Goal: Task Accomplishment & Management: Manage account settings

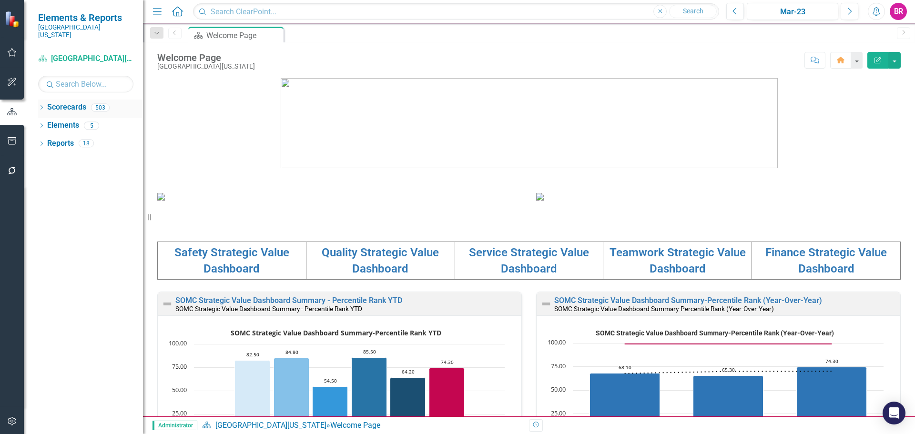
click at [42, 105] on div "Dropdown" at bounding box center [41, 109] width 7 height 8
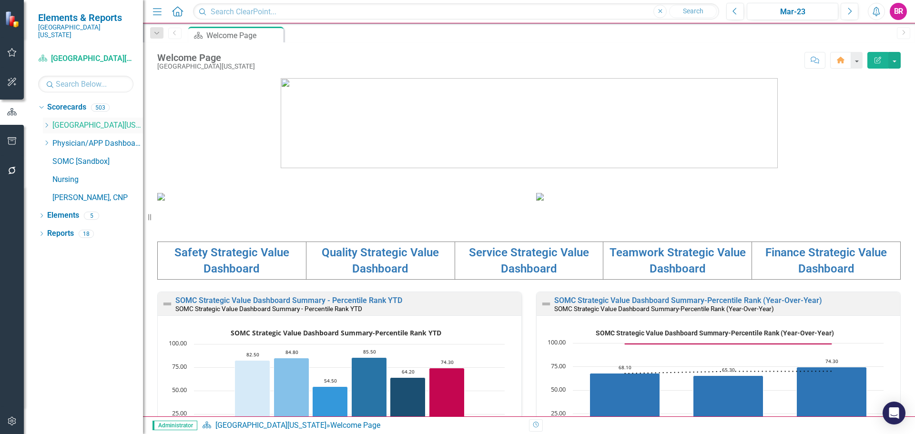
click at [47, 123] on icon at bounding box center [47, 125] width 2 height 5
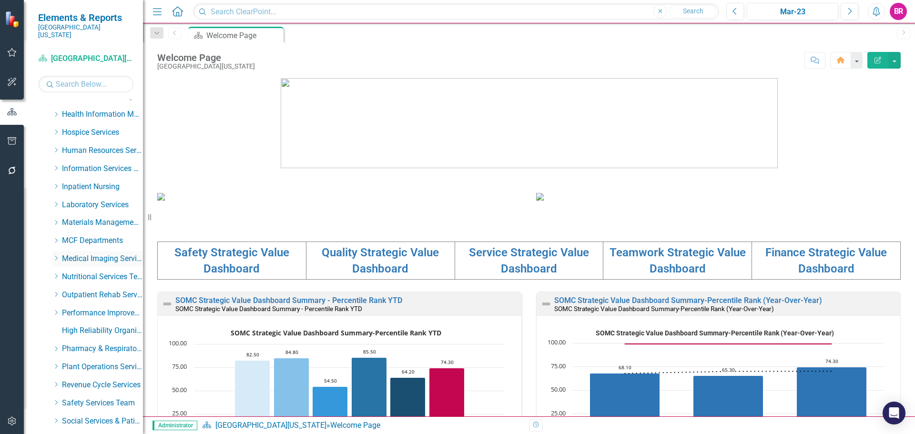
scroll to position [236, 0]
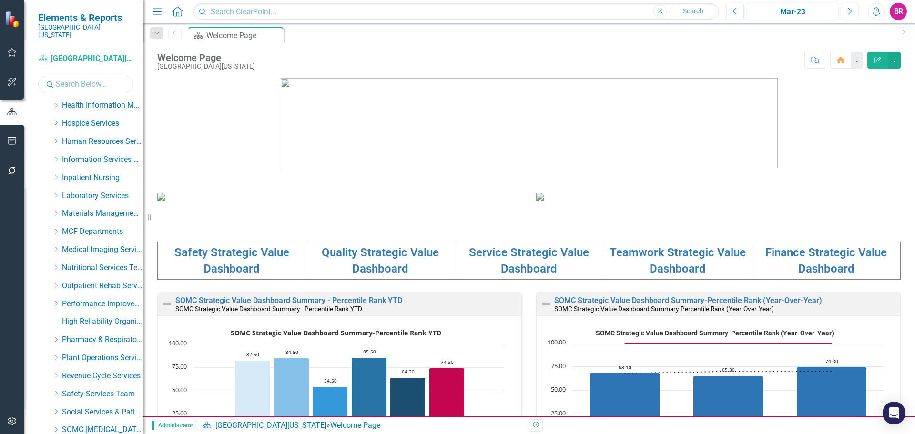
click at [101, 81] on input "text" at bounding box center [85, 84] width 95 height 17
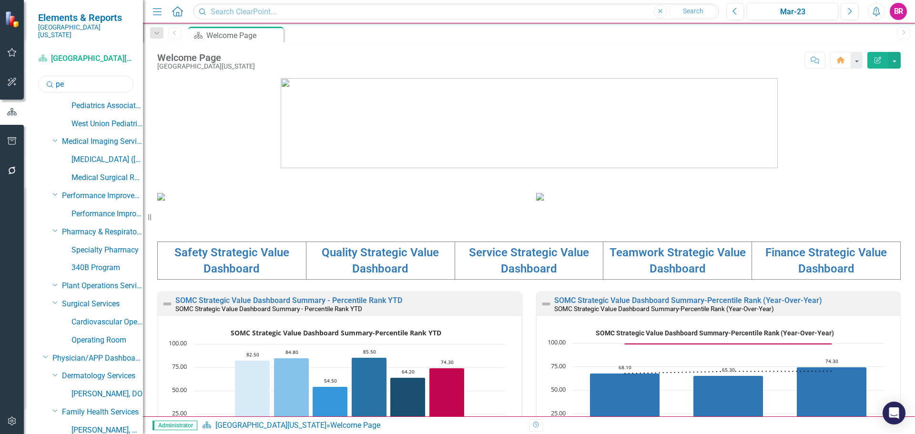
scroll to position [0, 0]
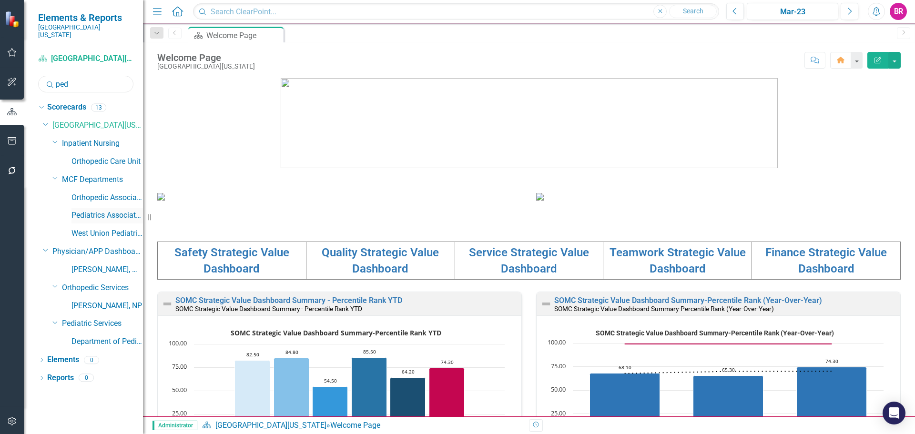
type input "ped"
click at [108, 210] on link "Pediatrics Associates" at bounding box center [106, 215] width 71 height 11
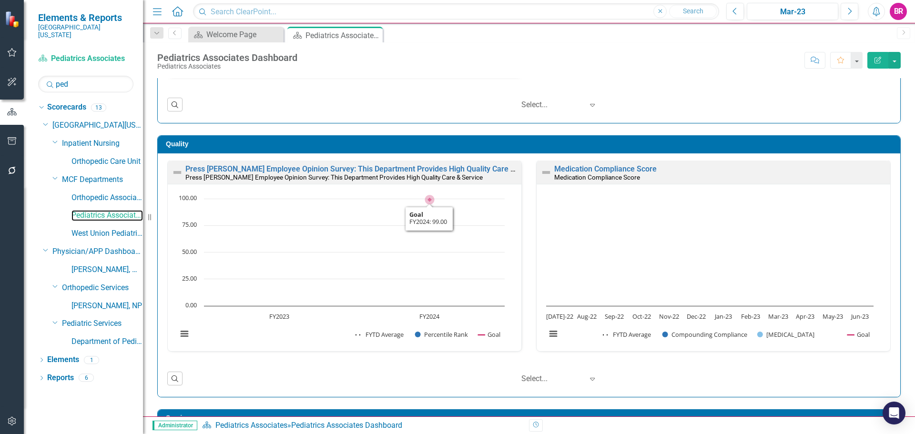
scroll to position [191, 0]
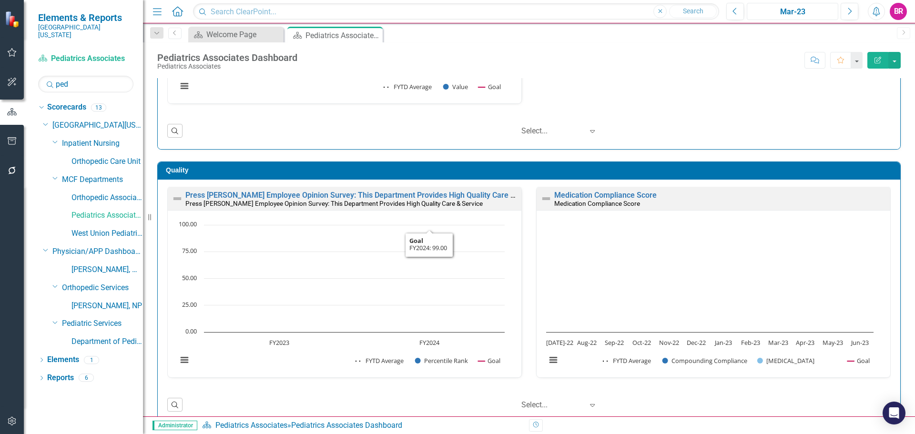
click at [764, 8] on div "Mar-23" at bounding box center [792, 11] width 85 height 11
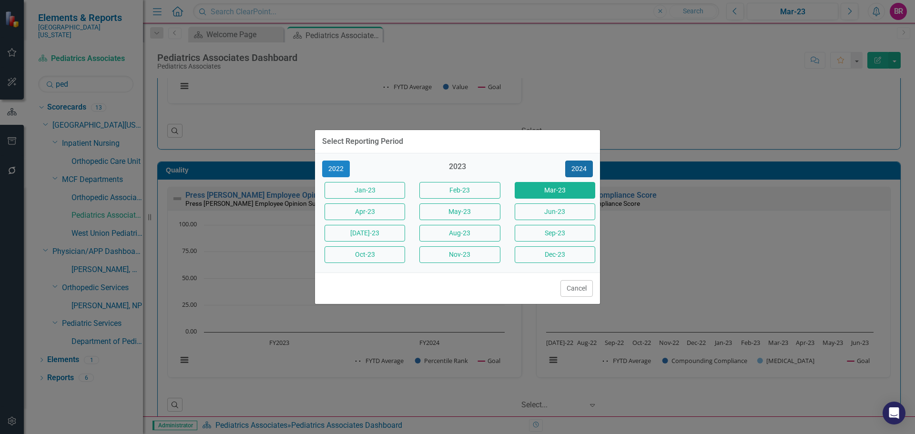
click at [577, 171] on button "2024" at bounding box center [579, 169] width 28 height 17
click at [577, 171] on button "2025" at bounding box center [579, 169] width 28 height 17
click at [537, 234] on button "Sept-25" at bounding box center [555, 233] width 81 height 17
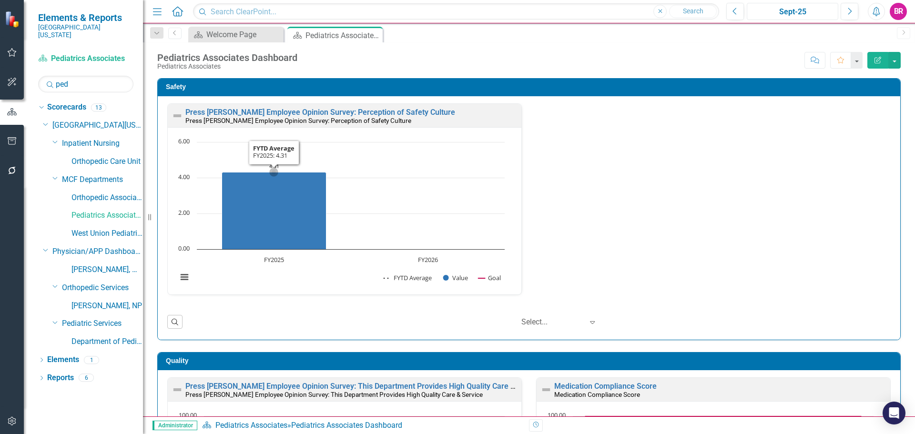
scroll to position [0, 0]
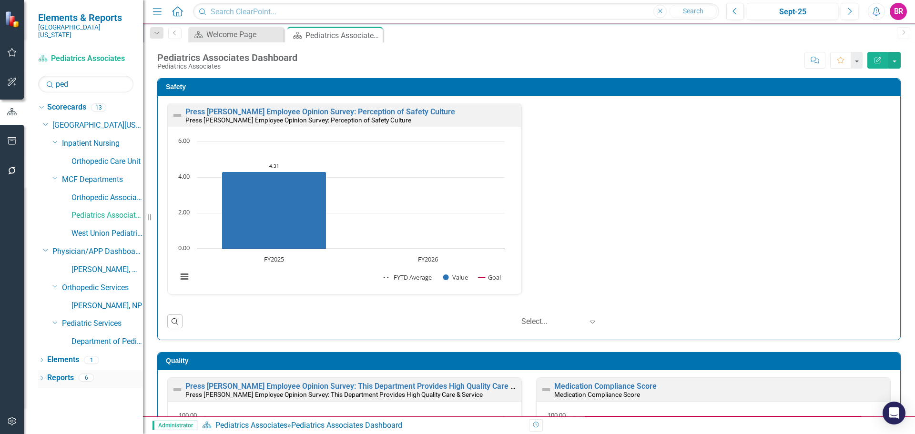
click at [58, 375] on link "Reports" at bounding box center [60, 378] width 27 height 11
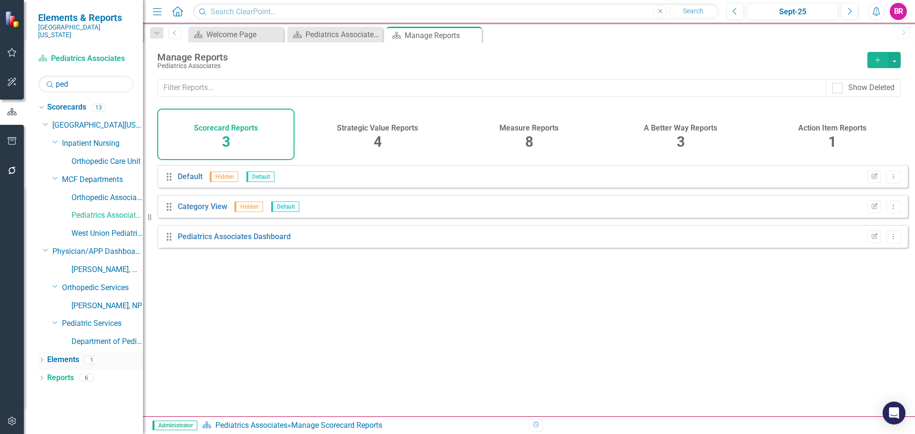
click at [69, 355] on link "Elements" at bounding box center [63, 360] width 32 height 11
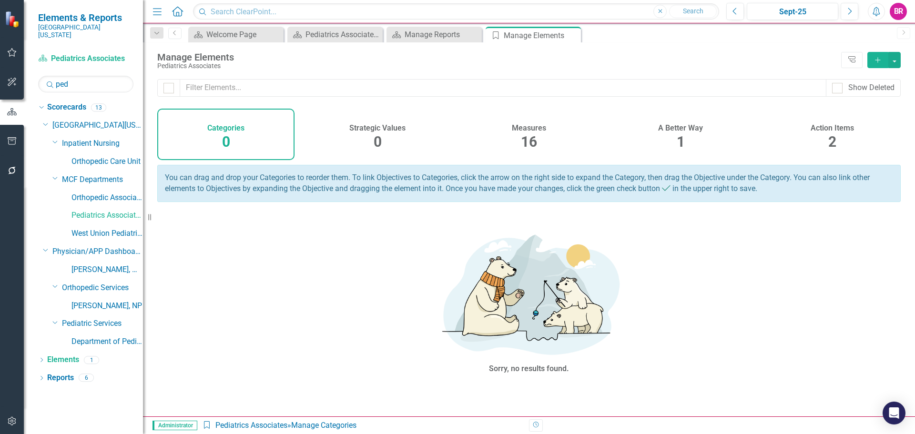
click at [826, 130] on h4 "Action Items" at bounding box center [832, 128] width 43 height 9
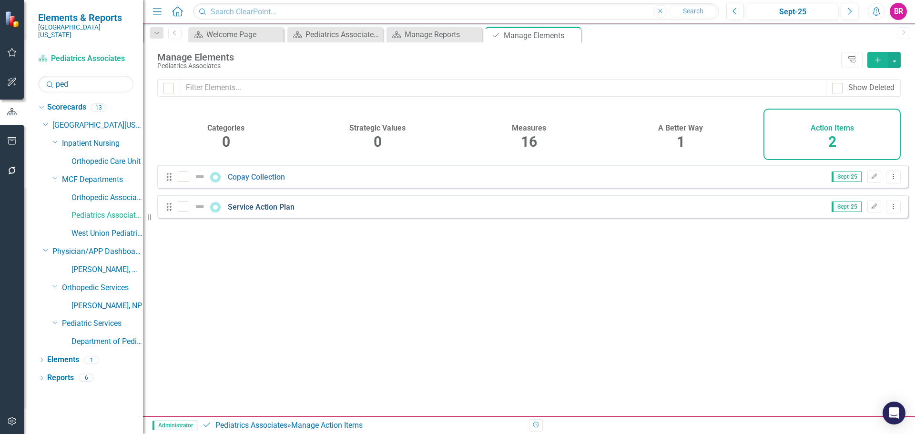
click at [276, 212] on link "Service Action Plan" at bounding box center [261, 207] width 67 height 9
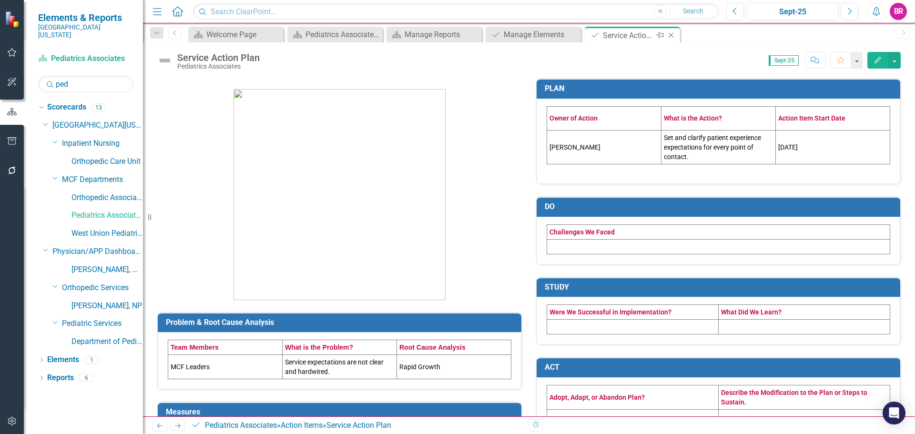
click at [672, 33] on icon "Close" at bounding box center [671, 35] width 10 height 8
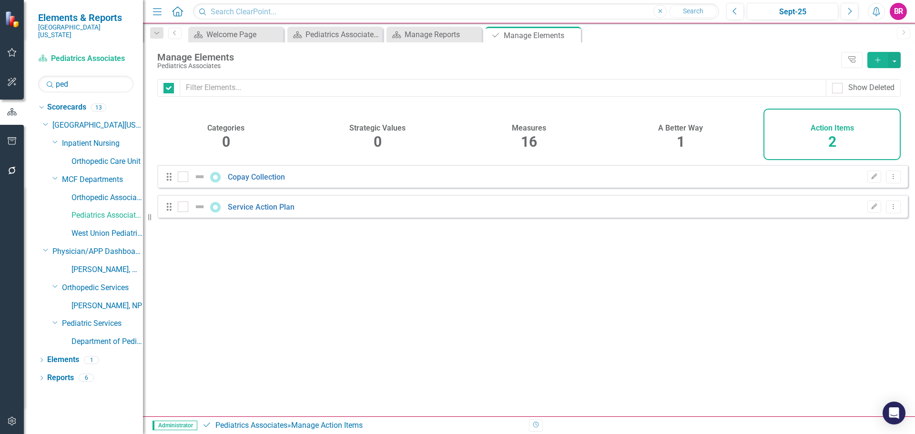
checkbox input "false"
click at [889, 210] on icon "Dropdown Menu" at bounding box center [893, 206] width 8 height 6
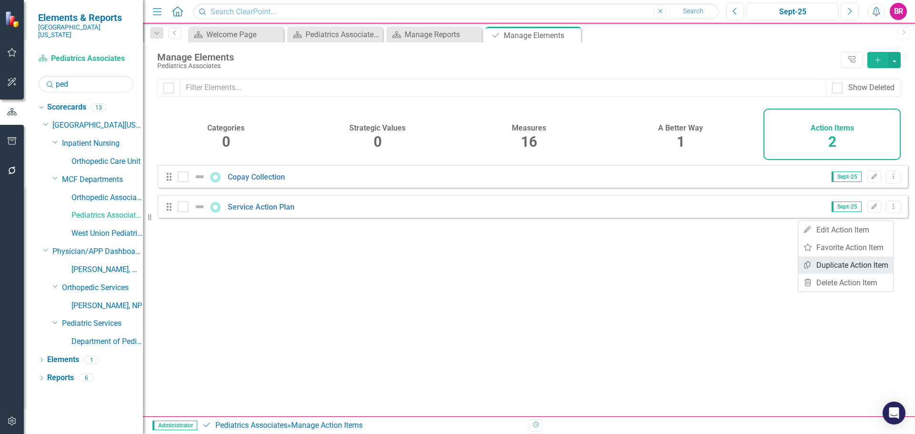
click at [855, 264] on link "Copy Duplicate Action Item" at bounding box center [845, 265] width 95 height 18
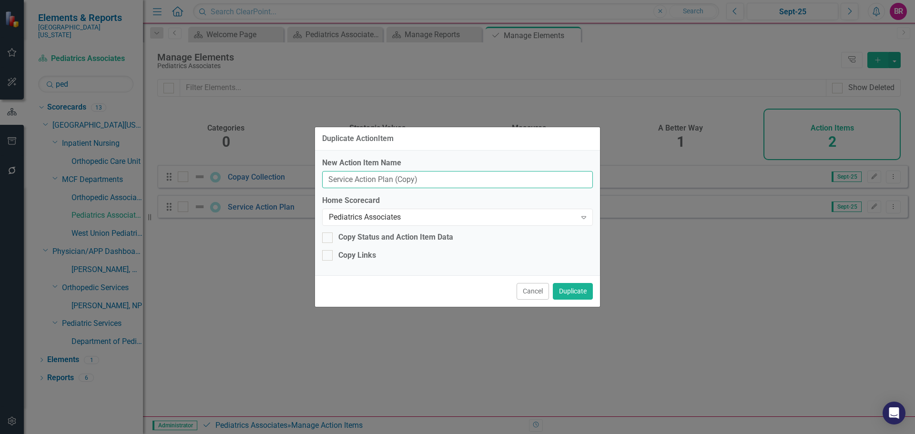
drag, startPoint x: 427, startPoint y: 180, endPoint x: 164, endPoint y: 160, distance: 264.3
click at [167, 160] on div "Duplicate ActionItem New Action Item Name Service Action Plan (Copy) Home Score…" at bounding box center [457, 217] width 915 height 434
type input "Blank PDSA"
click at [575, 289] on button "Duplicate" at bounding box center [573, 291] width 40 height 17
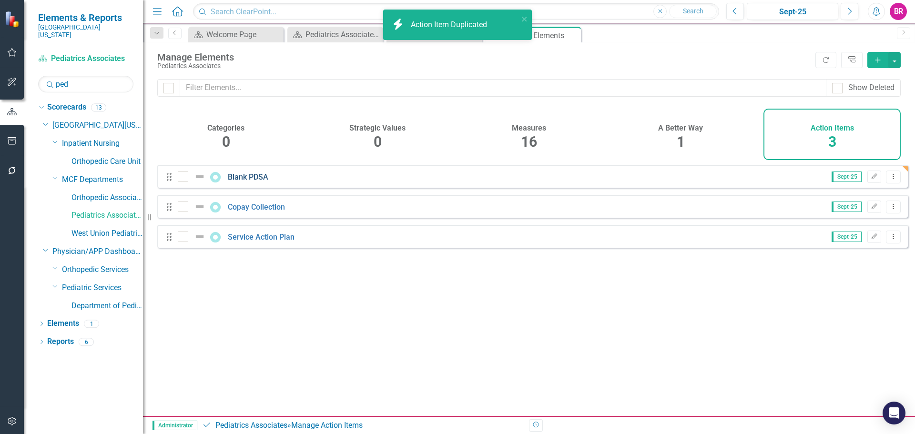
click at [251, 182] on link "Blank PDSA" at bounding box center [248, 176] width 41 height 9
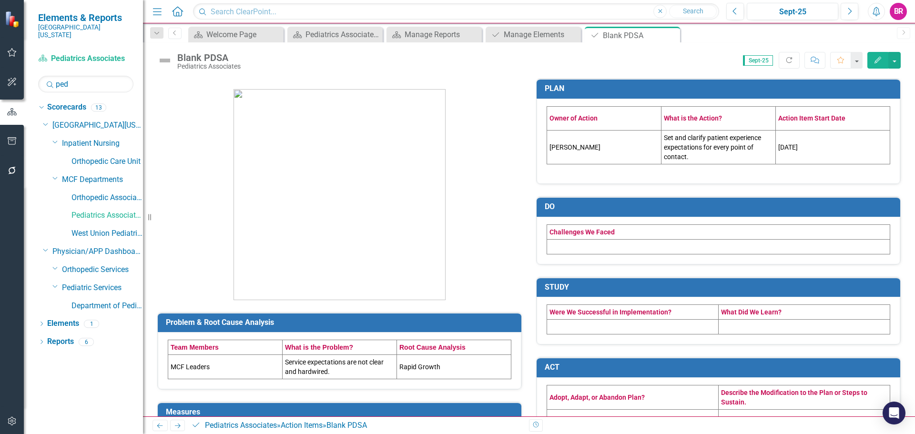
click at [589, 145] on td "[PERSON_NAME]" at bounding box center [604, 148] width 114 height 34
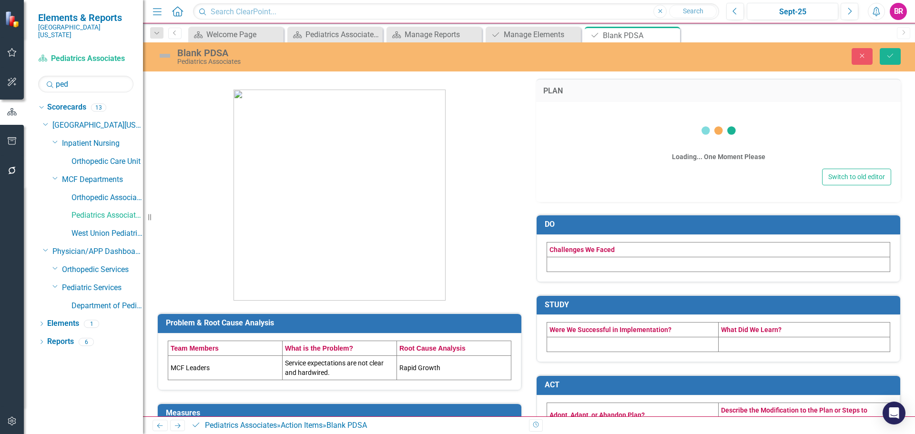
click at [591, 145] on div "Loading... One Moment Please" at bounding box center [718, 139] width 345 height 55
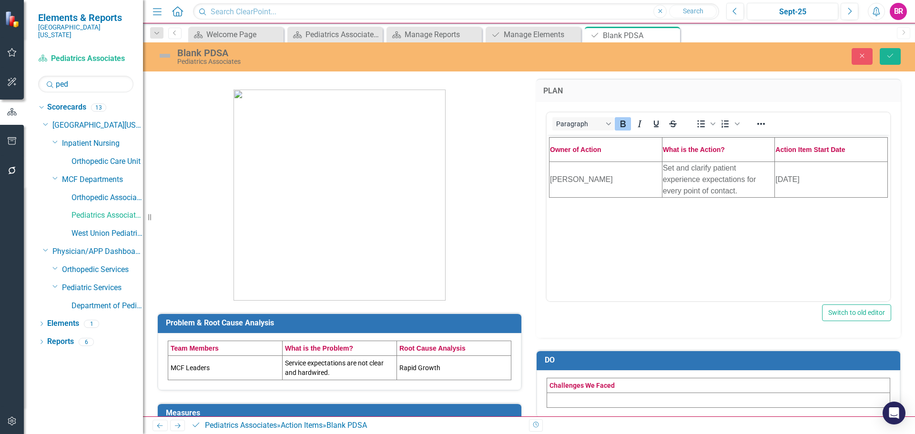
click at [599, 178] on td "[PERSON_NAME]" at bounding box center [605, 179] width 113 height 36
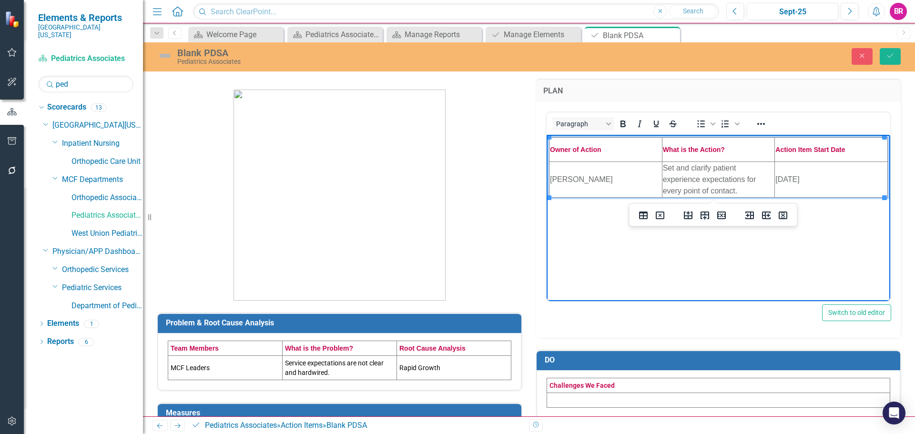
click at [599, 178] on td "[PERSON_NAME]" at bounding box center [605, 179] width 113 height 36
click at [706, 183] on td "Set and clarify patient experience expectations for every point of contact." at bounding box center [718, 179] width 113 height 36
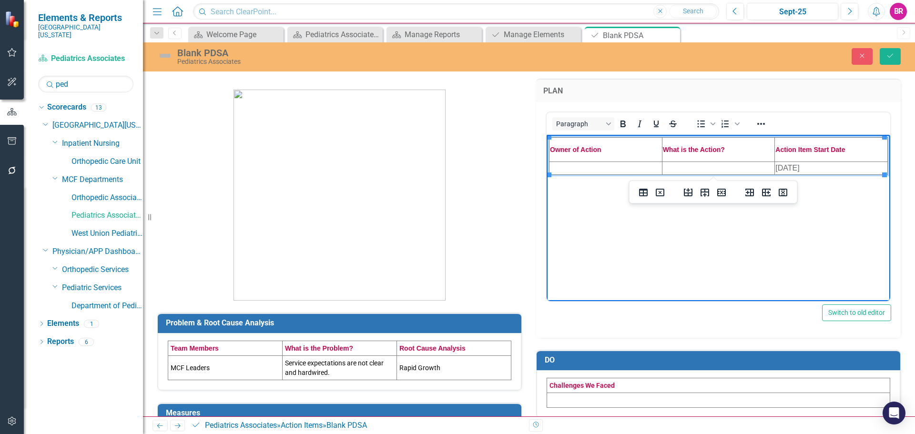
click at [805, 167] on td "[DATE]" at bounding box center [831, 167] width 113 height 13
drag, startPoint x: 203, startPoint y: 362, endPoint x: 206, endPoint y: 366, distance: 4.9
click at [205, 363] on td "MCF Leaders" at bounding box center [225, 367] width 114 height 24
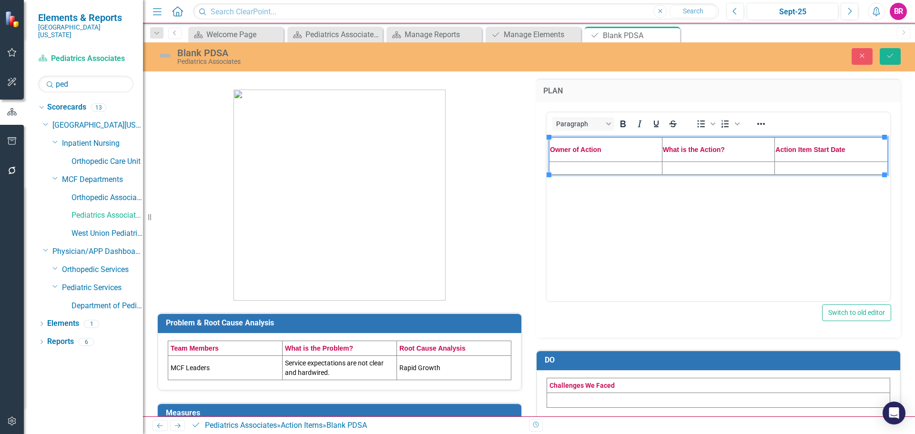
click at [206, 366] on td "MCF Leaders" at bounding box center [225, 367] width 114 height 24
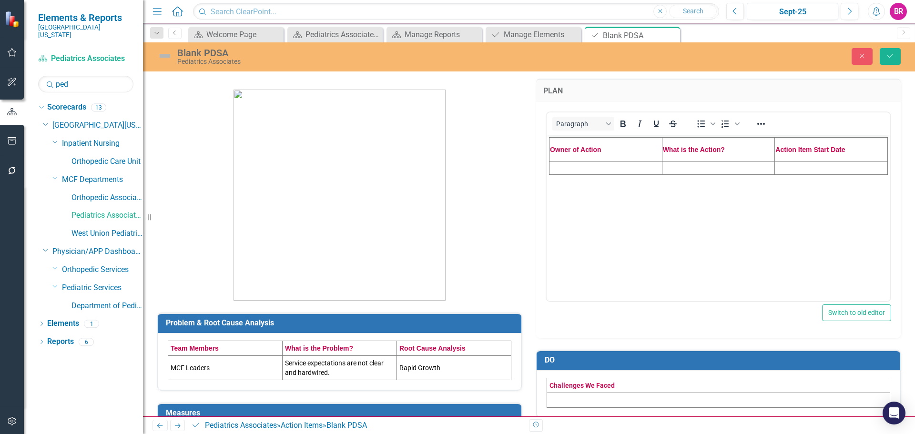
click at [206, 366] on td "MCF Leaders" at bounding box center [225, 367] width 114 height 24
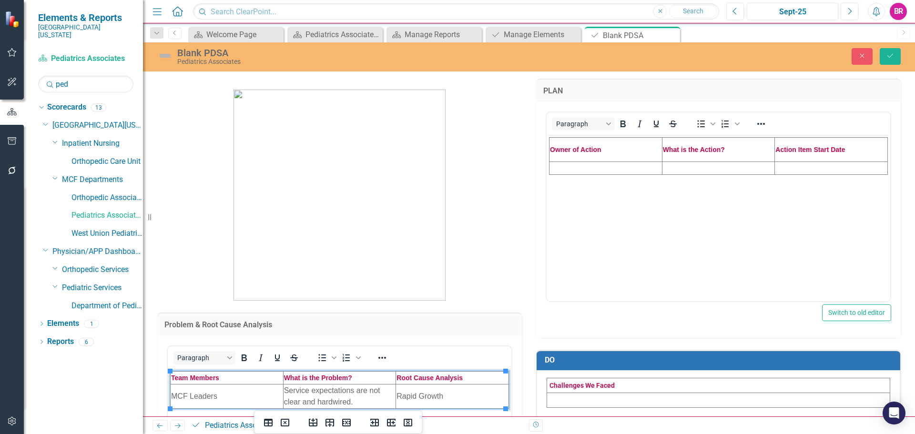
click at [207, 396] on td "MCF Leaders" at bounding box center [227, 396] width 113 height 24
click at [313, 393] on td "Service expectations are not clear and hardwired." at bounding box center [339, 396] width 113 height 24
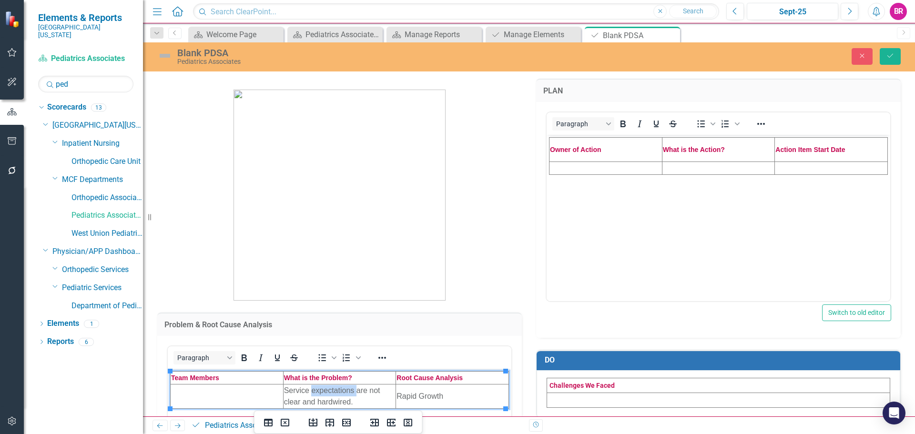
click at [313, 393] on td "Service expectations are not clear and hardwired." at bounding box center [339, 396] width 113 height 24
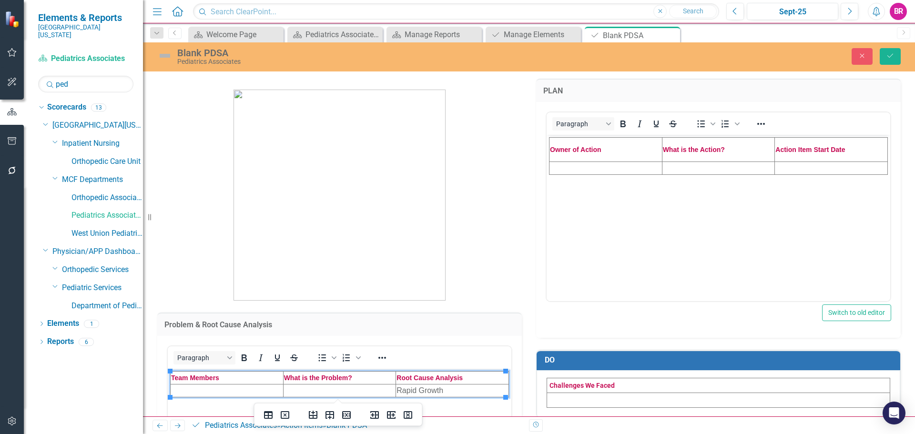
click at [414, 387] on td "Rapid Growth" at bounding box center [452, 390] width 113 height 13
drag, startPoint x: 457, startPoint y: 262, endPoint x: 470, endPoint y: 257, distance: 13.1
click at [460, 261] on p at bounding box center [339, 190] width 365 height 222
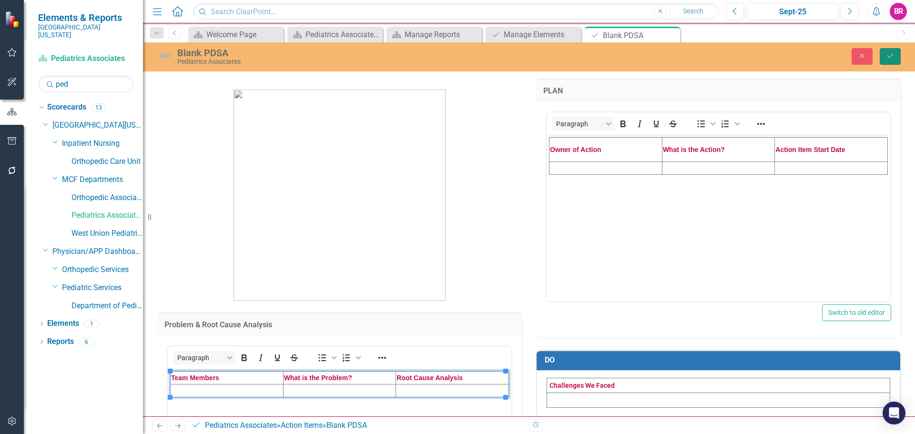
click at [896, 54] on button "Save" at bounding box center [890, 56] width 21 height 17
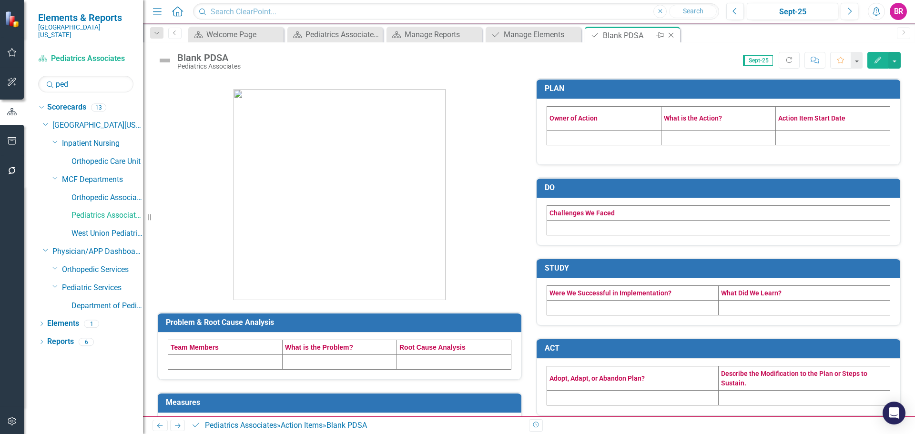
click at [675, 33] on icon "Close" at bounding box center [671, 35] width 10 height 8
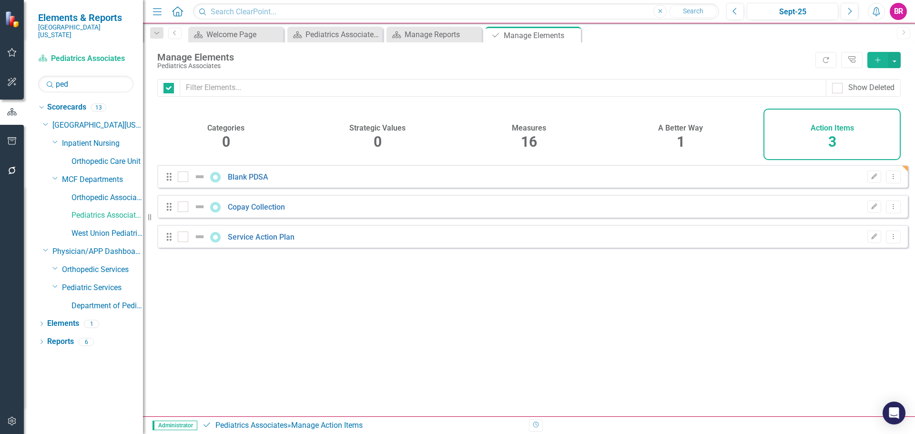
checkbox input "false"
click at [889, 180] on icon "Dropdown Menu" at bounding box center [893, 176] width 8 height 6
click at [867, 234] on link "Copy Duplicate Action Item" at bounding box center [845, 235] width 95 height 18
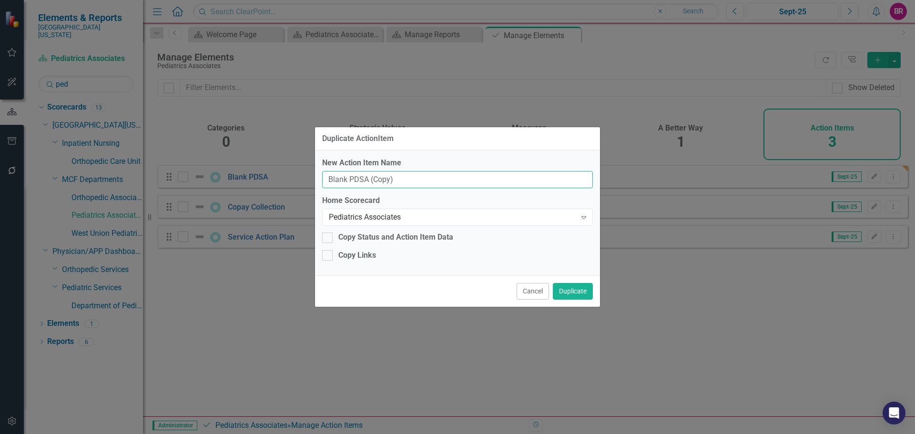
click at [422, 182] on input "Blank PDSA (Copy)" at bounding box center [457, 180] width 271 height 18
type input "FY26 Service"
click at [579, 296] on button "Duplicate" at bounding box center [573, 291] width 40 height 17
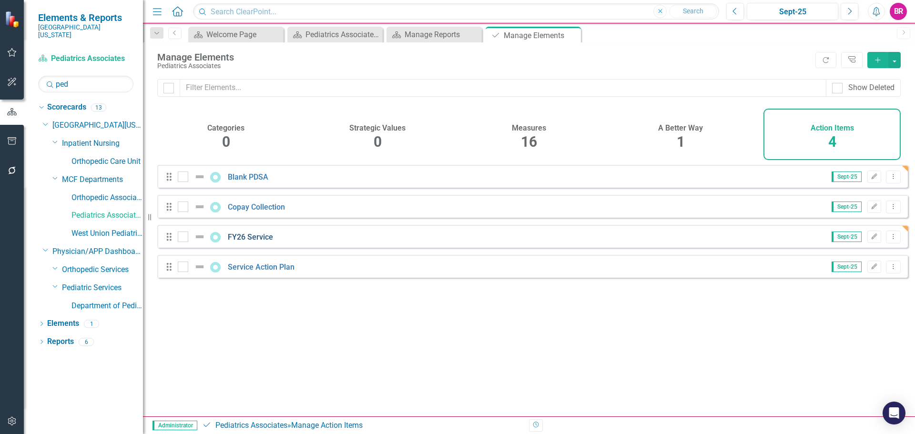
click at [255, 242] on link "FY26 Service" at bounding box center [250, 237] width 45 height 9
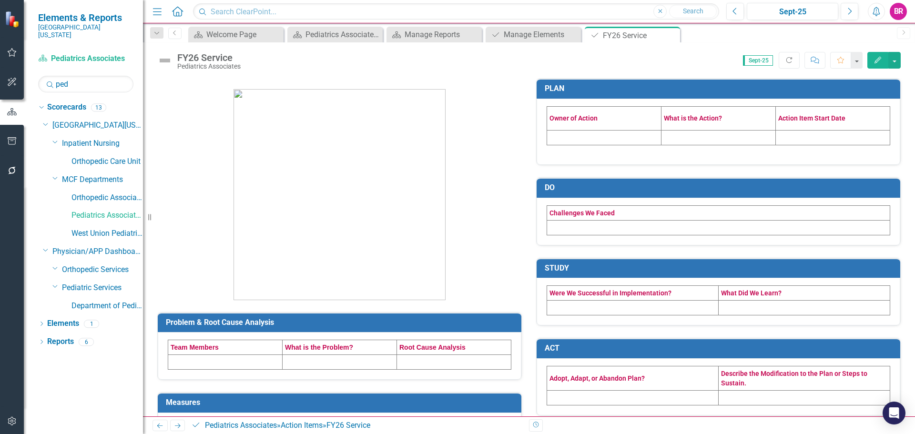
click at [596, 144] on td at bounding box center [604, 138] width 114 height 15
click at [596, 142] on td at bounding box center [604, 138] width 114 height 15
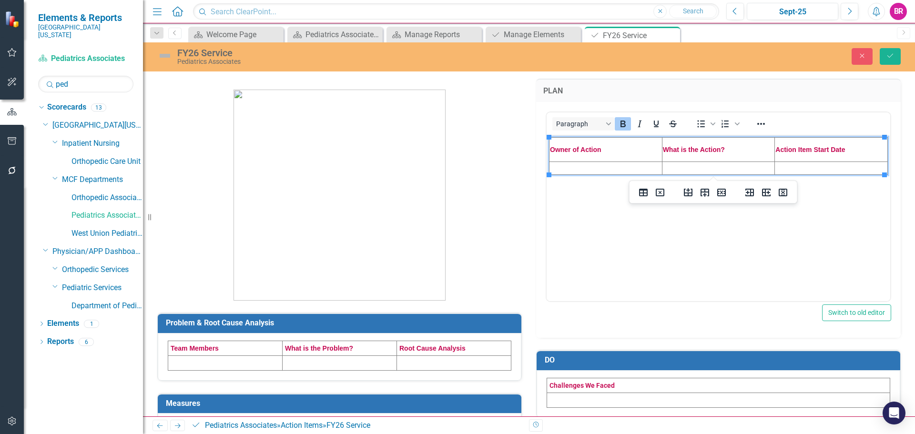
click at [598, 171] on td "Rich Text Area. Press ALT-0 for help." at bounding box center [605, 167] width 113 height 13
click at [717, 167] on td "Rich Text Area. Press ALT-0 for help." at bounding box center [718, 167] width 113 height 13
click at [729, 167] on td "Rich Text Area. Press ALT-0 for help." at bounding box center [718, 167] width 113 height 13
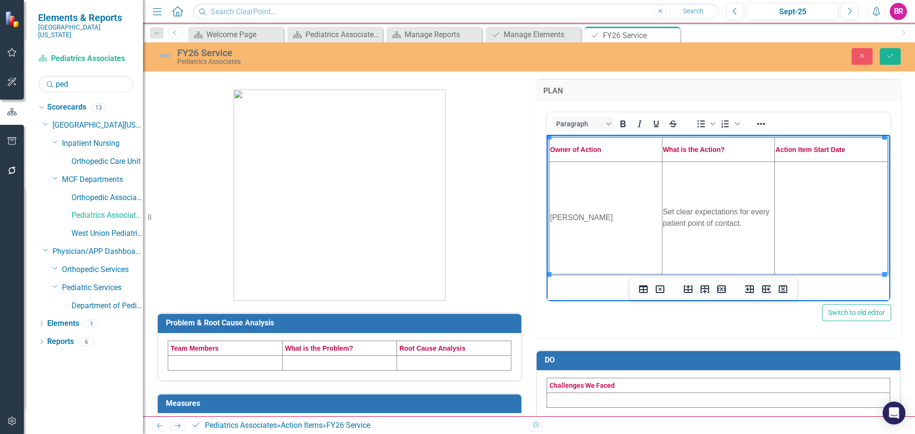
click at [811, 196] on td "Rich Text Area. Press ALT-0 for help." at bounding box center [831, 217] width 113 height 112
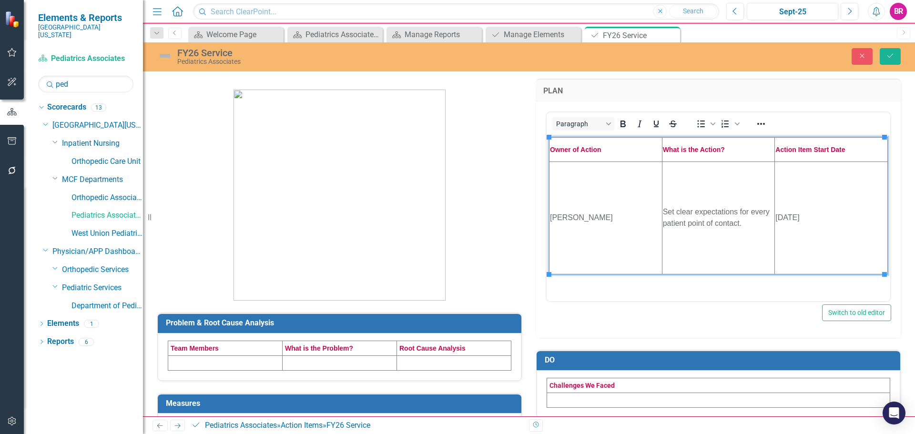
click at [188, 362] on td at bounding box center [225, 362] width 114 height 15
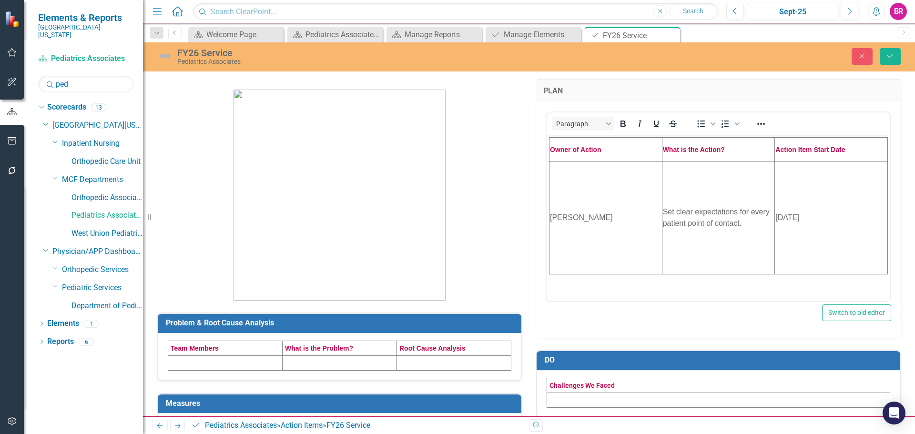
click at [191, 362] on td at bounding box center [225, 362] width 114 height 15
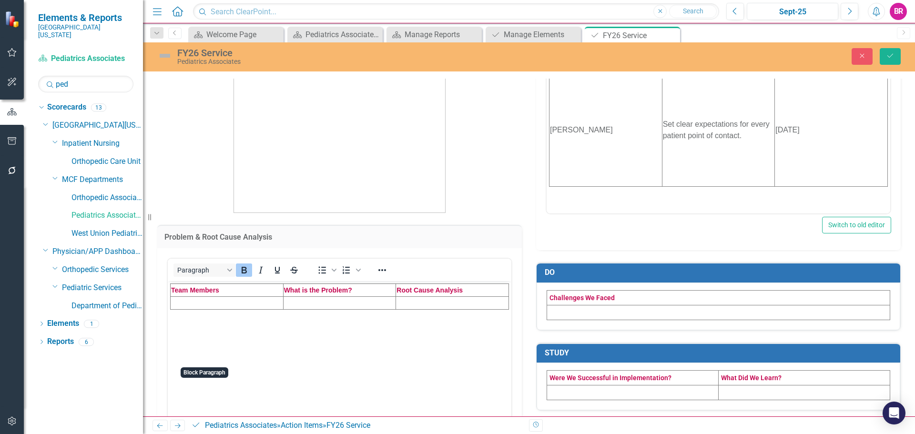
scroll to position [95, 0]
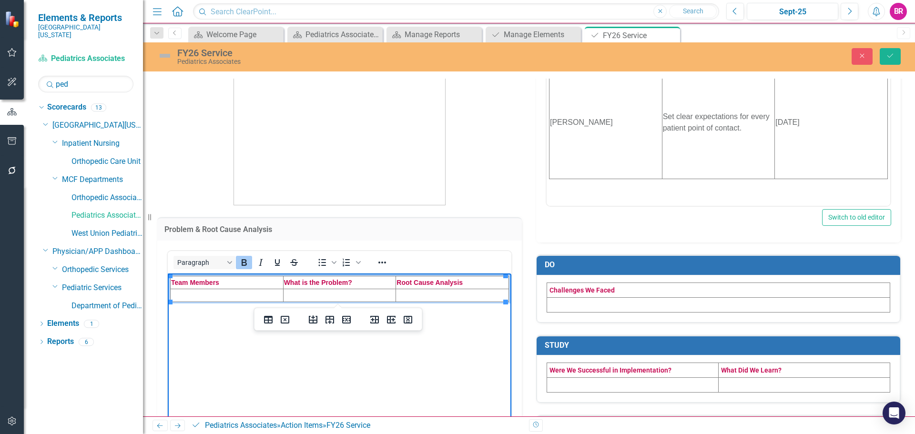
click at [240, 295] on td "Rich Text Area. Press ALT-0 for help." at bounding box center [227, 295] width 113 height 13
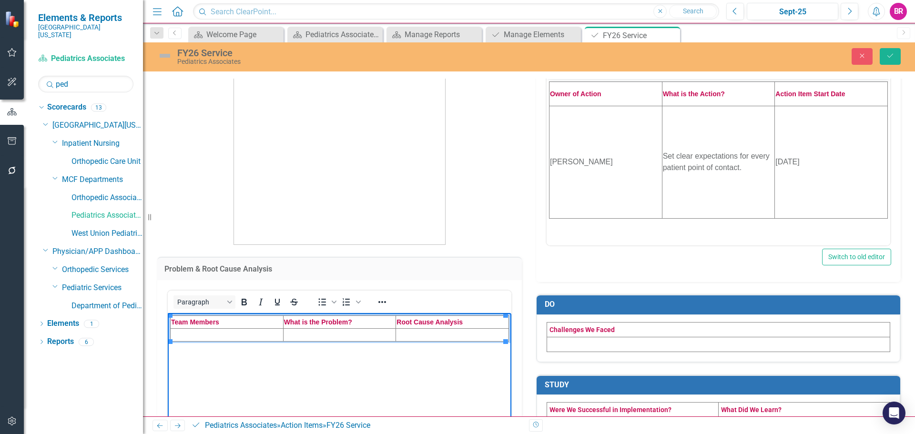
scroll to position [0, 0]
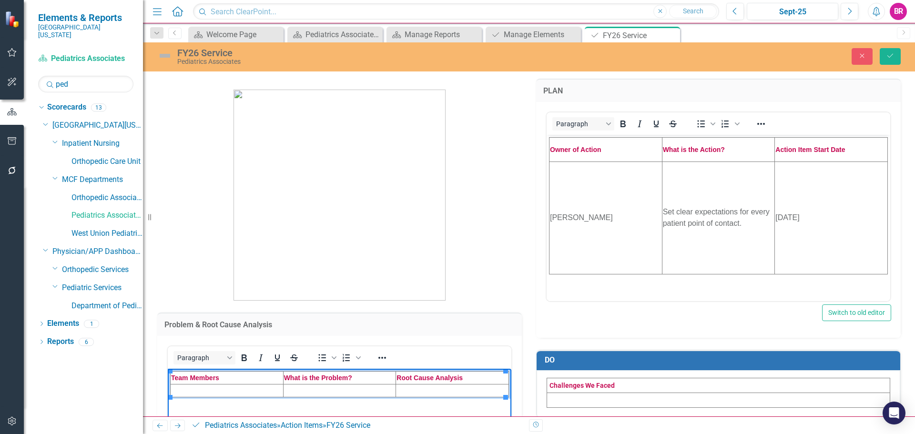
click at [710, 220] on td "Set clear expectations for every patient point of contact." at bounding box center [718, 217] width 113 height 112
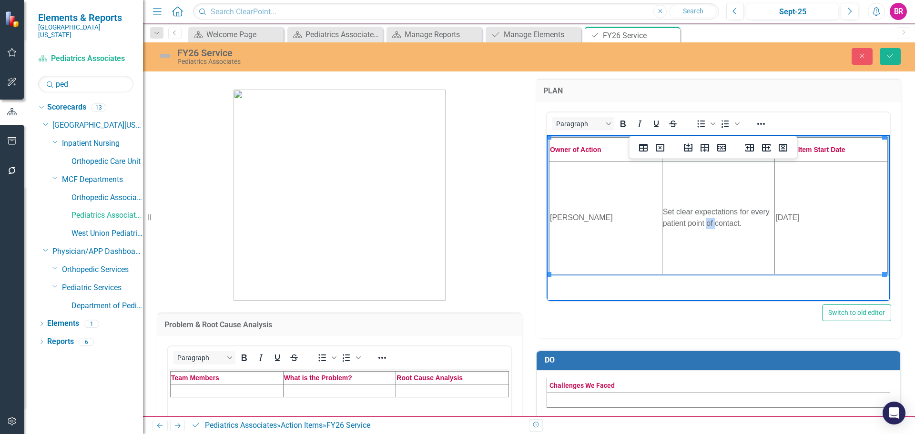
click at [709, 220] on td "Set clear expectations for every patient point of contact." at bounding box center [718, 217] width 113 height 112
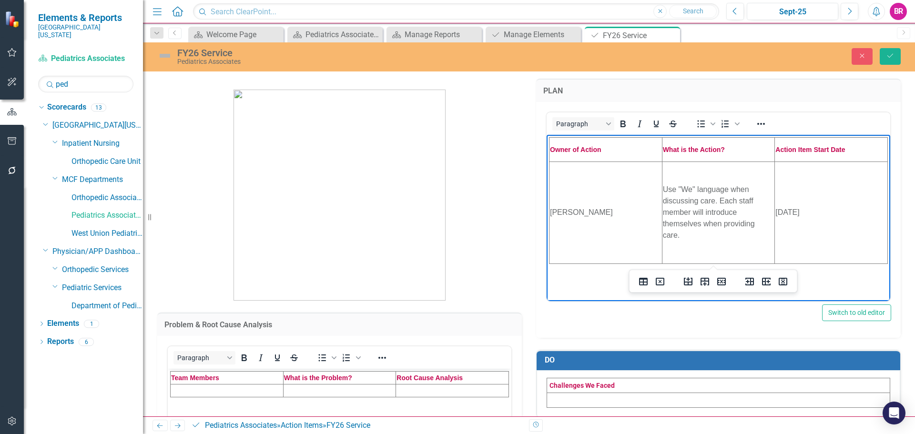
click at [224, 390] on td "Rich Text Area. Press ALT-0 for help." at bounding box center [227, 390] width 113 height 13
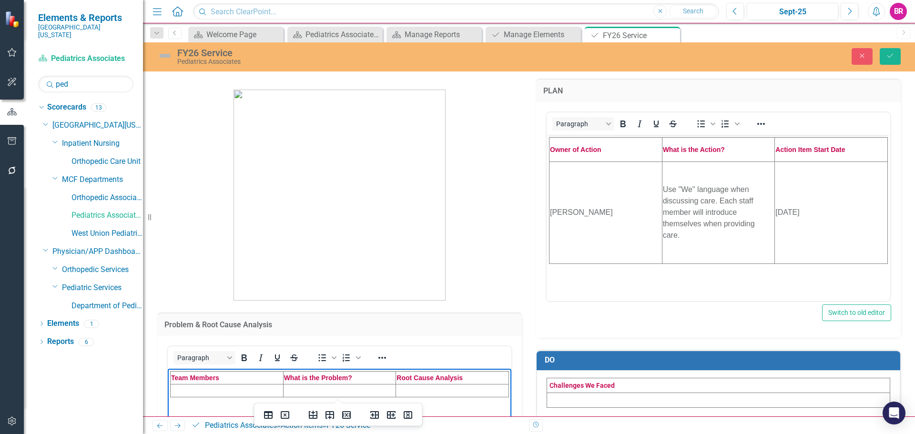
click at [224, 390] on td "Rich Text Area. Press ALT-0 for help." at bounding box center [227, 390] width 113 height 13
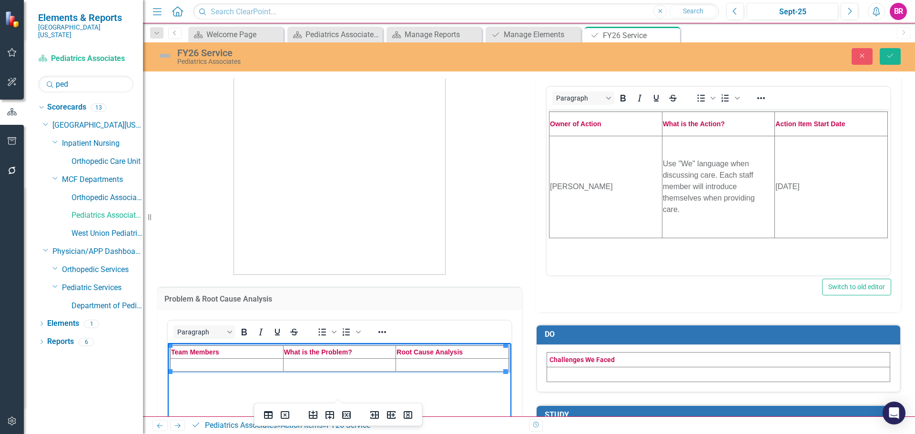
scroll to position [143, 0]
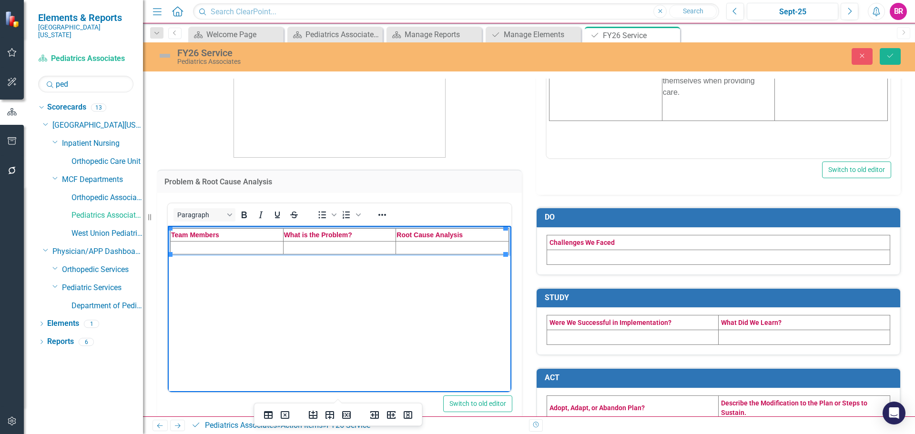
click at [230, 249] on td "Rich Text Area. Press ALT-0 for help." at bounding box center [227, 247] width 113 height 13
click at [225, 243] on td "Rich Text Area. Press ALT-0 for help." at bounding box center [227, 247] width 113 height 13
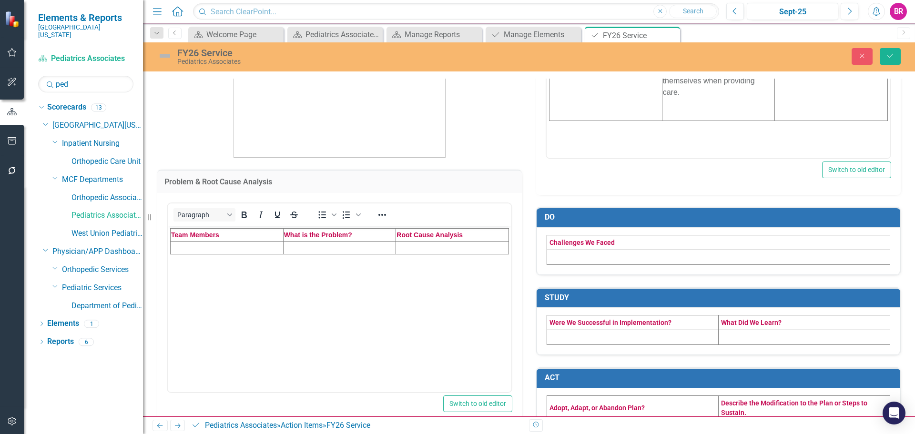
click at [467, 140] on p at bounding box center [339, 47] width 365 height 222
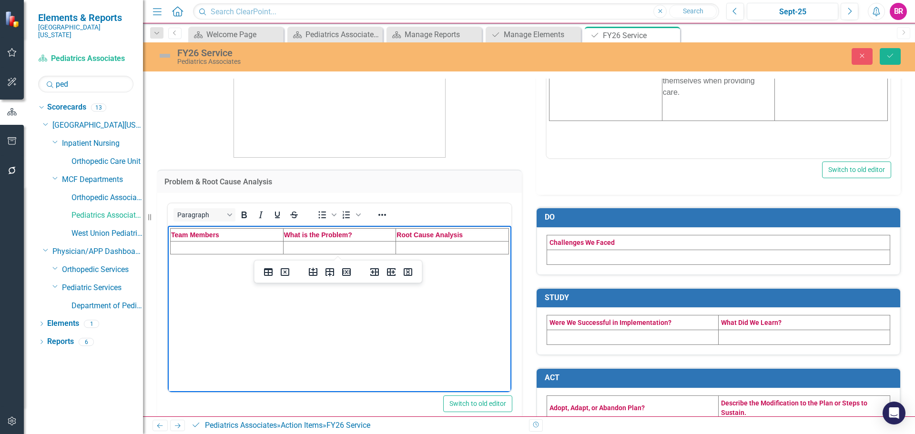
click at [257, 250] on td "Rich Text Area. Press ALT-0 for help." at bounding box center [227, 247] width 113 height 13
click at [204, 246] on td "Rich Text Area. Press ALT-0 for help." at bounding box center [227, 247] width 113 height 13
paste body "Rich Text Area. Press ALT-0 for help."
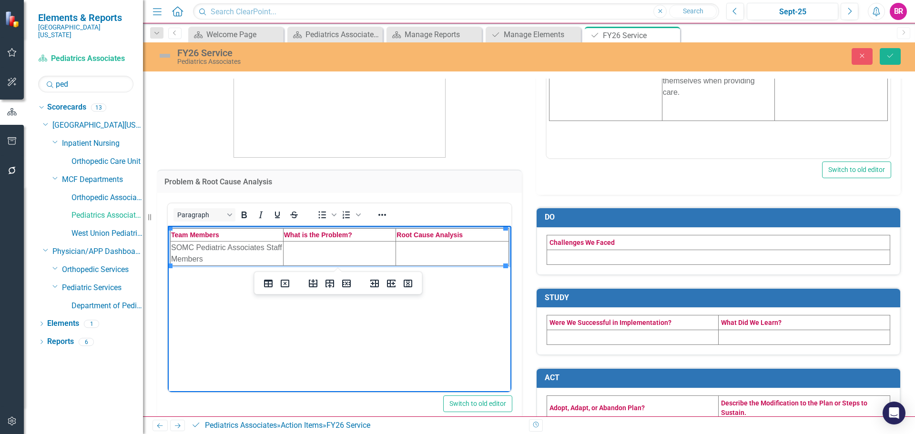
click at [329, 245] on td "Rich Text Area. Press ALT-0 for help." at bounding box center [339, 253] width 113 height 24
click at [316, 254] on td "Rich Text Area. Press ALT-0 for help." at bounding box center [339, 253] width 113 height 24
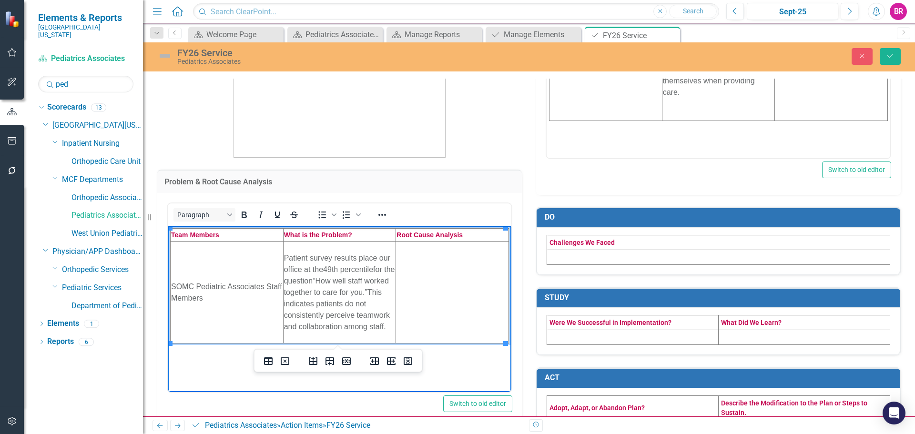
click at [427, 285] on td "Rich Text Area. Press ALT-0 for help." at bounding box center [452, 292] width 113 height 102
click at [438, 282] on td "Rich Text Area. Press ALT-0 for help." at bounding box center [452, 292] width 113 height 102
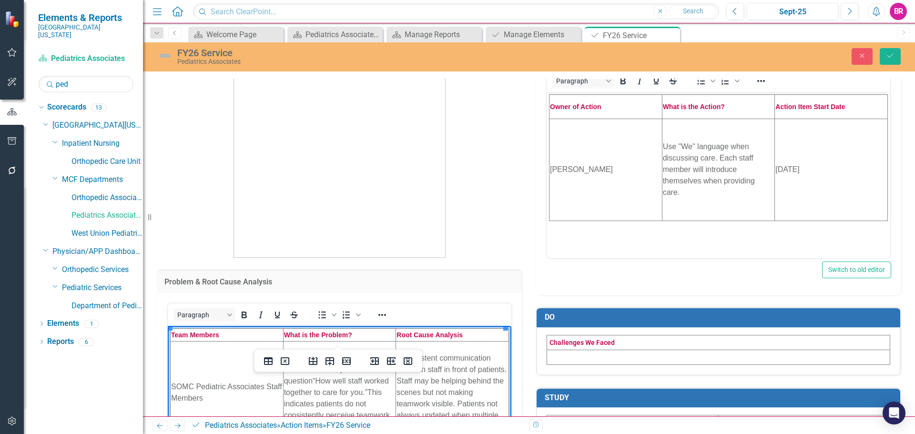
scroll to position [0, 0]
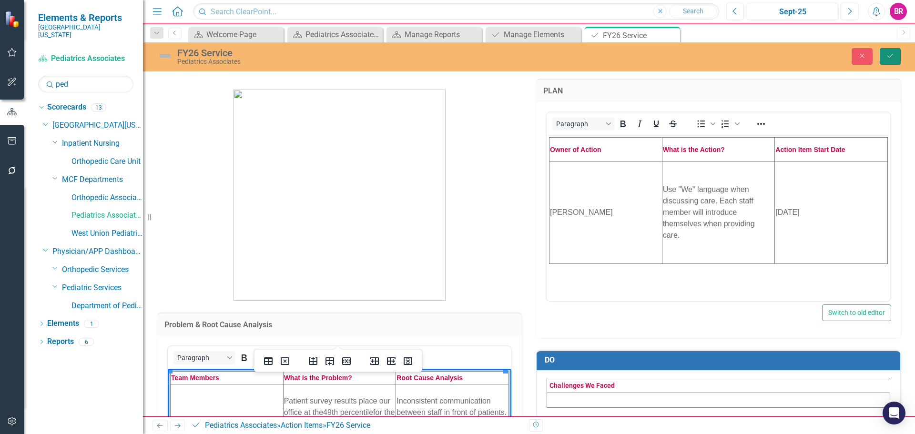
click at [893, 57] on icon "Save" at bounding box center [890, 55] width 9 height 7
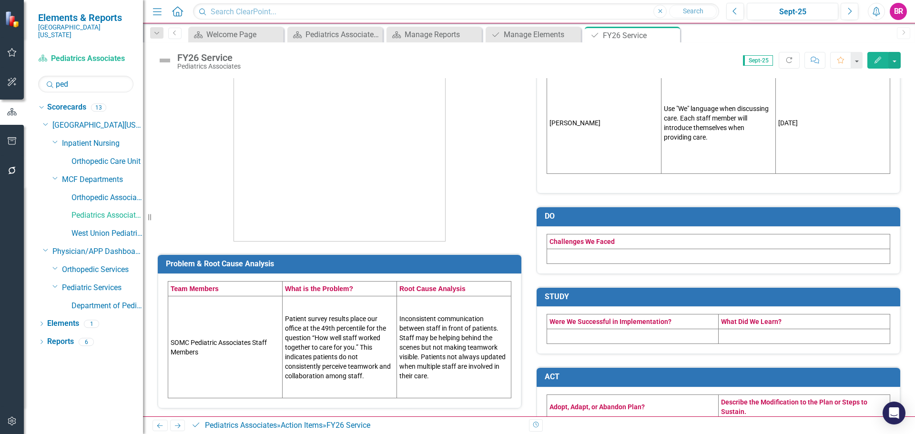
scroll to position [182, 0]
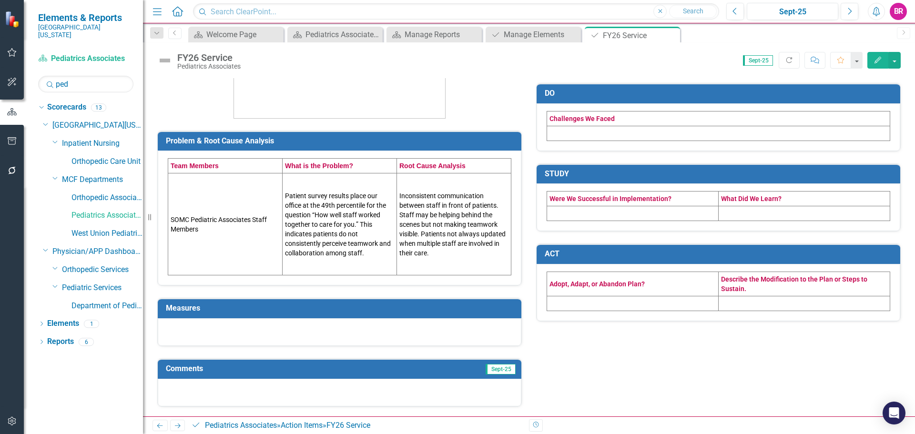
click at [374, 313] on h3 "Measures" at bounding box center [341, 308] width 351 height 9
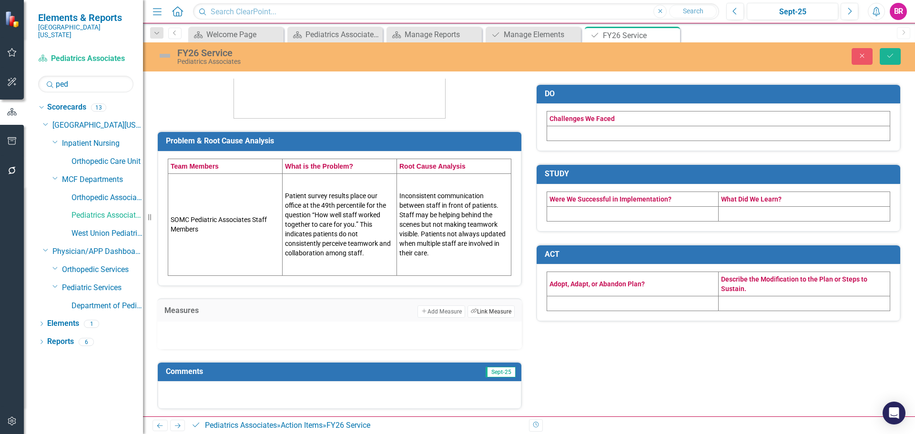
click at [472, 314] on icon "Link Tag" at bounding box center [474, 311] width 6 height 5
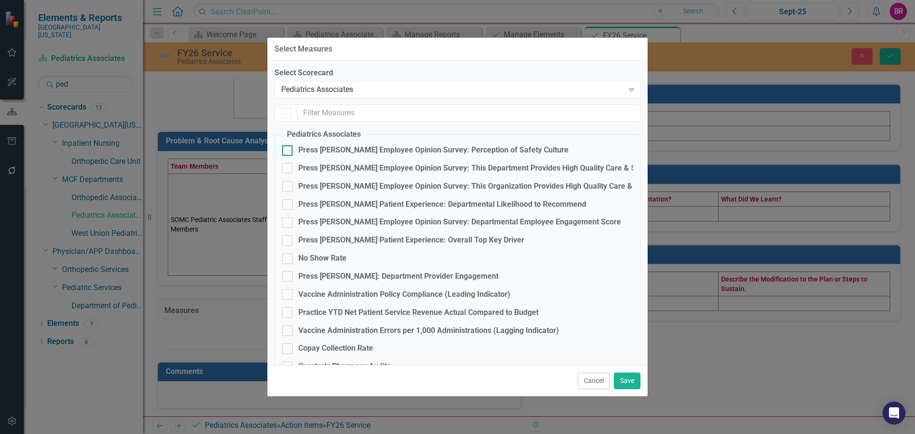
checkbox input "false"
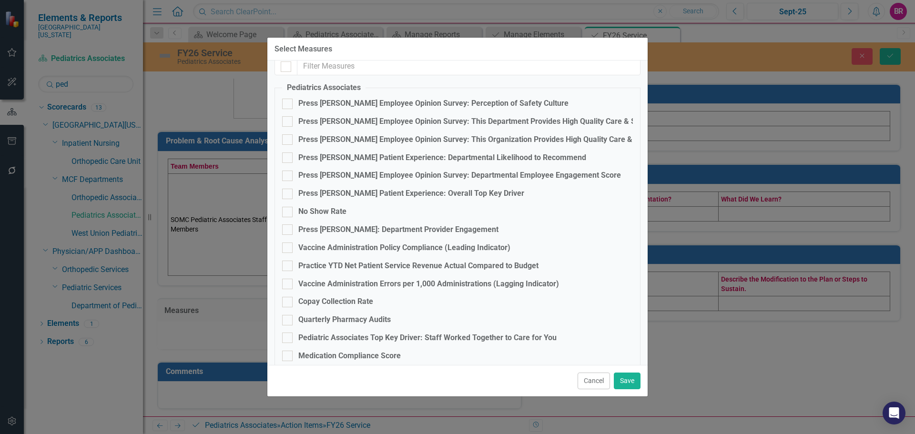
scroll to position [78, 0]
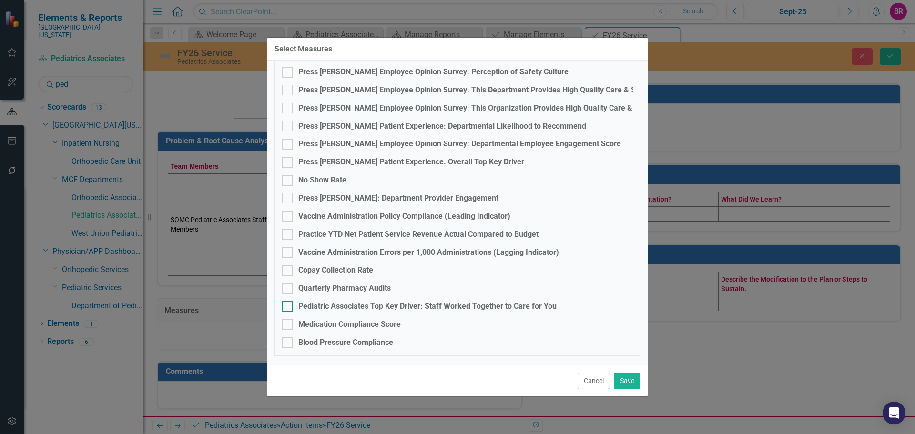
click at [495, 302] on div "Pediatric Associates Top Key Driver: Staff Worked Together to Care for You" at bounding box center [427, 306] width 258 height 11
click at [288, 302] on input "Pediatric Associates Top Key Driver: Staff Worked Together to Care for You" at bounding box center [285, 304] width 6 height 6
checkbox input "true"
click at [625, 378] on button "Save" at bounding box center [627, 381] width 27 height 17
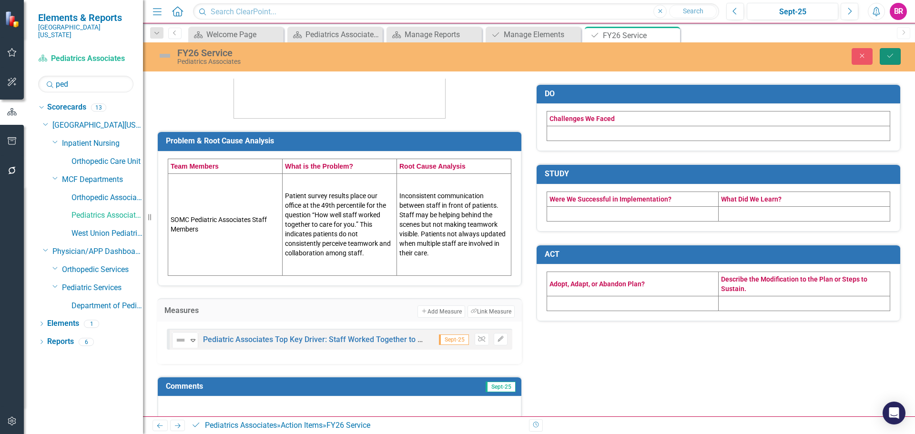
click at [889, 58] on icon "Save" at bounding box center [890, 55] width 9 height 7
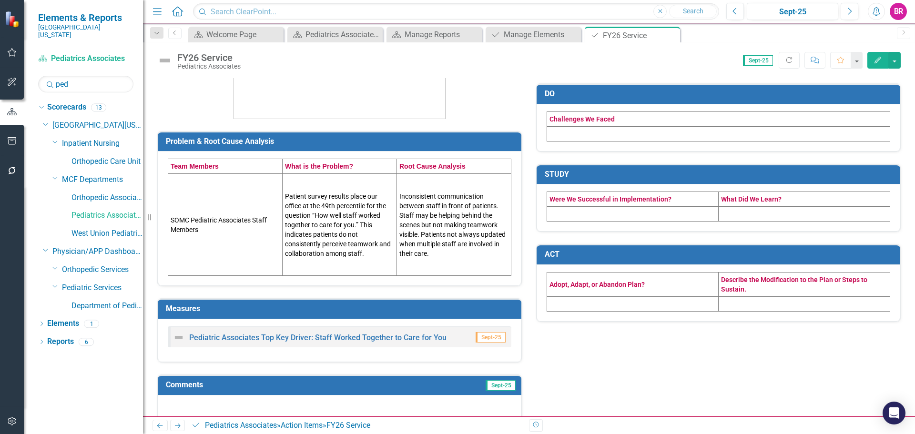
scroll to position [198, 0]
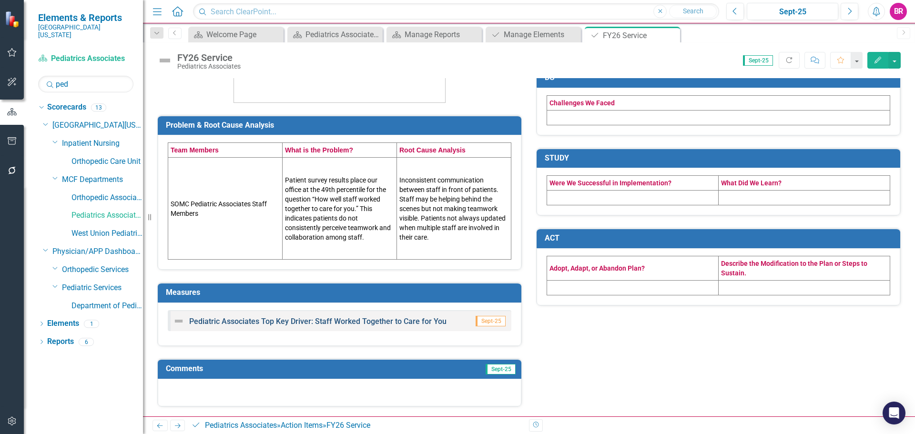
click at [310, 321] on link "Pediatric Associates Top Key Driver: Staff Worked Together to Care for You" at bounding box center [317, 321] width 257 height 9
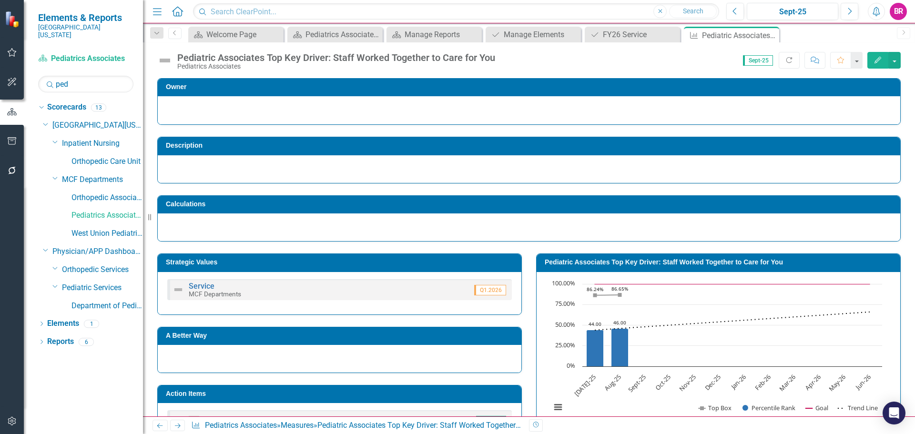
click at [12, 144] on icon "button" at bounding box center [12, 141] width 10 height 8
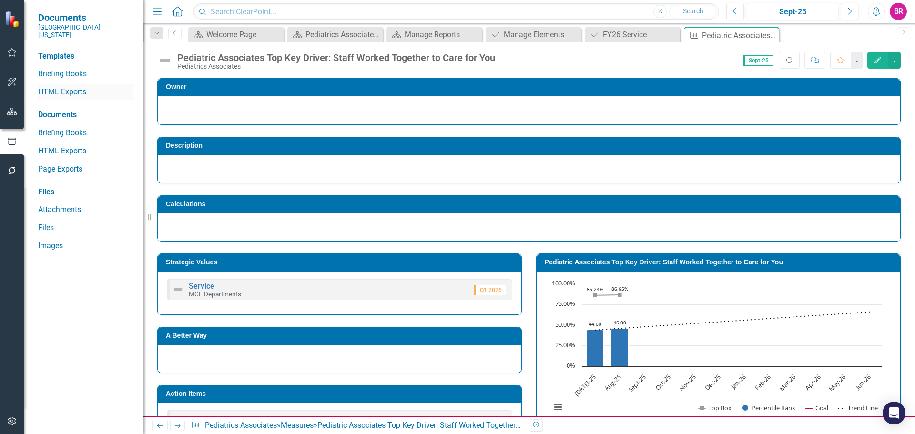
click at [55, 87] on link "HTML Exports" at bounding box center [85, 92] width 95 height 11
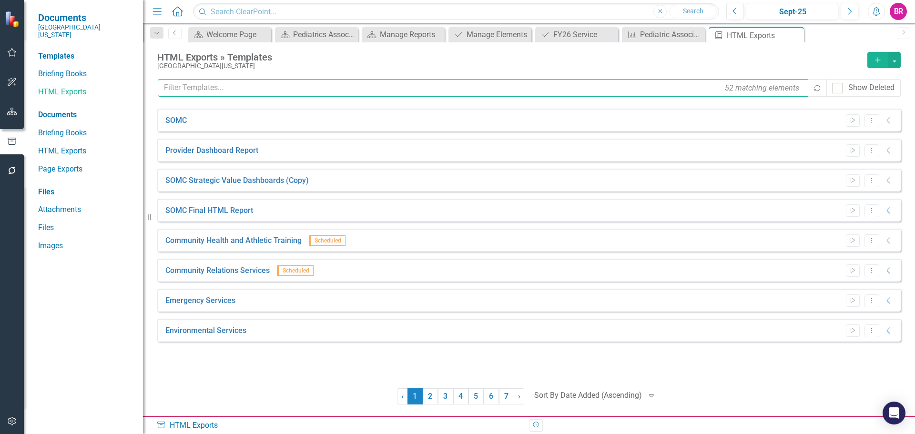
click at [358, 91] on input "text" at bounding box center [483, 88] width 651 height 18
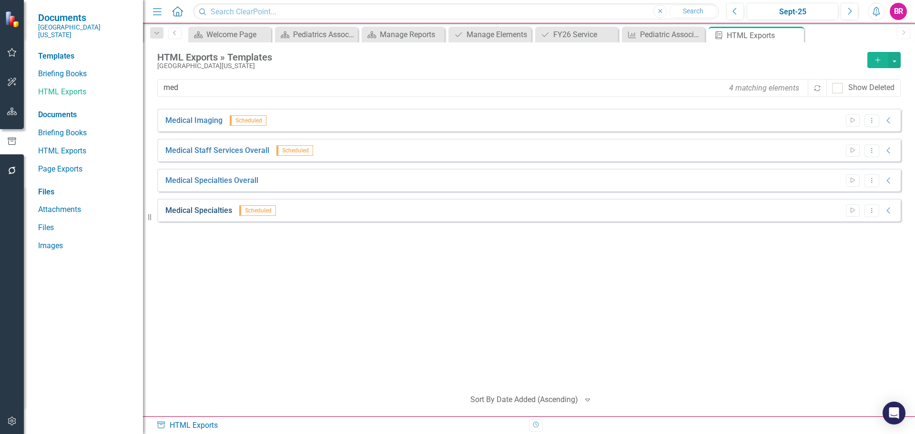
click at [200, 214] on link "Medical Specialties" at bounding box center [198, 210] width 67 height 11
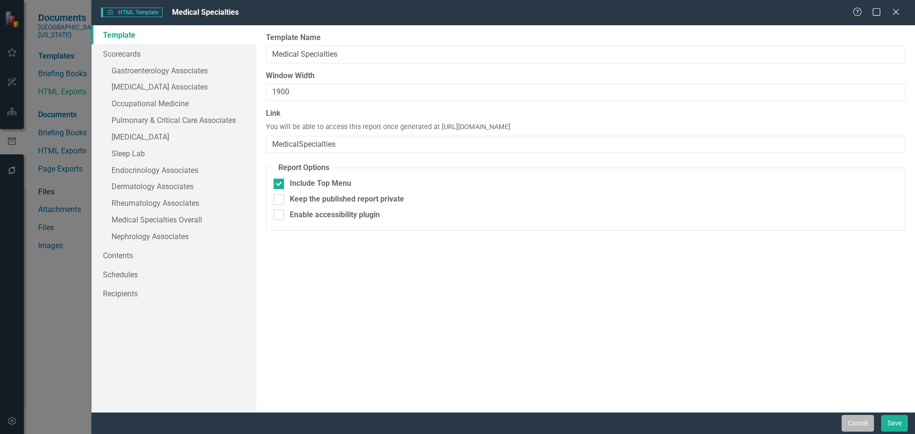
click at [848, 422] on button "Cancel" at bounding box center [858, 423] width 32 height 17
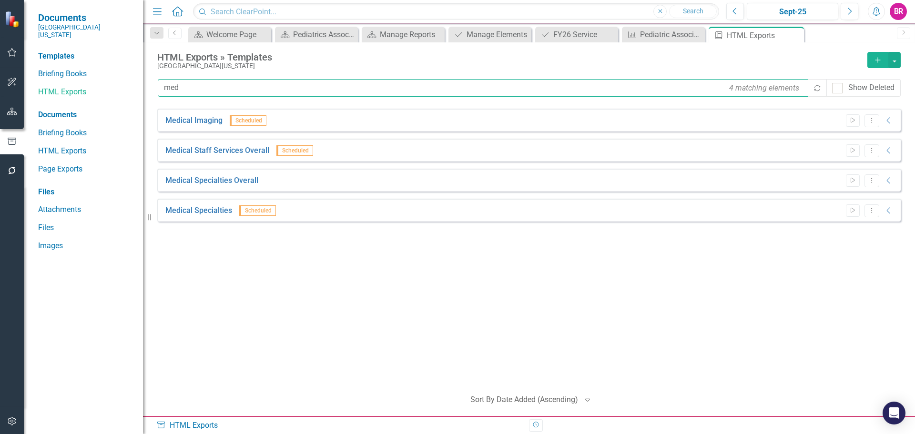
click at [241, 88] on input "med" at bounding box center [483, 88] width 651 height 18
click at [240, 87] on input "med" at bounding box center [483, 88] width 651 height 18
type input "m"
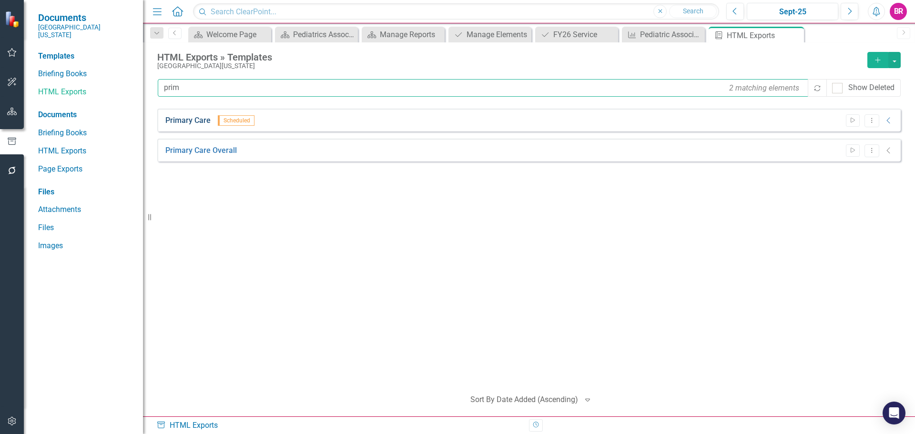
type input "prim"
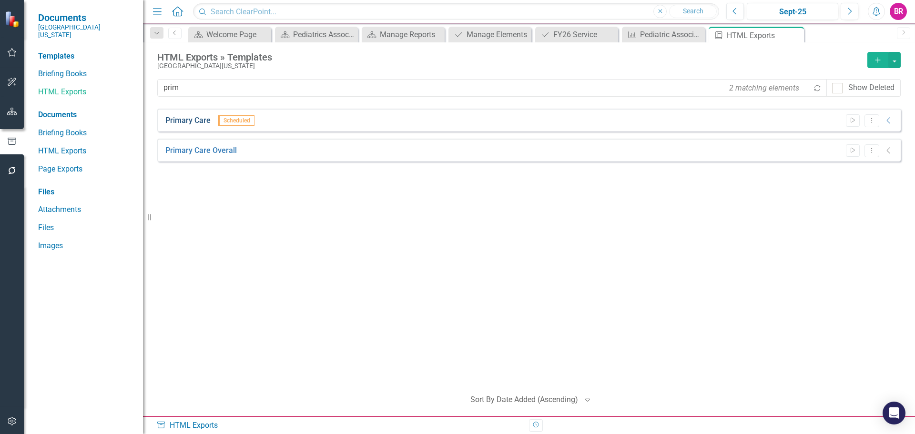
click at [201, 125] on link "Primary Care" at bounding box center [187, 120] width 45 height 11
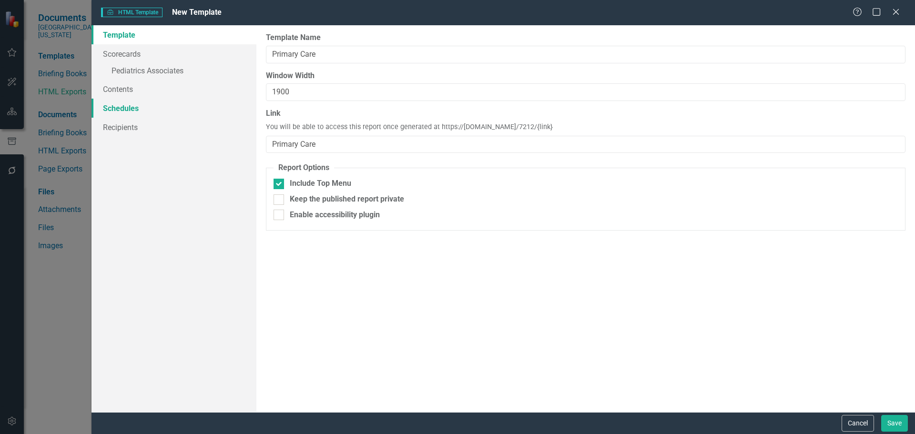
type input "Primary Care"
type input "1900"
type input "Primary Care"
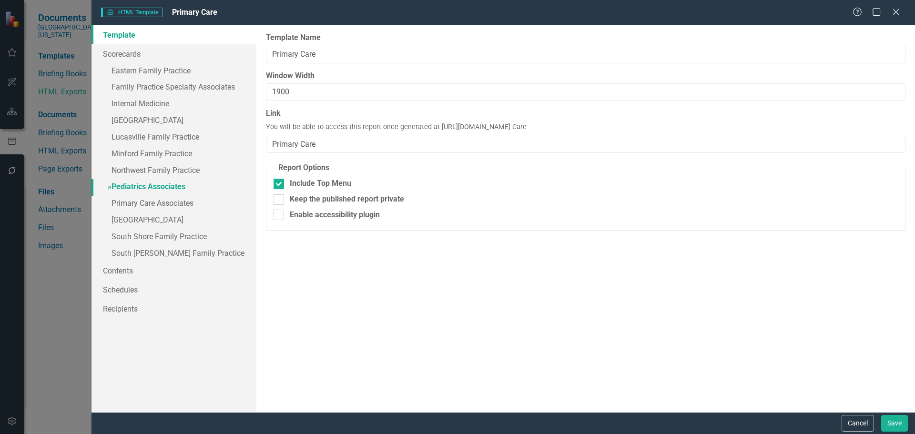
click at [161, 184] on link "» Pediatrics Associates" at bounding box center [173, 187] width 165 height 17
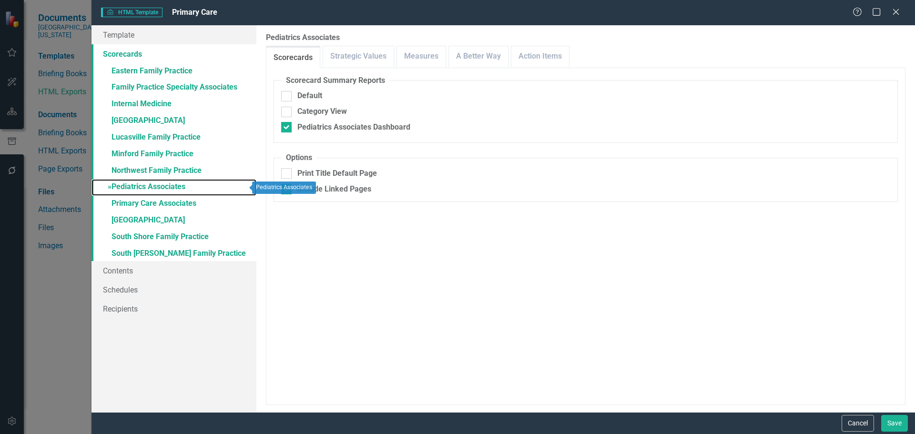
checkbox input "false"
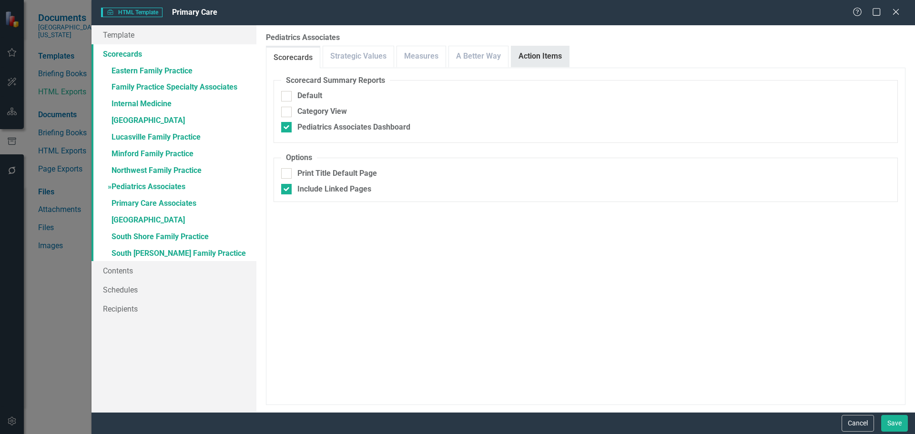
click at [550, 57] on link "Action Items" at bounding box center [540, 56] width 58 height 20
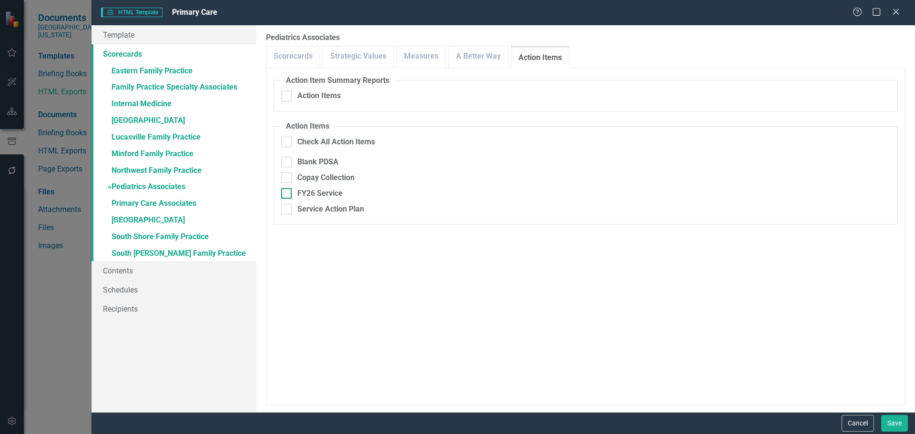
click at [326, 193] on div "FY26 Service" at bounding box center [319, 193] width 45 height 11
click at [287, 193] on input "FY26 Service" at bounding box center [284, 191] width 6 height 6
checkbox input "true"
click at [434, 59] on link "Measures" at bounding box center [421, 56] width 49 height 20
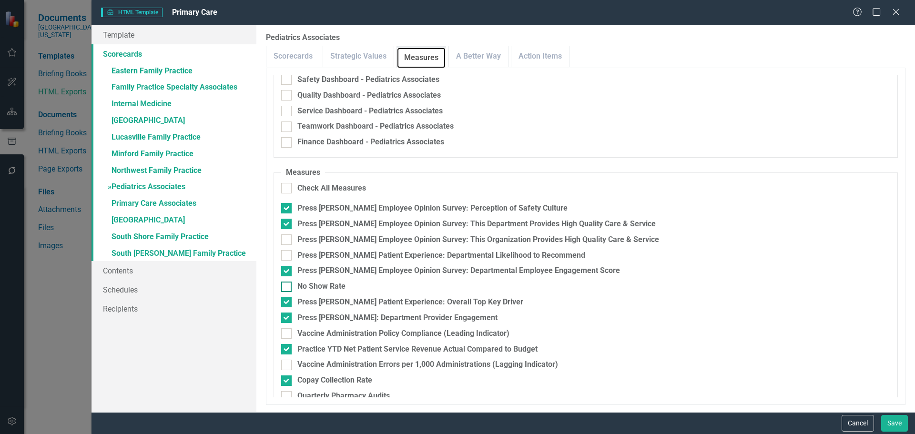
scroll to position [124, 0]
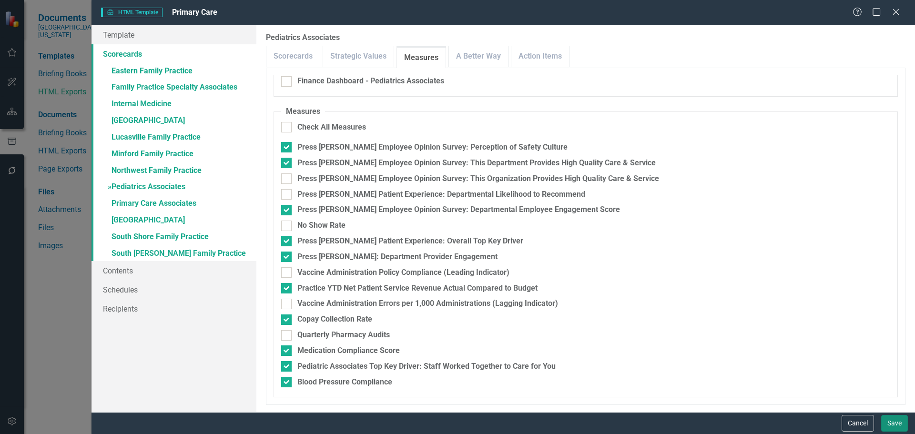
click at [899, 419] on button "Save" at bounding box center [894, 423] width 27 height 17
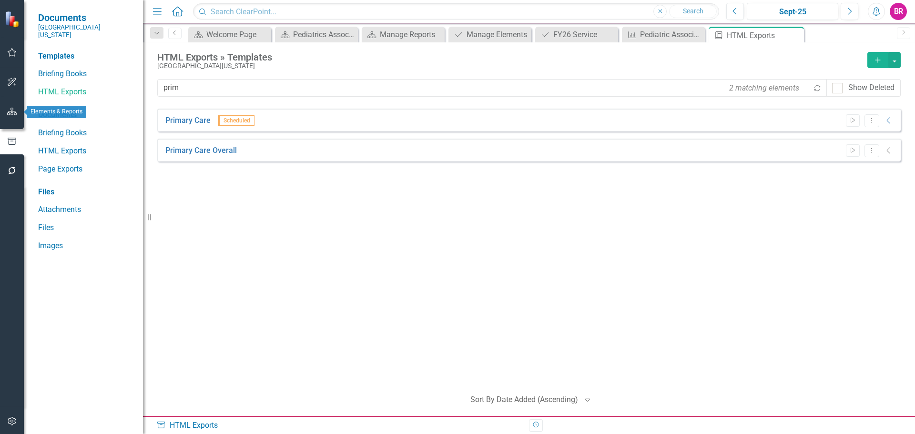
click at [12, 116] on button "button" at bounding box center [11, 112] width 21 height 20
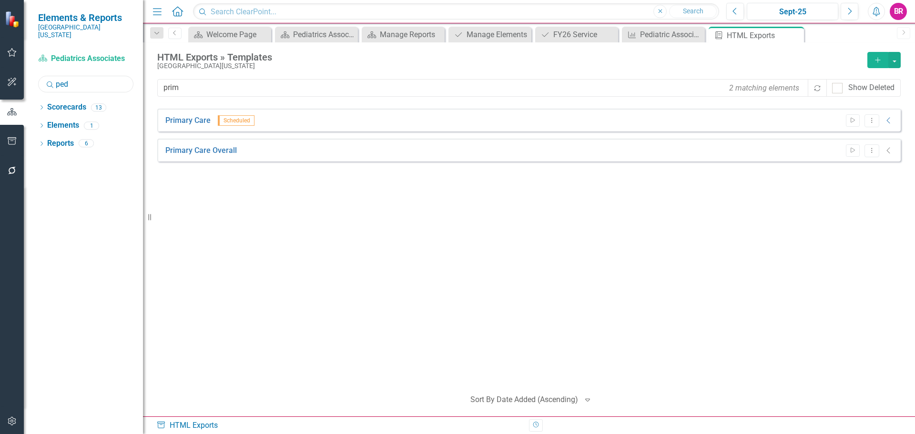
click at [97, 81] on input "ped" at bounding box center [85, 84] width 95 height 17
click at [91, 76] on input "ped" at bounding box center [85, 84] width 95 height 17
click at [93, 77] on input "ped" at bounding box center [85, 84] width 95 height 17
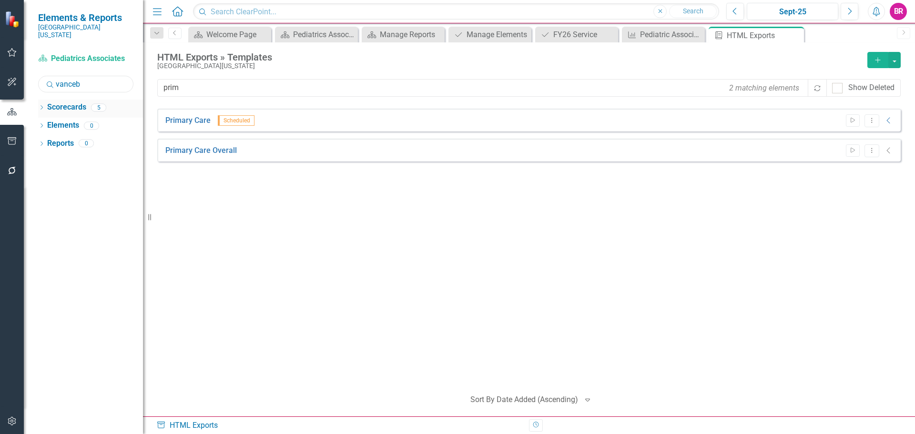
type input "vanceb"
click at [40, 106] on icon "Dropdown" at bounding box center [41, 108] width 7 height 5
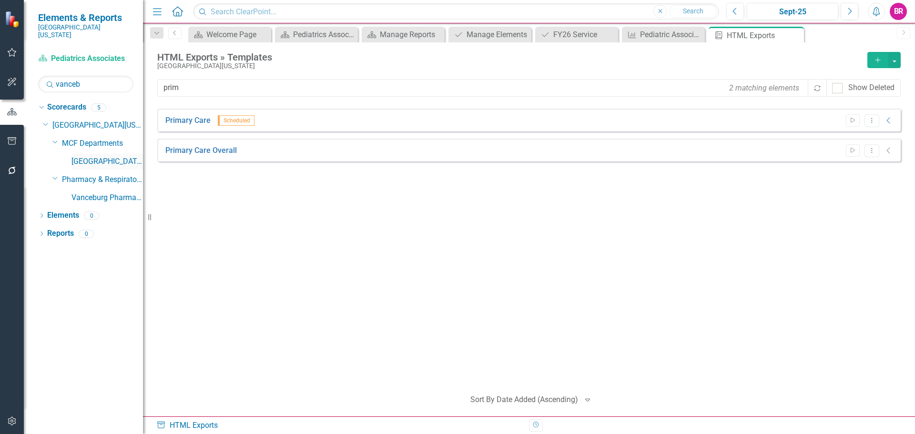
drag, startPoint x: 92, startPoint y: 154, endPoint x: 97, endPoint y: 152, distance: 5.6
click at [92, 156] on link "[GEOGRAPHIC_DATA]" at bounding box center [106, 161] width 71 height 11
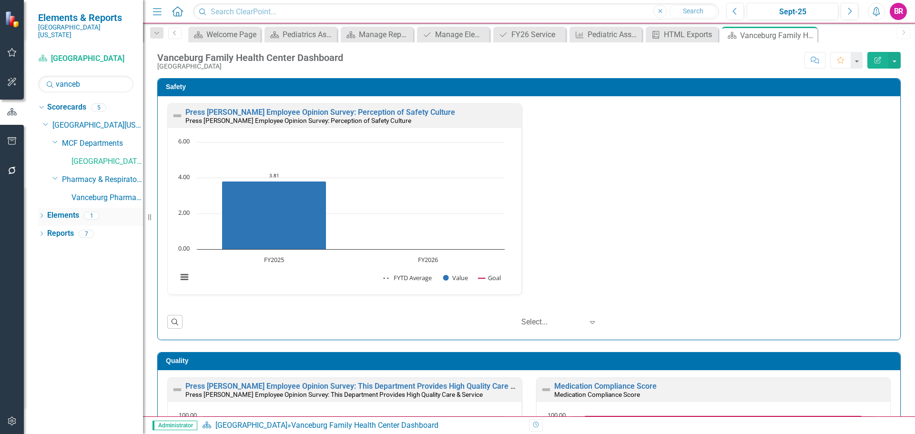
click at [70, 210] on link "Elements" at bounding box center [63, 215] width 32 height 11
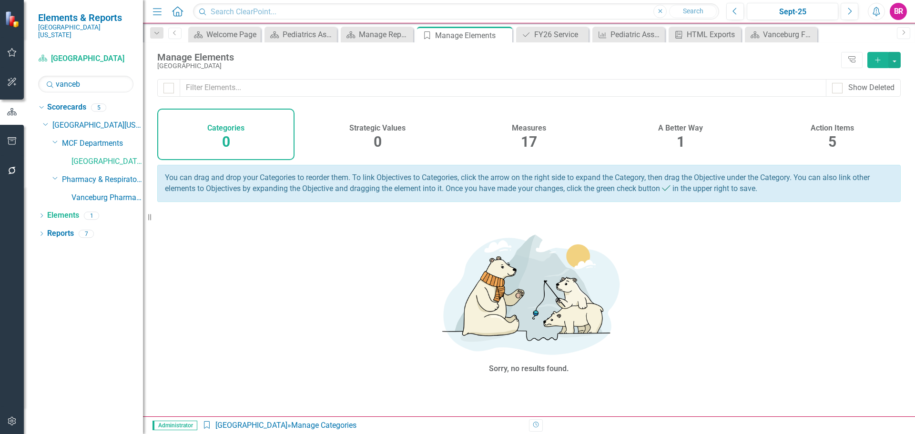
click at [838, 145] on div "Action Items 5" at bounding box center [831, 134] width 137 height 51
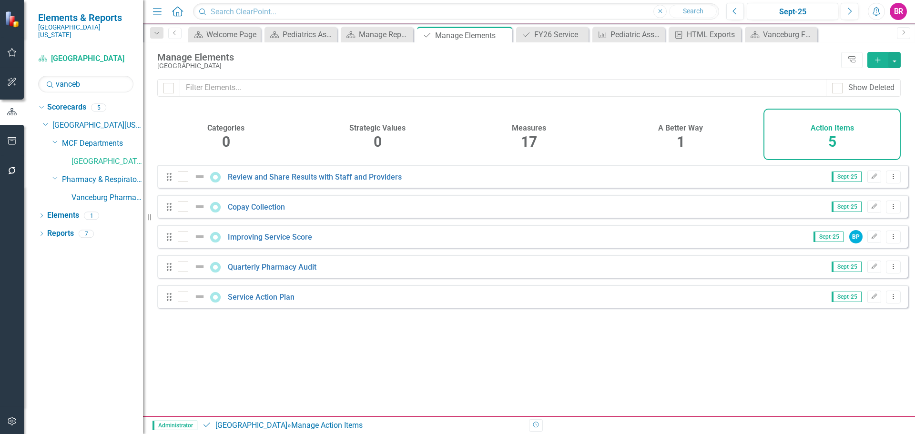
click at [270, 308] on div "Drag Service Action Plan Sept-25 Edit Dropdown Menu" at bounding box center [532, 296] width 751 height 23
click at [279, 302] on link "Service Action Plan" at bounding box center [261, 297] width 67 height 9
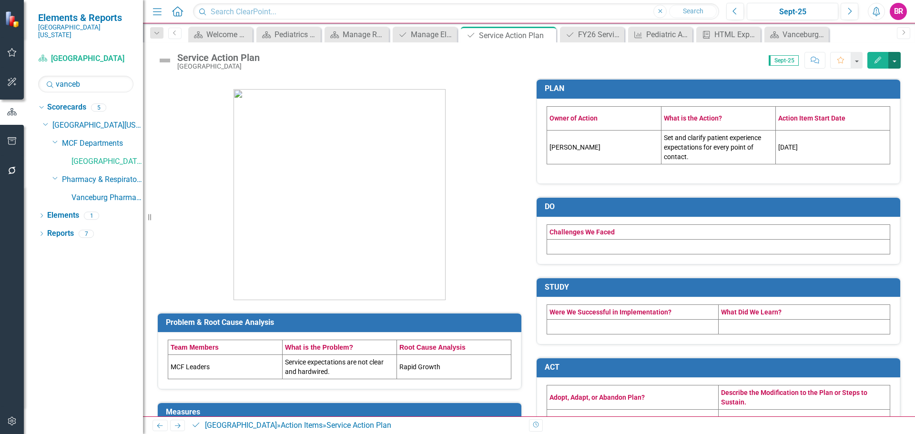
click at [900, 55] on button "button" at bounding box center [894, 60] width 12 height 17
click at [545, 35] on icon "Close" at bounding box center [547, 35] width 10 height 8
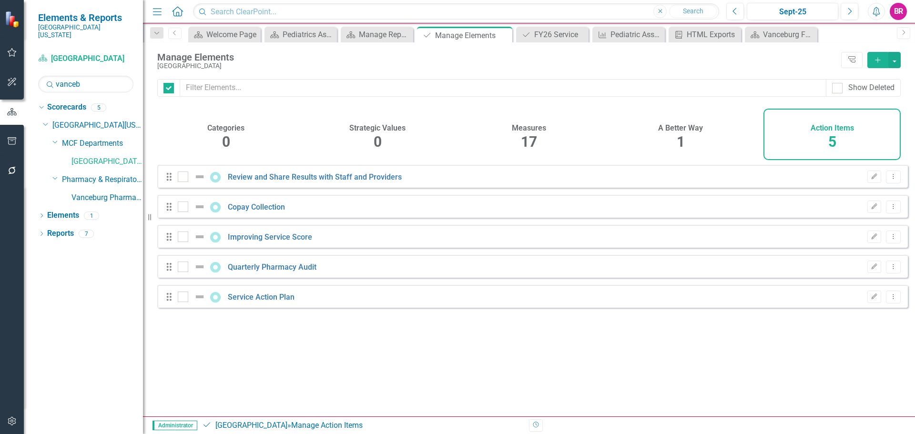
checkbox input "false"
click at [889, 300] on icon "Dropdown Menu" at bounding box center [893, 297] width 8 height 6
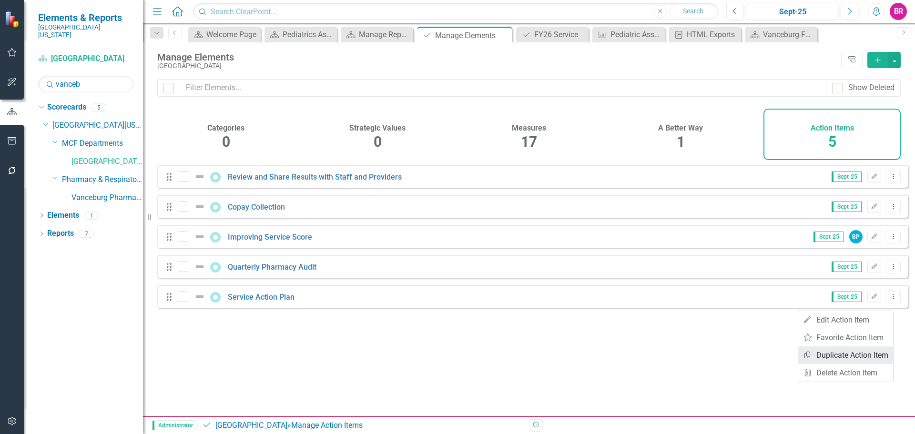
click at [842, 350] on link "Copy Duplicate Action Item" at bounding box center [845, 355] width 95 height 18
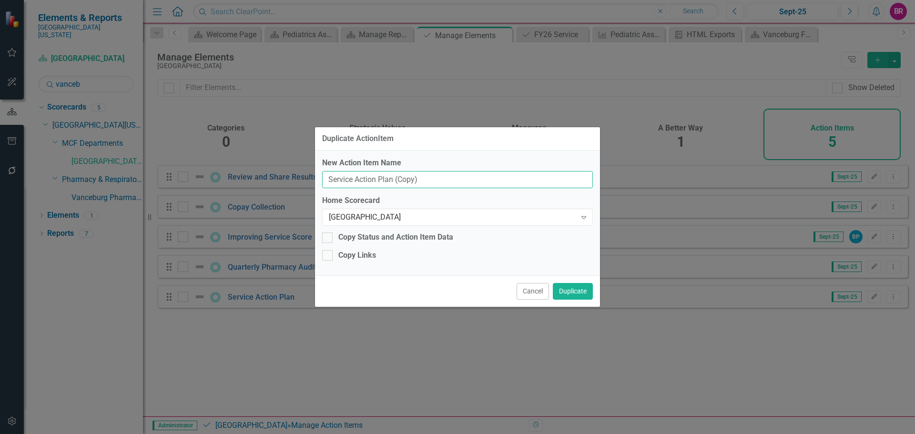
click at [437, 180] on input "Service Action Plan (Copy)" at bounding box center [457, 180] width 271 height 18
click at [437, 179] on input "Service Action Plan (Copy)" at bounding box center [457, 180] width 271 height 18
type input "Blank PDSA"
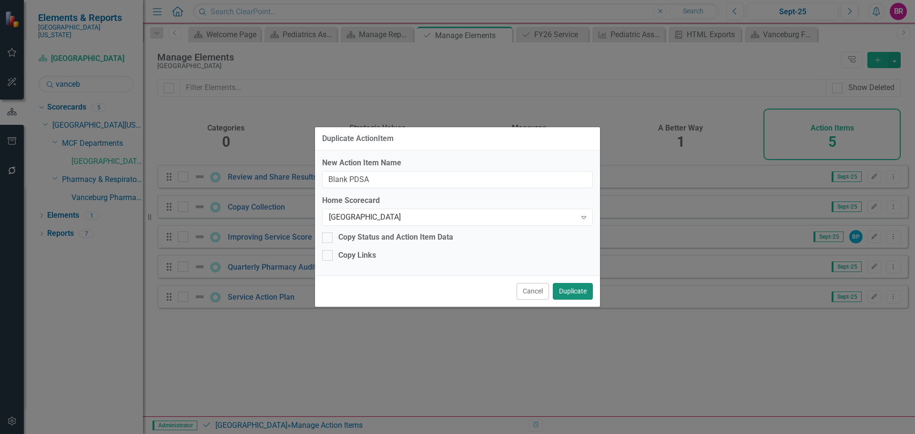
click at [585, 294] on button "Duplicate" at bounding box center [573, 291] width 40 height 17
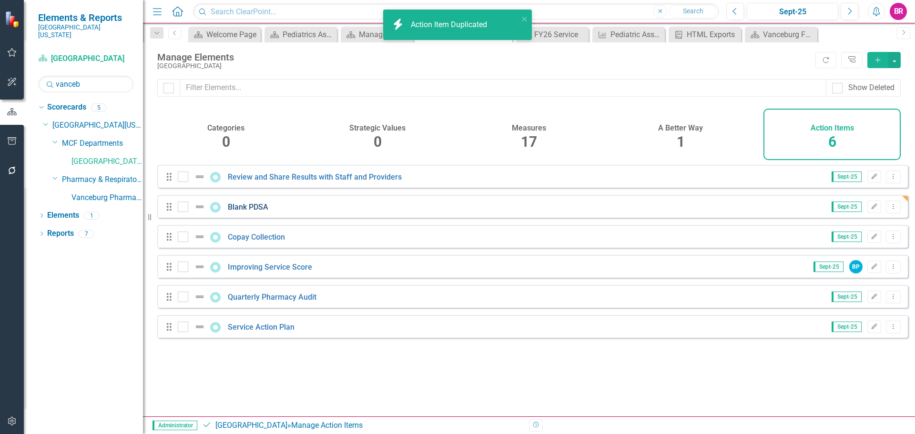
click at [238, 212] on link "Blank PDSA" at bounding box center [248, 207] width 41 height 9
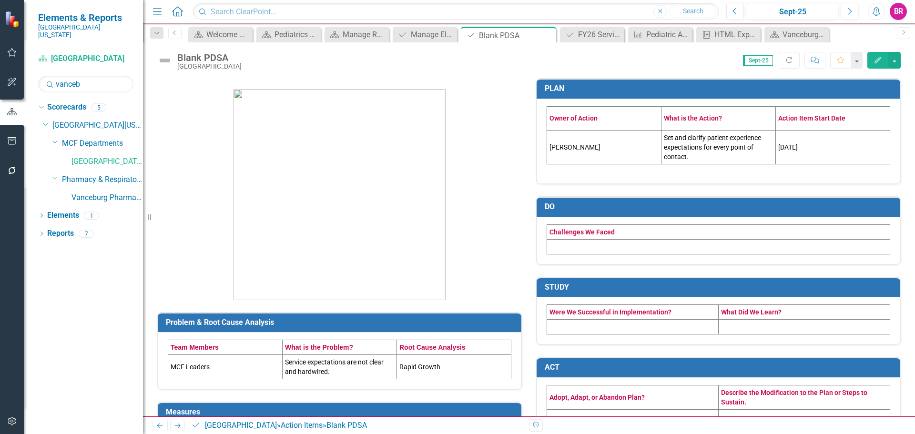
click at [586, 147] on td "[PERSON_NAME]" at bounding box center [604, 148] width 114 height 34
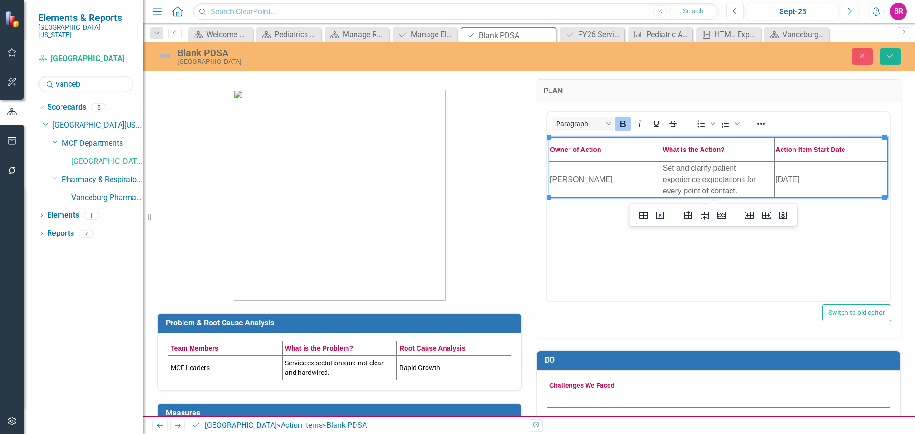
click at [703, 171] on td "Set and clarify patient experience expectations for every point of contact." at bounding box center [718, 179] width 113 height 36
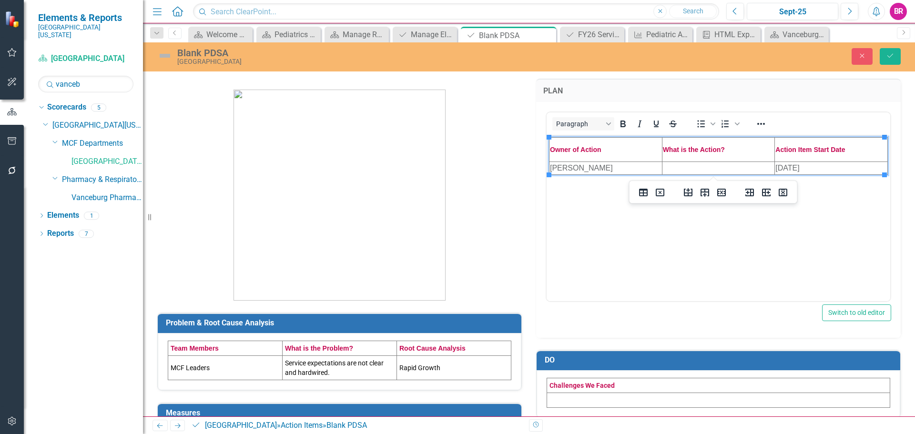
click at [566, 166] on td "[PERSON_NAME]" at bounding box center [605, 167] width 113 height 13
click at [818, 166] on td "[DATE]" at bounding box center [831, 167] width 113 height 13
click at [805, 166] on td "[DATE]" at bounding box center [831, 167] width 113 height 13
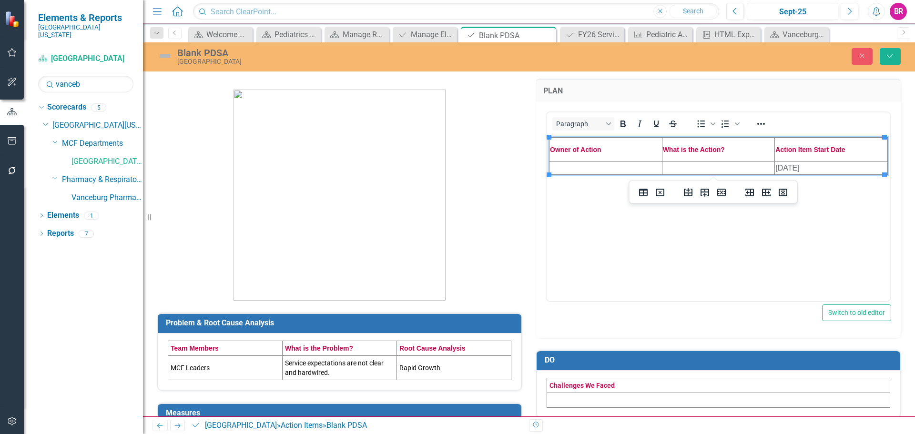
click at [805, 166] on td "[DATE]" at bounding box center [831, 167] width 113 height 13
click at [240, 370] on td "MCF Leaders" at bounding box center [225, 367] width 114 height 24
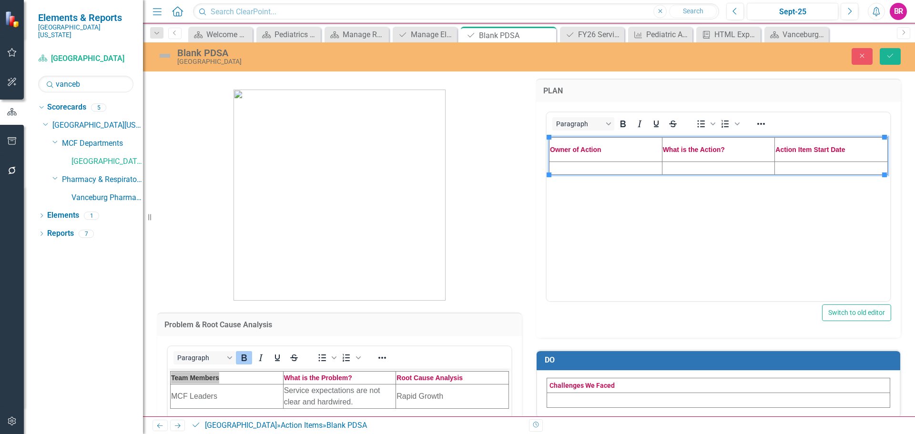
click at [240, 369] on body "Team Members What is the Problem? Root Cause Analysis MCF Leaders Service expec…" at bounding box center [340, 439] width 344 height 143
click at [220, 399] on td "MCF Leaders" at bounding box center [227, 396] width 113 height 24
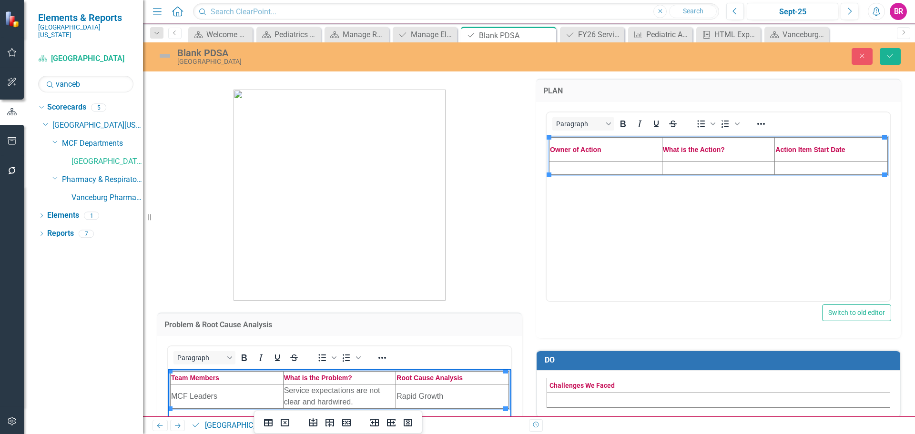
click at [220, 399] on td "MCF Leaders" at bounding box center [227, 396] width 113 height 24
click at [310, 399] on td "Service expectations are not clear and hardwired." at bounding box center [339, 396] width 113 height 24
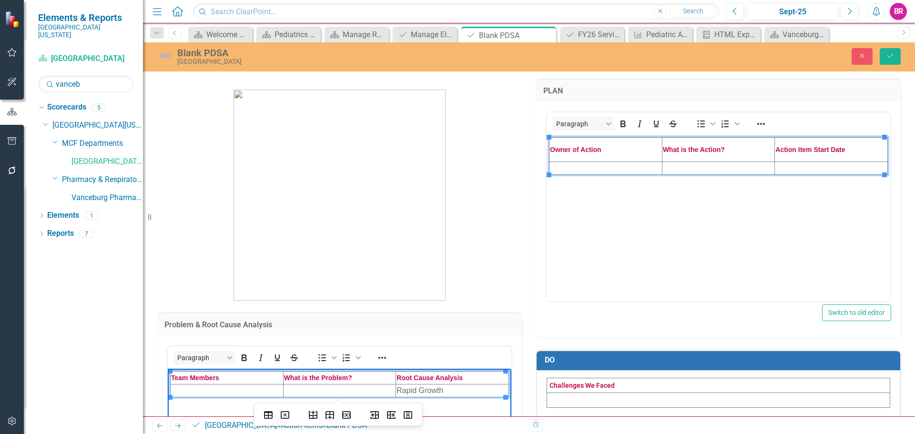
click at [431, 385] on td "Rapid Growth" at bounding box center [452, 390] width 113 height 13
click at [583, 166] on td "Rich Text Area. Press ALT-0 for help." at bounding box center [605, 167] width 113 height 13
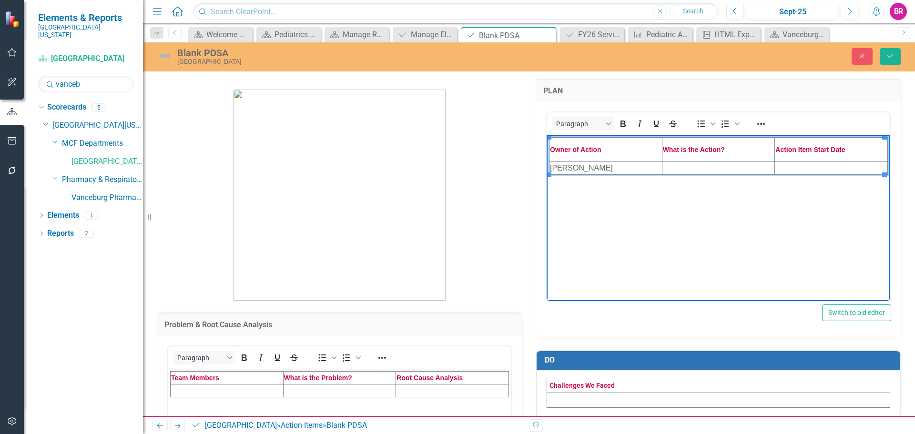
click at [697, 167] on td "Rich Text Area. Press ALT-0 for help." at bounding box center [718, 167] width 113 height 13
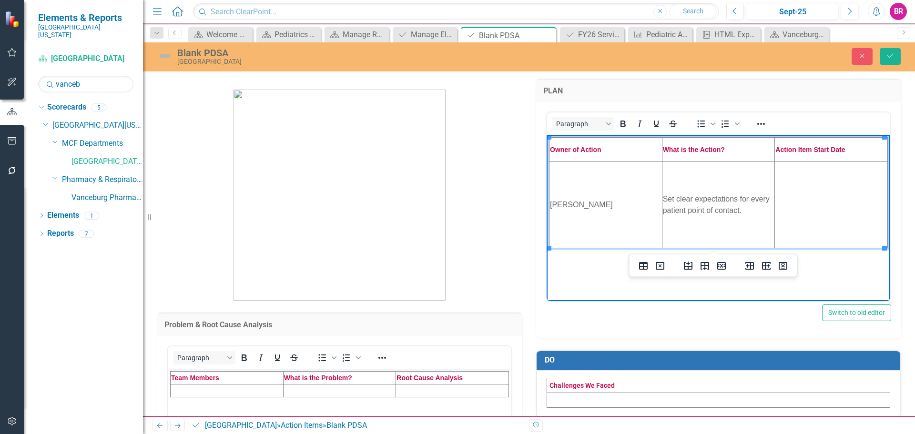
drag, startPoint x: 815, startPoint y: 172, endPoint x: 818, endPoint y: 182, distance: 10.5
click at [816, 172] on td "Rich Text Area. Press ALT-0 for help." at bounding box center [831, 204] width 113 height 86
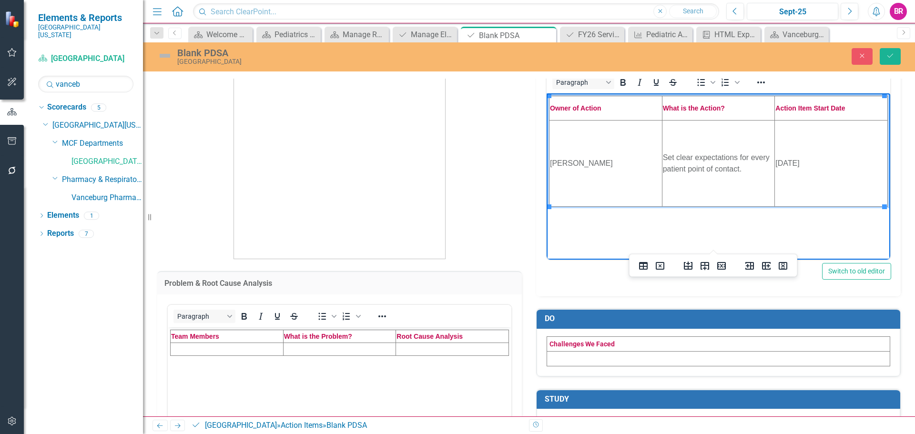
scroll to position [143, 0]
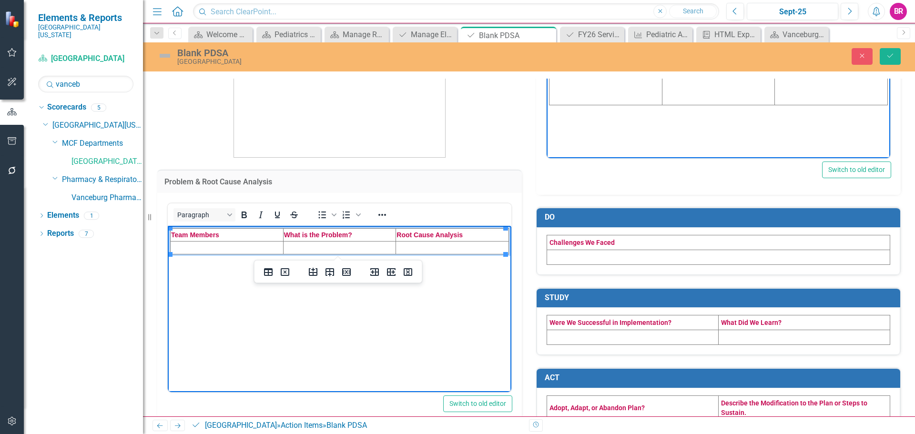
click at [253, 245] on td "Rich Text Area. Press ALT-0 for help." at bounding box center [227, 247] width 113 height 13
click at [190, 248] on td "Rich Text Area. Press ALT-0 for help." at bounding box center [227, 247] width 113 height 13
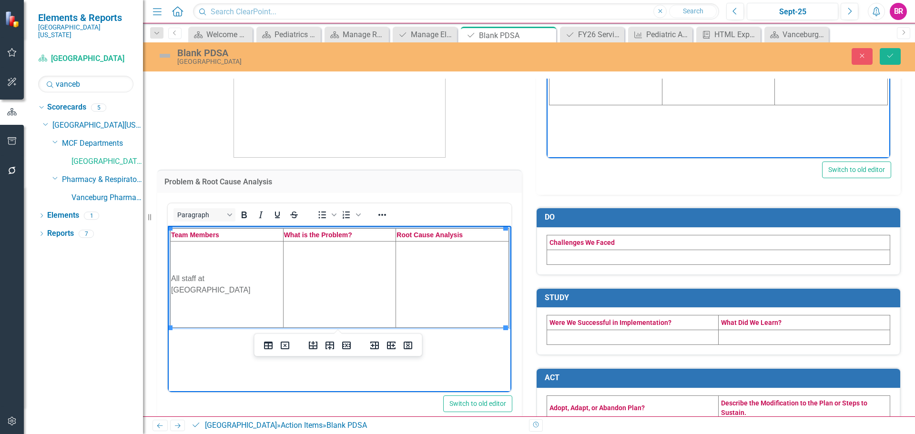
click at [326, 264] on td "Rich Text Area. Press ALT-0 for help." at bounding box center [339, 284] width 113 height 86
click at [353, 290] on td "Rich Text Area. Press ALT-0 for help." at bounding box center [339, 284] width 113 height 86
click at [456, 308] on td "Rich Text Area. Press ALT-0 for help." at bounding box center [452, 284] width 113 height 86
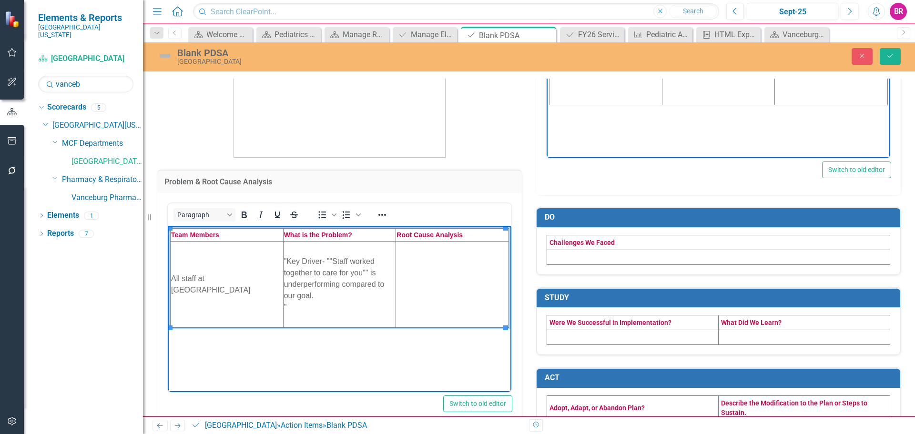
click at [435, 301] on td "Rich Text Area. Press ALT-0 for help." at bounding box center [452, 284] width 113 height 86
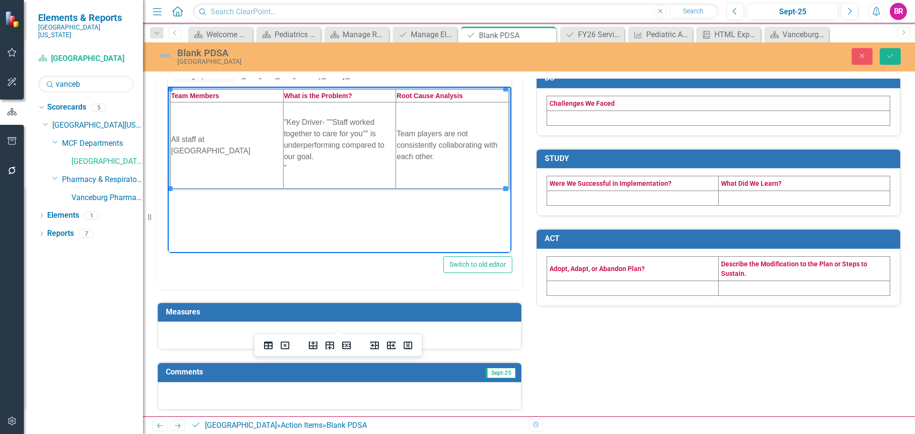
scroll to position [285, 0]
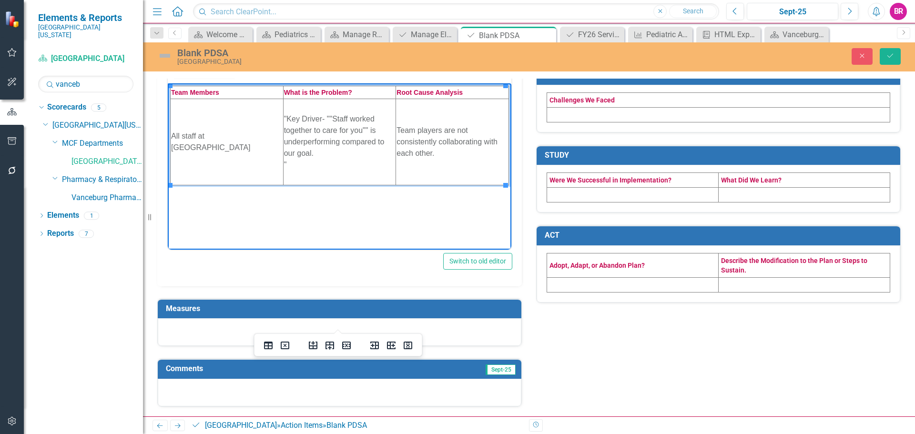
click at [404, 315] on td "Measures" at bounding box center [341, 310] width 351 height 16
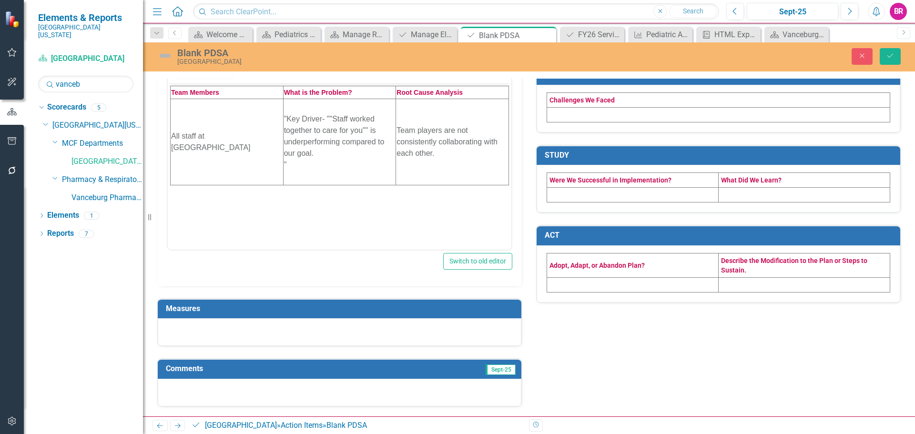
click at [404, 315] on td "Measures" at bounding box center [341, 310] width 351 height 16
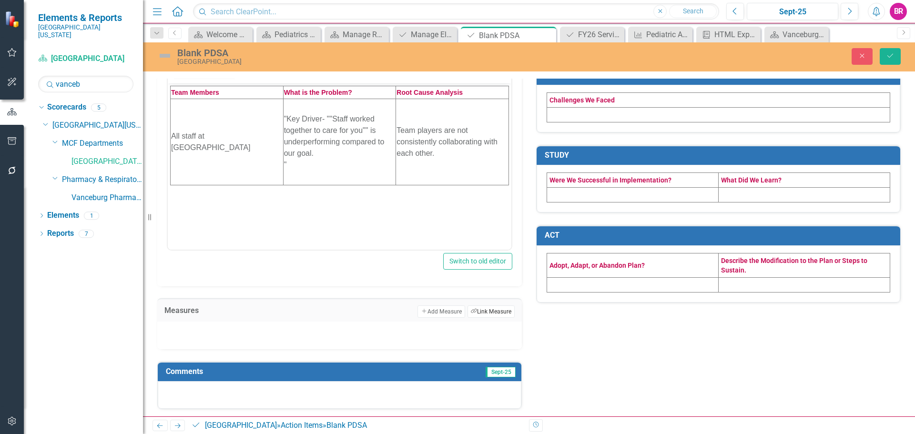
click at [484, 314] on button "Link Tag Link Measure" at bounding box center [490, 311] width 47 height 12
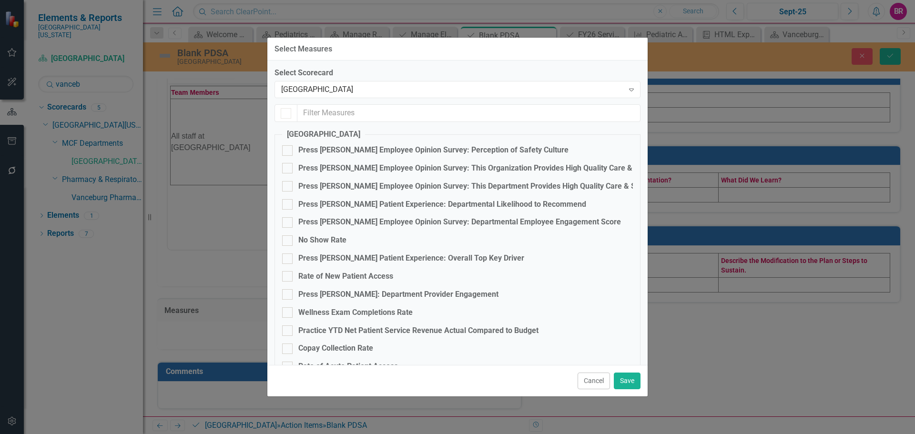
checkbox input "false"
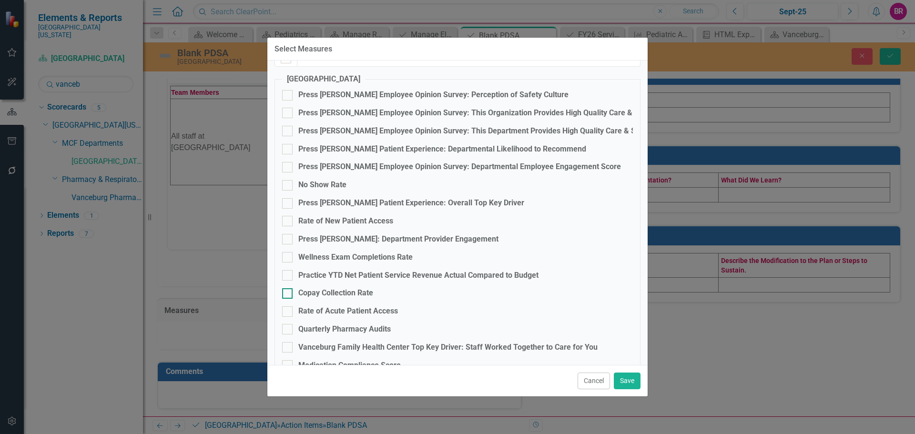
scroll to position [96, 0]
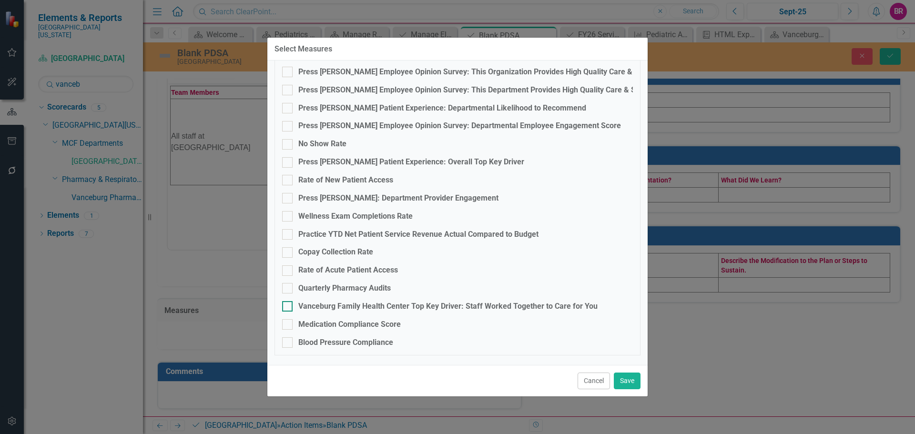
click at [438, 306] on div "Vanceburg Family Health Center Top Key Driver: Staff Worked Together to Care fo…" at bounding box center [447, 306] width 299 height 11
click at [288, 306] on input "Vanceburg Family Health Center Top Key Driver: Staff Worked Together to Care fo…" at bounding box center [285, 304] width 6 height 6
checkbox input "true"
click at [627, 380] on button "Save" at bounding box center [627, 381] width 27 height 17
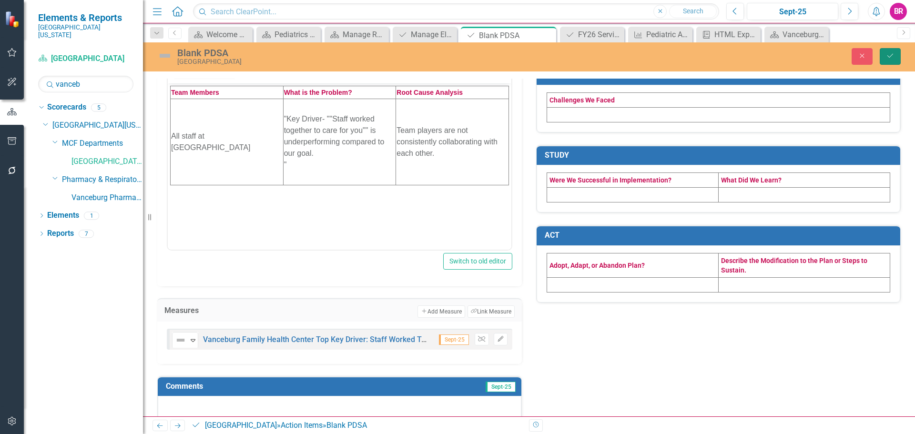
click at [883, 51] on button "Save" at bounding box center [890, 56] width 21 height 17
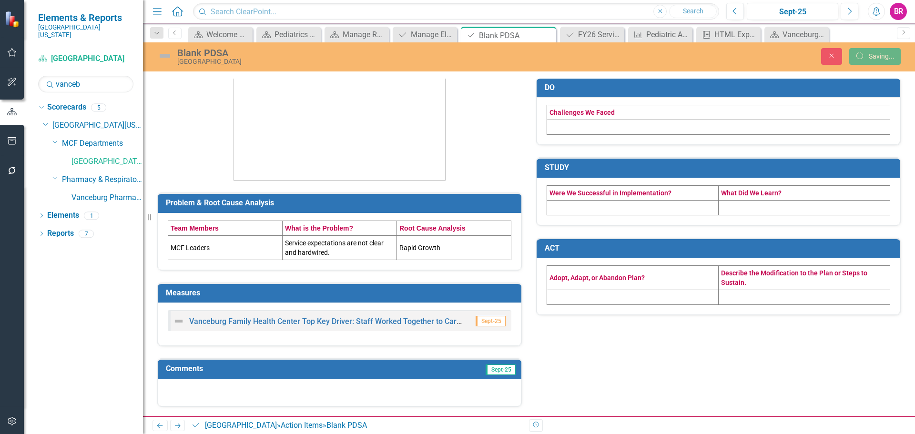
scroll to position [121, 0]
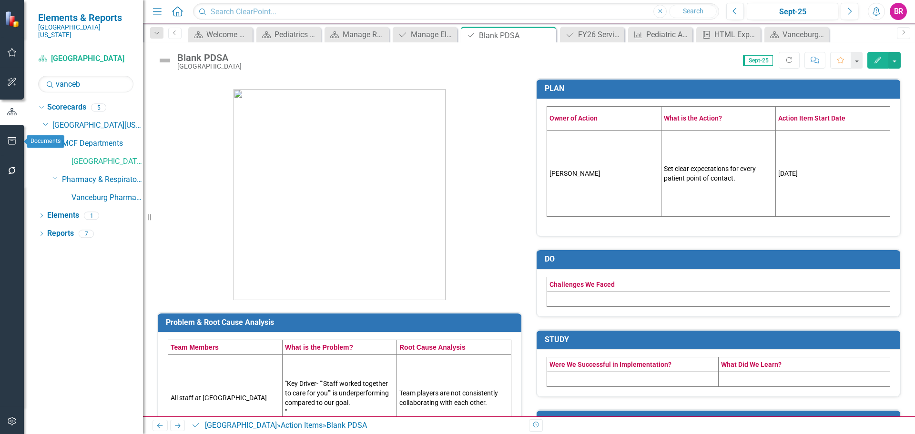
click at [19, 145] on button "button" at bounding box center [11, 142] width 21 height 20
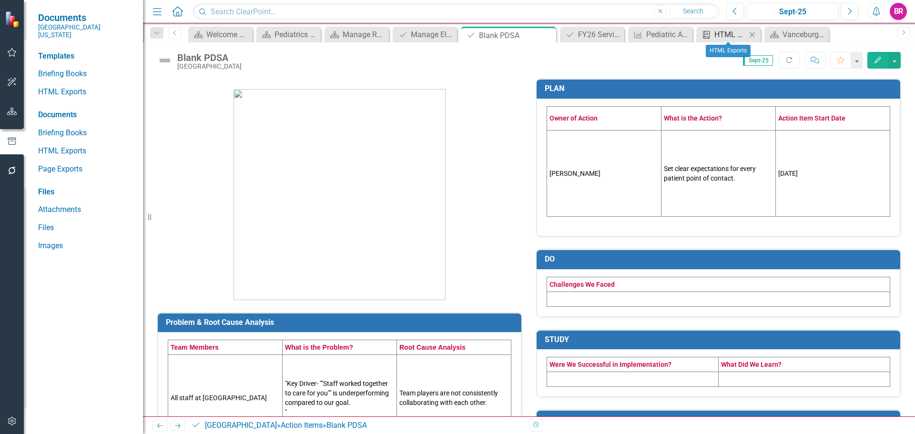
click at [738, 37] on div "HTML Exports" at bounding box center [730, 35] width 32 height 12
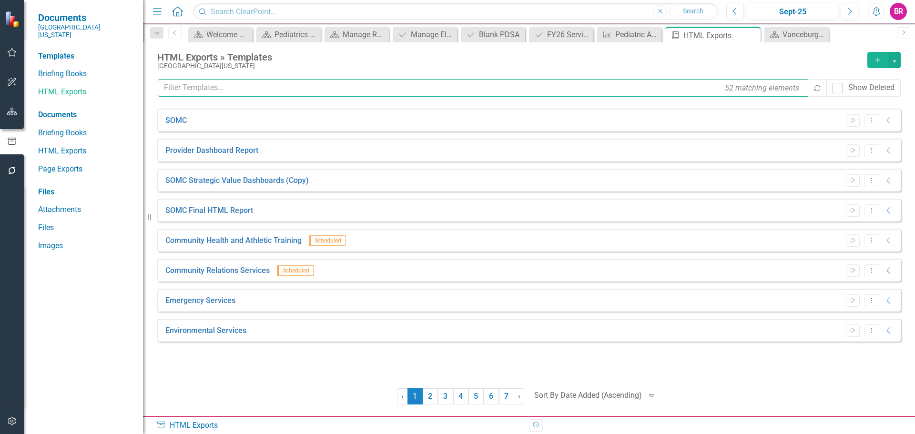
click at [227, 81] on input "text" at bounding box center [483, 88] width 651 height 18
type input "e"
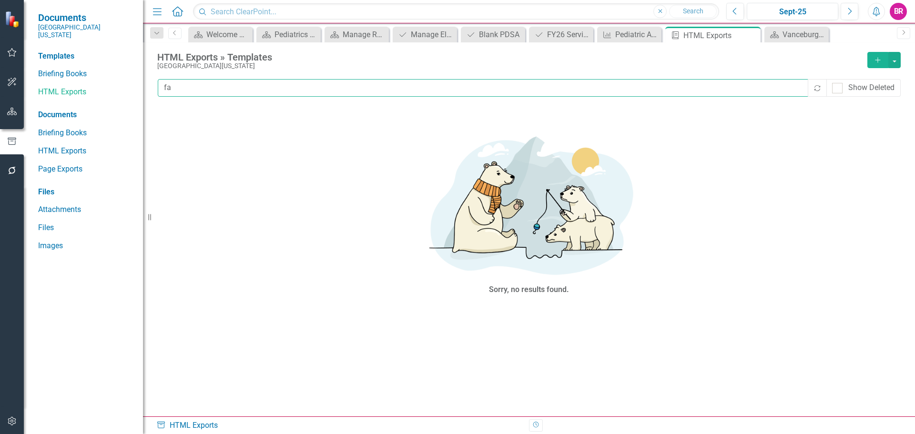
type input "f"
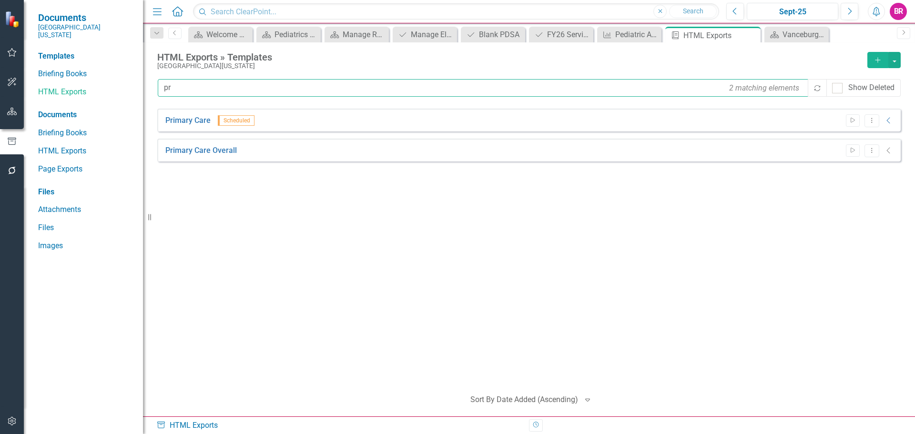
type input "p"
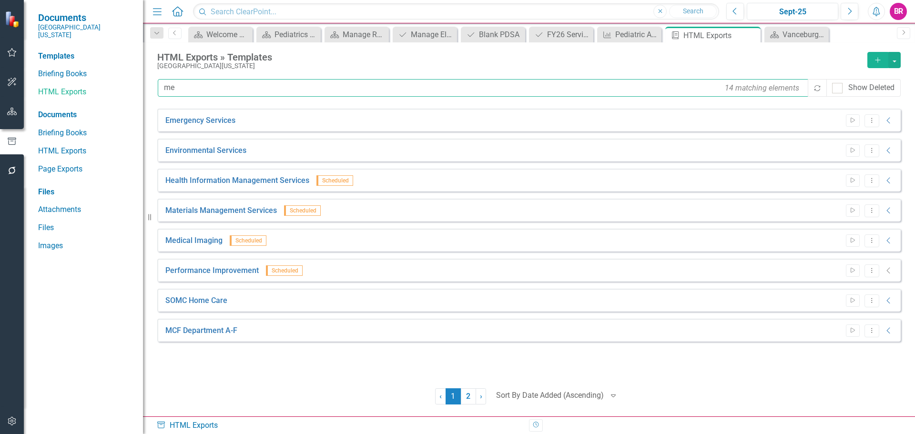
type input "m"
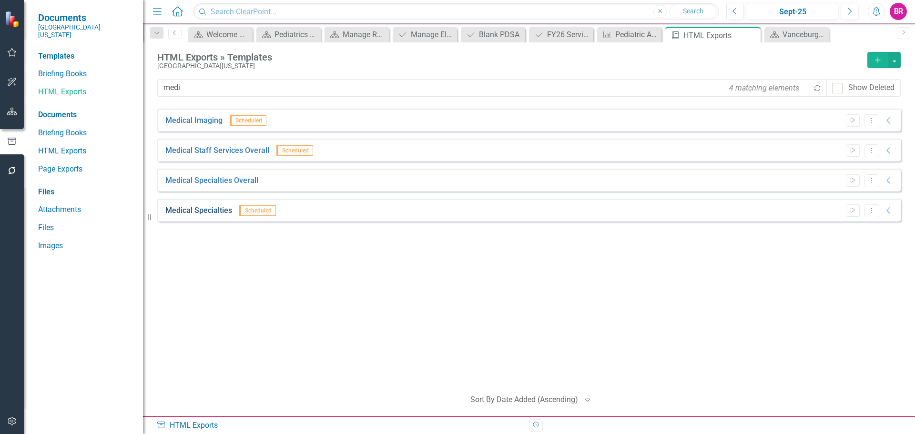
click at [226, 216] on link "Medical Specialties" at bounding box center [198, 210] width 67 height 11
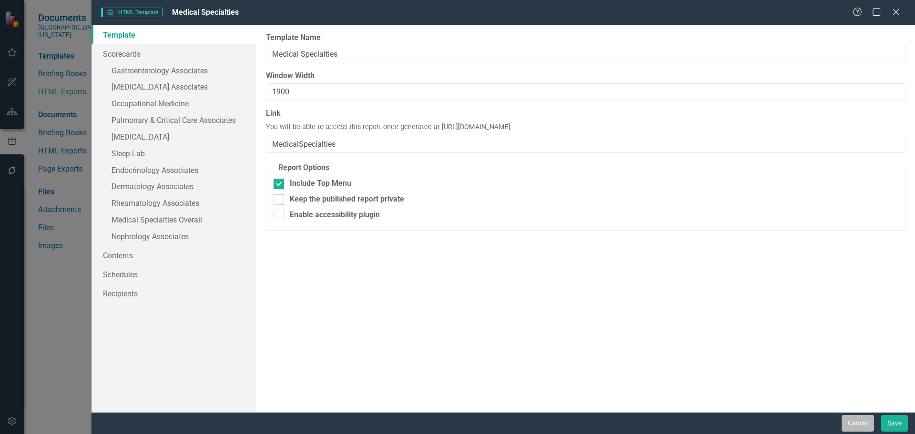
click at [849, 423] on button "Cancel" at bounding box center [858, 423] width 32 height 17
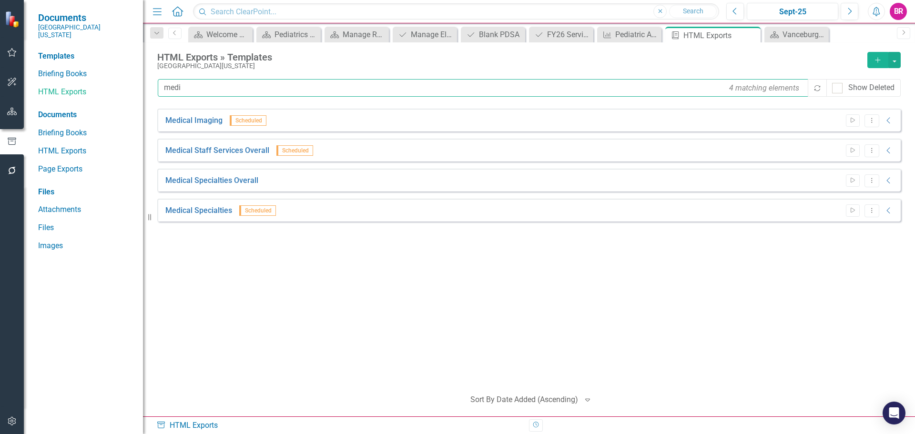
click at [205, 88] on input "medi" at bounding box center [483, 88] width 651 height 18
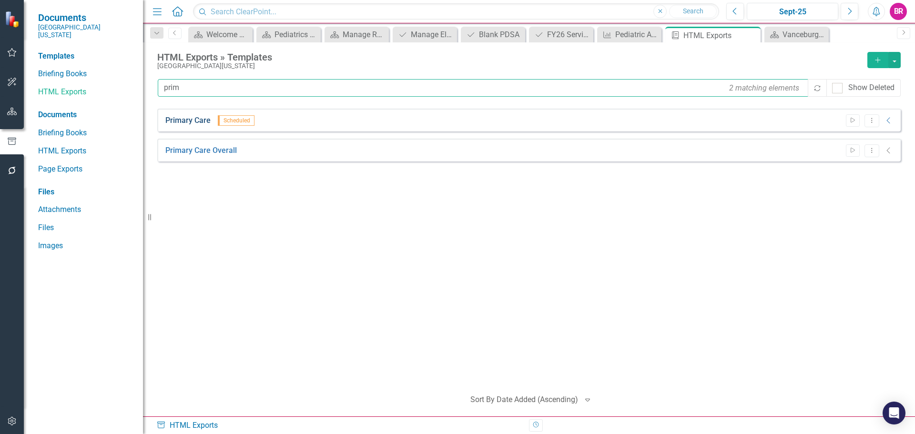
type input "prim"
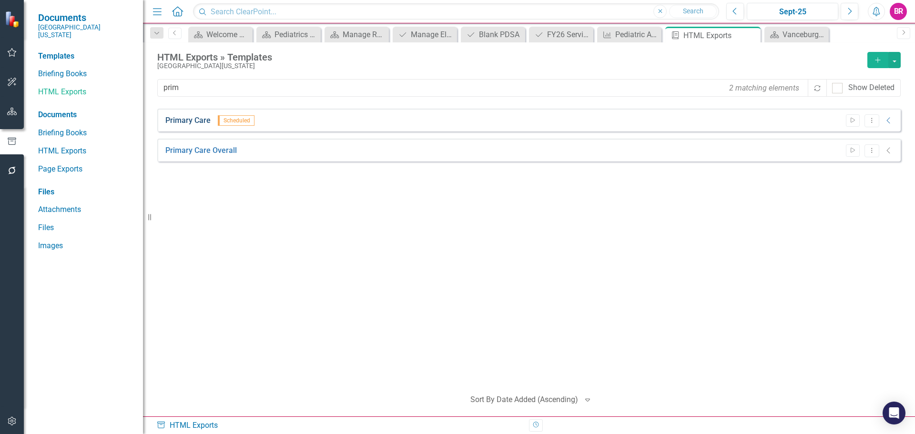
click at [205, 122] on link "Primary Care" at bounding box center [187, 120] width 45 height 11
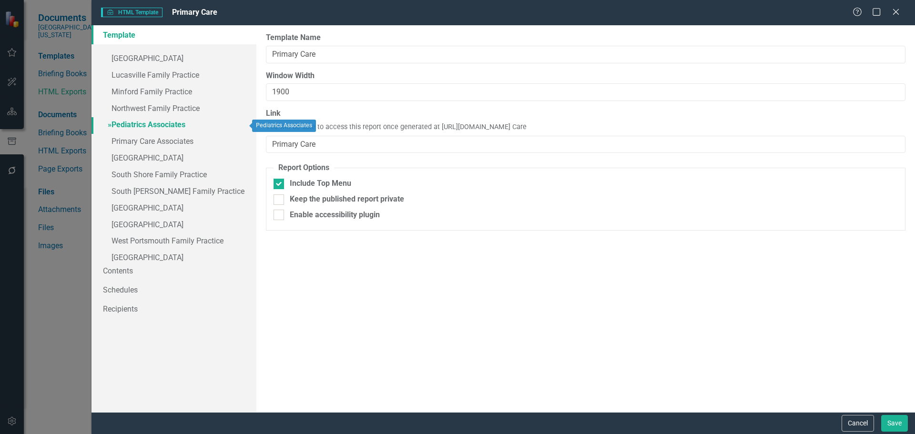
scroll to position [183, 0]
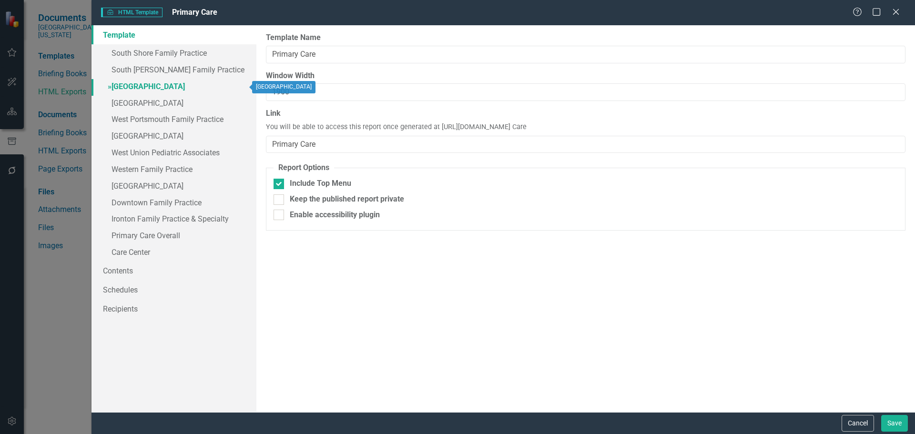
click at [130, 88] on link "» [GEOGRAPHIC_DATA]" at bounding box center [173, 87] width 165 height 17
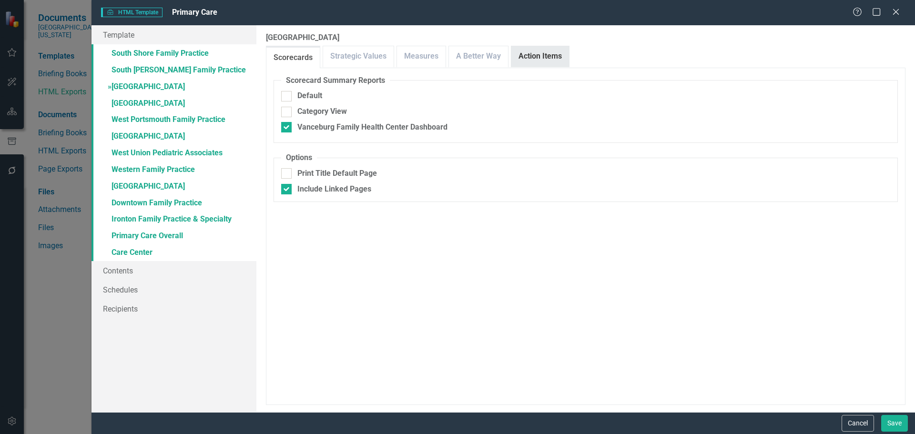
click at [547, 53] on link "Action Items" at bounding box center [540, 56] width 58 height 20
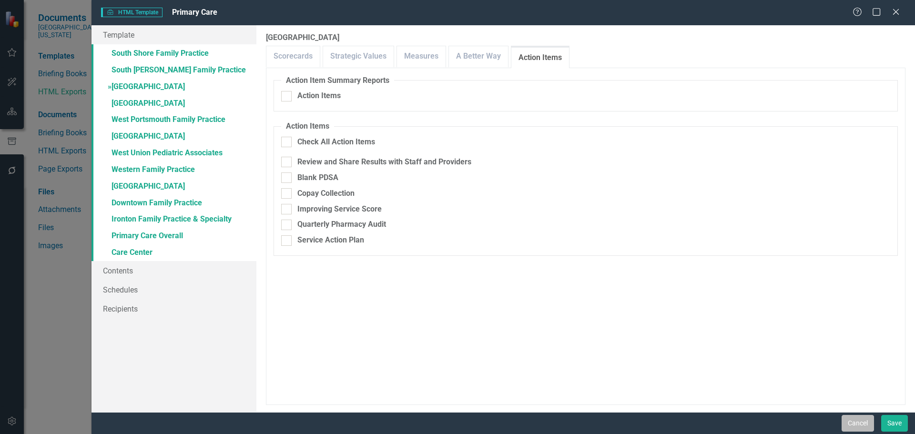
click at [868, 421] on button "Cancel" at bounding box center [858, 423] width 32 height 17
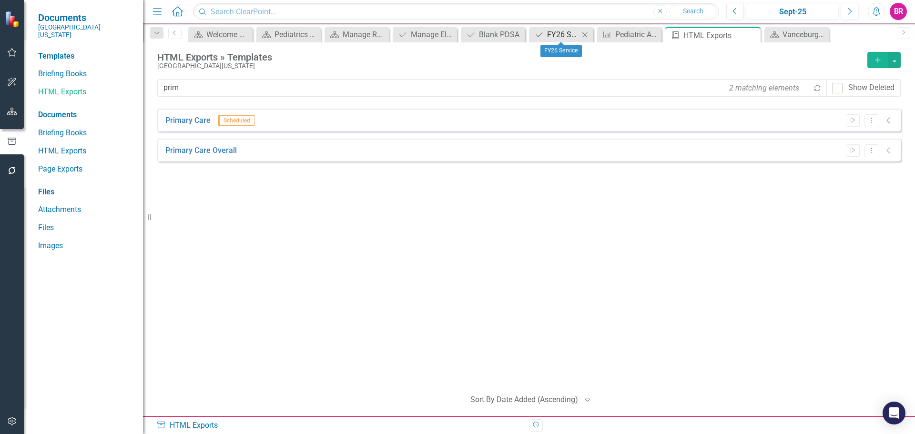
click at [549, 37] on div "FY26 Service" at bounding box center [563, 35] width 32 height 12
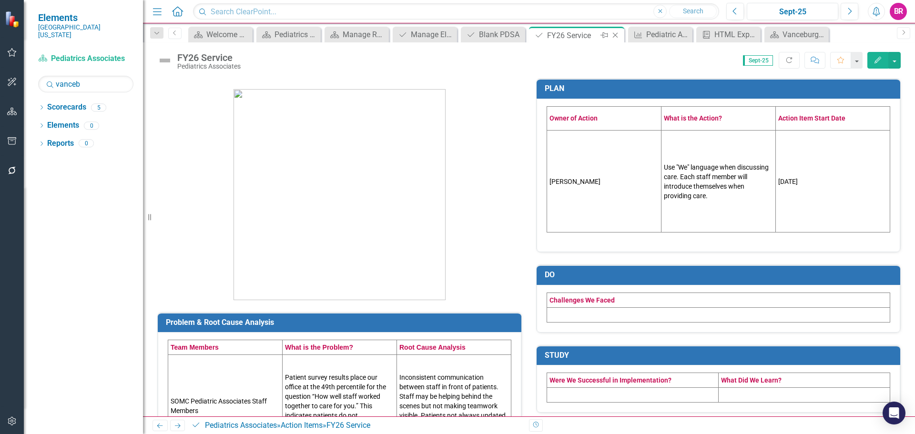
click at [612, 35] on icon "Close" at bounding box center [615, 35] width 10 height 8
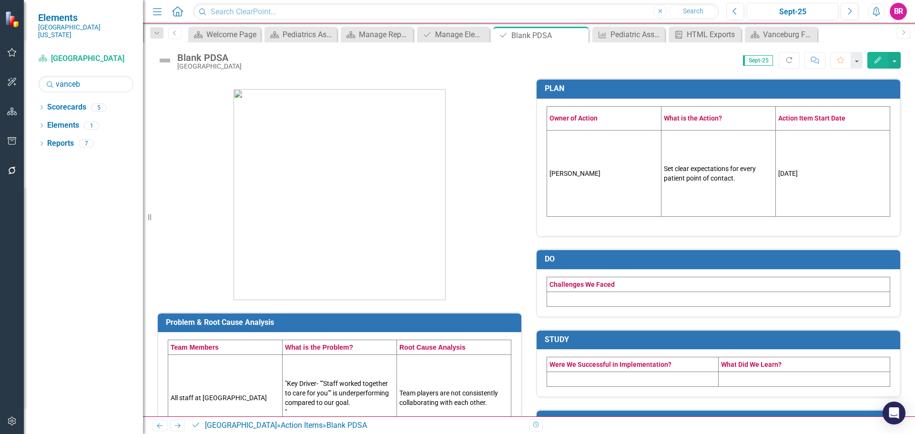
click at [881, 61] on icon "Edit" at bounding box center [877, 60] width 9 height 7
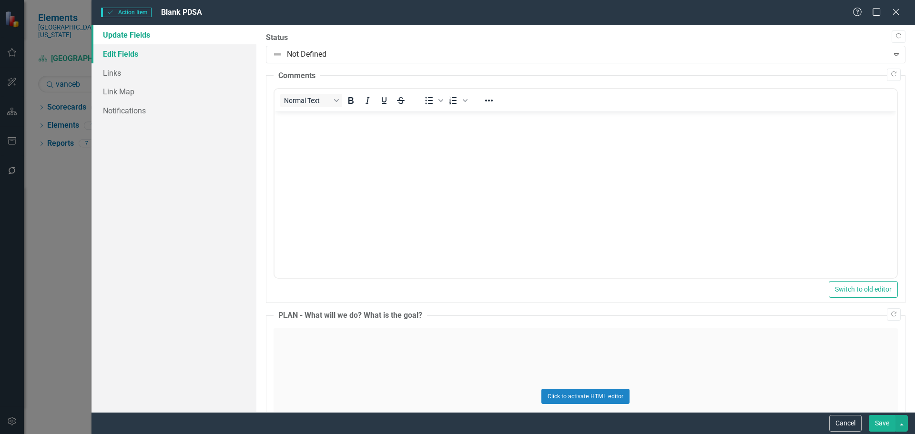
click at [115, 53] on link "Edit Fields" at bounding box center [173, 53] width 165 height 19
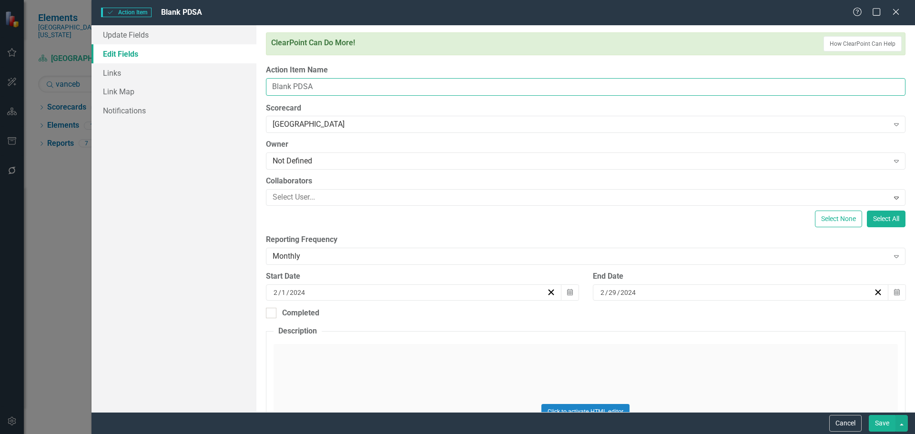
click at [332, 80] on input "Blank PDSA" at bounding box center [585, 87] width 639 height 18
type input "FY26 Service"
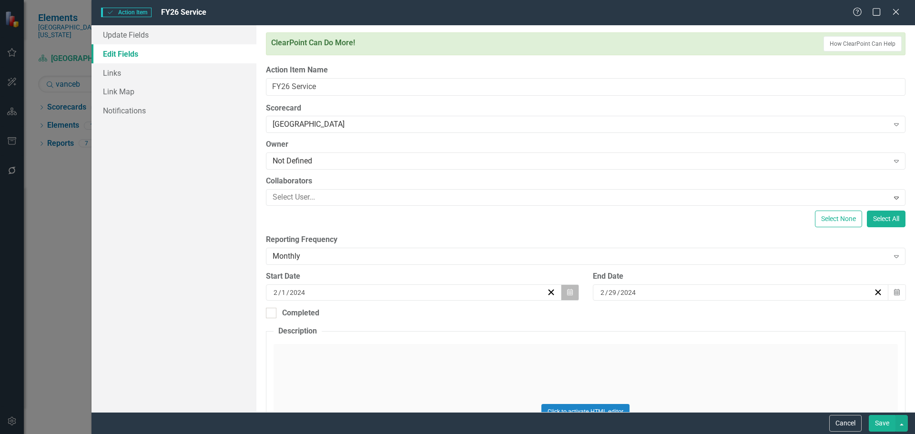
click at [567, 299] on button "Calendar" at bounding box center [570, 292] width 18 height 16
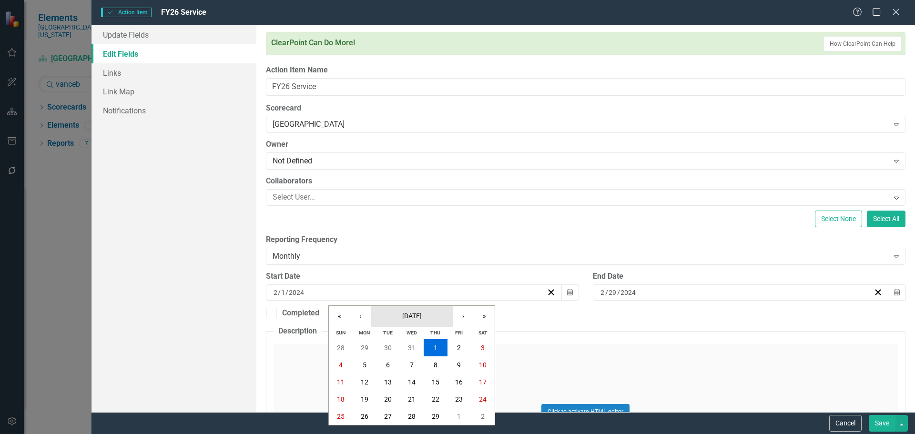
click at [406, 322] on button "[DATE]" at bounding box center [412, 316] width 82 height 21
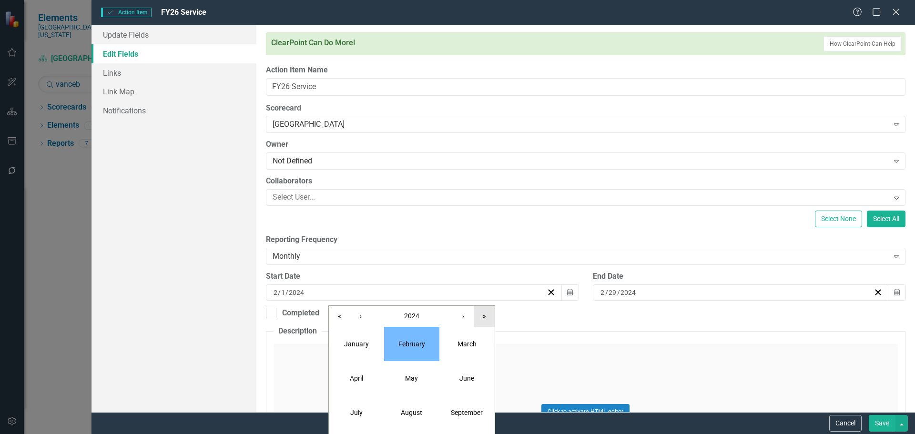
click at [477, 317] on button "»" at bounding box center [484, 316] width 21 height 21
click at [336, 321] on button "«" at bounding box center [339, 316] width 21 height 21
click at [453, 316] on button "›" at bounding box center [463, 316] width 21 height 21
click at [464, 317] on button "›" at bounding box center [463, 316] width 21 height 21
click at [365, 314] on button "‹" at bounding box center [360, 316] width 21 height 21
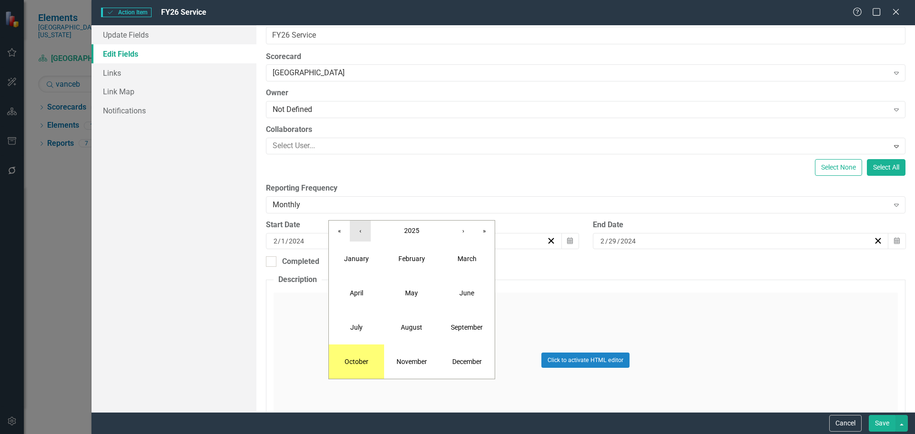
scroll to position [143, 0]
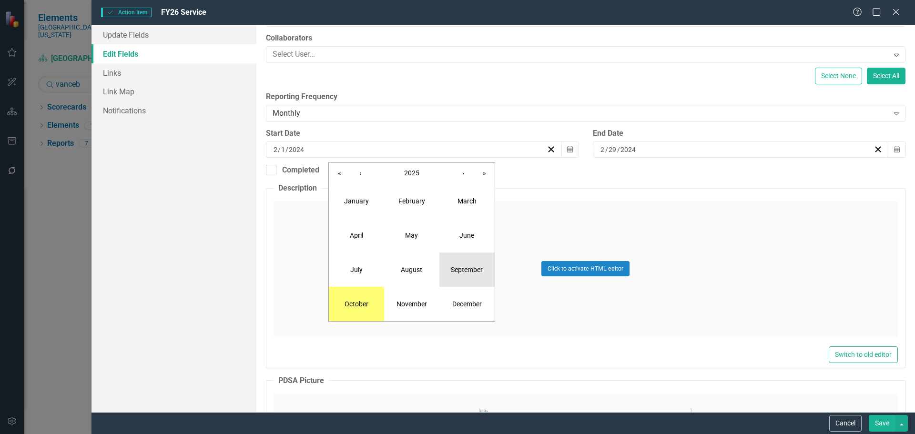
click at [450, 260] on button "September" at bounding box center [466, 270] width 55 height 34
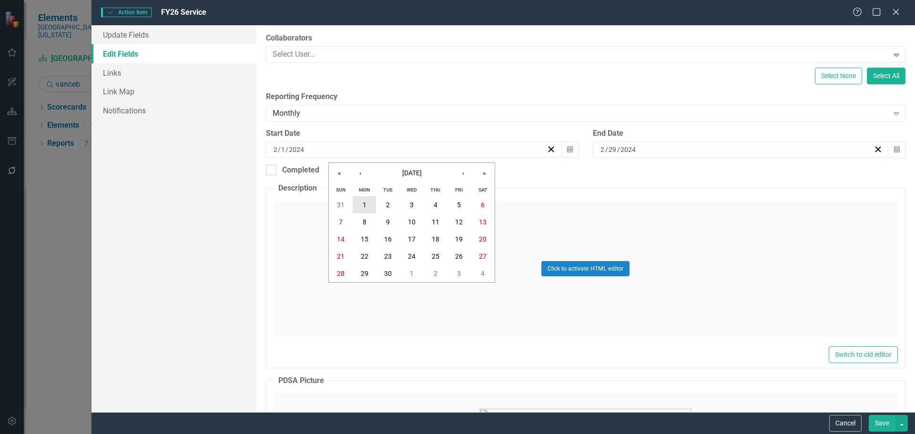
click at [363, 203] on abbr "1" at bounding box center [365, 205] width 4 height 8
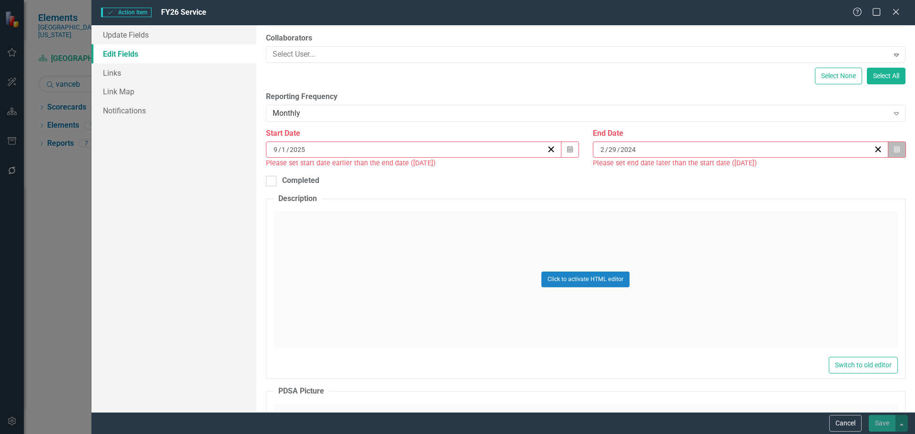
click at [896, 149] on button "Calendar" at bounding box center [897, 150] width 18 height 16
click at [787, 174] on button "›" at bounding box center [786, 173] width 21 height 21
click at [745, 174] on span "[DATE]" at bounding box center [736, 173] width 20 height 8
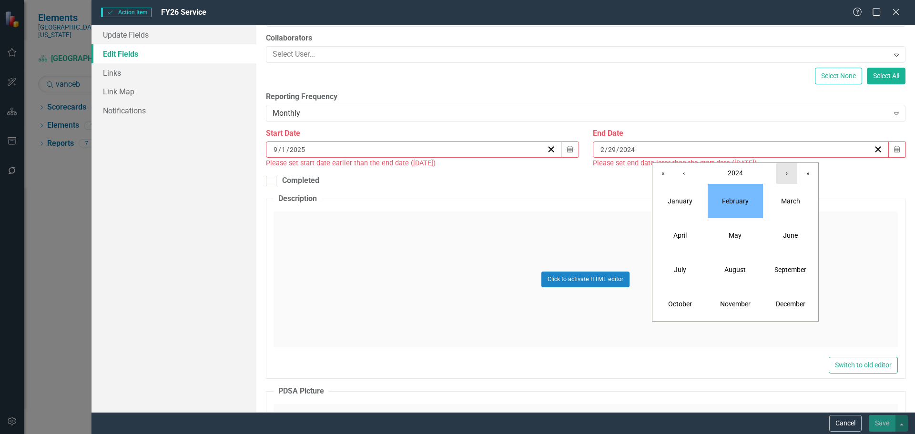
click at [776, 175] on button "›" at bounding box center [786, 173] width 21 height 21
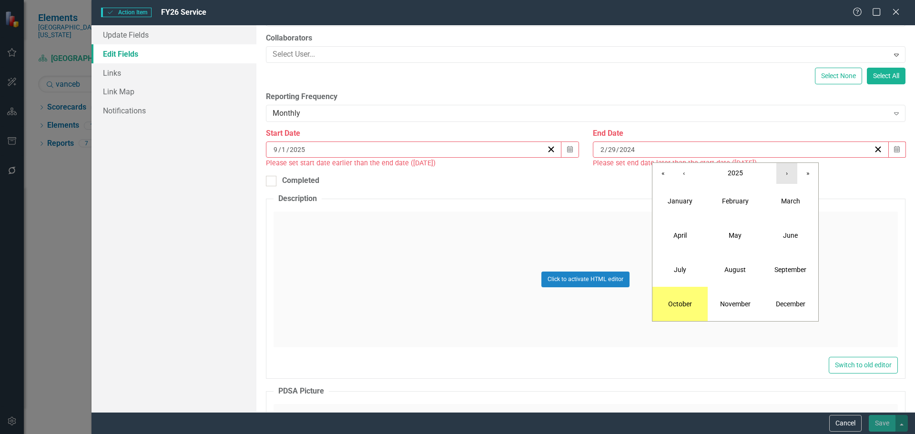
click at [777, 175] on button "›" at bounding box center [786, 173] width 21 height 21
click at [787, 233] on abbr "June" at bounding box center [790, 236] width 15 height 8
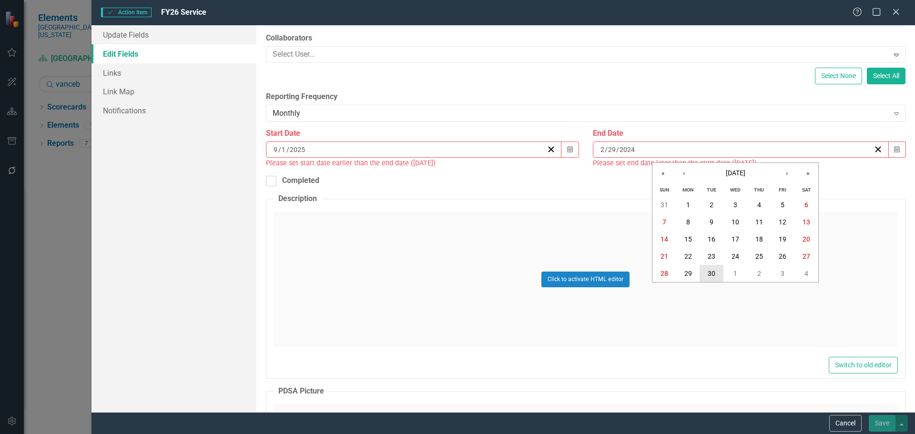
click at [702, 271] on button "30" at bounding box center [712, 273] width 24 height 17
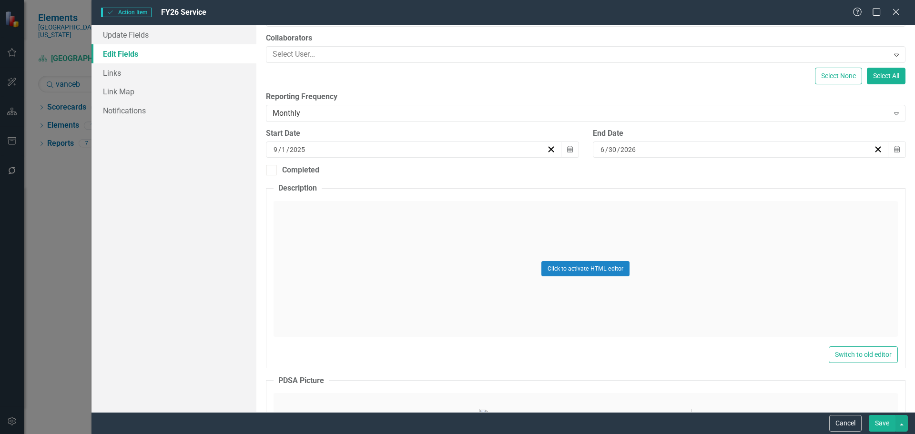
click at [882, 421] on button "Save" at bounding box center [882, 423] width 27 height 17
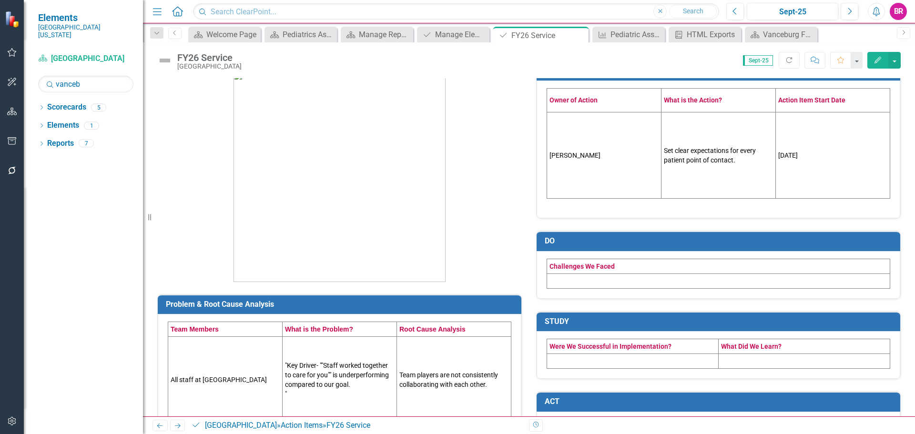
scroll to position [0, 0]
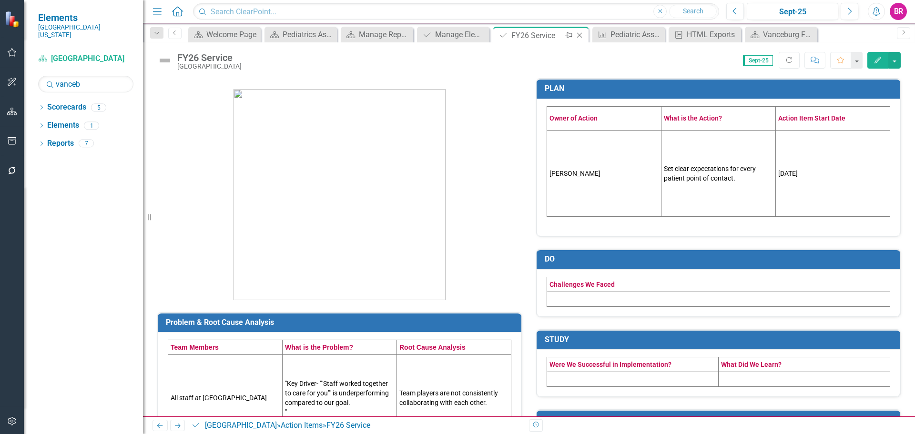
click at [578, 34] on icon at bounding box center [579, 35] width 5 height 5
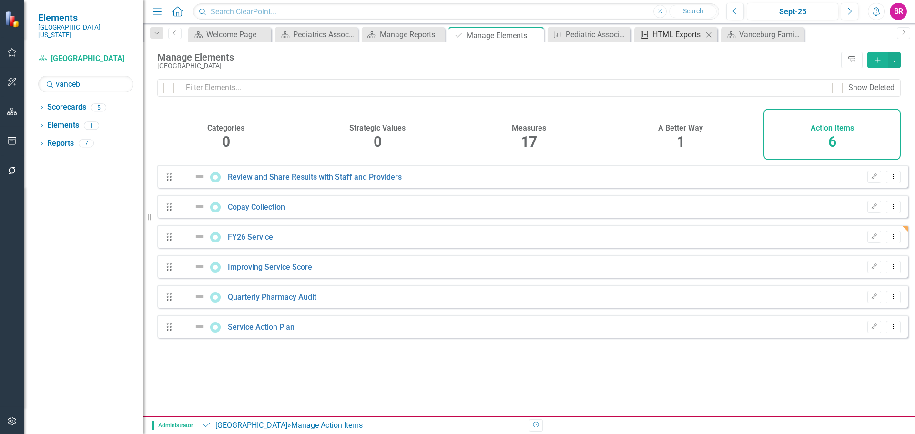
checkbox input "false"
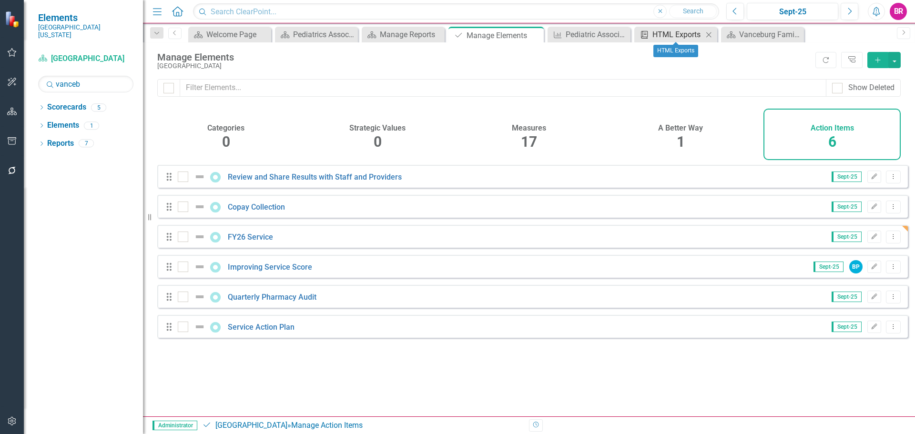
click at [679, 34] on div "HTML Exports" at bounding box center [677, 35] width 51 height 12
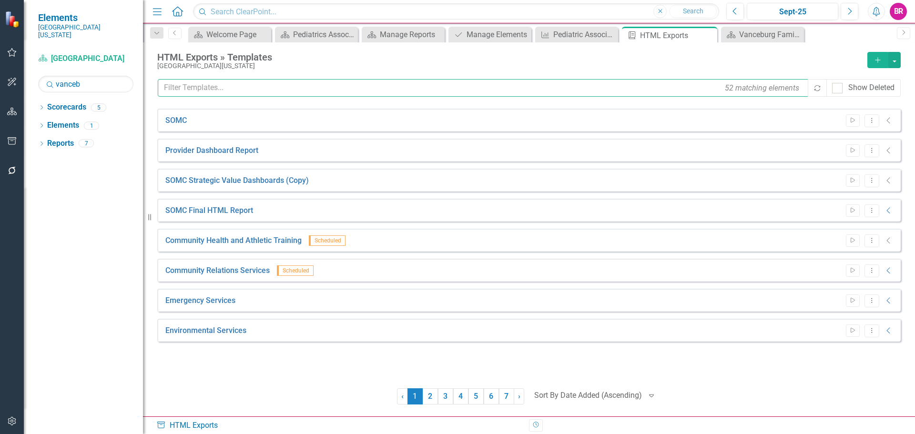
click at [214, 92] on input "text" at bounding box center [483, 88] width 651 height 18
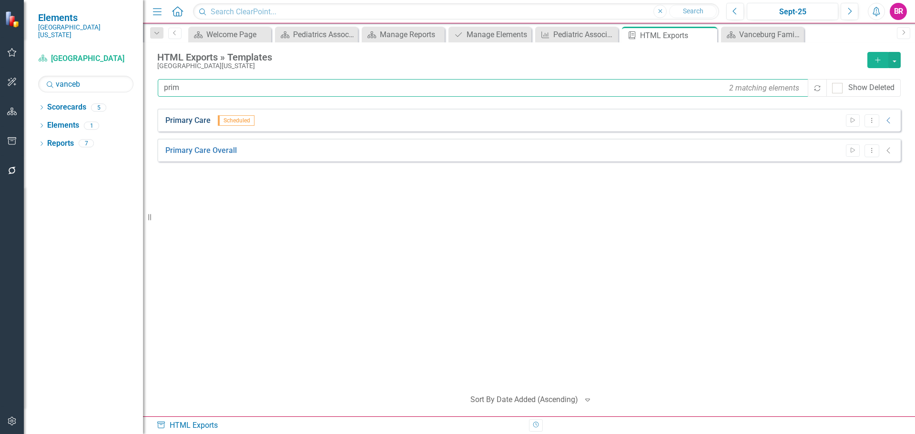
type input "prim"
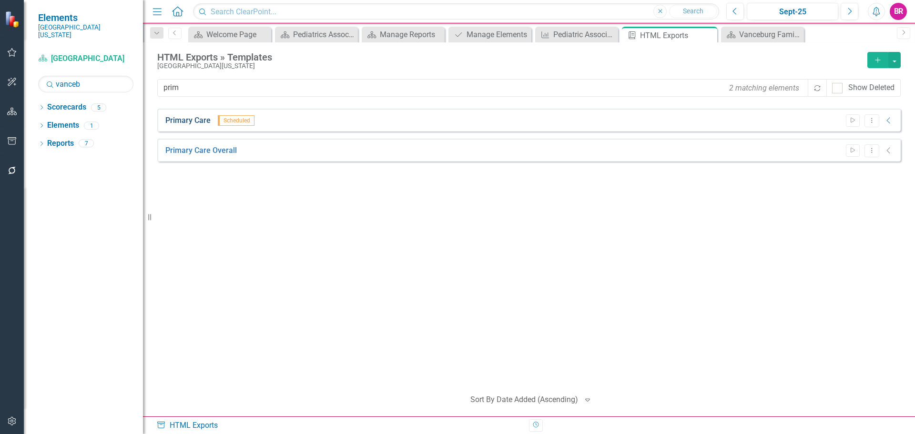
click at [186, 118] on link "Primary Care" at bounding box center [187, 120] width 45 height 11
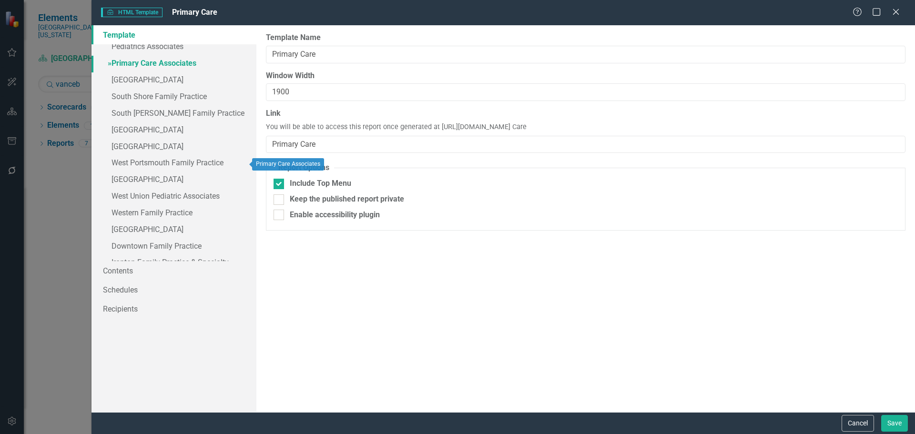
scroll to position [143, 0]
click at [162, 127] on link "» [GEOGRAPHIC_DATA]" at bounding box center [173, 128] width 165 height 17
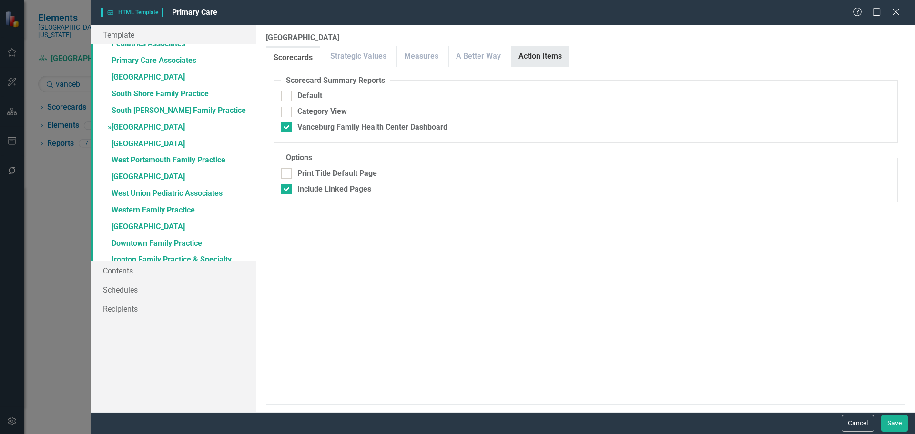
click at [538, 59] on link "Action Items" at bounding box center [540, 56] width 58 height 20
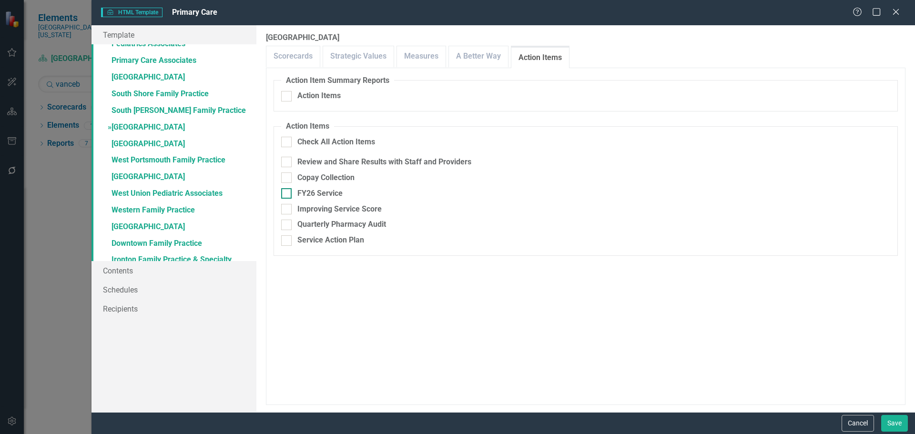
click at [320, 194] on div "FY26 Service" at bounding box center [319, 193] width 45 height 11
click at [287, 194] on input "FY26 Service" at bounding box center [284, 191] width 6 height 6
checkbox input "true"
click at [483, 61] on link "A Better Way" at bounding box center [478, 56] width 59 height 20
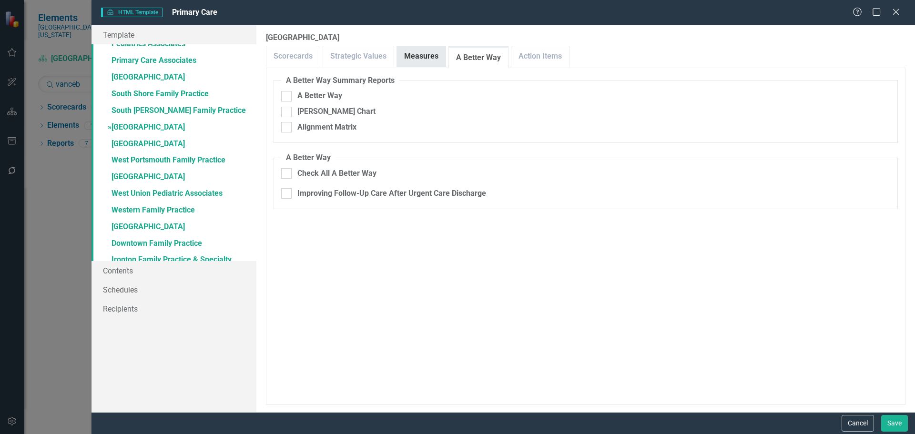
click at [420, 63] on link "Measures" at bounding box center [421, 56] width 49 height 20
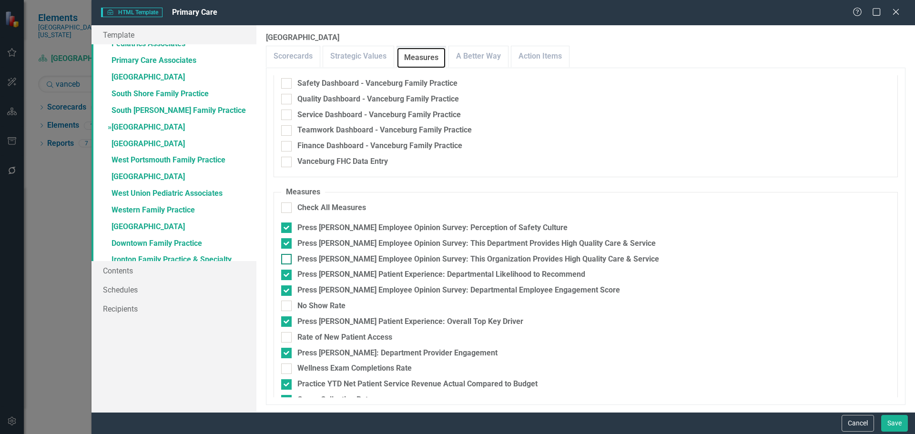
scroll to position [156, 0]
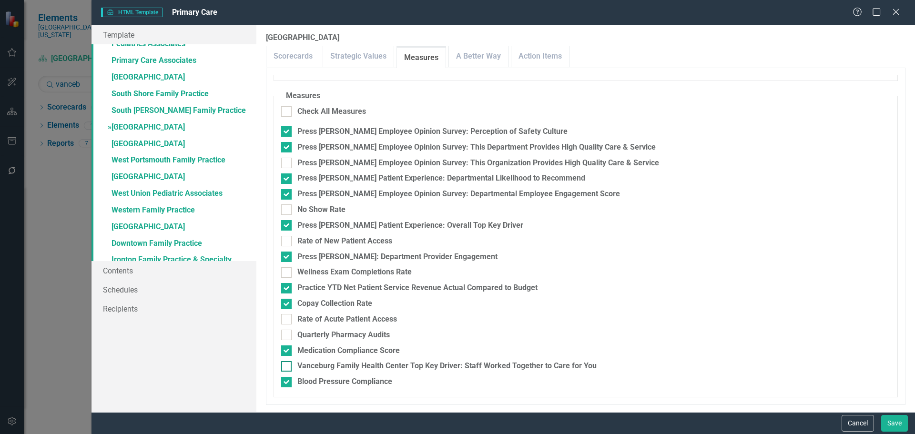
click at [571, 366] on div "Vanceburg Family Health Center Top Key Driver: Staff Worked Together to Care fo…" at bounding box center [446, 366] width 299 height 11
click at [287, 366] on input "Vanceburg Family Health Center Top Key Driver: Staff Worked Together to Care fo…" at bounding box center [284, 364] width 6 height 6
checkbox input "true"
drag, startPoint x: 157, startPoint y: 144, endPoint x: 182, endPoint y: 151, distance: 26.1
click at [157, 144] on link "» [GEOGRAPHIC_DATA]" at bounding box center [173, 144] width 165 height 17
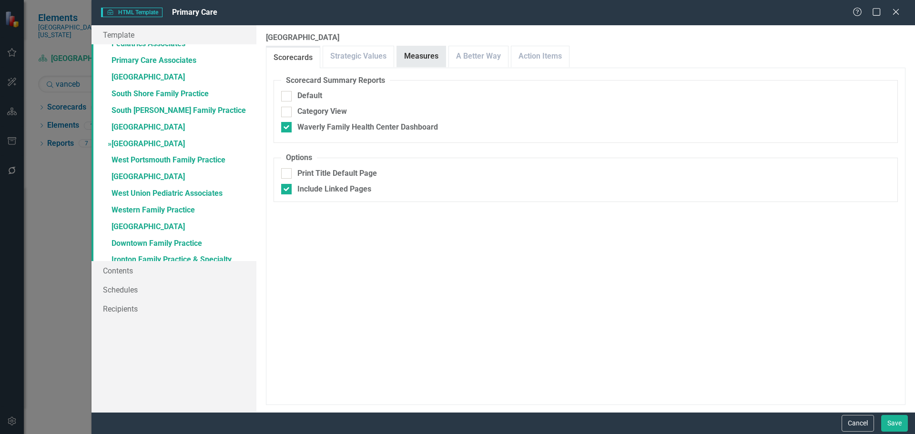
click at [428, 54] on link "Measures" at bounding box center [421, 56] width 49 height 20
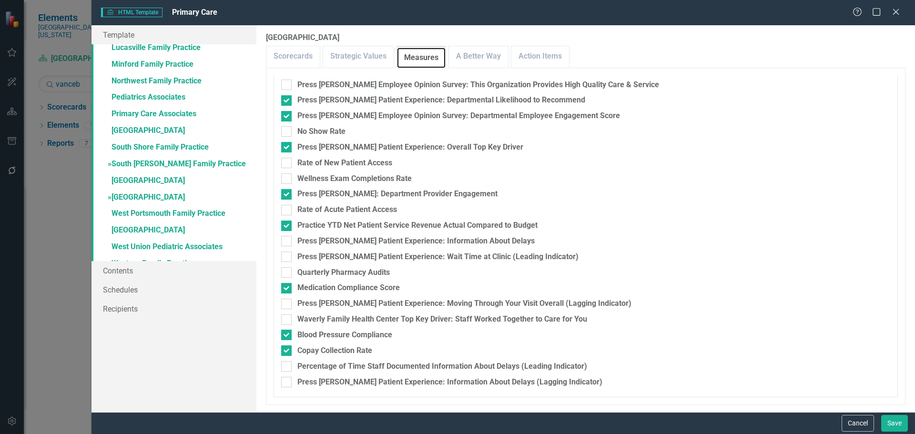
scroll to position [0, 0]
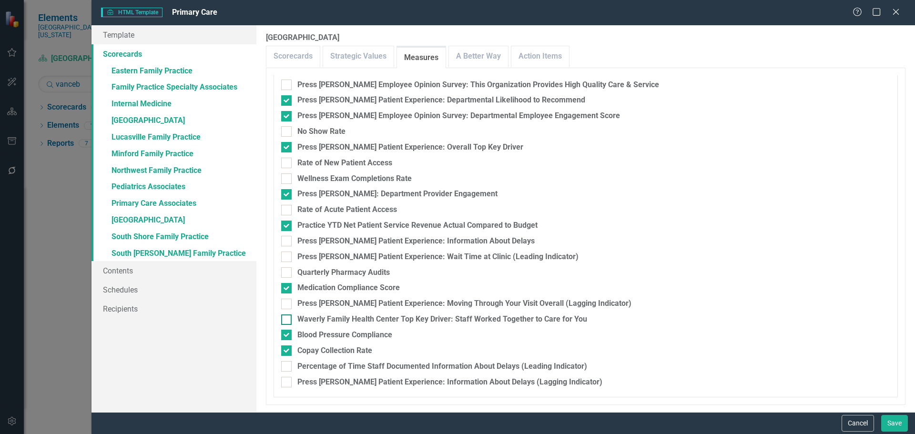
click at [372, 315] on div "Waverly Family Health Center Top Key Driver: Staff Worked Together to Care for …" at bounding box center [442, 319] width 290 height 11
click at [287, 315] on input "Waverly Family Health Center Top Key Driver: Staff Worked Together to Care for …" at bounding box center [284, 317] width 6 height 6
checkbox input "true"
click at [149, 64] on link "» Eastern Family Practice" at bounding box center [173, 71] width 165 height 17
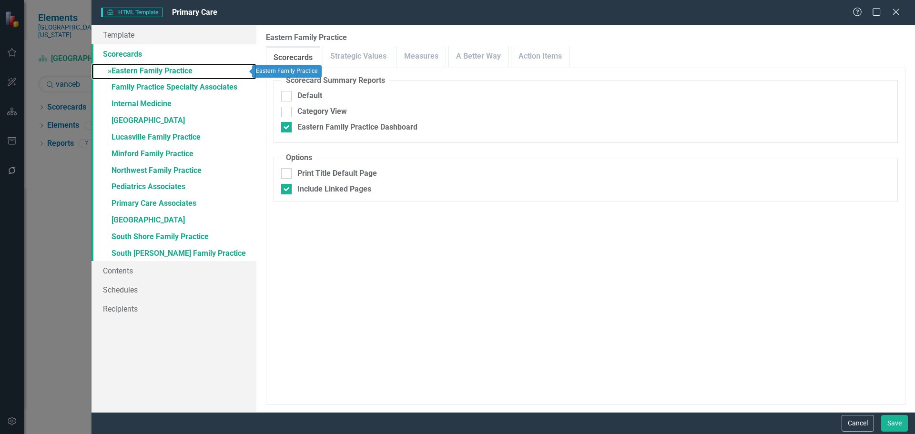
checkbox input "false"
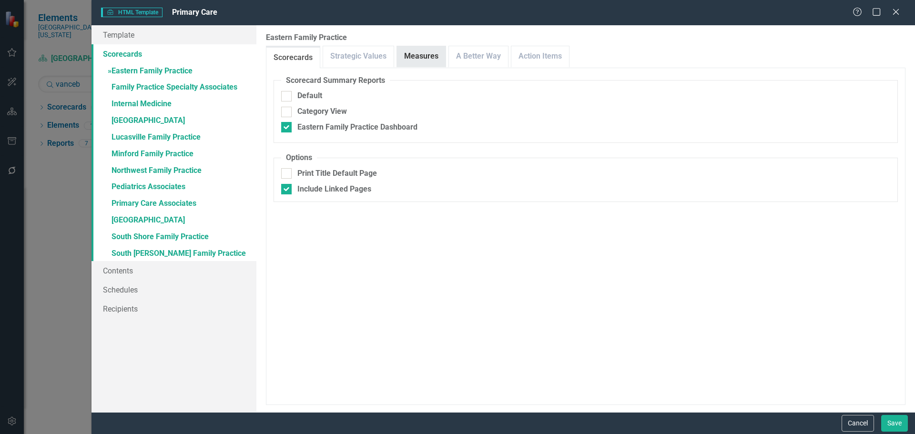
click at [423, 50] on link "Measures" at bounding box center [421, 56] width 49 height 20
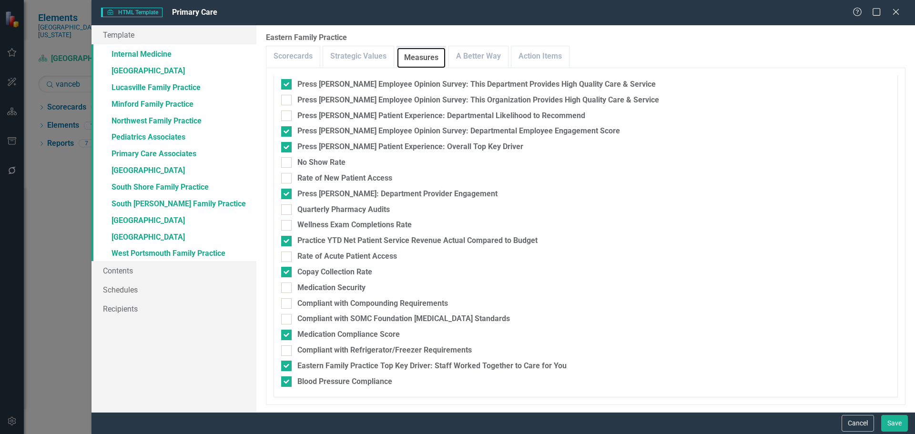
scroll to position [183, 0]
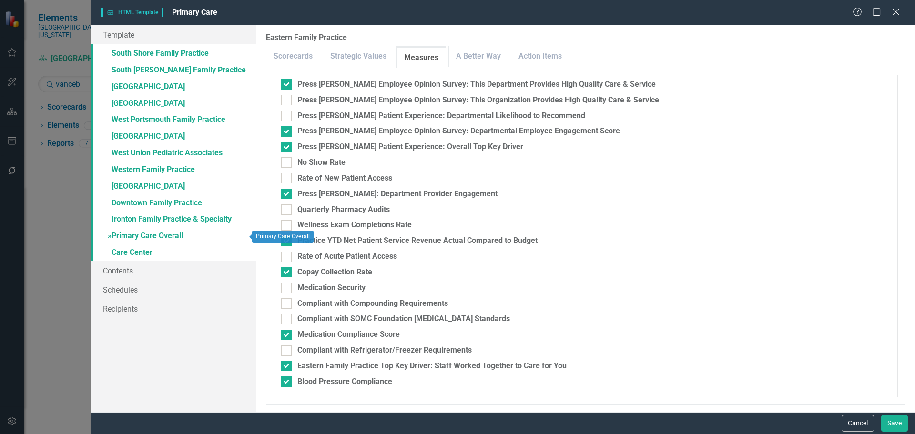
click at [162, 236] on link "» Primary Care Overall" at bounding box center [173, 236] width 165 height 17
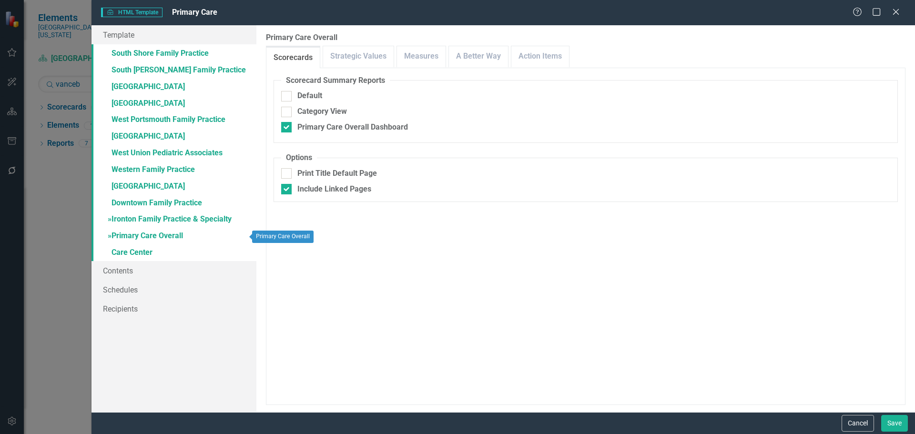
click at [168, 221] on link "» Ironton Family Practice & Specialty" at bounding box center [173, 220] width 165 height 17
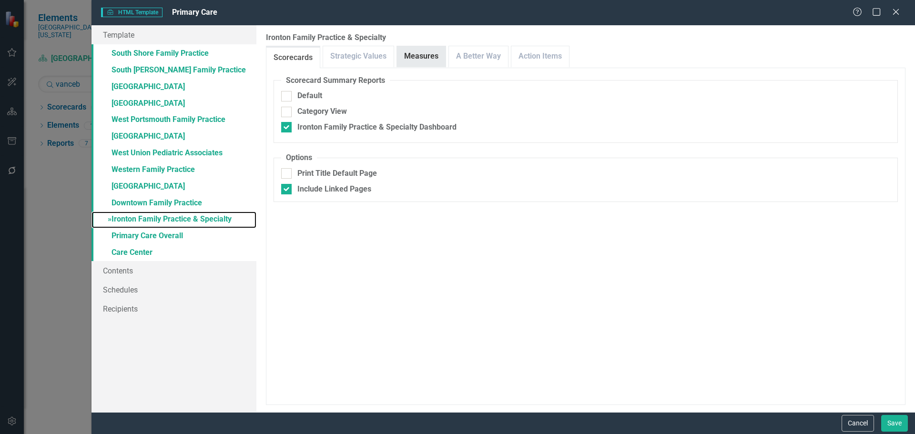
checkbox input "false"
click at [426, 55] on link "Measures" at bounding box center [421, 56] width 49 height 20
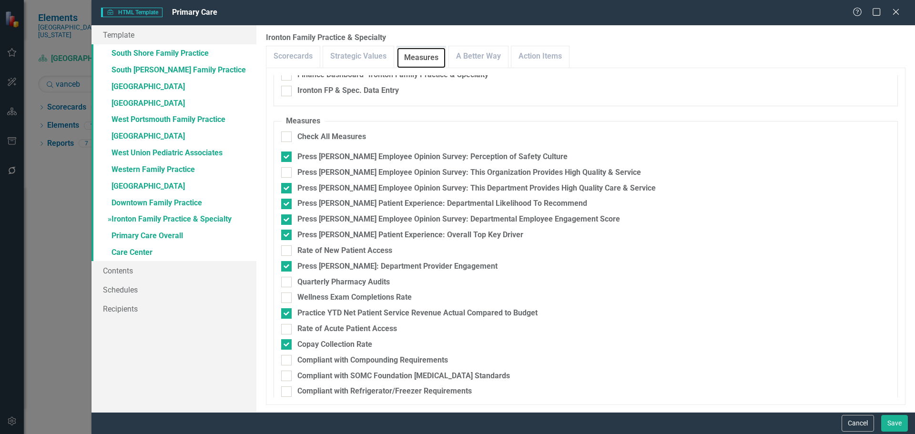
scroll to position [187, 0]
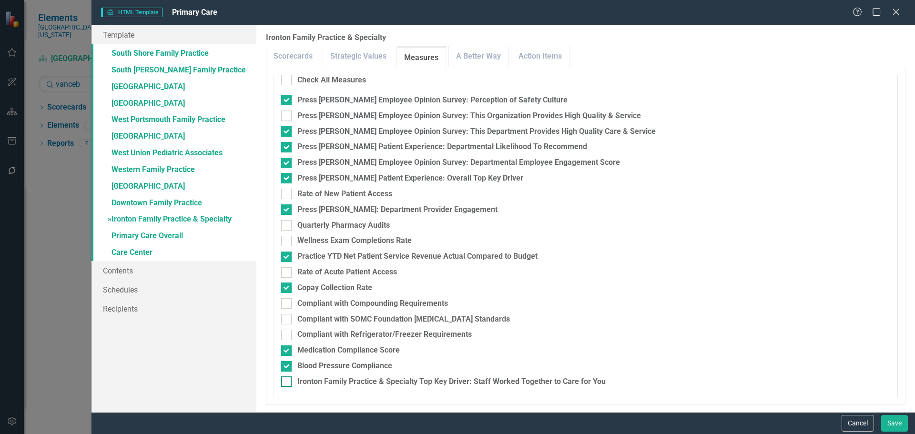
drag, startPoint x: 350, startPoint y: 377, endPoint x: 318, endPoint y: 363, distance: 35.4
click at [350, 377] on div "Ironton Family Practice & Specialty Top Key Driver: Staff Worked Together to Ca…" at bounding box center [451, 381] width 308 height 11
click at [287, 377] on input "Ironton Family Practice & Specialty Top Key Driver: Staff Worked Together to Ca…" at bounding box center [284, 379] width 6 height 6
checkbox input "true"
click at [156, 195] on link "» Downtown Family Practice" at bounding box center [173, 203] width 165 height 17
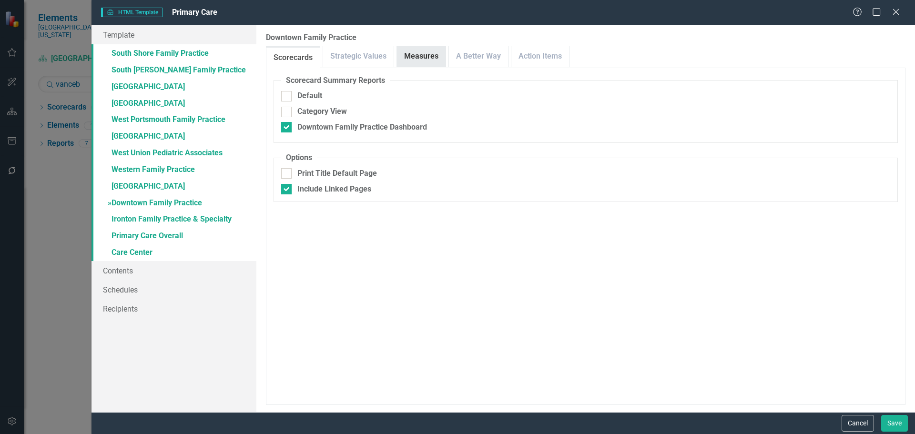
click at [423, 51] on link "Measures" at bounding box center [421, 56] width 49 height 20
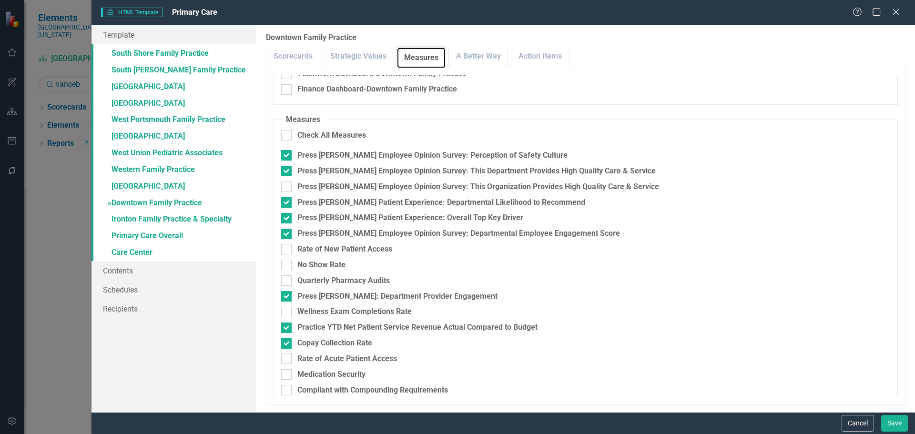
scroll to position [203, 0]
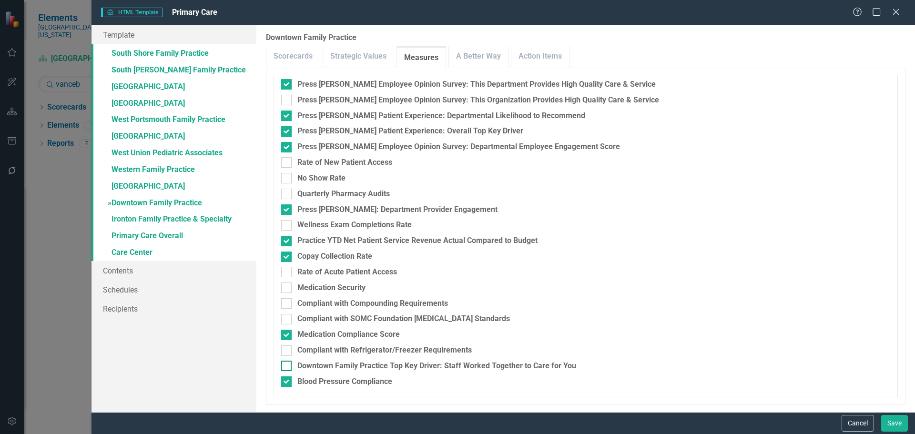
drag, startPoint x: 403, startPoint y: 370, endPoint x: 394, endPoint y: 367, distance: 9.0
click at [403, 370] on div "Downtown Family Practice Top Key Driver: Staff Worked Together to Care for You" at bounding box center [436, 366] width 279 height 11
click at [287, 367] on input "Downtown Family Practice Top Key Driver: Staff Worked Together to Care for You" at bounding box center [284, 364] width 6 height 6
checkbox input "true"
click at [147, 187] on link "» [GEOGRAPHIC_DATA]" at bounding box center [173, 187] width 165 height 17
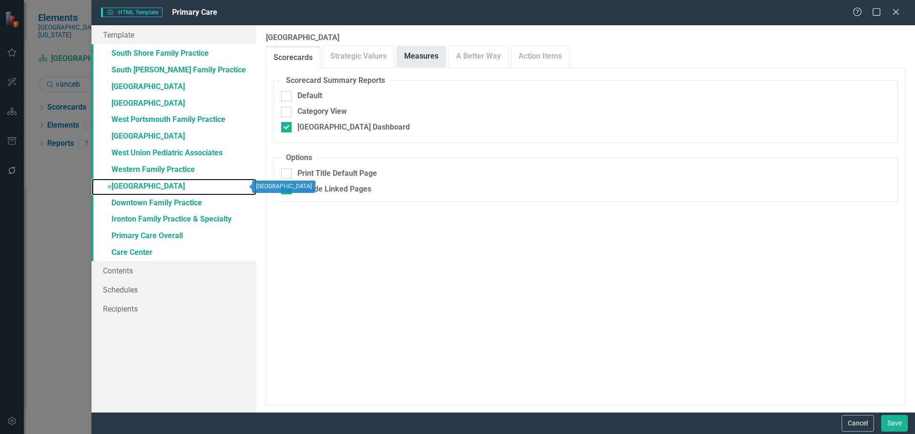
checkbox input "false"
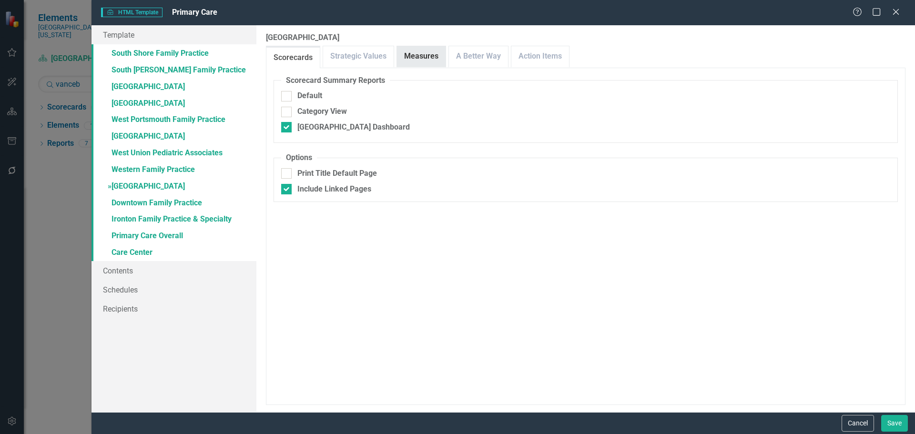
click at [433, 59] on link "Measures" at bounding box center [421, 56] width 49 height 20
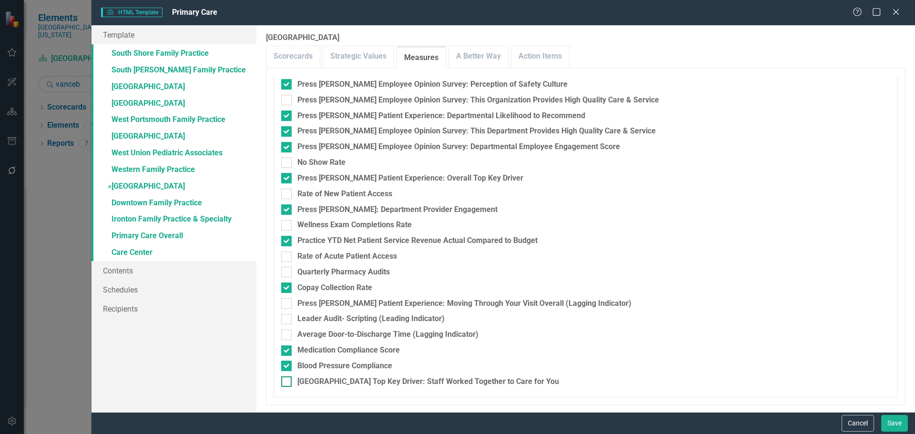
click at [378, 384] on div "[GEOGRAPHIC_DATA] Top Key Driver: Staff Worked Together to Care for You" at bounding box center [428, 381] width 262 height 11
click at [287, 383] on input "[GEOGRAPHIC_DATA] Top Key Driver: Staff Worked Together to Care for You" at bounding box center [284, 379] width 6 height 6
checkbox input "true"
click at [132, 170] on link "» Western Family Practice" at bounding box center [173, 170] width 165 height 17
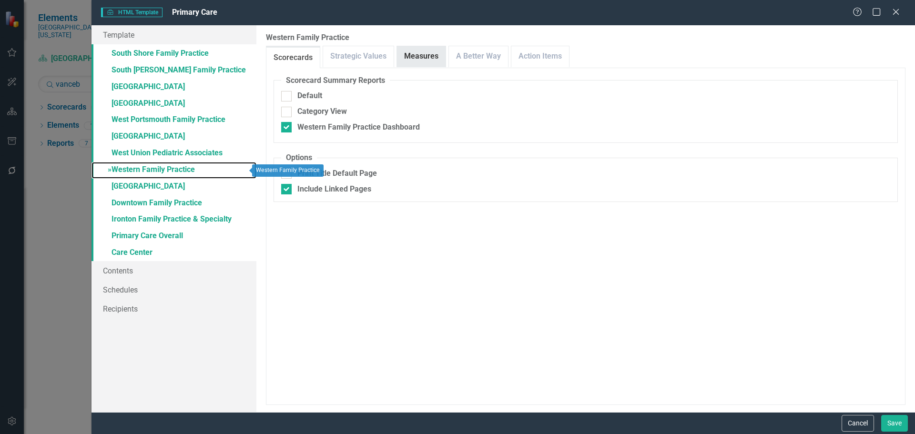
checkbox input "false"
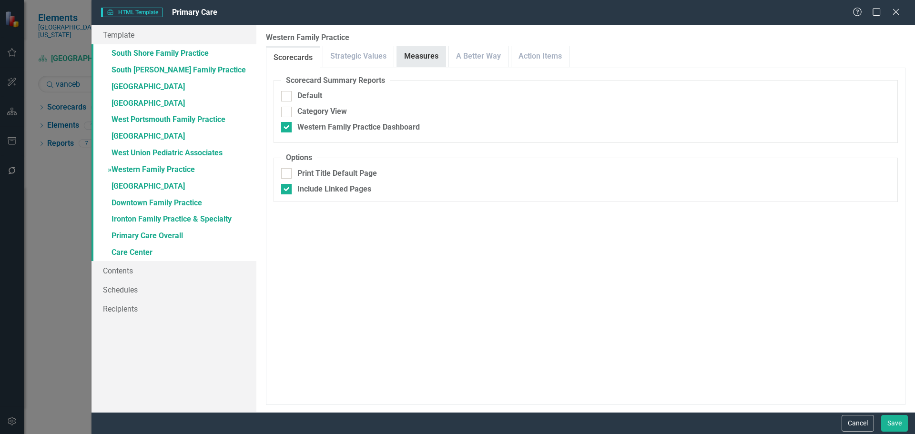
click at [437, 57] on link "Measures" at bounding box center [421, 56] width 49 height 20
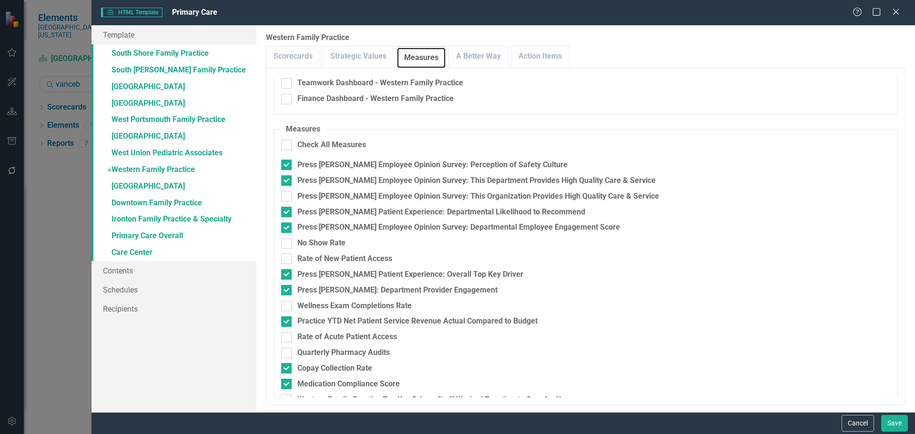
scroll to position [140, 0]
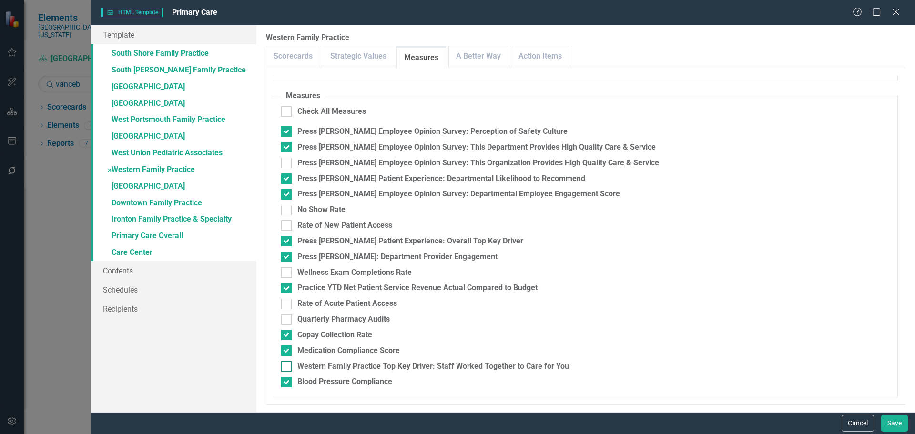
click at [423, 366] on div "Western Family Practice Top Key Driver: Staff Worked Together to Care for You" at bounding box center [433, 366] width 272 height 11
click at [287, 366] on input "Western Family Practice Top Key Driver: Staff Worked Together to Care for You" at bounding box center [284, 364] width 6 height 6
checkbox input "true"
click at [146, 157] on link "» West Union Pediatric Associates" at bounding box center [173, 153] width 165 height 17
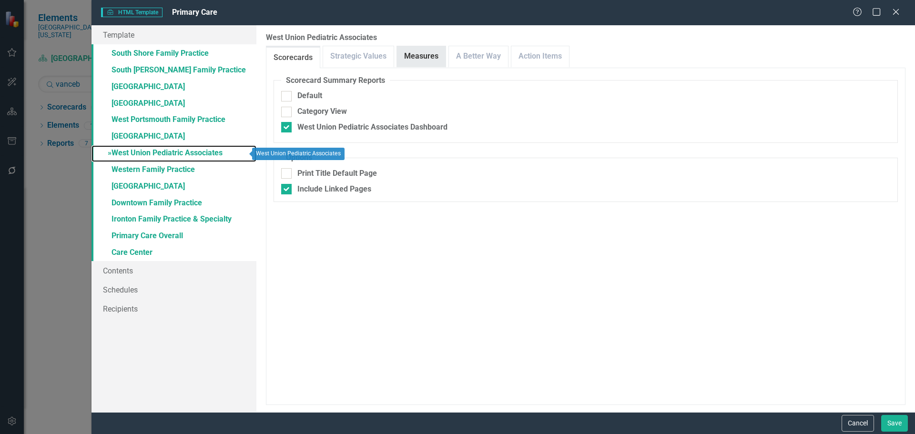
checkbox input "false"
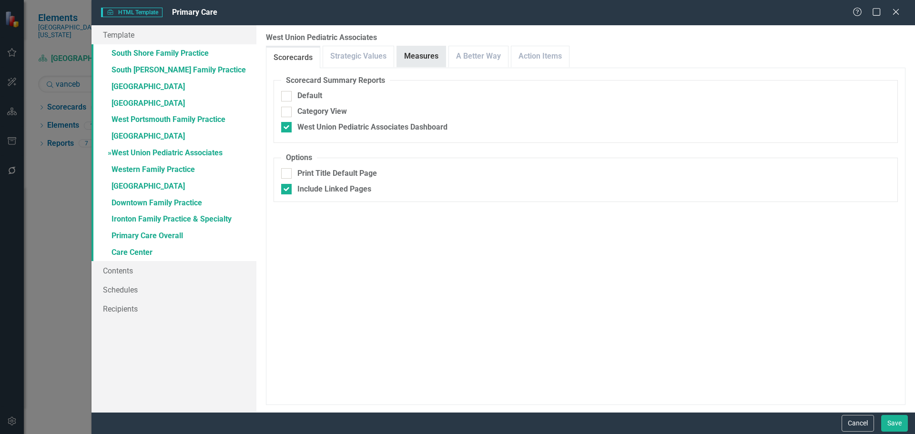
click at [421, 51] on link "Measures" at bounding box center [421, 56] width 49 height 20
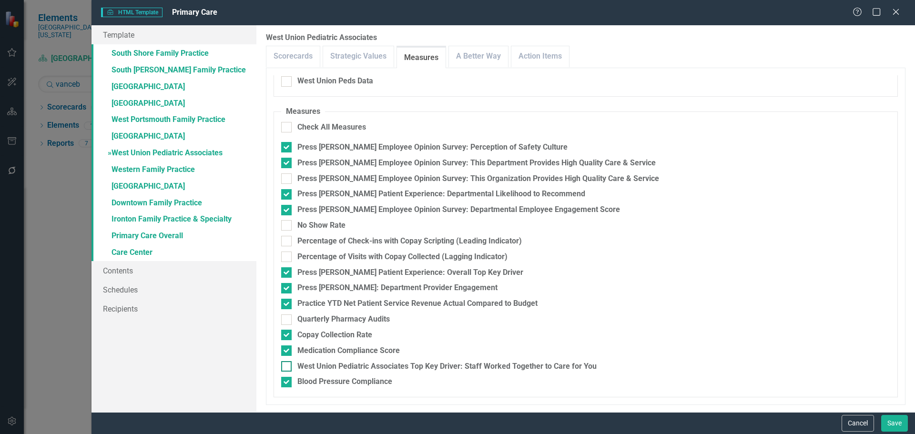
click at [534, 366] on div "West Union Pediatric Associates Top Key Driver: Staff Worked Together to Care f…" at bounding box center [446, 366] width 299 height 11
click at [287, 366] on input "West Union Pediatric Associates Top Key Driver: Staff Worked Together to Care f…" at bounding box center [284, 364] width 6 height 6
checkbox input "true"
click at [387, 196] on div "Press [PERSON_NAME] Patient Experience: Departmental Likelihood to Recommend" at bounding box center [441, 194] width 288 height 11
click at [287, 195] on input "Press [PERSON_NAME] Patient Experience: Departmental Likelihood to Recommend" at bounding box center [284, 192] width 6 height 6
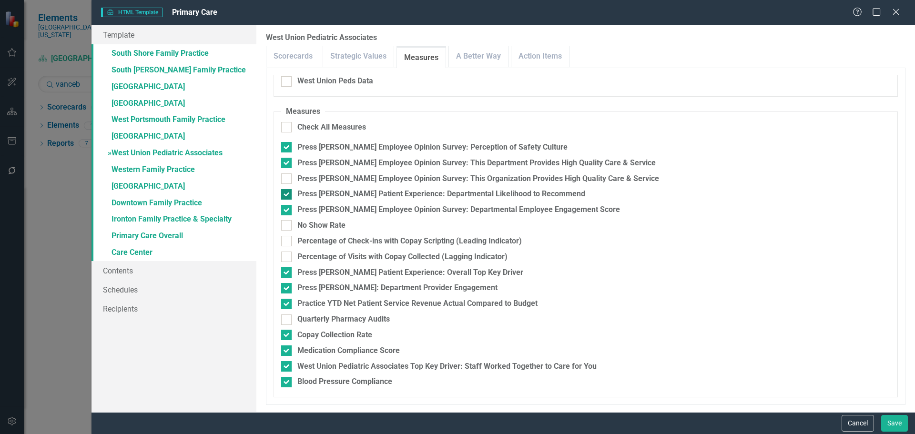
checkbox input "false"
click at [158, 217] on link "» Ironton Family Practice & Specialty" at bounding box center [173, 220] width 165 height 17
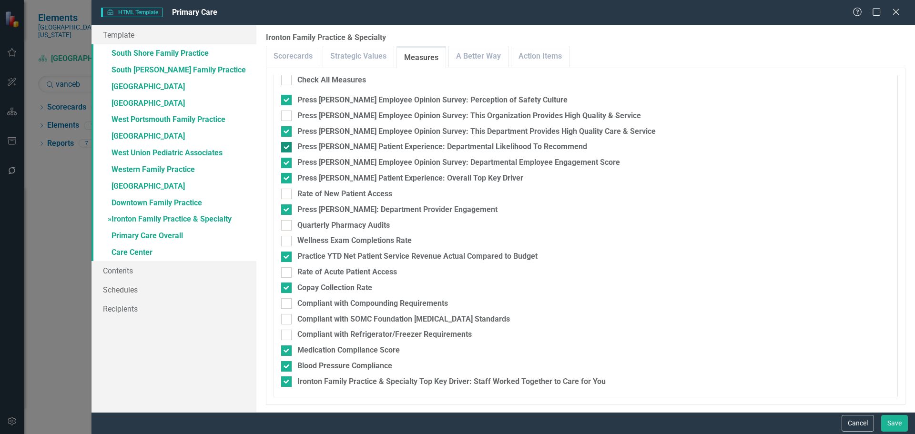
click at [425, 149] on div "Press [PERSON_NAME] Patient Experience: Departmental Likelihood To Recommend" at bounding box center [442, 147] width 290 height 11
click at [287, 148] on input "Press [PERSON_NAME] Patient Experience: Departmental Likelihood To Recommend" at bounding box center [284, 145] width 6 height 6
checkbox input "false"
click at [151, 201] on link "» Downtown Family Practice" at bounding box center [173, 203] width 165 height 17
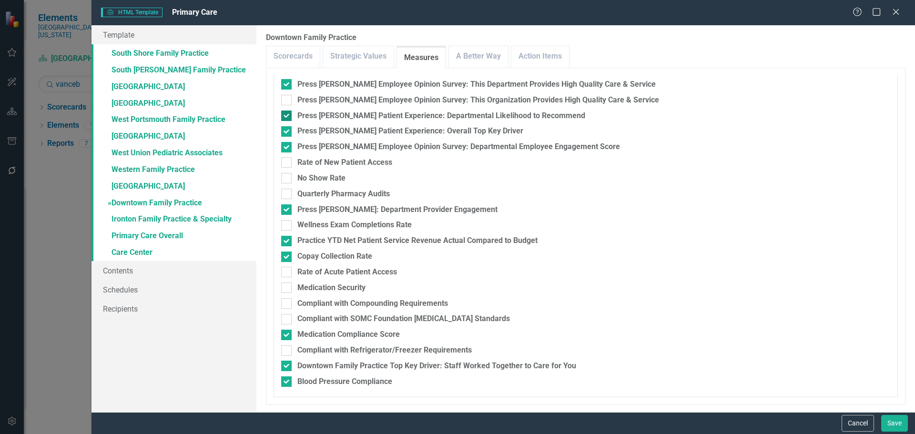
click at [423, 119] on div "Press [PERSON_NAME] Patient Experience: Departmental Likelihood to Recommend" at bounding box center [441, 116] width 288 height 11
click at [287, 117] on input "Press [PERSON_NAME] Patient Experience: Departmental Likelihood to Recommend" at bounding box center [284, 114] width 6 height 6
checkbox input "false"
click at [149, 169] on link "» Western Family Practice" at bounding box center [173, 170] width 165 height 17
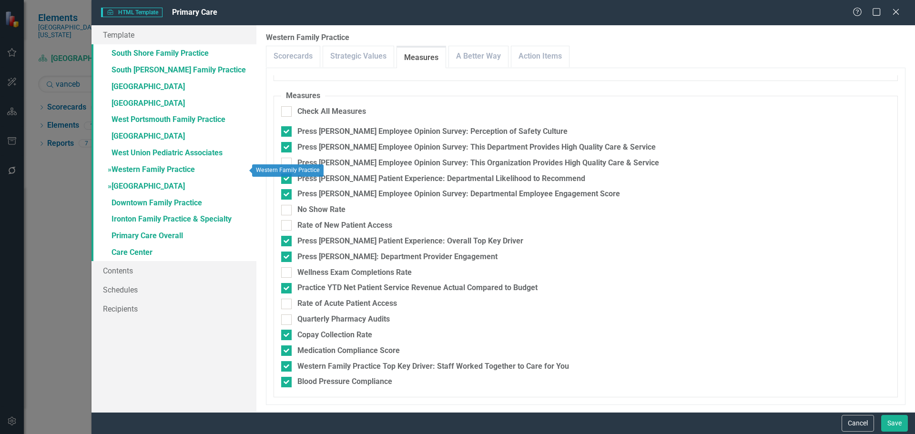
click at [144, 188] on link "» [GEOGRAPHIC_DATA]" at bounding box center [173, 187] width 165 height 17
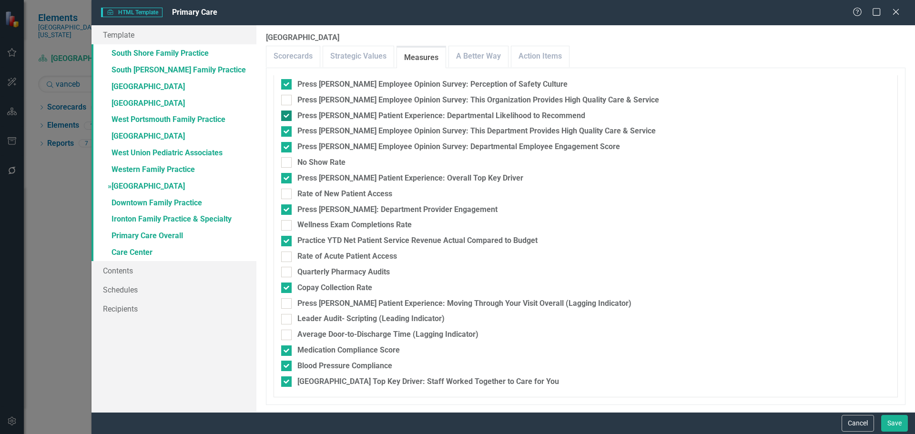
click at [423, 119] on div "Press [PERSON_NAME] Patient Experience: Departmental Likelihood to Recommend" at bounding box center [441, 116] width 288 height 11
click at [287, 117] on input "Press [PERSON_NAME] Patient Experience: Departmental Likelihood to Recommend" at bounding box center [284, 114] width 6 height 6
checkbox input "false"
click at [146, 172] on link "» Western Family Practice" at bounding box center [173, 170] width 165 height 17
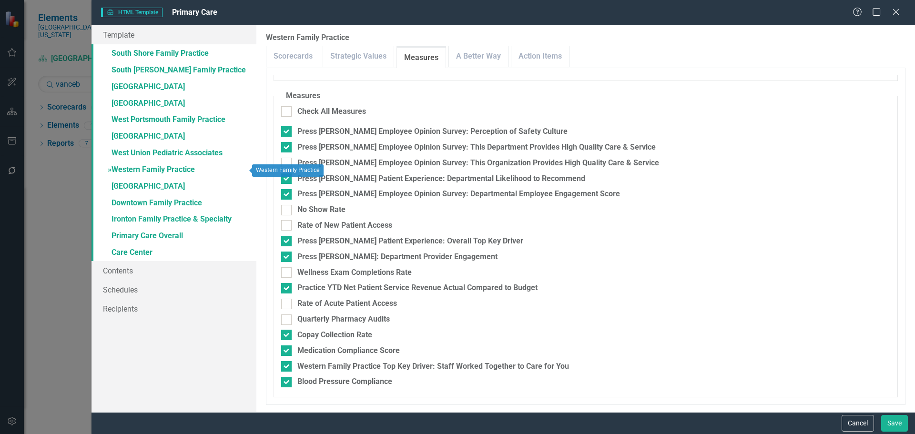
click at [145, 171] on link "» Western Family Practice" at bounding box center [173, 170] width 165 height 17
click at [478, 180] on div "Press [PERSON_NAME] Patient Experience: Departmental Likelihood to Recommend" at bounding box center [441, 178] width 288 height 11
click at [287, 180] on input "Press [PERSON_NAME] Patient Experience: Departmental Likelihood to Recommend" at bounding box center [284, 176] width 6 height 6
checkbox input "false"
click at [172, 156] on link "» West Union Pediatric Associates" at bounding box center [173, 153] width 165 height 17
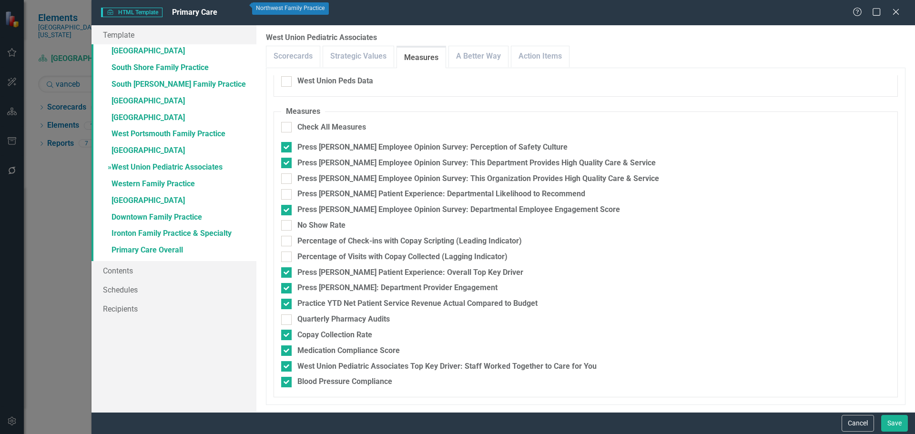
scroll to position [183, 0]
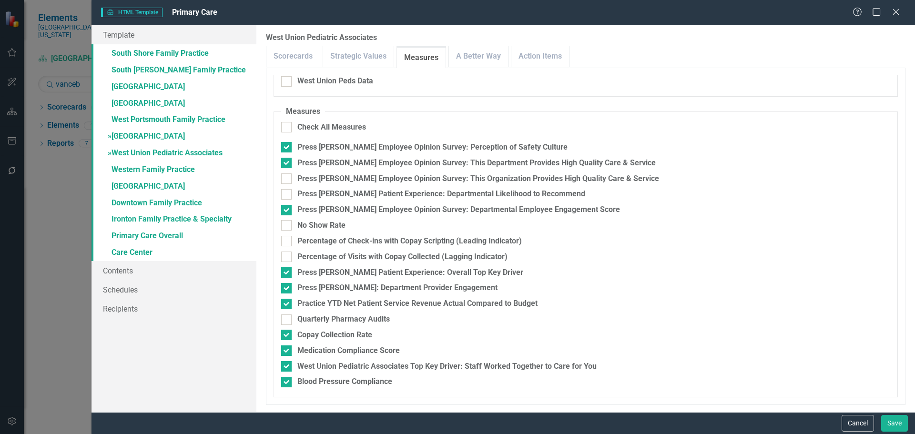
click at [137, 135] on link "» [GEOGRAPHIC_DATA]" at bounding box center [173, 137] width 165 height 17
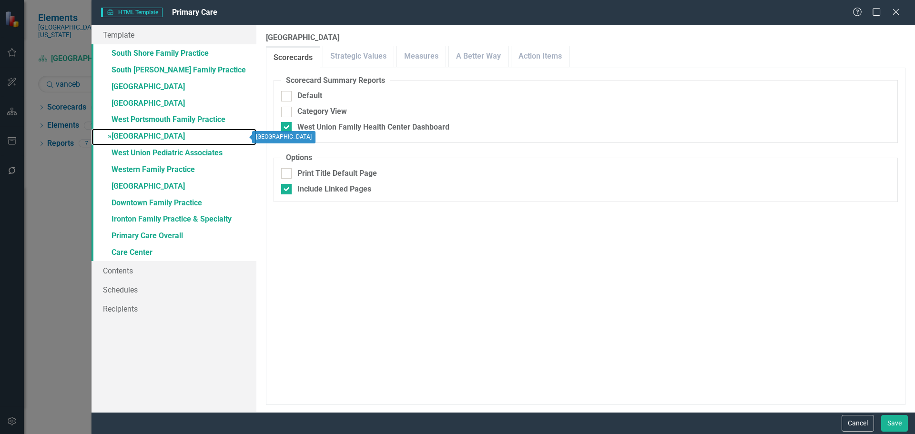
checkbox input "false"
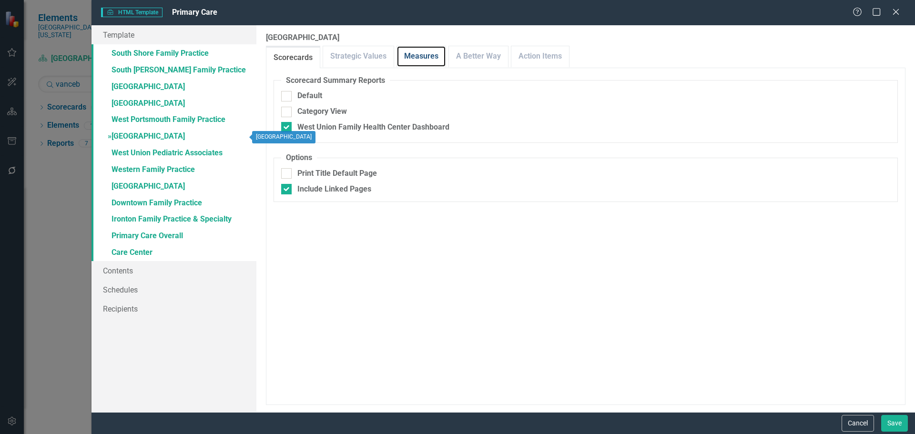
click at [429, 60] on link "Measures" at bounding box center [421, 56] width 49 height 20
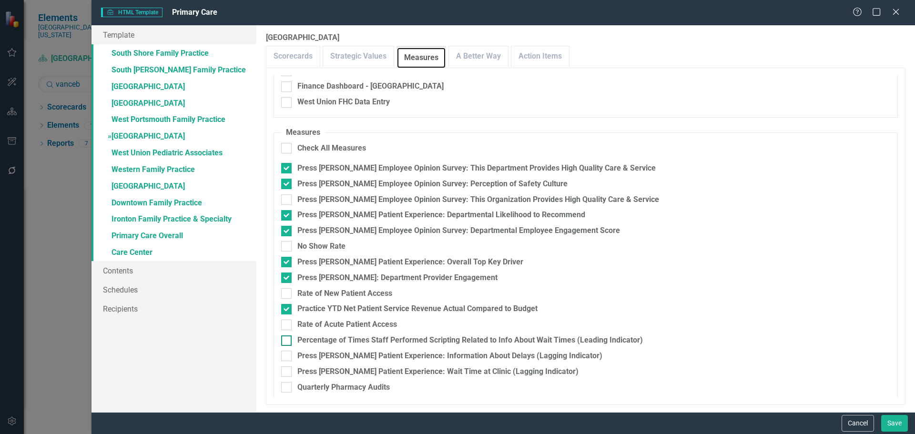
scroll to position [187, 0]
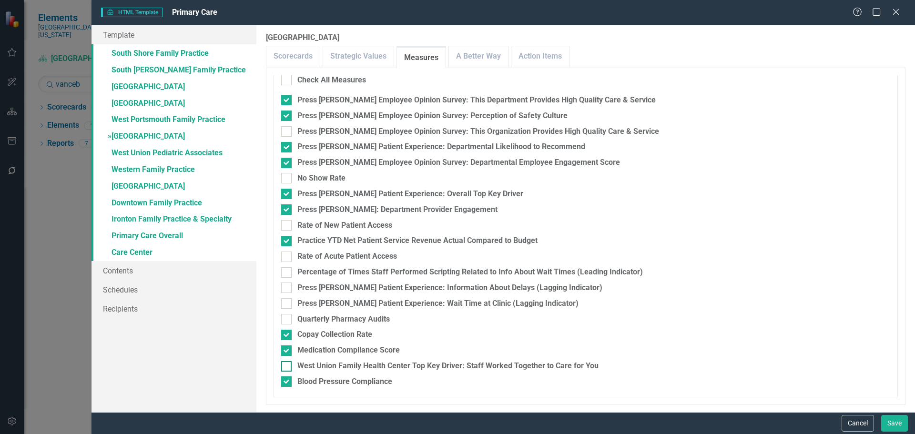
click at [559, 366] on div "West Union Family Health Center Top Key Driver: Staff Worked Together to Care f…" at bounding box center [447, 366] width 301 height 11
click at [287, 366] on input "West Union Family Health Center Top Key Driver: Staff Worked Together to Care f…" at bounding box center [284, 364] width 6 height 6
checkbox input "true"
click at [435, 150] on div "Press [PERSON_NAME] Patient Experience: Departmental Likelihood to Recommend" at bounding box center [441, 147] width 288 height 11
click at [287, 148] on input "Press [PERSON_NAME] Patient Experience: Departmental Likelihood to Recommend" at bounding box center [284, 145] width 6 height 6
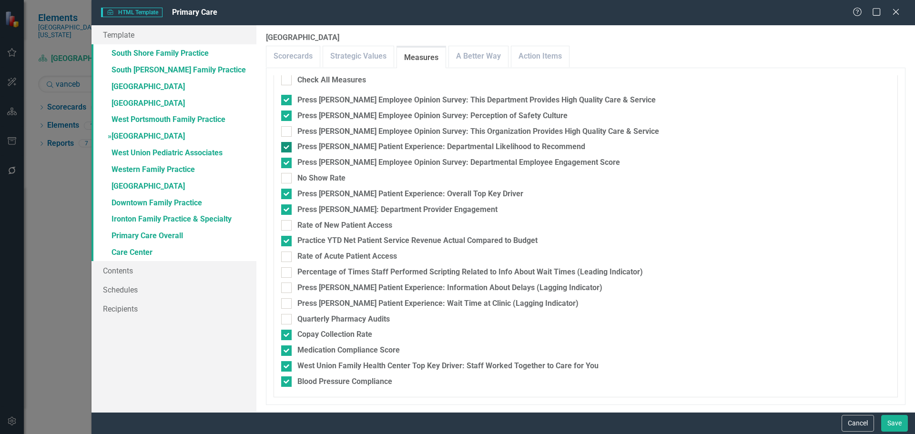
checkbox input "false"
click at [162, 120] on link "» West Portsmouth Family Practice" at bounding box center [173, 120] width 165 height 17
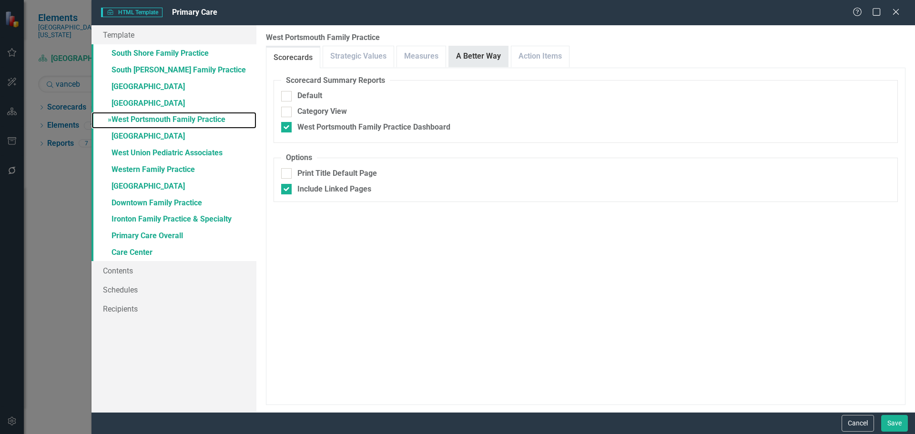
checkbox input "true"
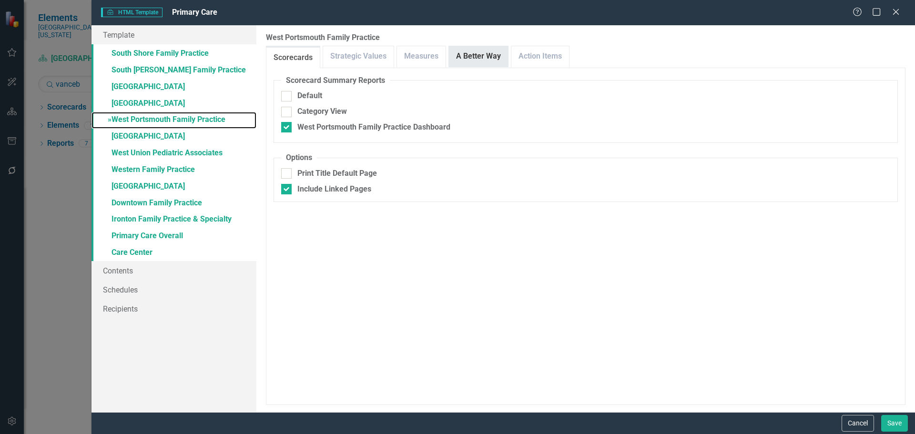
checkbox input "true"
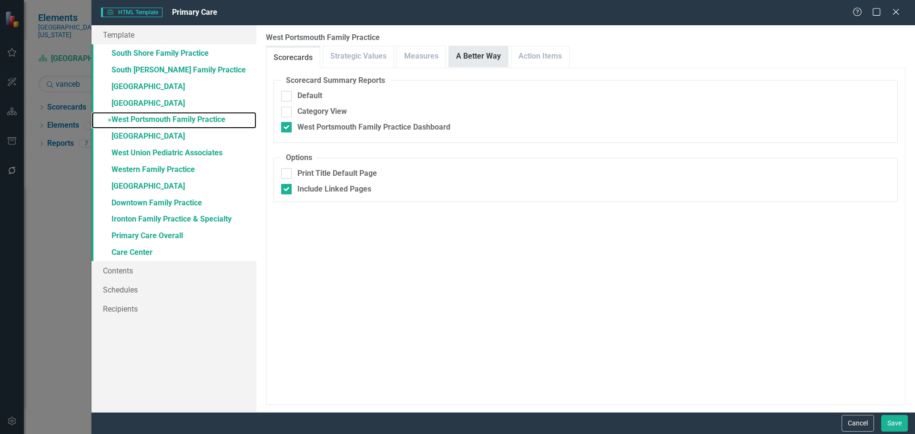
checkbox input "true"
checkbox input "false"
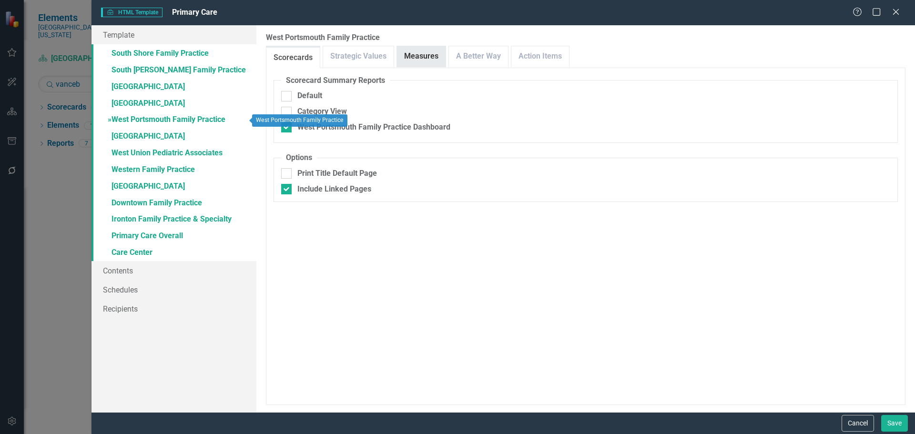
click at [411, 52] on link "Measures" at bounding box center [421, 56] width 49 height 20
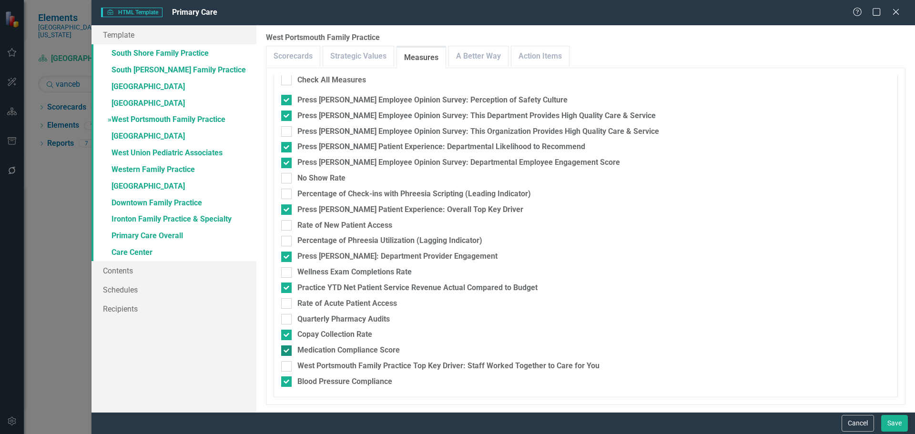
drag, startPoint x: 434, startPoint y: 364, endPoint x: 438, endPoint y: 353, distance: 11.6
click at [434, 364] on div "West Portsmouth Family Practice Top Key Driver: Staff Worked Together to Care f…" at bounding box center [448, 366] width 302 height 11
click at [287, 364] on input "West Portsmouth Family Practice Top Key Driver: Staff Worked Together to Care f…" at bounding box center [284, 364] width 6 height 6
checkbox input "true"
click at [424, 144] on div "Press [PERSON_NAME] Patient Experience: Departmental Likelihood to Recommend" at bounding box center [441, 147] width 288 height 11
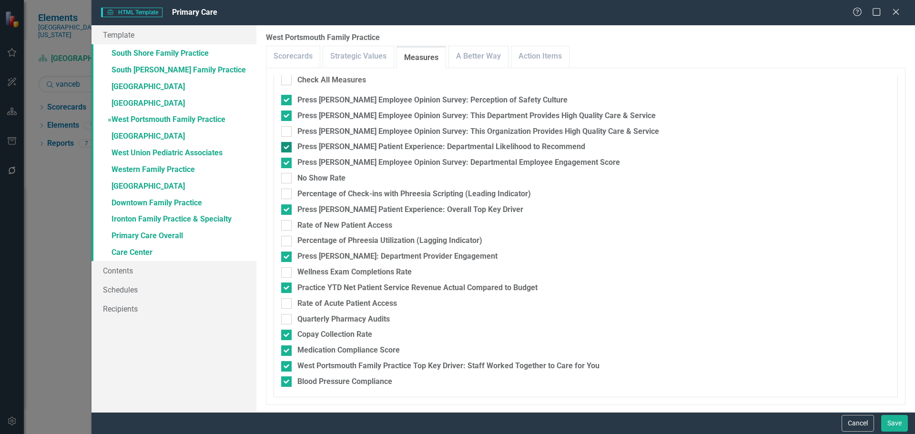
click at [287, 144] on input "Press [PERSON_NAME] Patient Experience: Departmental Likelihood to Recommend" at bounding box center [284, 145] width 6 height 6
checkbox input "false"
click at [165, 107] on link "» [GEOGRAPHIC_DATA]" at bounding box center [173, 104] width 165 height 17
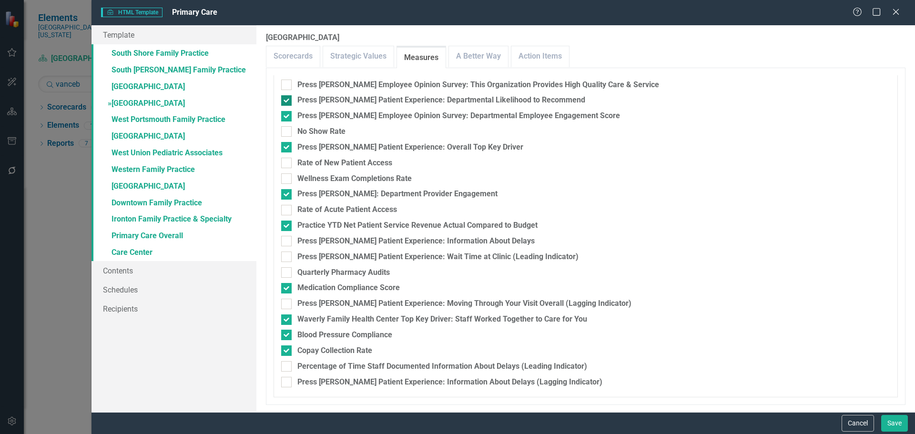
click at [419, 97] on div "Press [PERSON_NAME] Patient Experience: Departmental Likelihood to Recommend" at bounding box center [441, 100] width 288 height 11
click at [287, 97] on input "Press [PERSON_NAME] Patient Experience: Departmental Likelihood to Recommend" at bounding box center [284, 98] width 6 height 6
checkbox input "false"
click at [413, 381] on div "Press [PERSON_NAME] Patient Experience: Information About Delays (Lagging Indic…" at bounding box center [449, 382] width 305 height 11
click at [287, 381] on input "Press [PERSON_NAME] Patient Experience: Information About Delays (Lagging Indic…" at bounding box center [284, 380] width 6 height 6
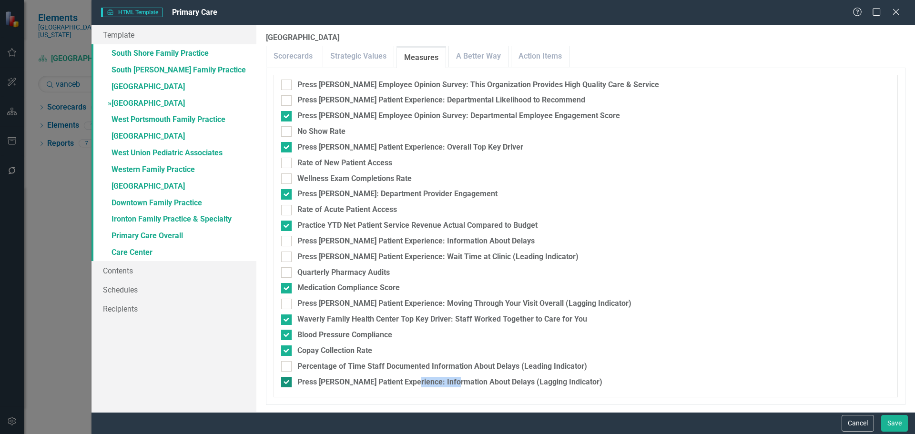
click at [413, 381] on div "Press [PERSON_NAME] Patient Experience: Information About Delays (Lagging Indic…" at bounding box center [449, 382] width 305 height 11
click at [287, 381] on input "Press [PERSON_NAME] Patient Experience: Information About Delays (Lagging Indic…" at bounding box center [284, 380] width 6 height 6
checkbox input "false"
click at [150, 91] on link "» [GEOGRAPHIC_DATA]" at bounding box center [173, 87] width 165 height 17
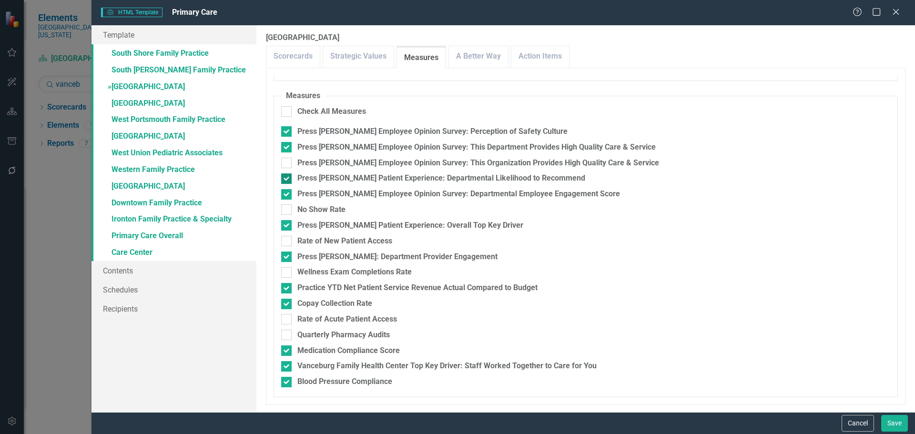
click at [457, 179] on div "Press [PERSON_NAME] Patient Experience: Departmental Likelihood to Recommend" at bounding box center [441, 178] width 288 height 11
click at [287, 179] on input "Press [PERSON_NAME] Patient Experience: Departmental Likelihood to Recommend" at bounding box center [284, 176] width 6 height 6
checkbox input "false"
click at [175, 74] on link "» South [PERSON_NAME] Family Practice" at bounding box center [173, 70] width 165 height 17
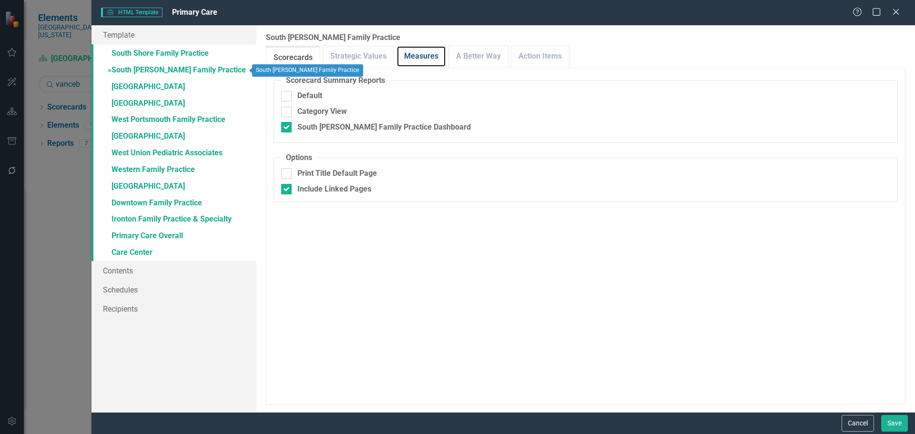
click at [421, 58] on link "Measures" at bounding box center [421, 56] width 49 height 20
checkbox input "false"
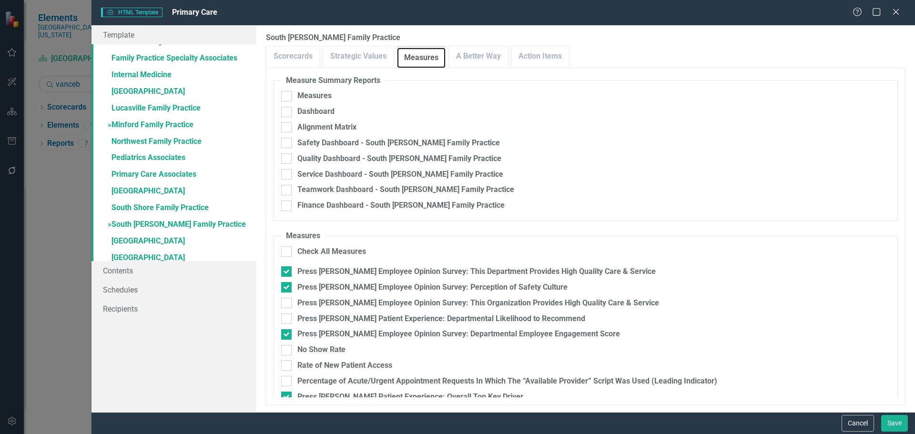
scroll to position [0, 0]
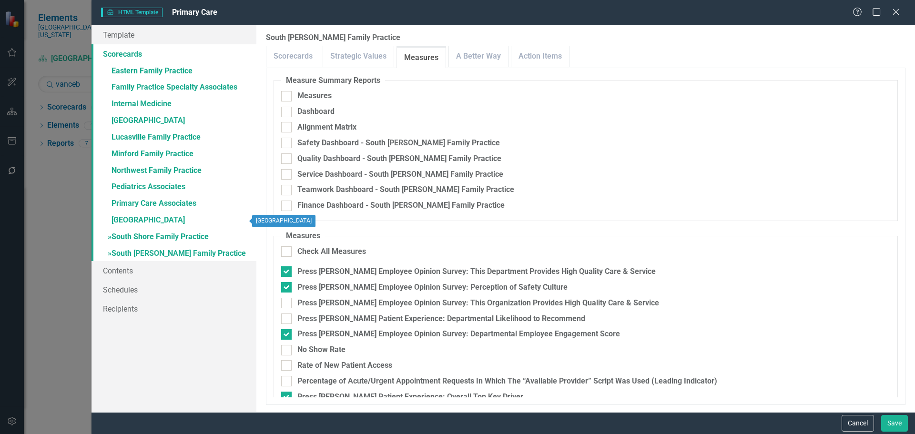
click at [167, 238] on link "» South Shore Family Practice" at bounding box center [173, 237] width 165 height 17
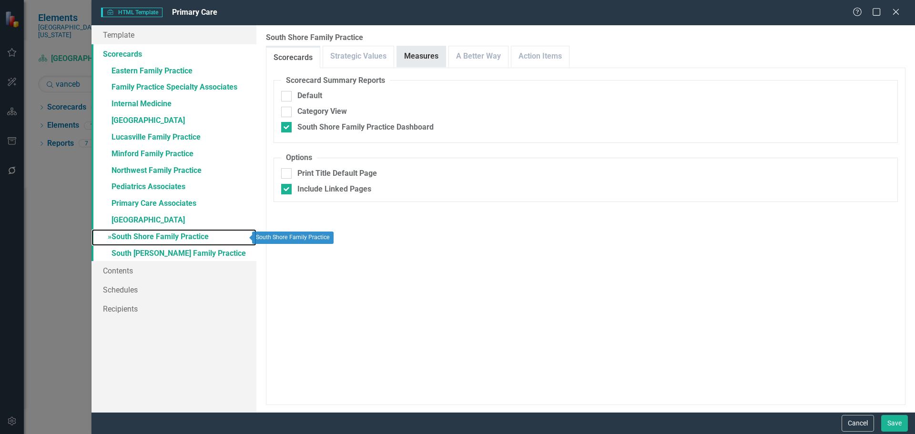
checkbox input "false"
click at [424, 56] on link "Measures" at bounding box center [421, 56] width 49 height 20
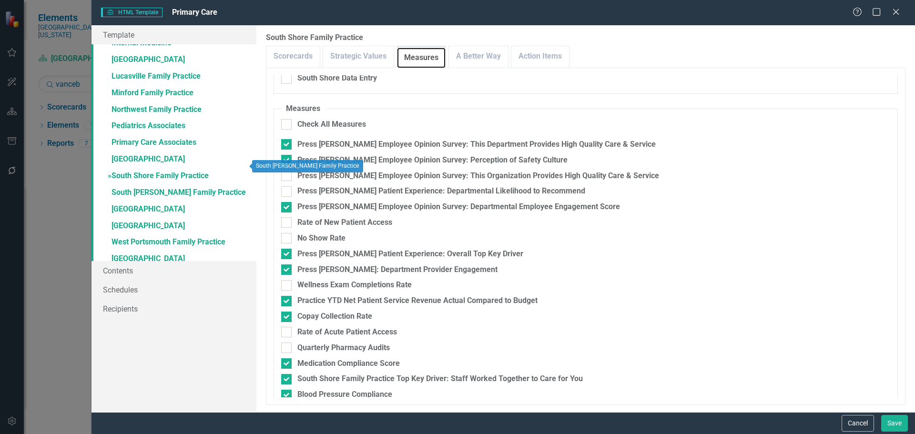
scroll to position [183, 0]
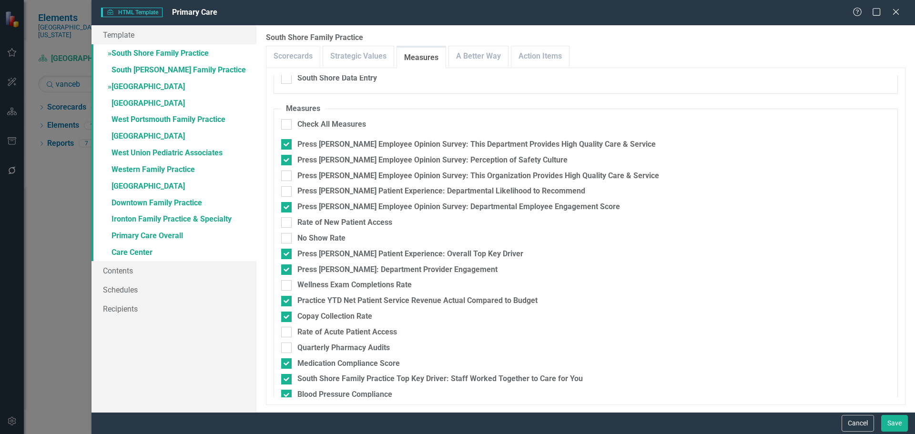
click at [148, 87] on link "» [GEOGRAPHIC_DATA]" at bounding box center [173, 87] width 165 height 17
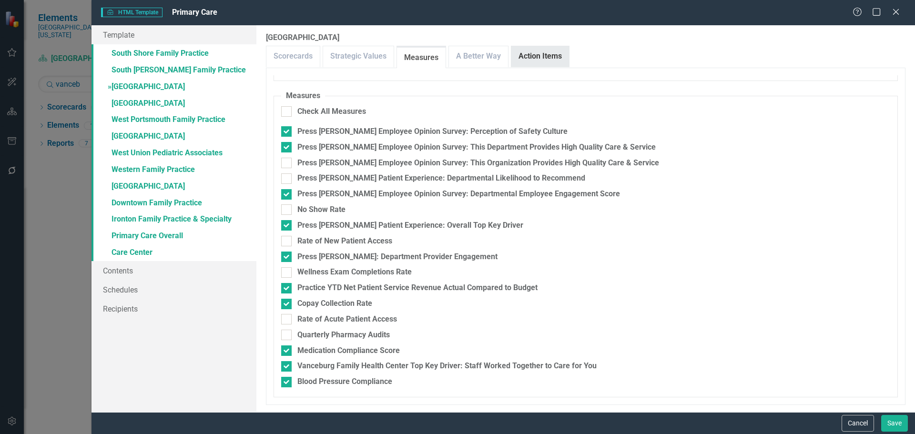
click at [511, 53] on link "Action Items" at bounding box center [540, 56] width 58 height 20
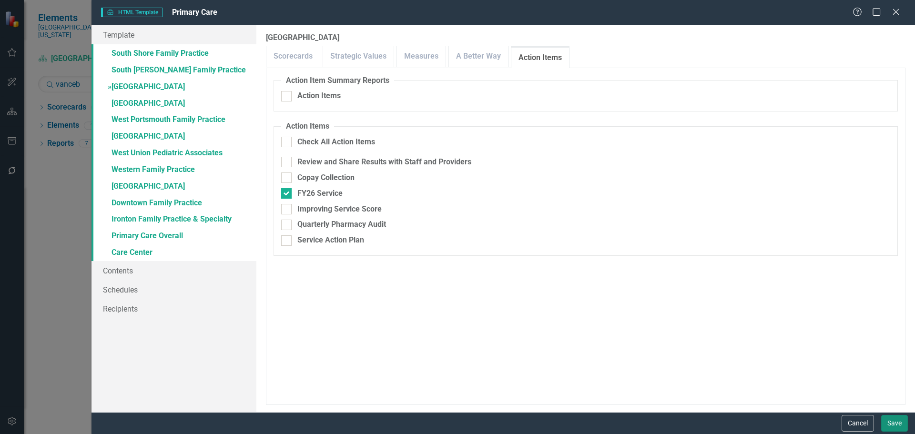
click at [893, 419] on button "Save" at bounding box center [894, 423] width 27 height 17
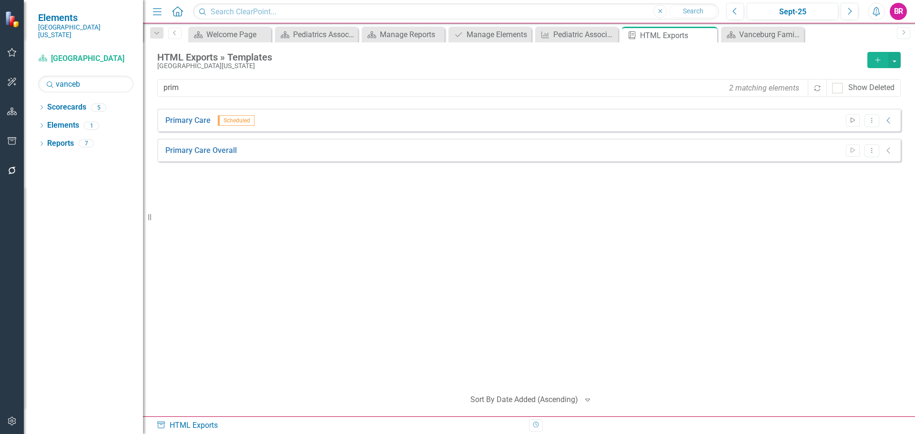
click at [853, 121] on icon "button" at bounding box center [853, 120] width 4 height 5
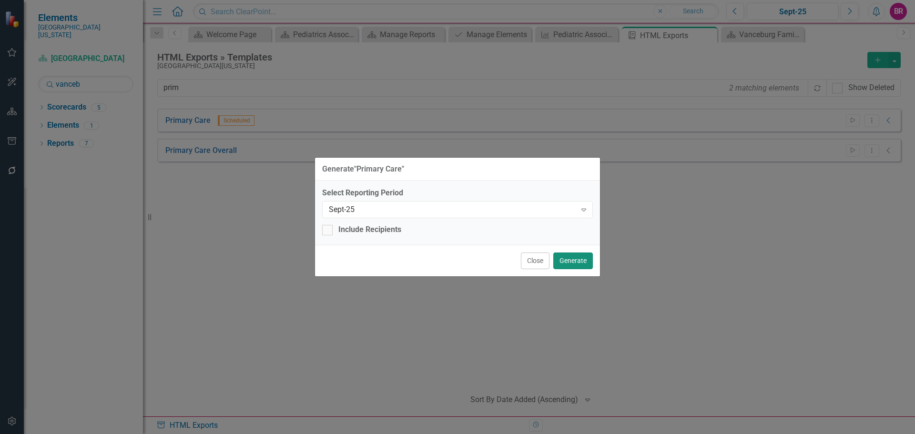
click at [582, 259] on button "Generate" at bounding box center [573, 261] width 40 height 17
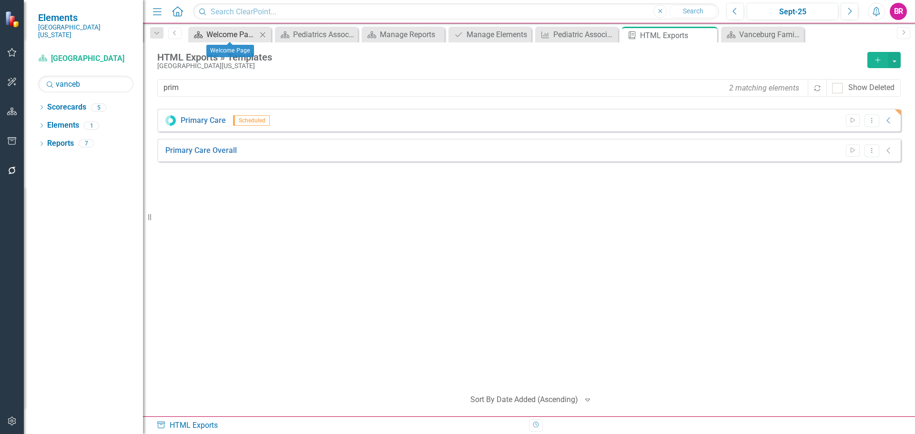
click at [213, 34] on div "Welcome Page" at bounding box center [231, 35] width 51 height 12
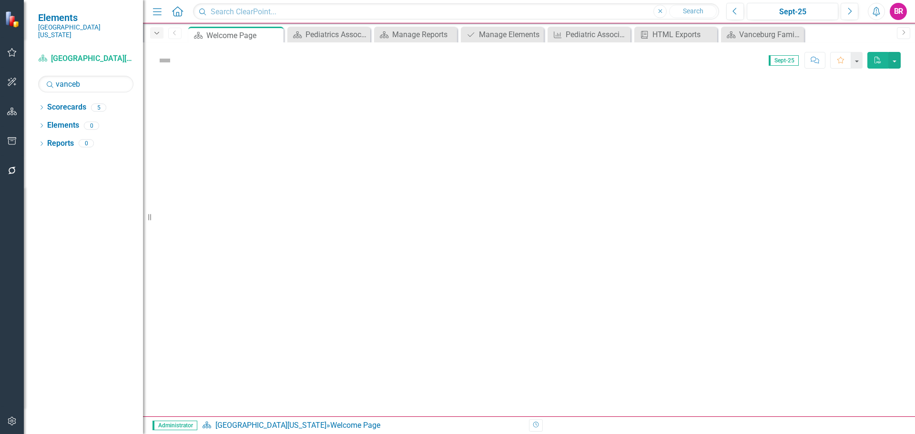
click at [154, 30] on icon "Dropdown" at bounding box center [156, 33] width 9 height 7
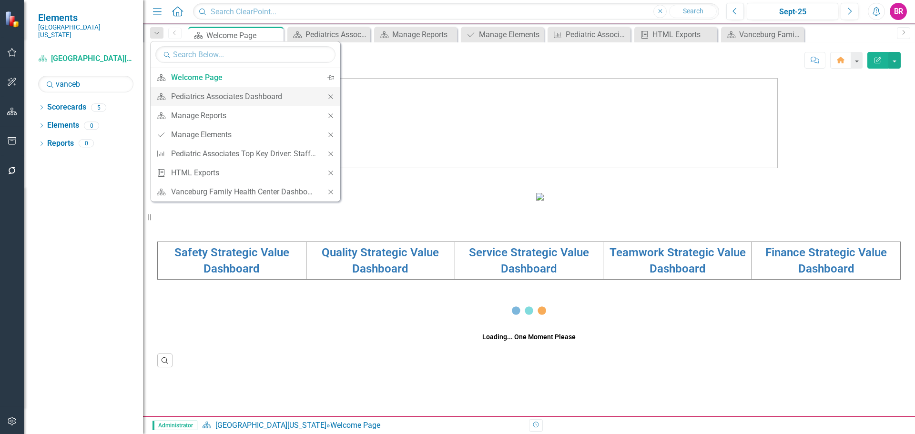
click at [333, 96] on icon "Close" at bounding box center [330, 96] width 9 height 7
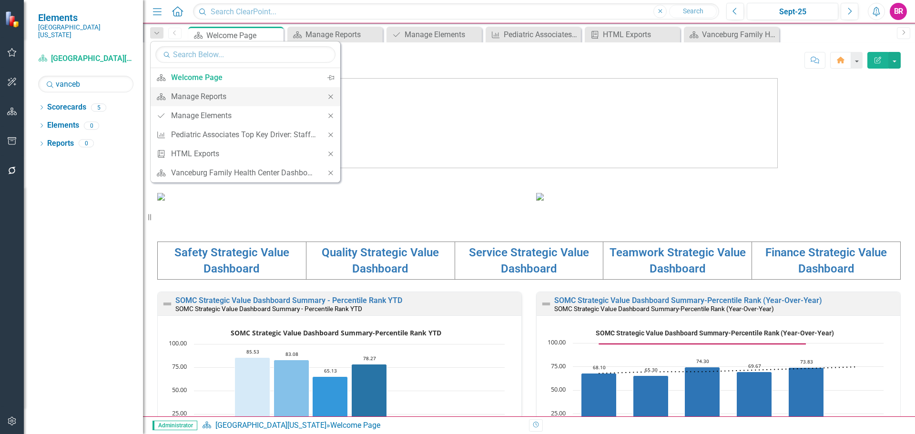
click at [333, 96] on icon "Close" at bounding box center [330, 96] width 9 height 7
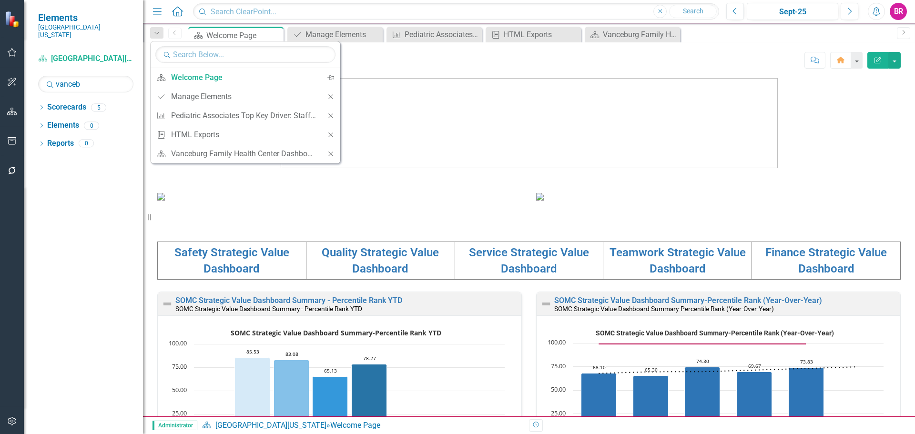
click at [333, 96] on icon "Close" at bounding box center [330, 96] width 9 height 7
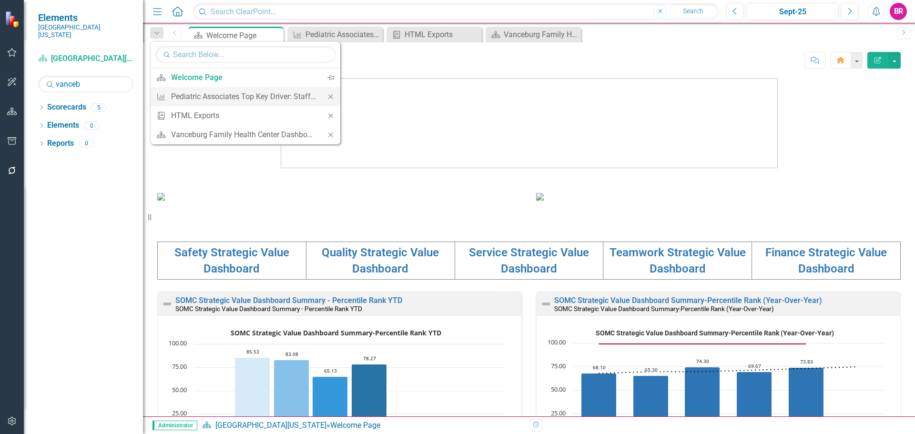
click at [336, 99] on div "Close" at bounding box center [330, 96] width 19 height 19
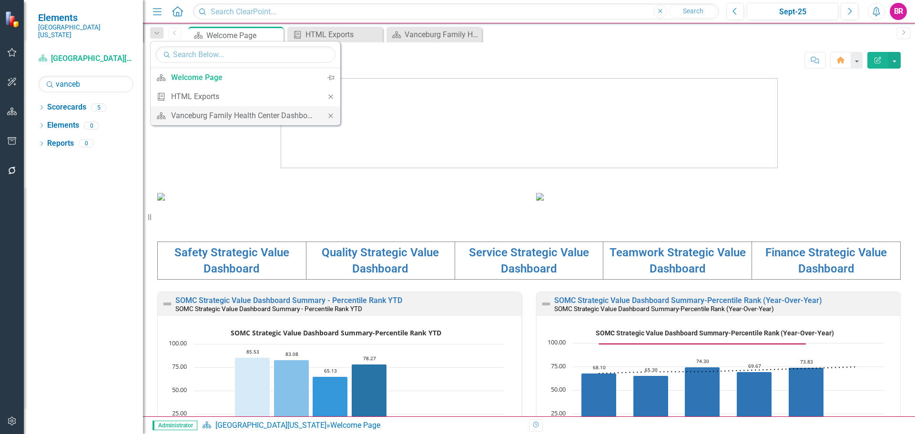
click at [331, 114] on icon "Close" at bounding box center [330, 115] width 9 height 7
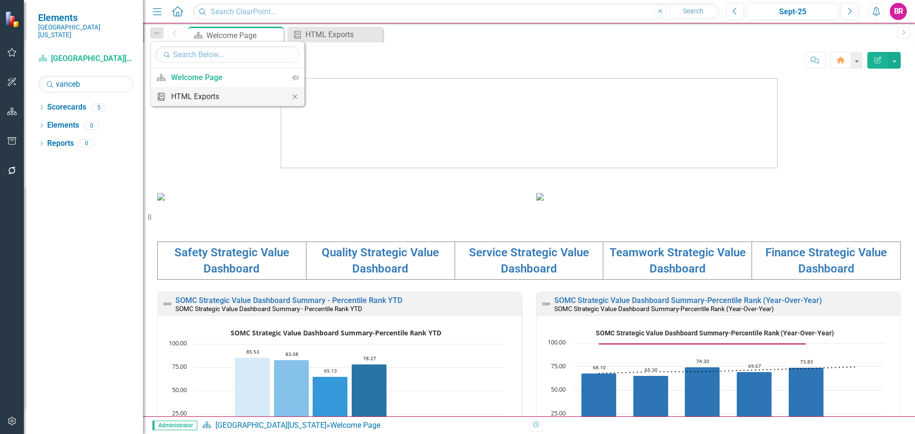
click at [213, 91] on div "HTML Exports" at bounding box center [226, 97] width 110 height 12
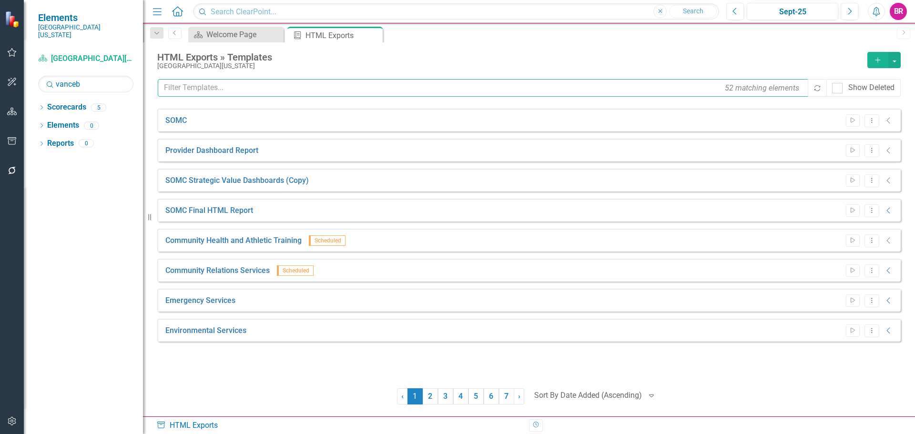
click at [362, 86] on input "text" at bounding box center [483, 88] width 651 height 18
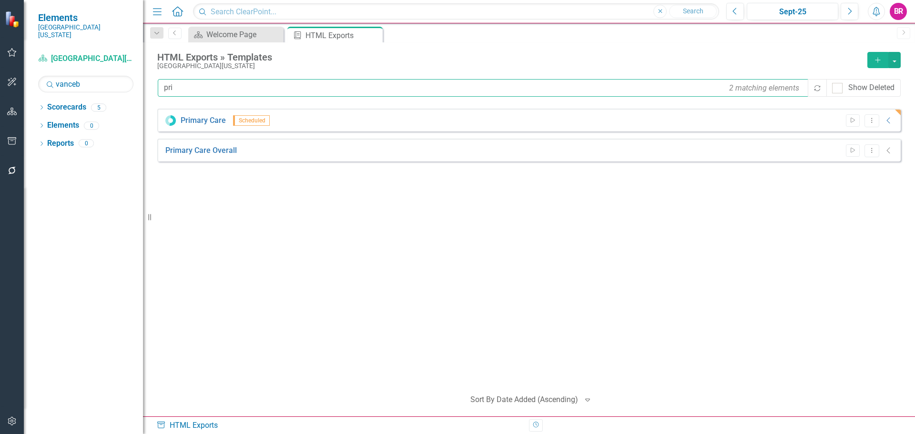
type input "pri"
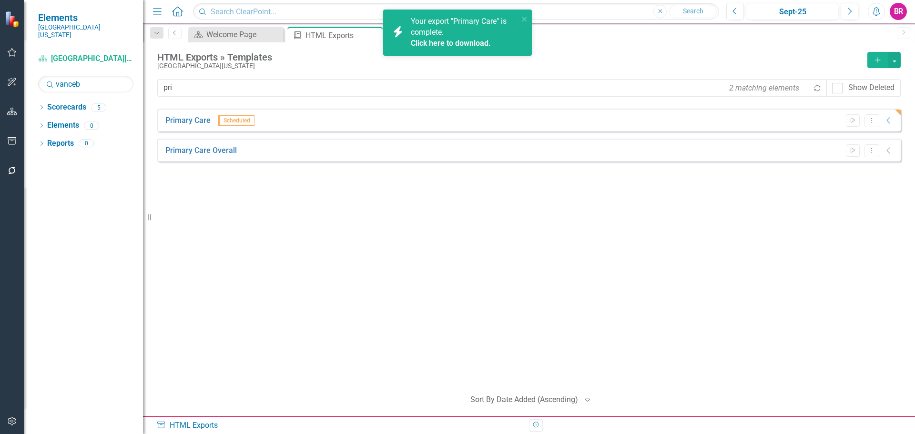
click at [341, 339] on div "Primary Care Scheduled Start Dropdown Menu Collapse HTML Primary Care Generated…" at bounding box center [528, 245] width 743 height 272
click at [187, 123] on link "Primary Care" at bounding box center [187, 120] width 45 height 11
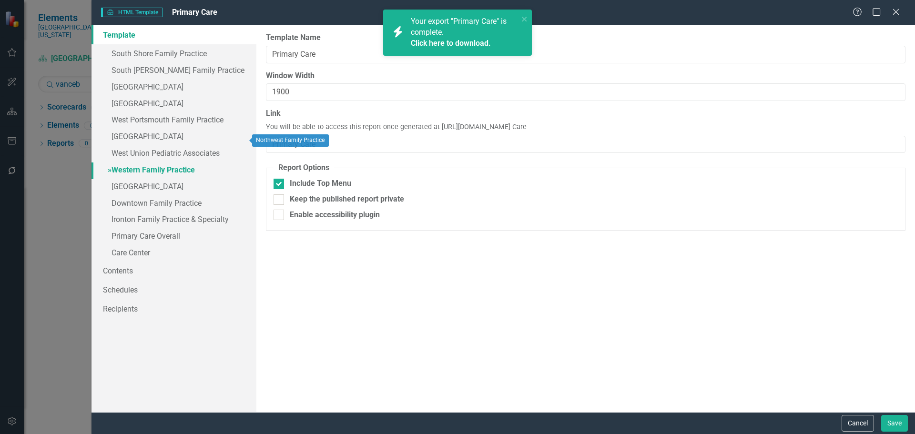
scroll to position [183, 0]
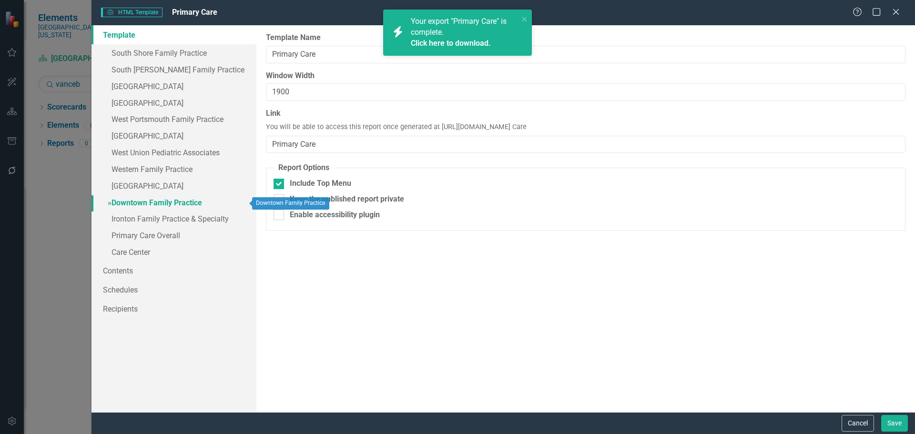
click at [178, 203] on link "» Downtown Family Practice" at bounding box center [173, 203] width 165 height 17
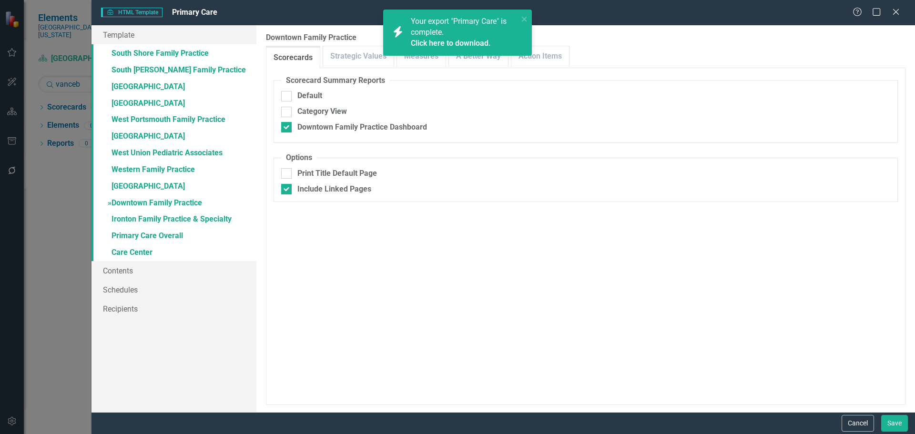
click at [471, 62] on div "icon.bolt Your export "Primary Care" is complete. Click here to download." at bounding box center [457, 37] width 152 height 58
click at [430, 59] on div "icon.bolt Your export "Primary Care" is complete. Click here to download." at bounding box center [457, 37] width 152 height 58
click at [527, 19] on icon "close" at bounding box center [524, 19] width 7 height 8
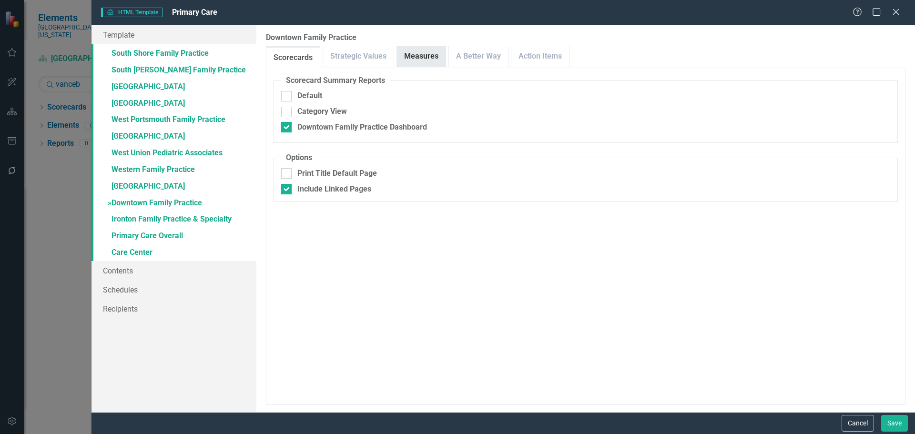
click at [416, 57] on link "Measures" at bounding box center [421, 56] width 49 height 20
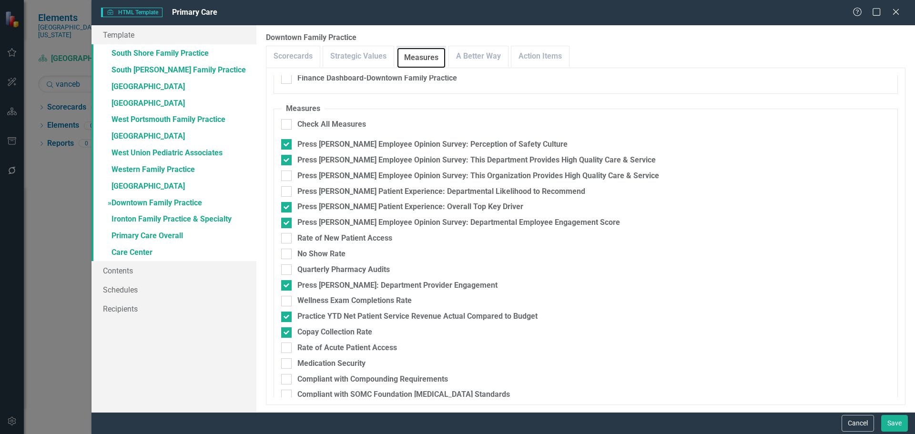
scroll to position [143, 0]
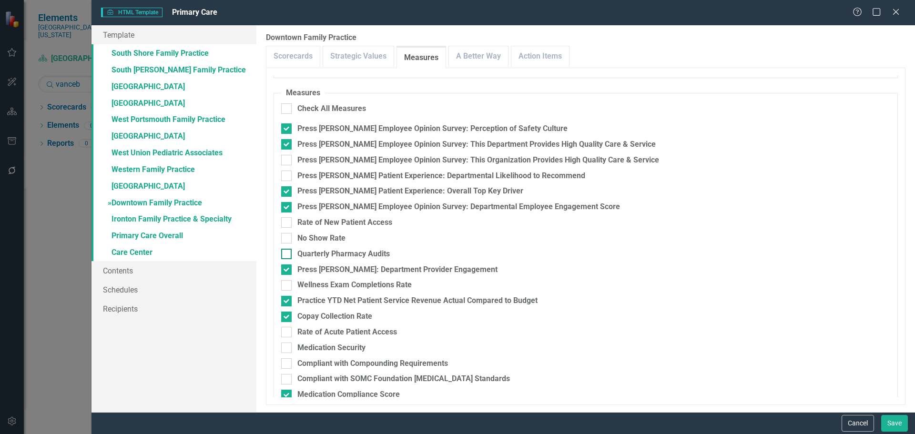
click at [359, 255] on div "Quarterly Pharmacy Audits" at bounding box center [343, 254] width 92 height 11
click at [287, 255] on input "Quarterly Pharmacy Audits" at bounding box center [284, 252] width 6 height 6
checkbox input "true"
click at [902, 431] on button "Save" at bounding box center [894, 423] width 27 height 17
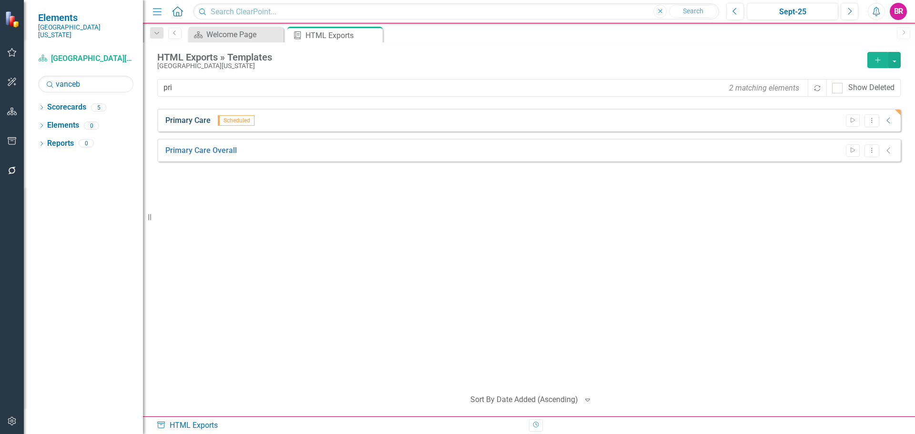
click at [200, 121] on link "Primary Care" at bounding box center [187, 120] width 45 height 11
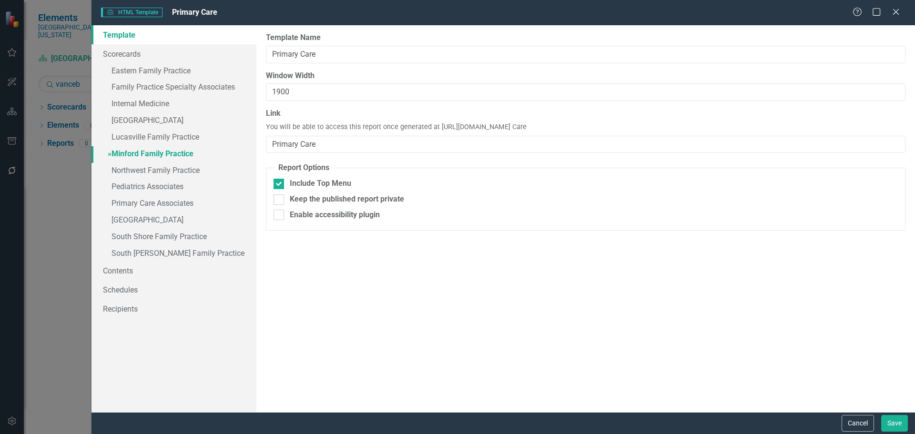
click at [157, 161] on link "» Minford Family Practice" at bounding box center [173, 154] width 165 height 17
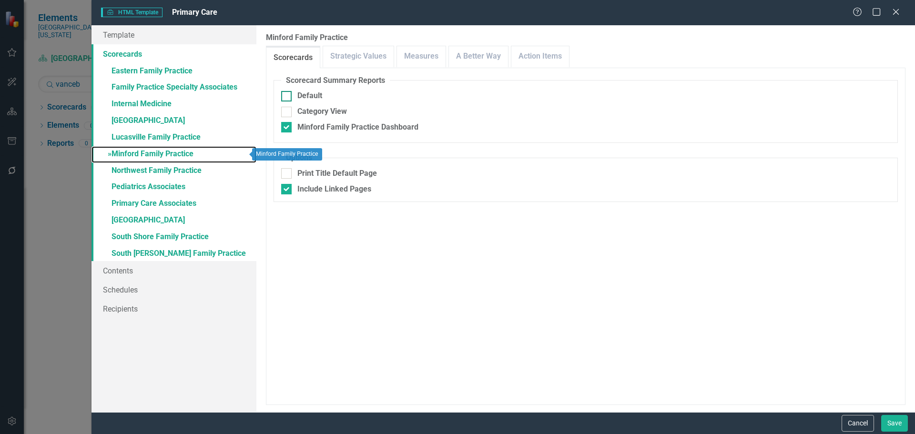
checkbox input "false"
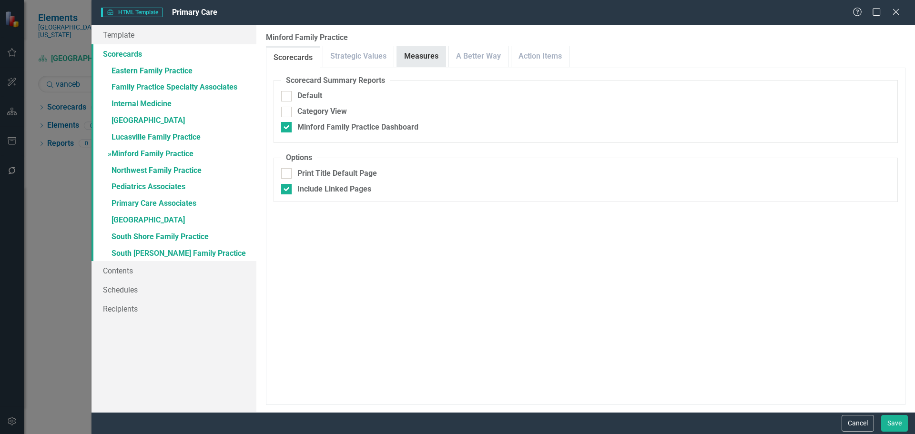
click at [417, 54] on link "Measures" at bounding box center [421, 56] width 49 height 20
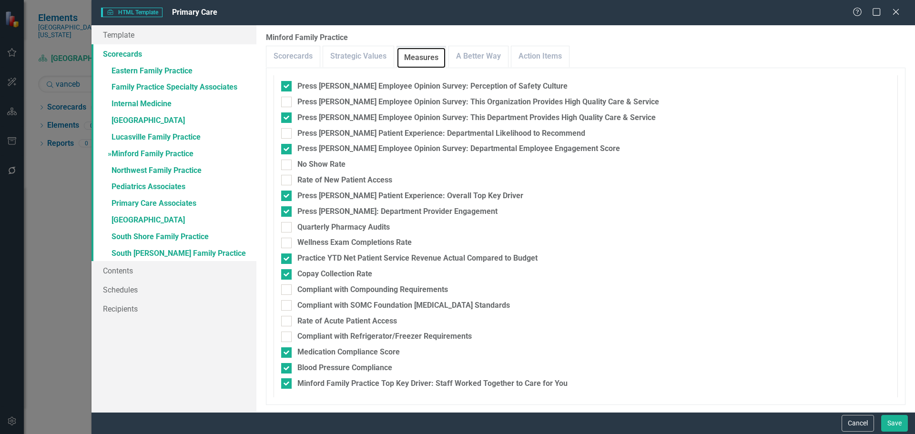
scroll to position [187, 0]
click at [847, 427] on button "Cancel" at bounding box center [858, 423] width 32 height 17
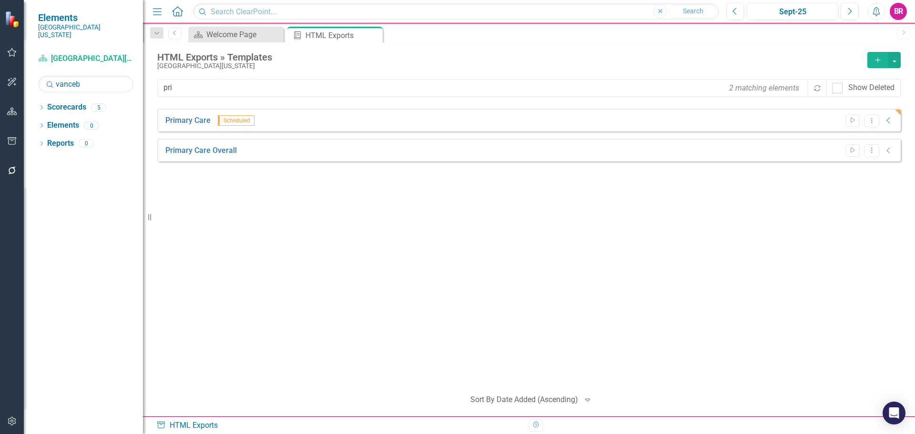
click at [16, 137] on icon "button" at bounding box center [12, 141] width 10 height 8
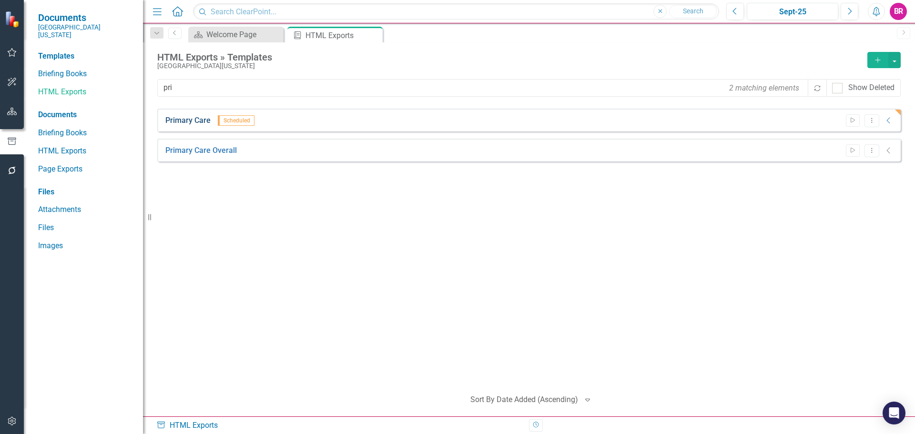
click at [193, 120] on link "Primary Care" at bounding box center [187, 120] width 45 height 11
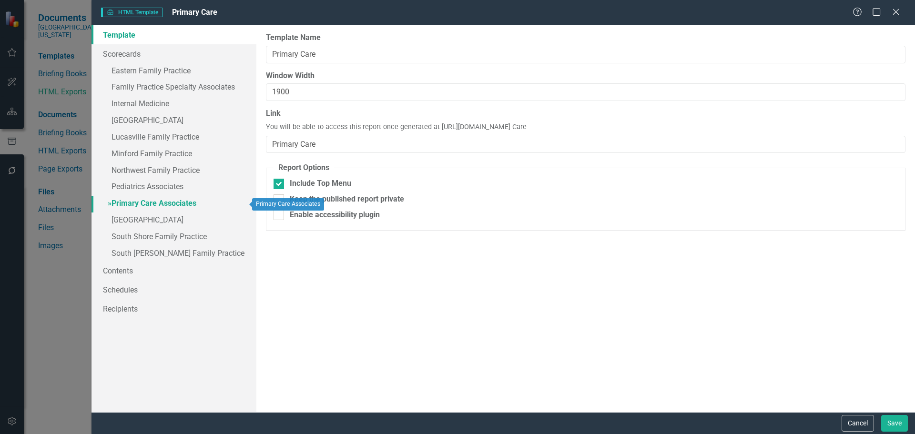
click at [164, 201] on link "» Primary Care Associates" at bounding box center [173, 204] width 165 height 17
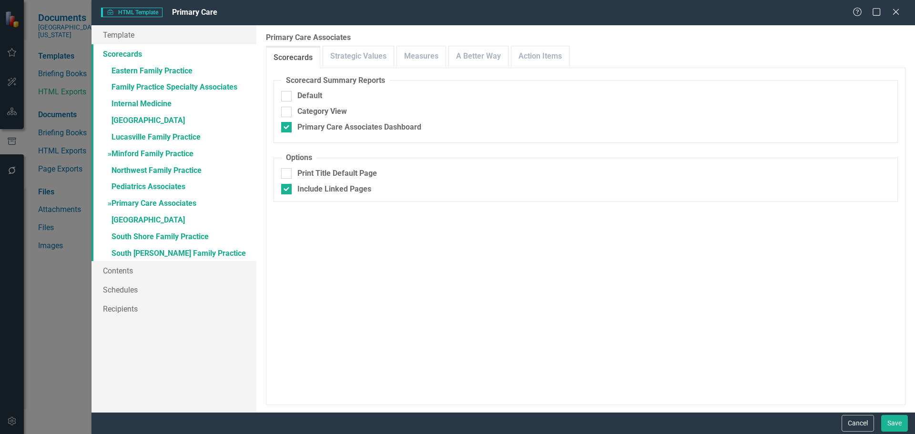
click at [144, 154] on link "» Minford Family Practice" at bounding box center [173, 154] width 165 height 17
checkbox input "false"
click at [438, 64] on link "Measures" at bounding box center [421, 56] width 49 height 20
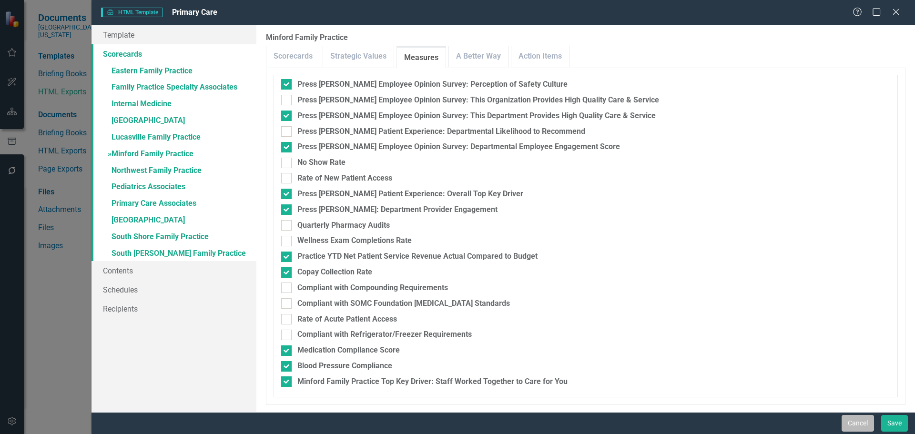
click at [857, 424] on button "Cancel" at bounding box center [858, 423] width 32 height 17
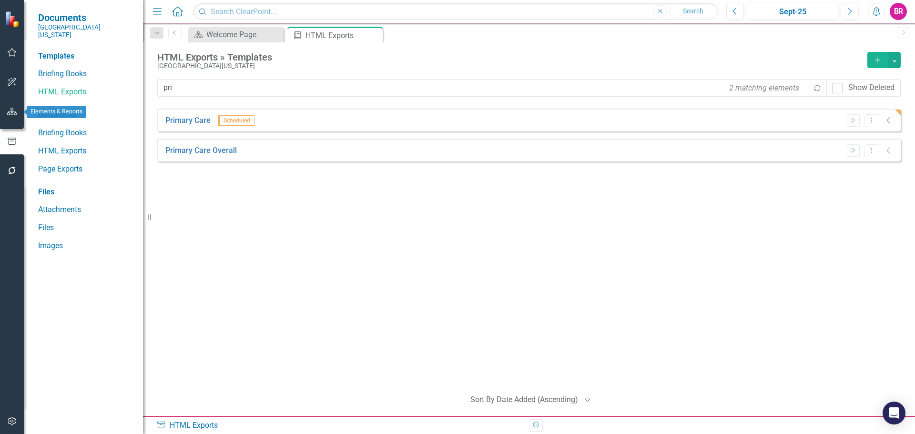
click at [7, 116] on button "button" at bounding box center [11, 112] width 21 height 20
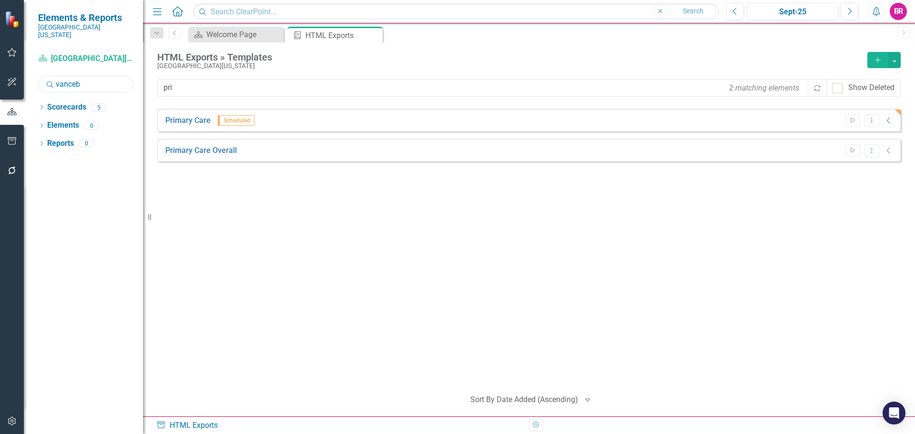
click at [80, 76] on input "vanceb" at bounding box center [85, 84] width 95 height 17
type input "minf"
click at [38, 101] on div "Dropdown Scorecards 3 Dropdown [GEOGRAPHIC_DATA][US_STATE] Dropdown MCF Departm…" at bounding box center [83, 267] width 119 height 335
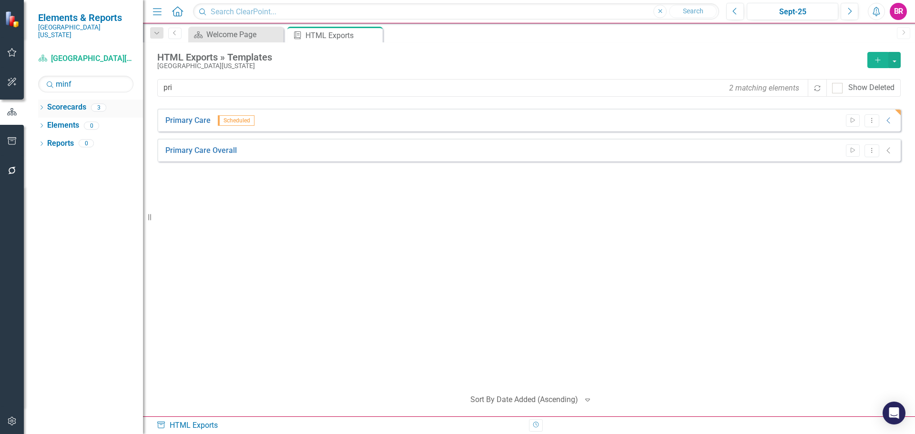
click at [41, 105] on icon at bounding box center [42, 107] width 2 height 4
click at [98, 156] on link "Minford Family Practice" at bounding box center [106, 161] width 71 height 11
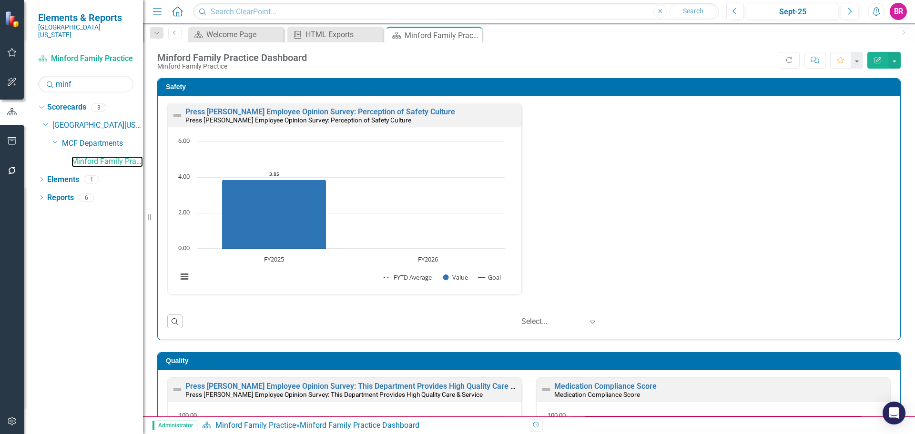
scroll to position [238, 0]
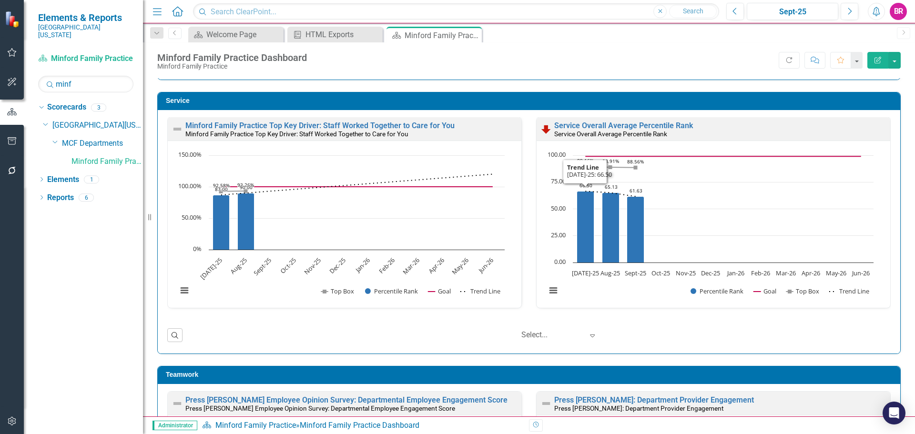
scroll to position [762, 0]
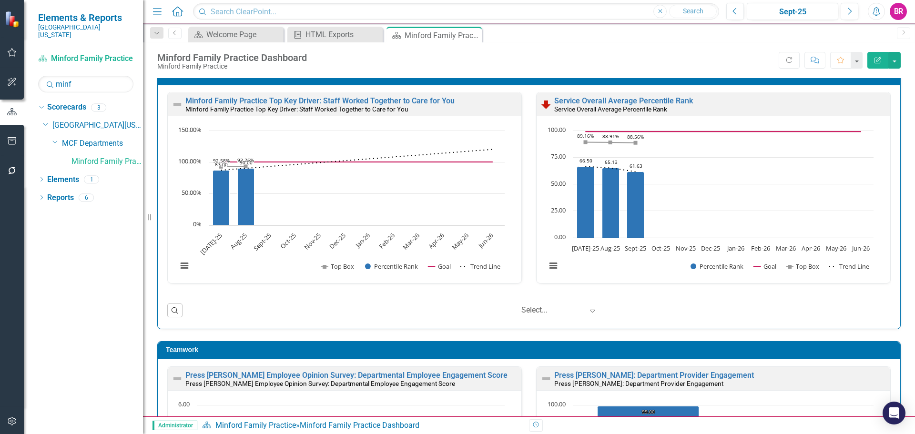
click at [16, 139] on icon "button" at bounding box center [12, 141] width 9 height 8
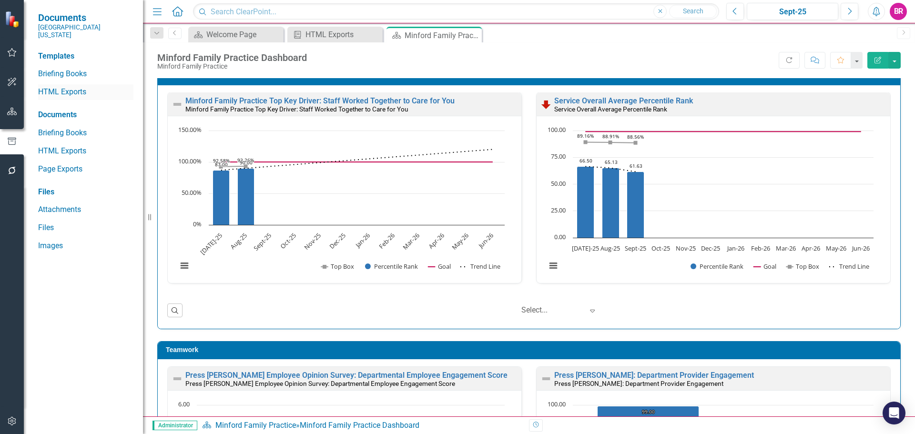
click at [66, 87] on link "HTML Exports" at bounding box center [85, 92] width 95 height 11
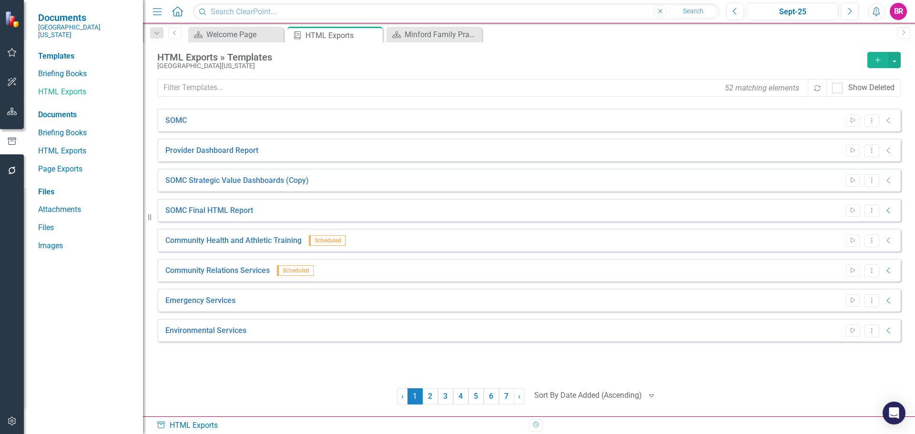
click at [318, 99] on div "52 matching elements Recalculate Show Deleted" at bounding box center [528, 91] width 743 height 25
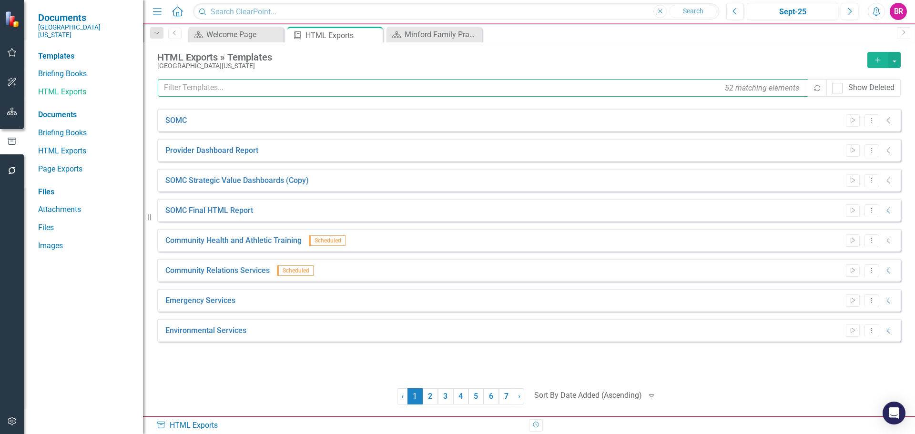
click at [308, 89] on input "text" at bounding box center [483, 88] width 651 height 18
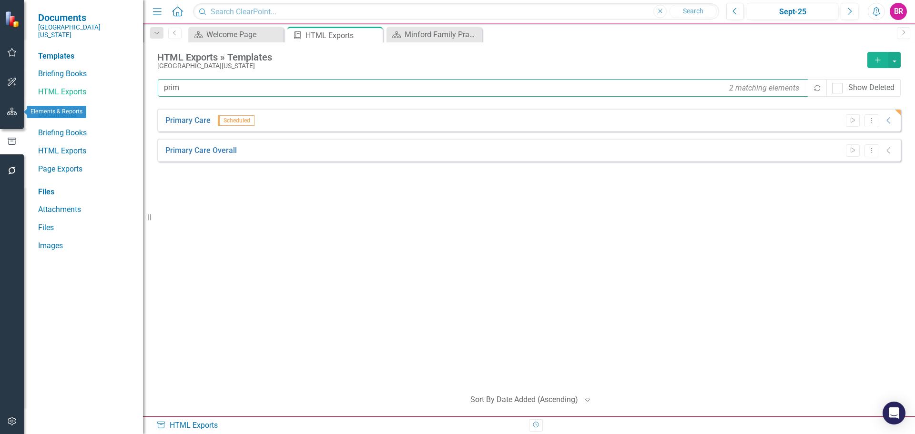
type input "prim"
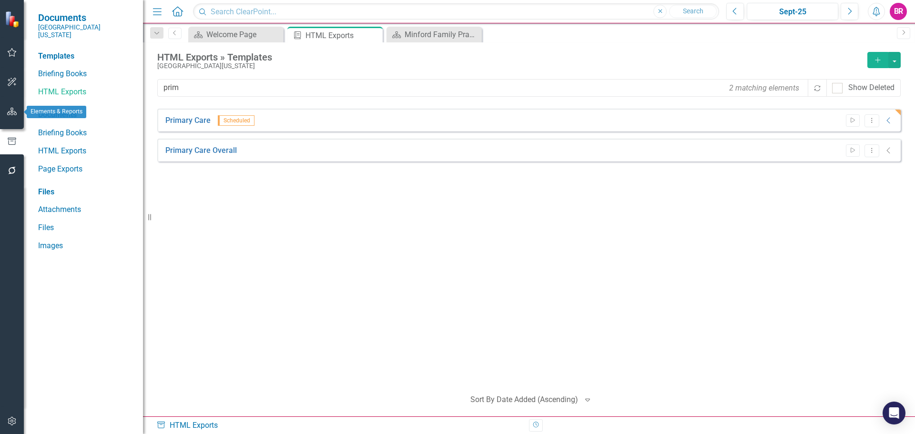
click at [16, 115] on icon "button" at bounding box center [12, 112] width 10 height 8
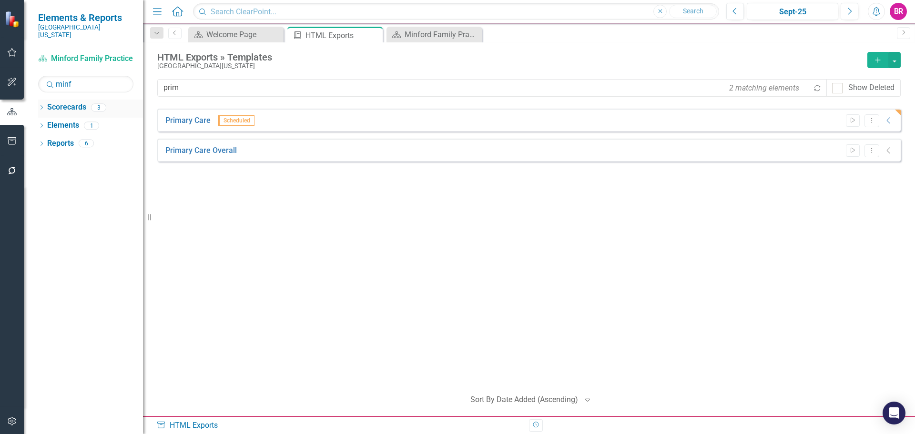
click at [42, 106] on icon "Dropdown" at bounding box center [41, 108] width 7 height 5
click at [85, 156] on link "Minford Family Practice" at bounding box center [106, 161] width 71 height 11
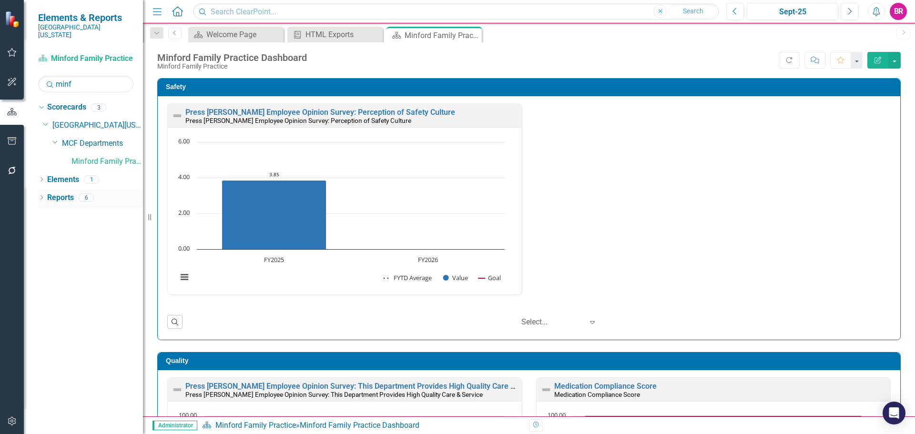
click at [54, 193] on link "Reports" at bounding box center [60, 198] width 27 height 11
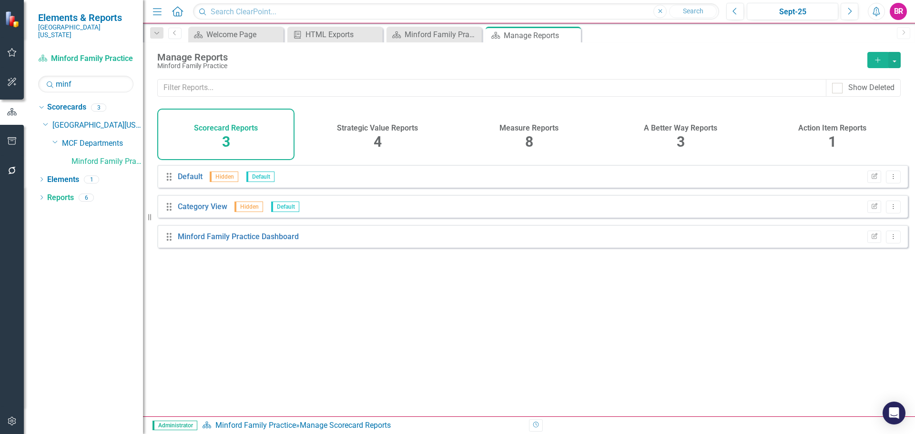
click at [522, 129] on h4 "Measure Reports" at bounding box center [528, 128] width 59 height 9
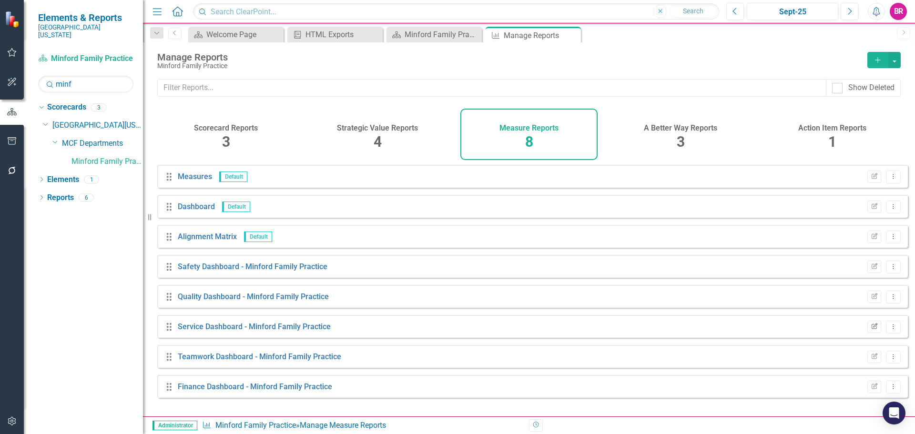
click at [871, 330] on icon "Edit Report" at bounding box center [874, 327] width 7 height 6
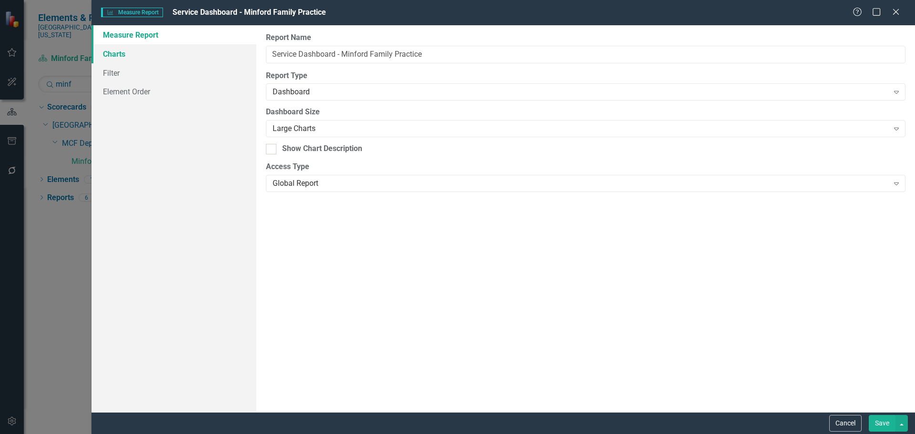
click at [120, 55] on link "Charts" at bounding box center [173, 53] width 165 height 19
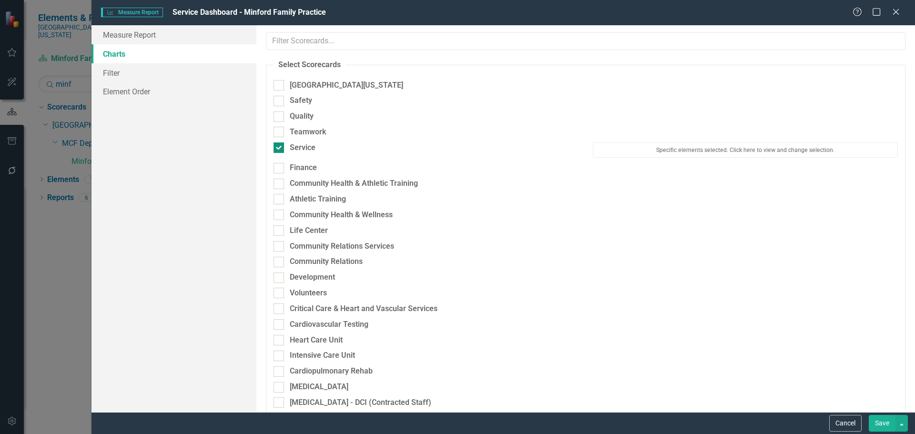
drag, startPoint x: 303, startPoint y: 148, endPoint x: 313, endPoint y: 149, distance: 9.6
click at [305, 148] on div "Service" at bounding box center [303, 147] width 26 height 11
click at [280, 148] on input "Service" at bounding box center [277, 145] width 6 height 6
checkbox input "false"
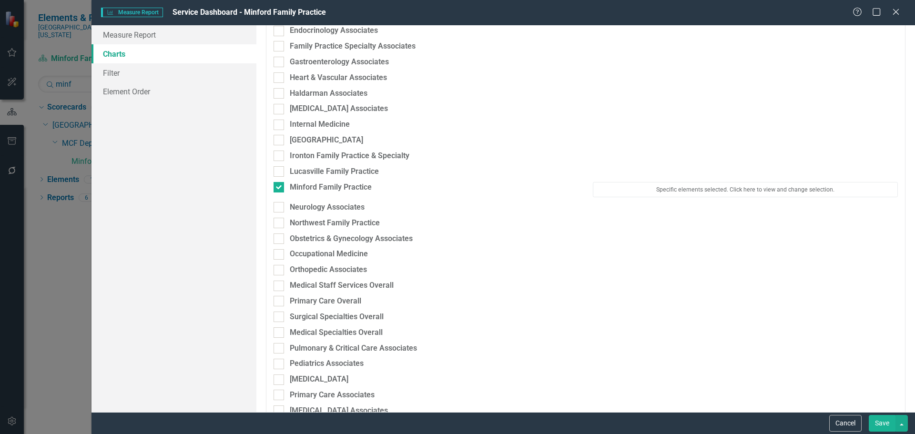
scroll to position [1191, 0]
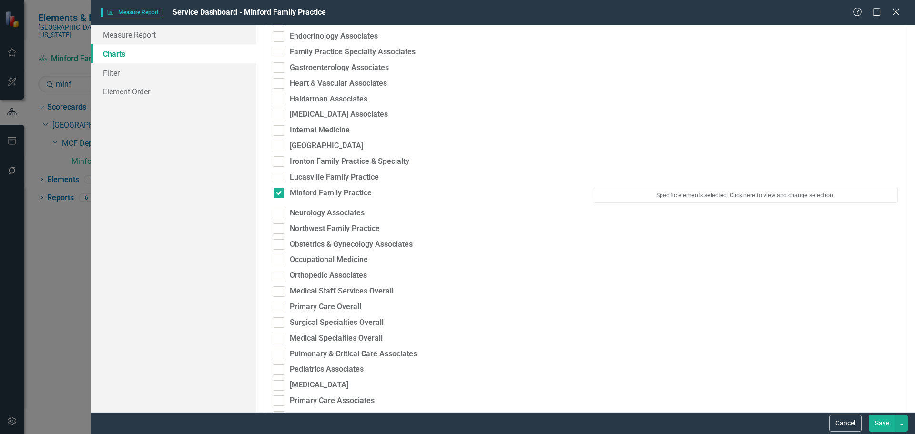
click at [665, 206] on div "Specific elements selected. Click here to view and change selection." at bounding box center [745, 198] width 319 height 20
click at [665, 200] on button "Specific elements selected. Click here to view and change selection." at bounding box center [745, 195] width 305 height 15
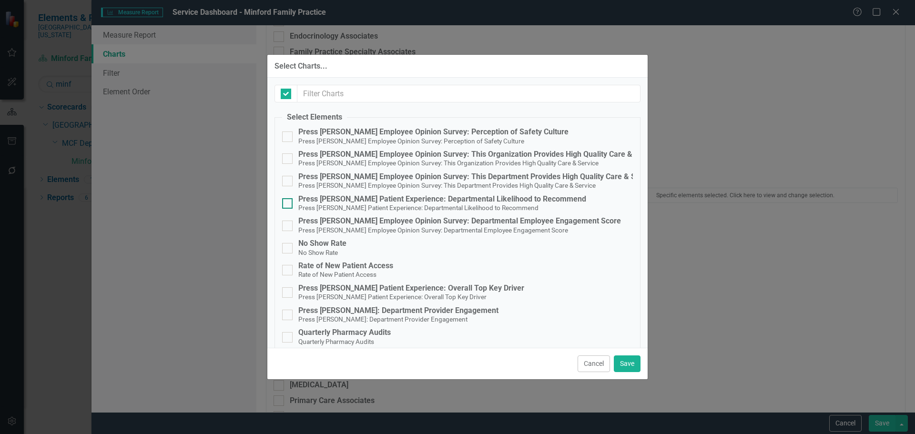
checkbox input "false"
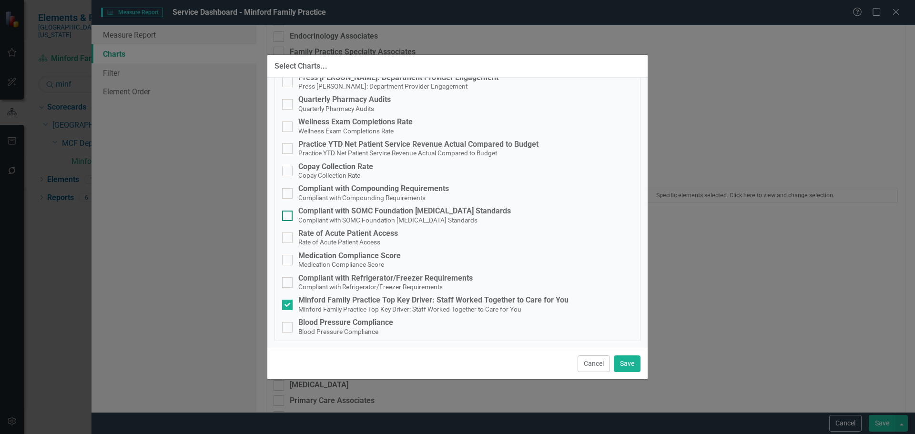
scroll to position [0, 0]
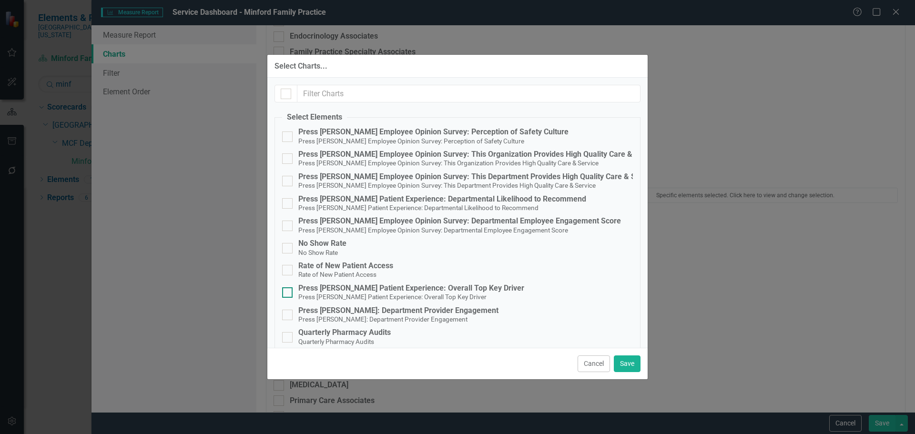
click at [421, 284] on div "Press [PERSON_NAME] Patient Experience: Overall Top Key Driver" at bounding box center [411, 288] width 226 height 9
click at [288, 287] on input "Press Ganey Patient Experience: Overall Top Key Driver Press Ganey Patient Expe…" at bounding box center [285, 290] width 6 height 6
checkbox input "true"
click at [632, 360] on button "Save" at bounding box center [627, 363] width 27 height 17
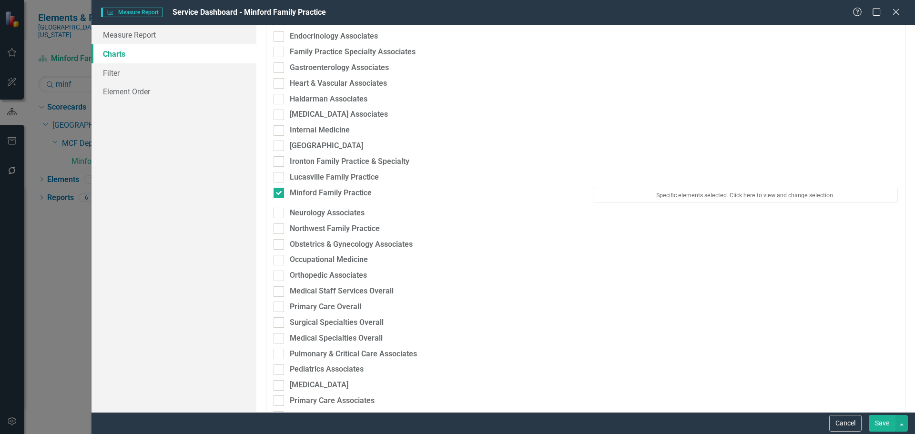
click at [894, 425] on button "Save" at bounding box center [882, 423] width 27 height 17
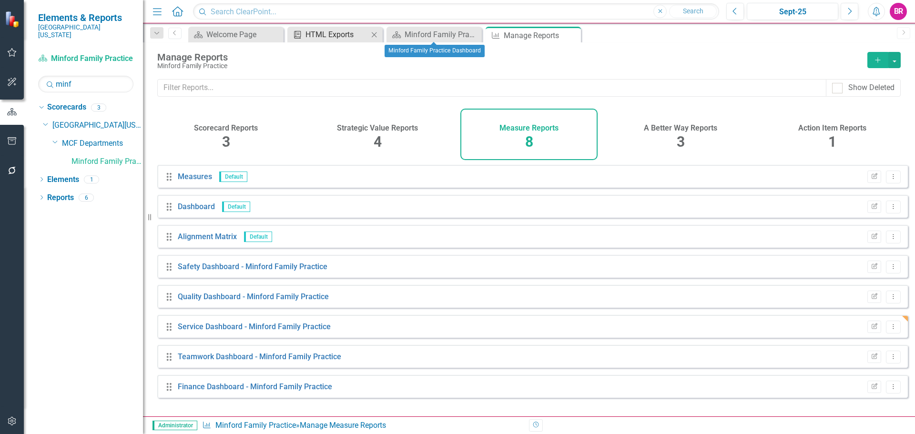
click at [328, 31] on div "HTML Exports" at bounding box center [336, 35] width 63 height 12
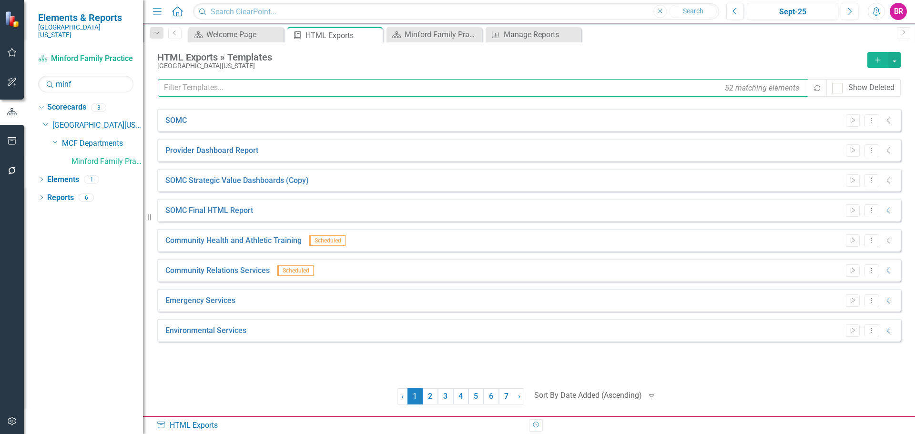
click at [285, 90] on input "text" at bounding box center [483, 88] width 651 height 18
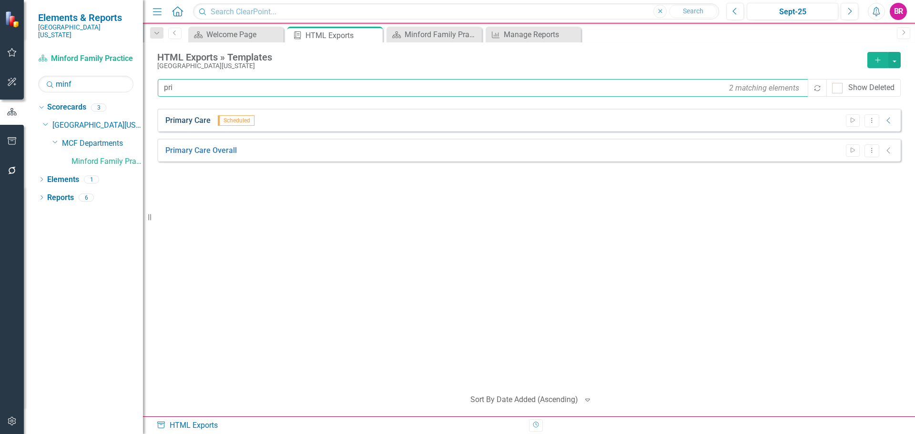
type input "pri"
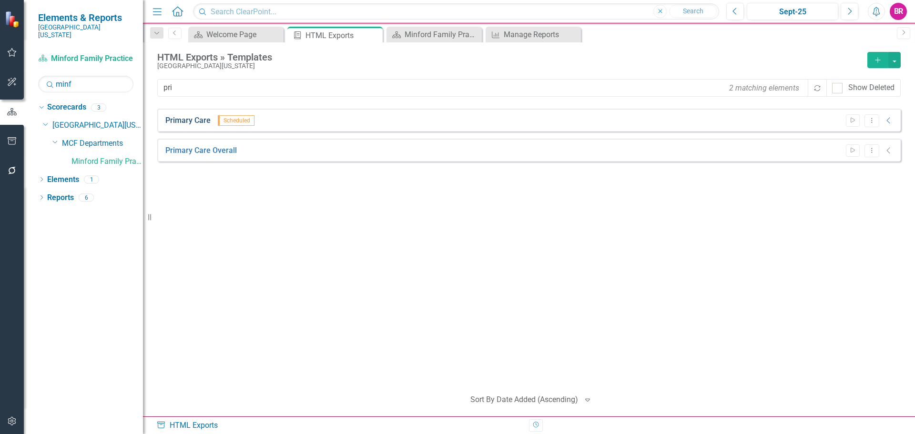
click at [193, 125] on link "Primary Care" at bounding box center [187, 120] width 45 height 11
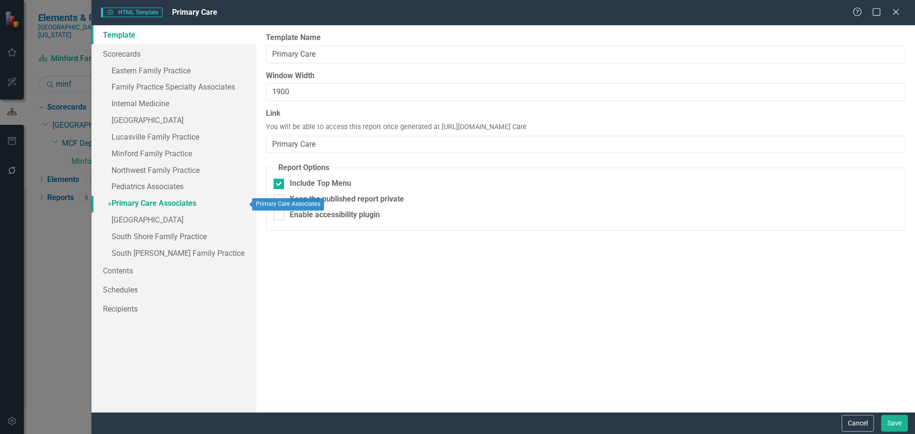
click at [146, 207] on link "» Primary Care Associates" at bounding box center [173, 204] width 165 height 17
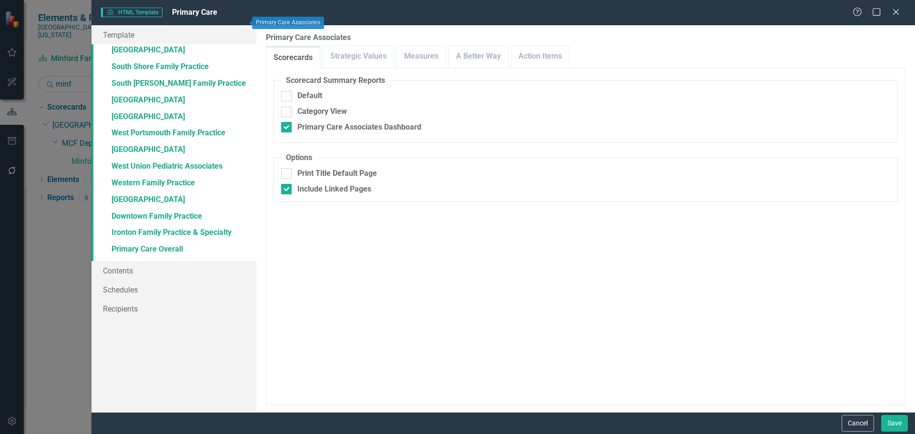
scroll to position [183, 0]
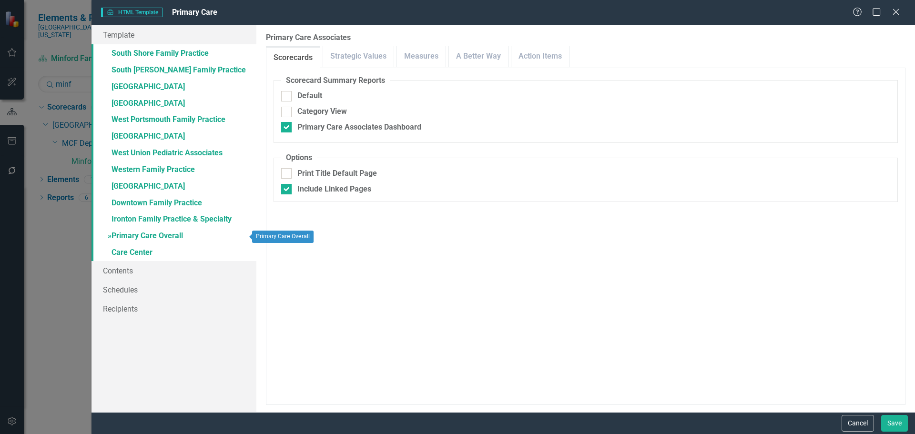
click at [158, 233] on link "» Primary Care Overall" at bounding box center [173, 236] width 165 height 17
click at [428, 59] on link "Measures" at bounding box center [421, 56] width 49 height 20
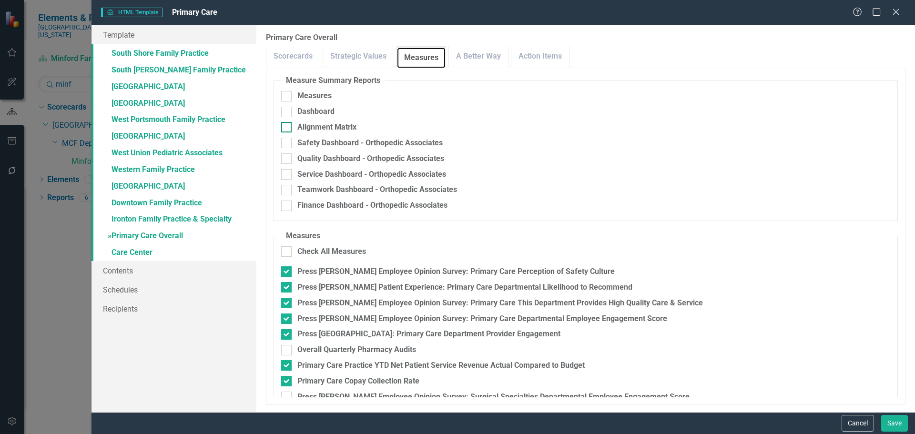
scroll to position [15, 0]
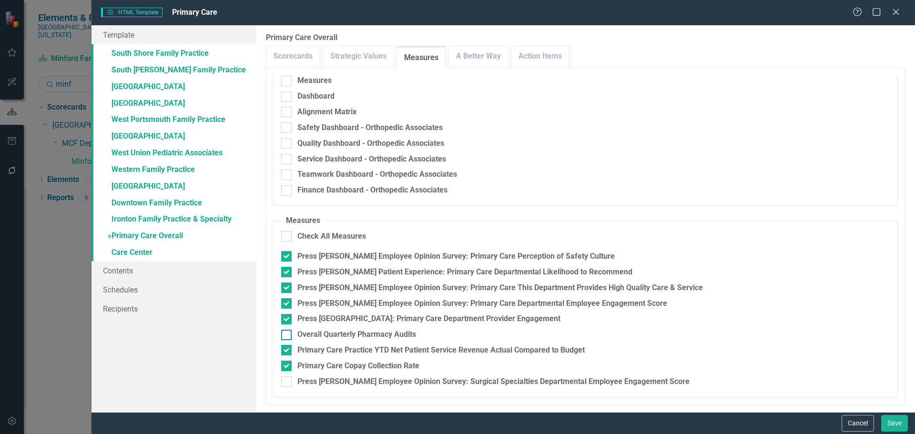
click at [380, 337] on div "Overall Quarterly Pharmacy Audits" at bounding box center [356, 334] width 119 height 11
click at [287, 336] on input "Overall Quarterly Pharmacy Audits" at bounding box center [284, 333] width 6 height 6
checkbox input "true"
click at [899, 425] on button "Save" at bounding box center [894, 423] width 27 height 17
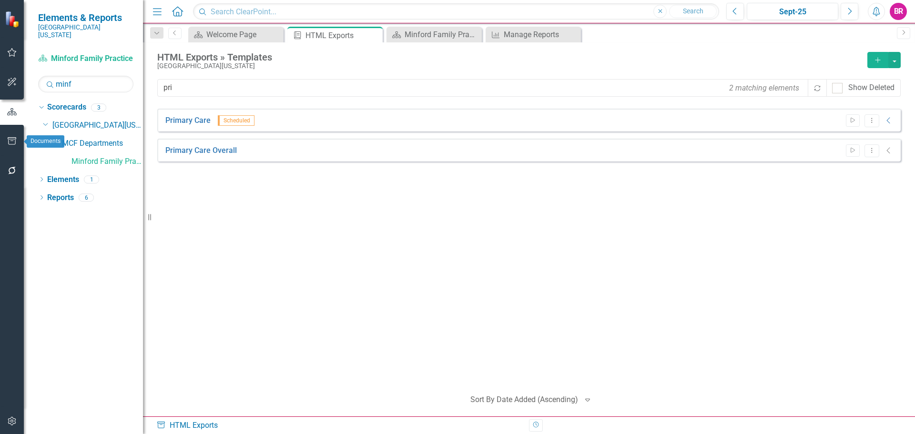
click at [15, 134] on button "button" at bounding box center [11, 142] width 21 height 20
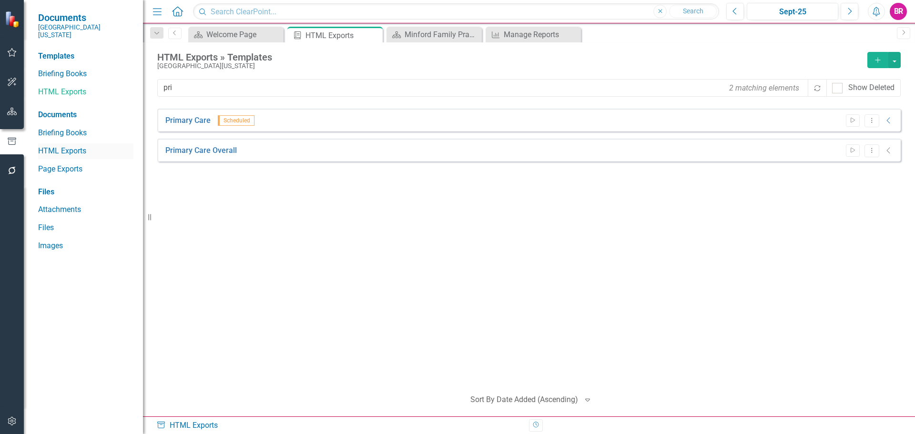
click at [64, 146] on link "HTML Exports" at bounding box center [85, 151] width 95 height 11
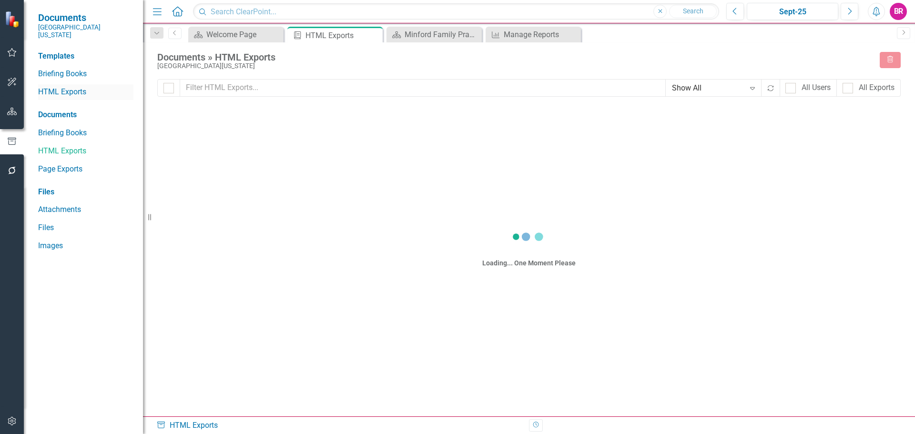
click at [61, 87] on link "HTML Exports" at bounding box center [85, 92] width 95 height 11
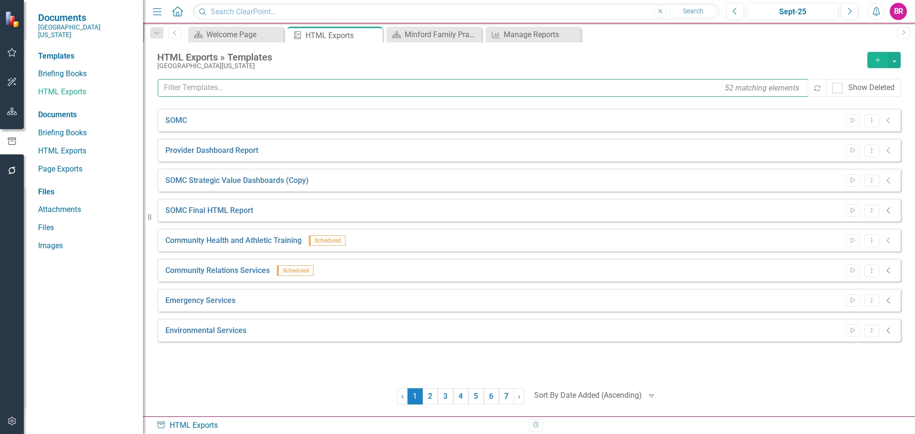
click at [290, 88] on input "text" at bounding box center [483, 88] width 651 height 18
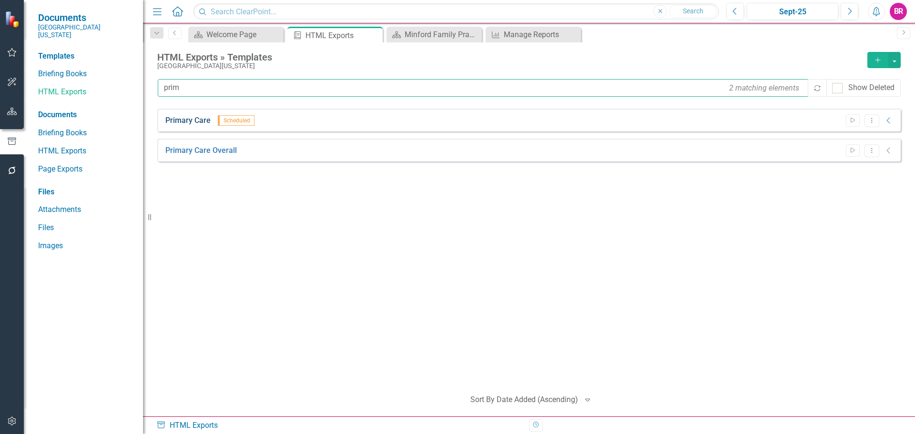
type input "prim"
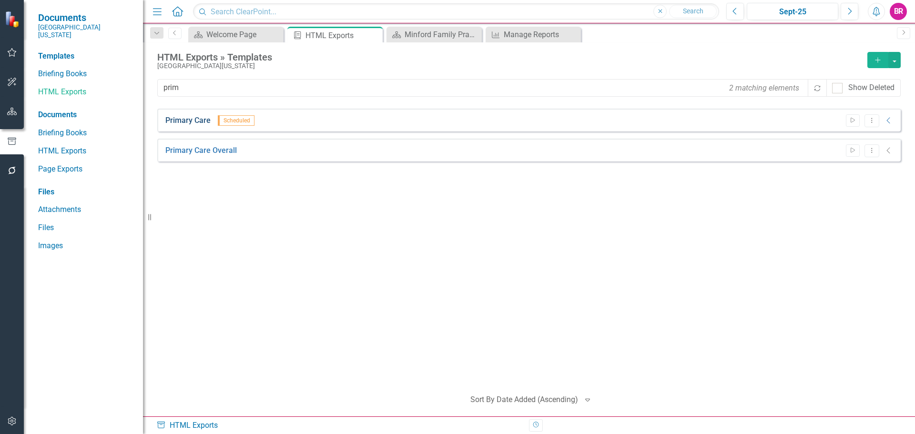
click at [209, 120] on link "Primary Care" at bounding box center [187, 120] width 45 height 11
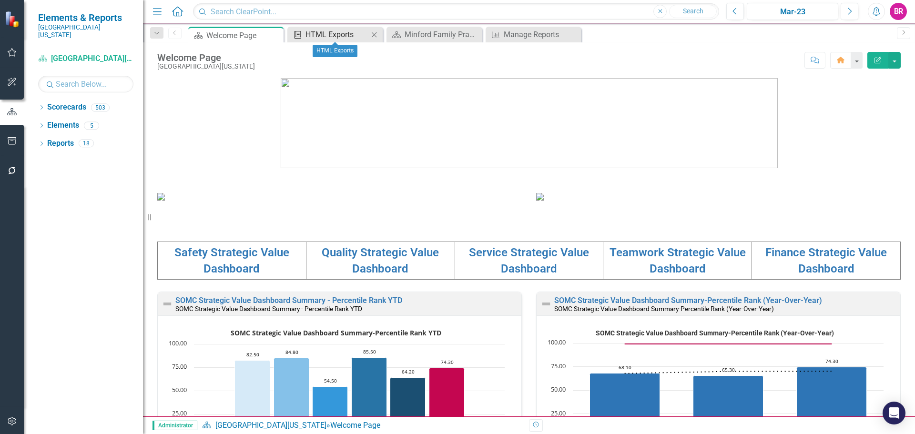
click at [342, 33] on div "HTML Exports" at bounding box center [336, 35] width 63 height 12
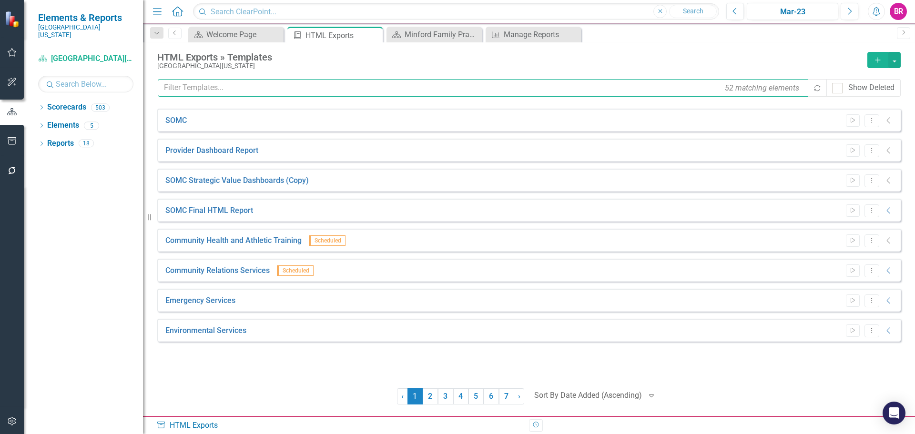
click at [223, 87] on input "text" at bounding box center [483, 88] width 651 height 18
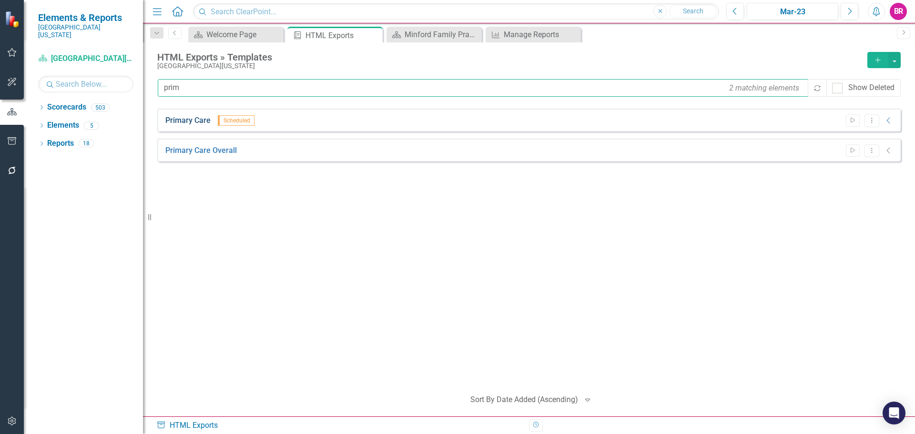
type input "prim"
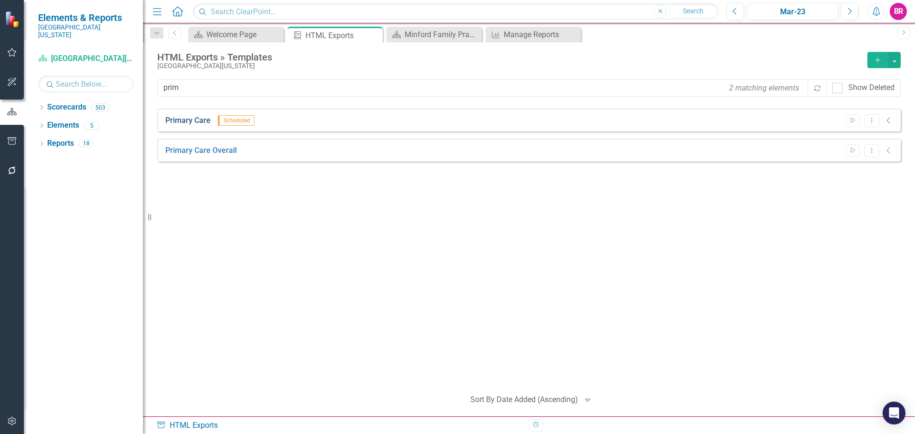
click at [193, 118] on link "Primary Care" at bounding box center [187, 120] width 45 height 11
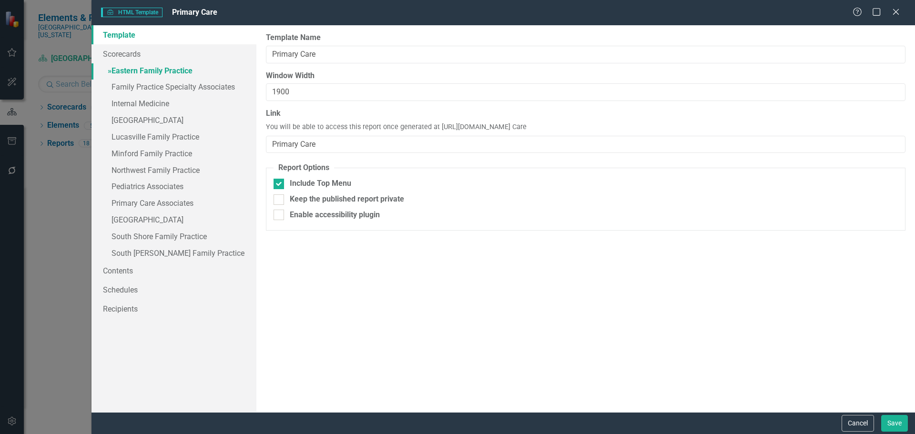
click at [146, 71] on link "» Eastern Family Practice" at bounding box center [173, 71] width 165 height 17
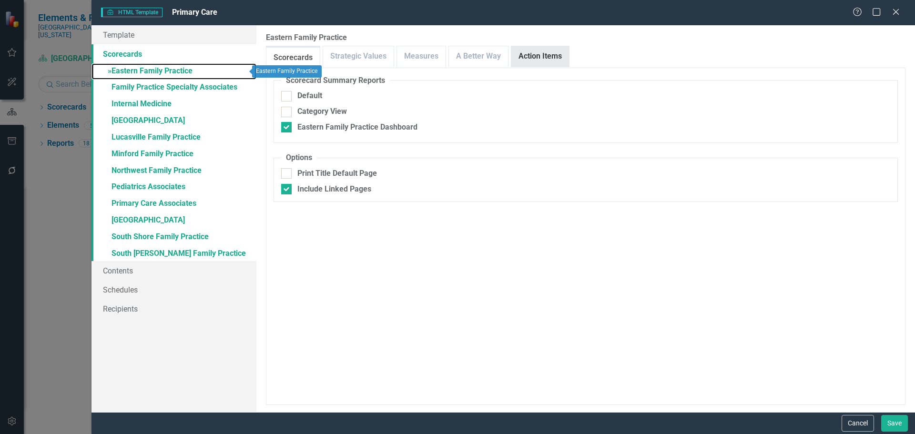
checkbox input "false"
click at [523, 59] on link "Action Items" at bounding box center [540, 56] width 58 height 20
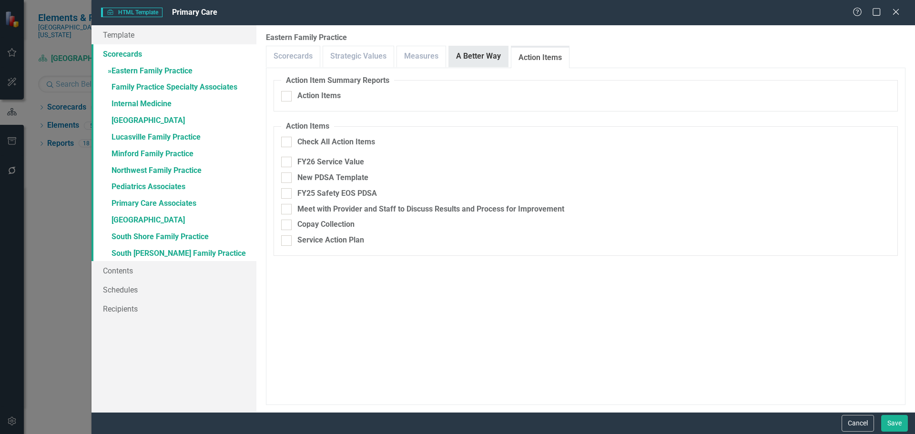
click at [486, 56] on link "A Better Way" at bounding box center [478, 56] width 59 height 20
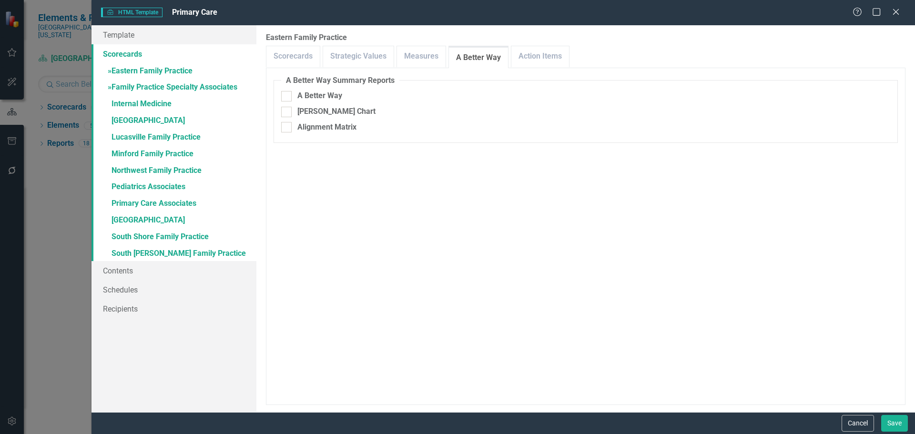
click at [159, 88] on link "» Family Practice Specialty Associates" at bounding box center [173, 88] width 165 height 17
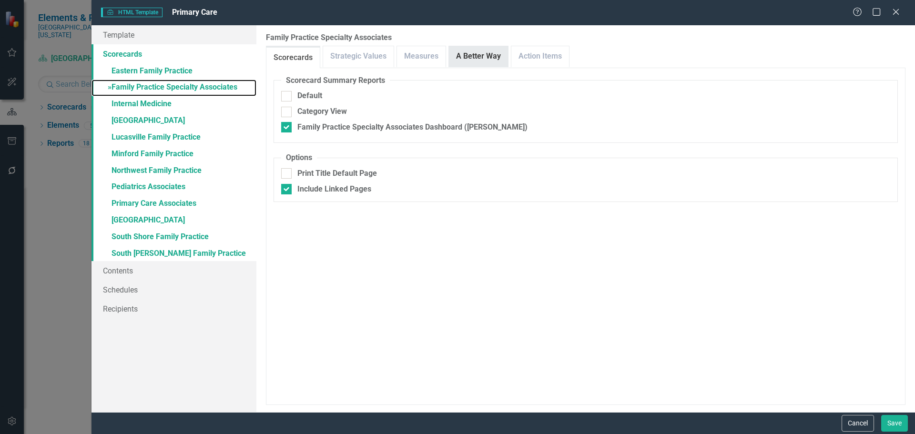
checkbox input "false"
drag, startPoint x: 460, startPoint y: 60, endPoint x: 474, endPoint y: 62, distance: 13.6
click at [460, 60] on link "A Better Way" at bounding box center [478, 56] width 59 height 20
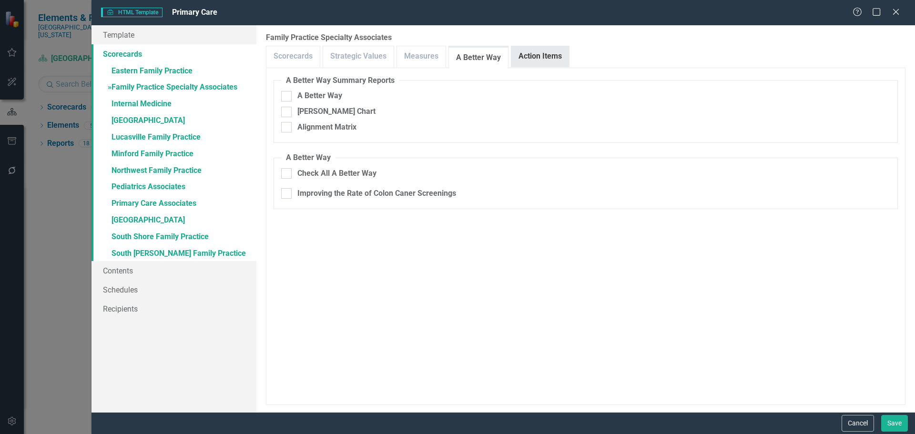
click at [514, 63] on link "Action Items" at bounding box center [540, 56] width 58 height 20
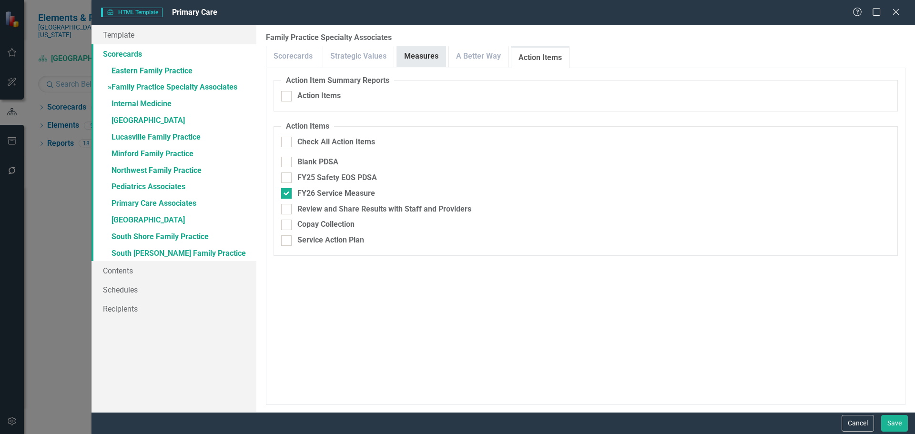
click at [421, 59] on link "Measures" at bounding box center [421, 56] width 49 height 20
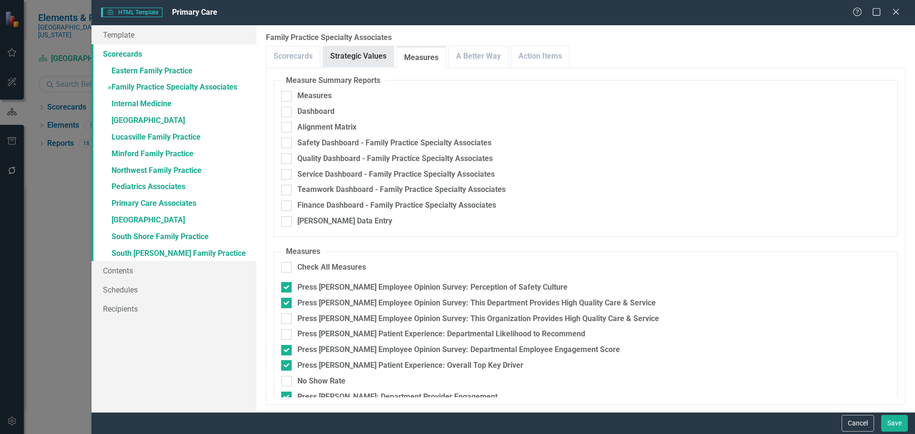
click at [347, 57] on link "Strategic Values" at bounding box center [358, 56] width 71 height 20
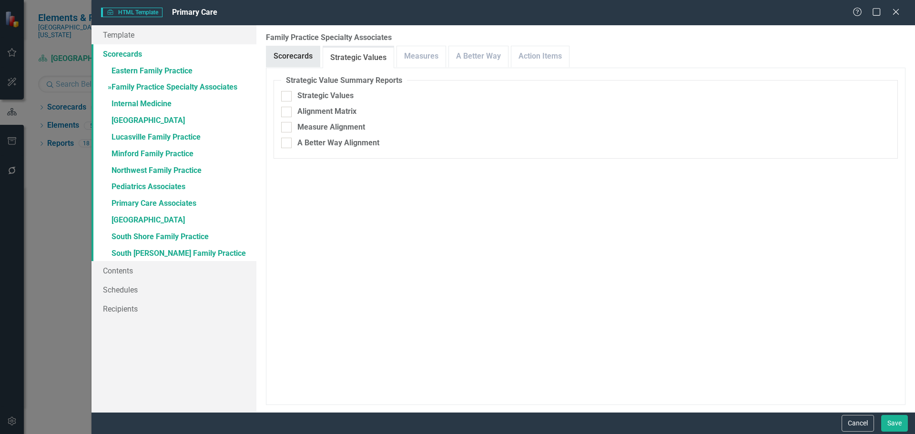
click at [278, 57] on link "Scorecards" at bounding box center [292, 56] width 53 height 20
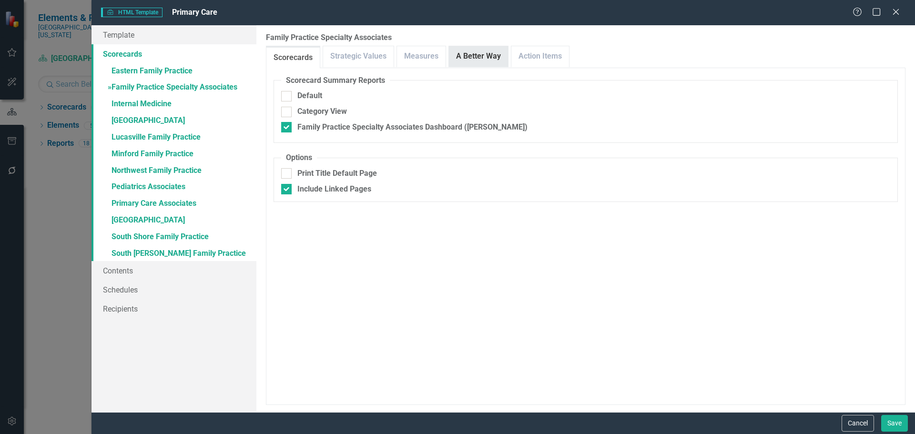
click at [456, 55] on link "A Better Way" at bounding box center [478, 56] width 59 height 20
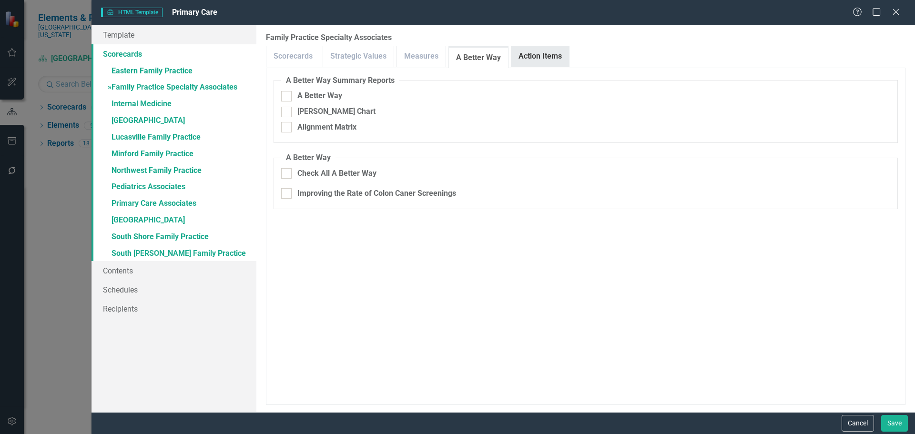
click at [536, 59] on link "Action Items" at bounding box center [540, 56] width 58 height 20
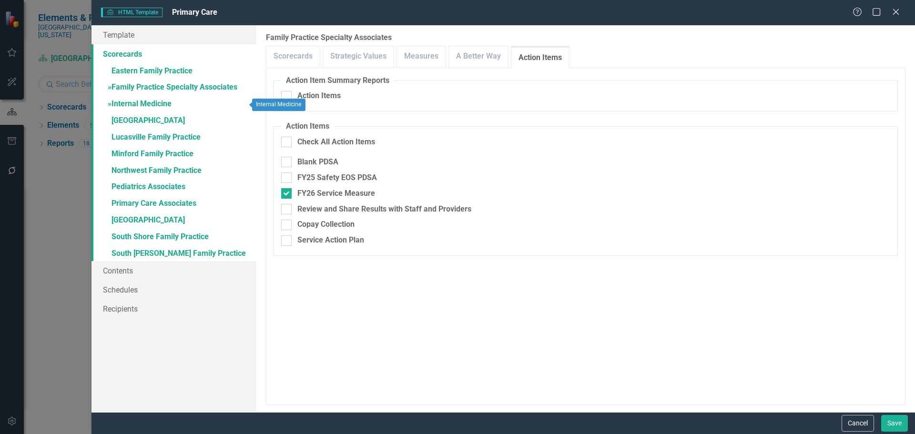
click at [138, 103] on link "» Internal Medicine" at bounding box center [173, 104] width 165 height 17
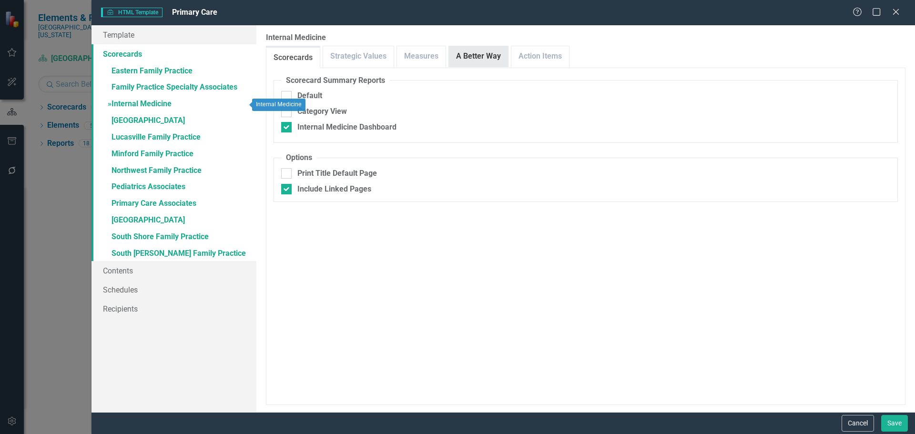
click at [487, 63] on link "A Better Way" at bounding box center [478, 56] width 59 height 20
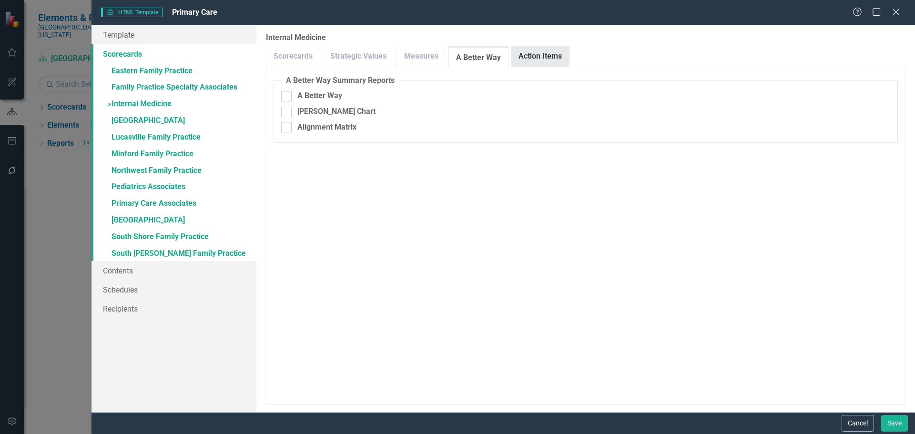
click at [544, 61] on link "Action Items" at bounding box center [540, 56] width 58 height 20
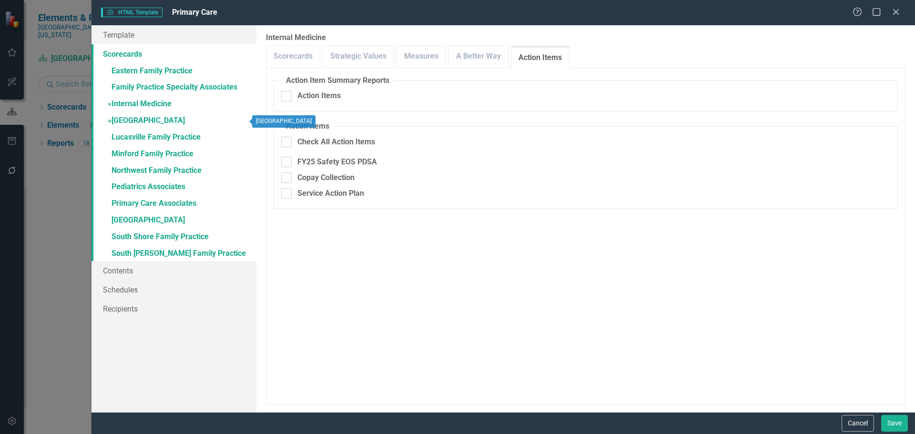
click at [148, 122] on link "» Ironton Family Health Center" at bounding box center [173, 121] width 165 height 17
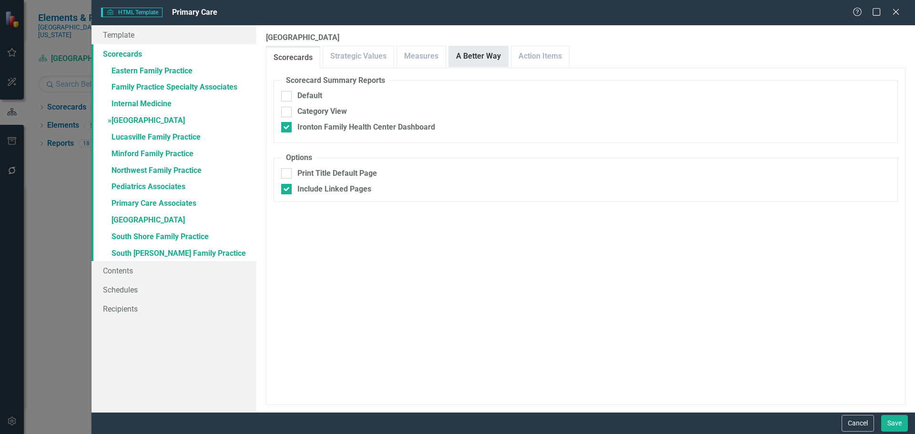
click at [465, 61] on link "A Better Way" at bounding box center [478, 56] width 59 height 20
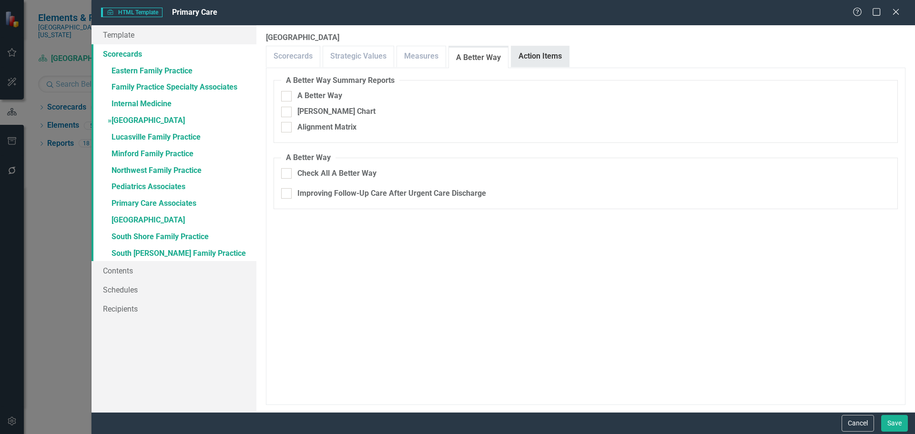
click at [553, 61] on link "Action Items" at bounding box center [540, 56] width 58 height 20
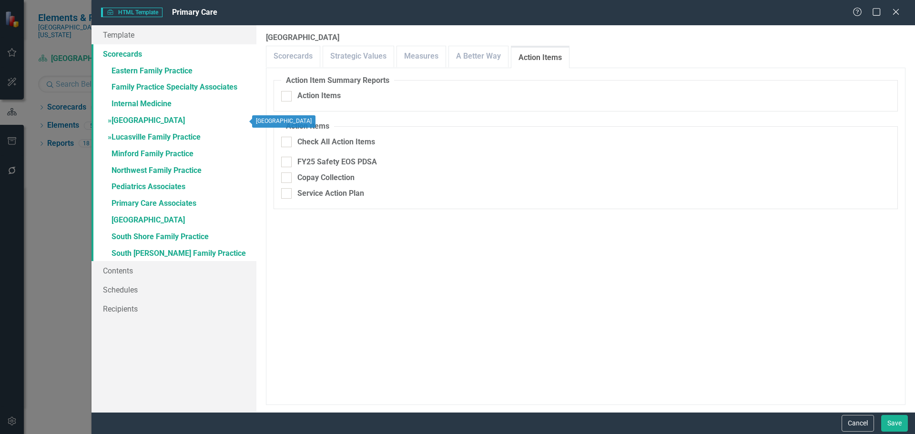
click at [132, 132] on link "» Lucasville Family Practice" at bounding box center [173, 138] width 165 height 17
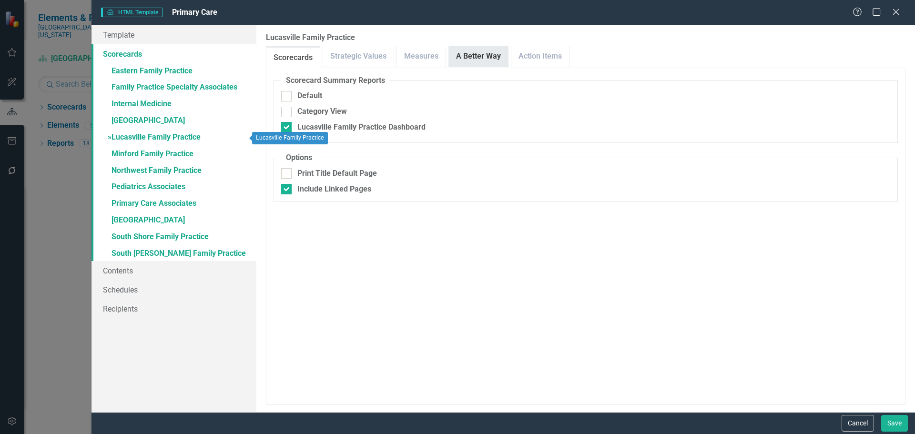
click at [476, 61] on link "A Better Way" at bounding box center [478, 56] width 59 height 20
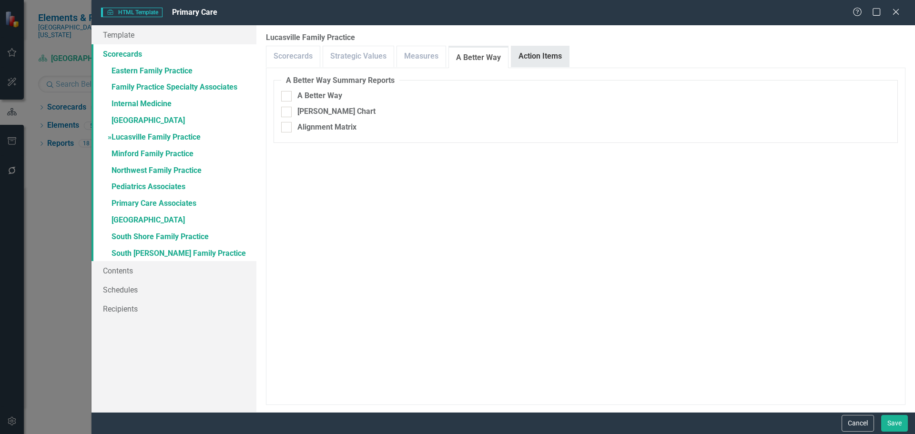
click at [553, 62] on link "Action Items" at bounding box center [540, 56] width 58 height 20
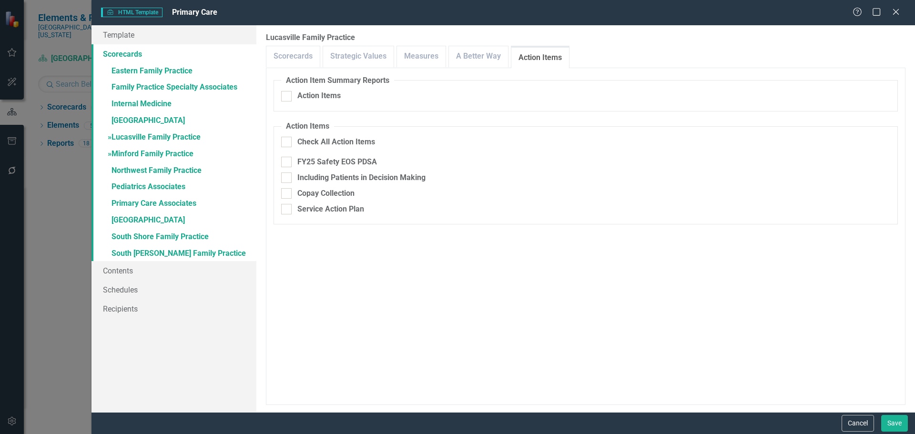
click at [136, 160] on link "» Minford Family Practice" at bounding box center [173, 154] width 165 height 17
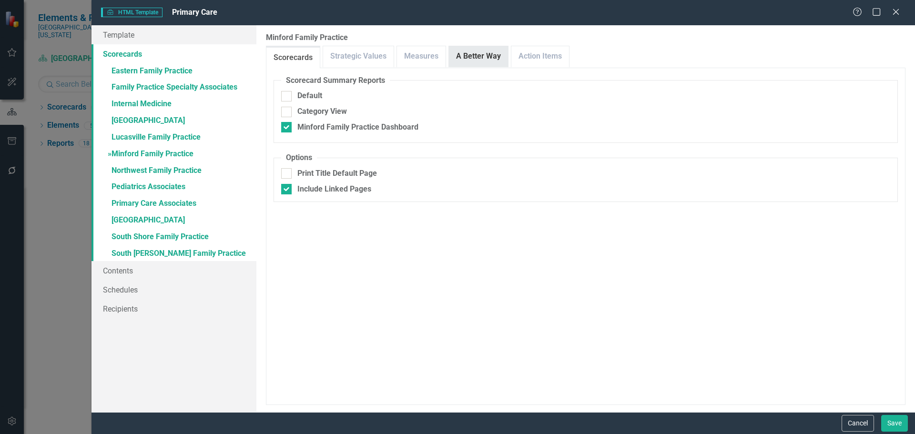
click at [470, 59] on link "A Better Way" at bounding box center [478, 56] width 59 height 20
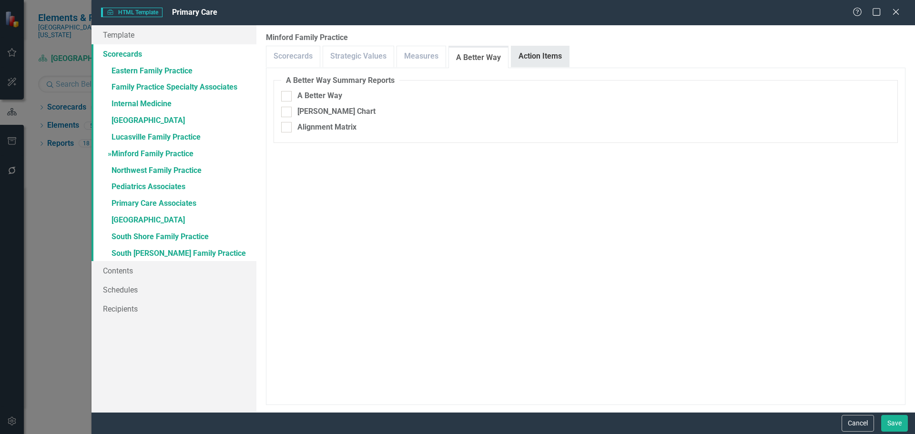
drag, startPoint x: 538, startPoint y: 58, endPoint x: 517, endPoint y: 66, distance: 21.8
click at [538, 58] on link "Action Items" at bounding box center [540, 56] width 58 height 20
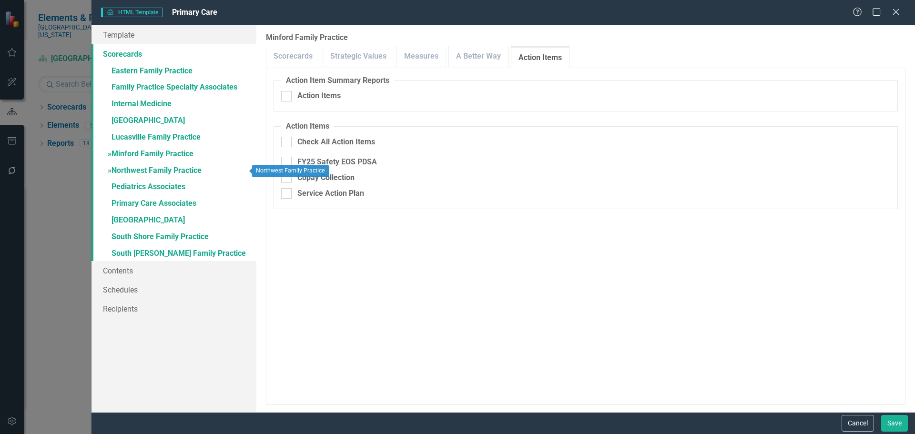
click at [157, 171] on link "» Northwest Family Practice" at bounding box center [173, 171] width 165 height 17
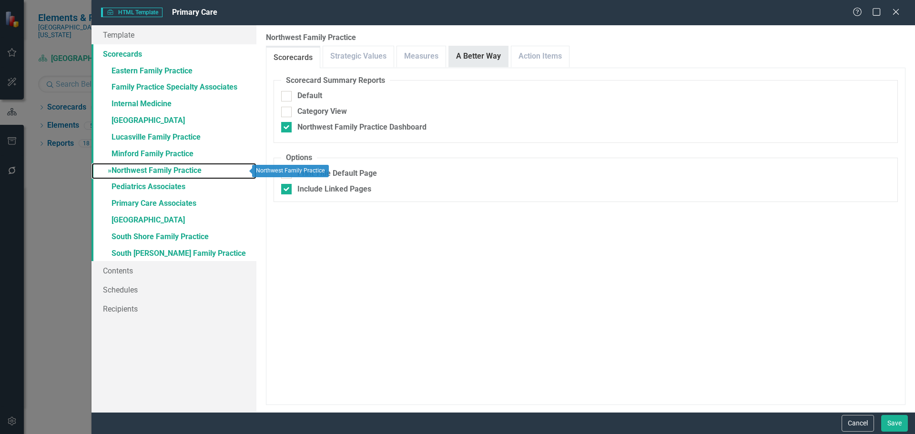
checkbox input "true"
checkbox input "false"
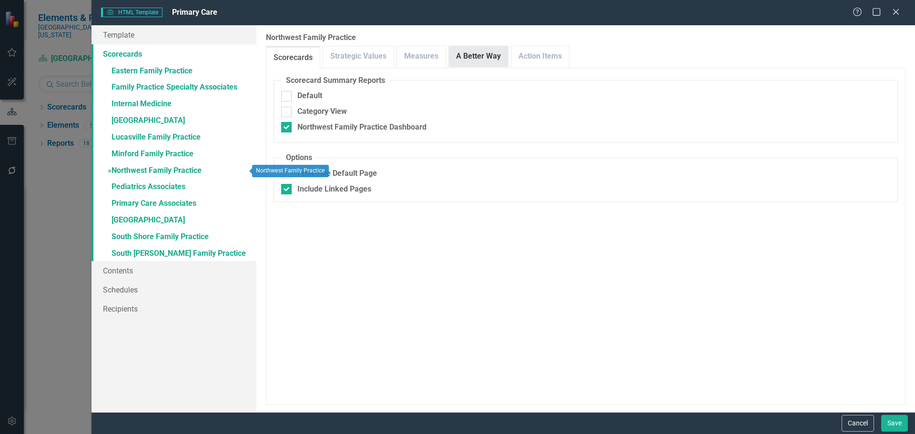
click at [477, 52] on link "A Better Way" at bounding box center [478, 56] width 59 height 20
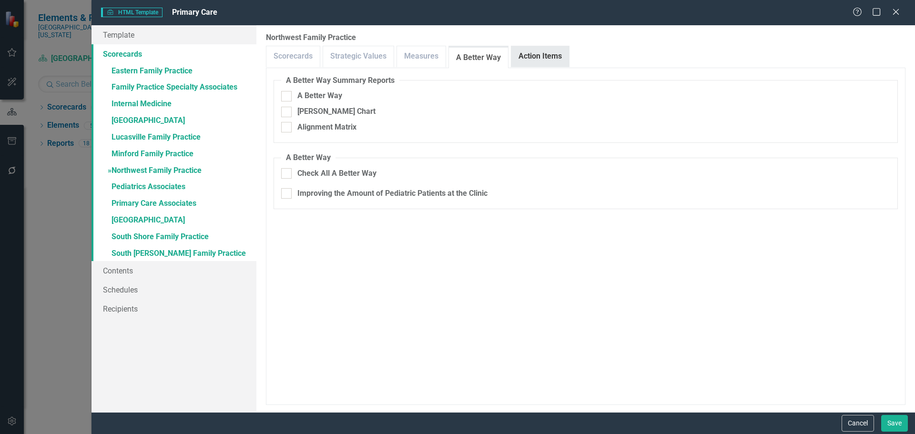
click at [533, 55] on link "Action Items" at bounding box center [540, 56] width 58 height 20
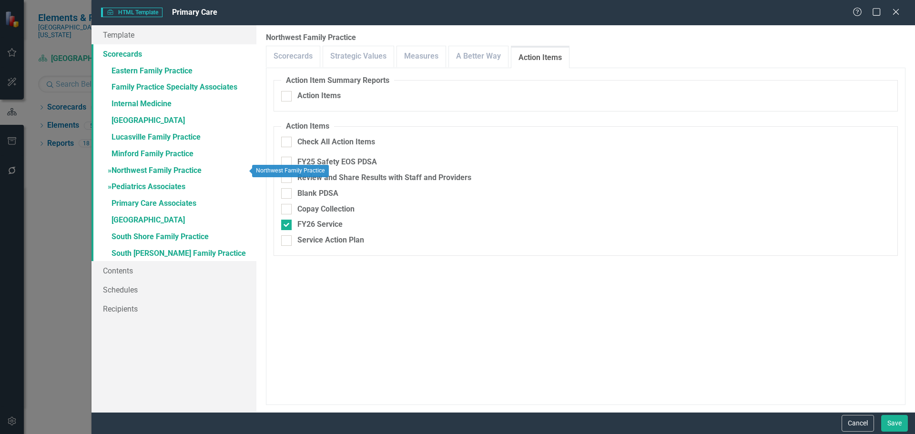
click at [139, 184] on link "» Pediatrics Associates" at bounding box center [173, 187] width 165 height 17
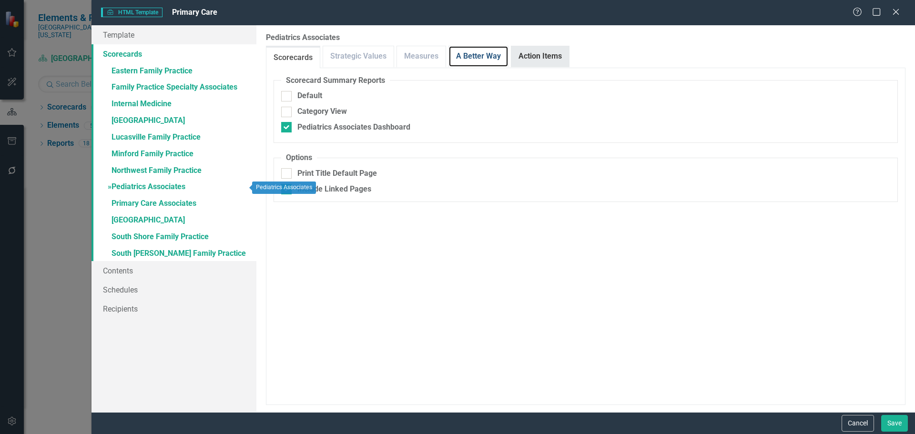
checkbox input "false"
click at [477, 60] on link "A Better Way" at bounding box center [478, 56] width 59 height 20
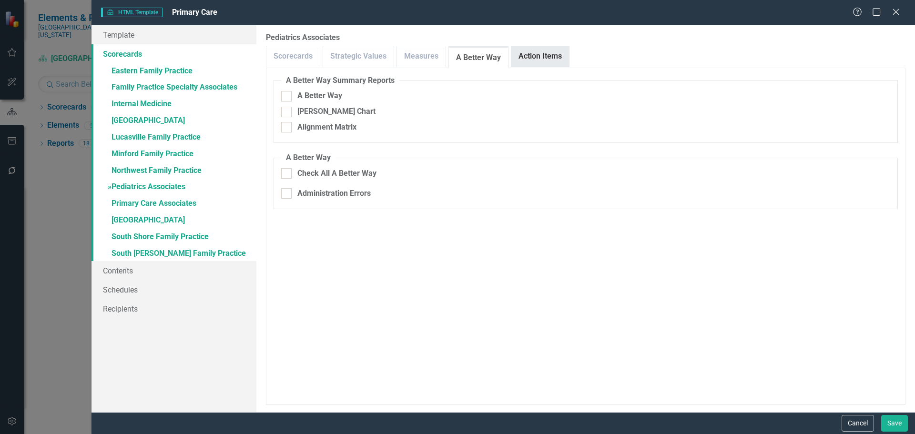
click at [529, 60] on link "Action Items" at bounding box center [540, 56] width 58 height 20
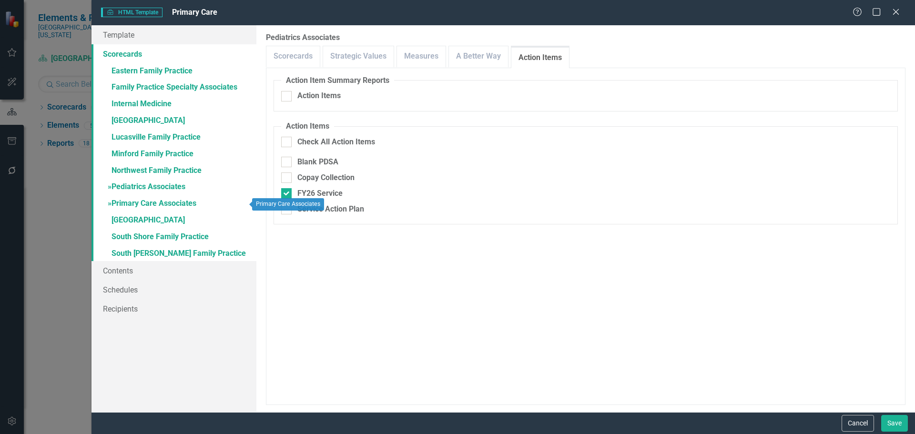
click at [145, 203] on link "» Primary Care Associates" at bounding box center [173, 204] width 165 height 17
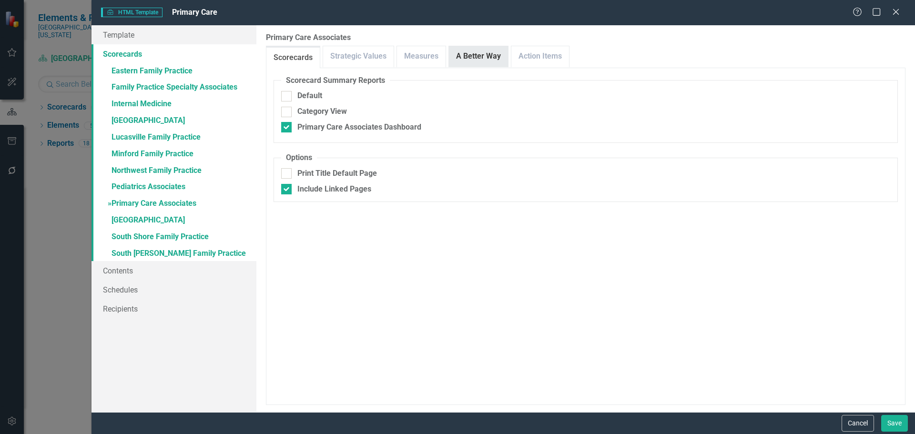
click at [473, 57] on link "A Better Way" at bounding box center [478, 56] width 59 height 20
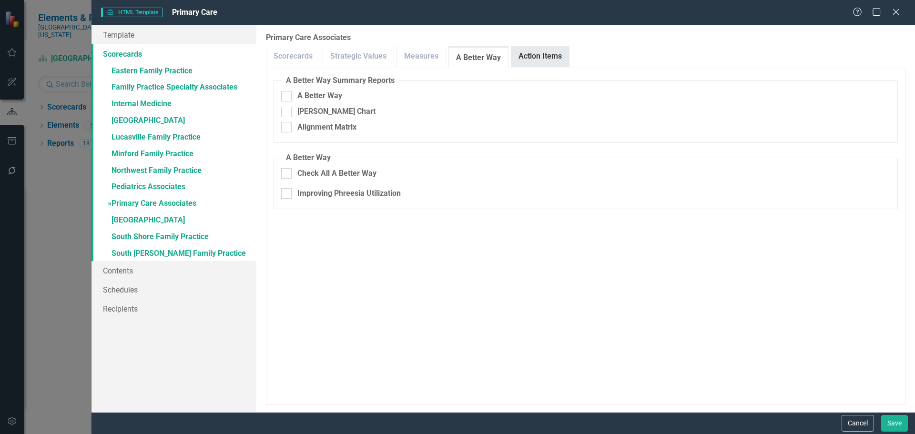
click at [554, 58] on link "Action Items" at bounding box center [540, 56] width 58 height 20
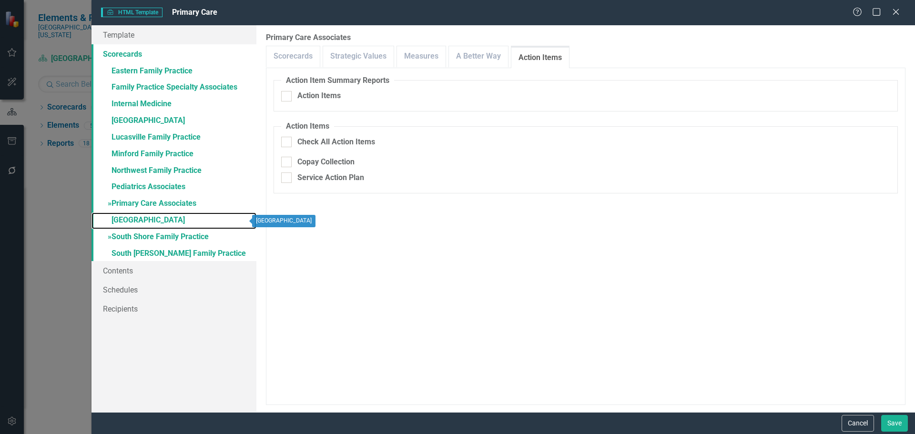
drag, startPoint x: 168, startPoint y: 218, endPoint x: 140, endPoint y: 235, distance: 33.6
click at [168, 218] on link "» Portsmouth Family Health Center" at bounding box center [173, 221] width 165 height 17
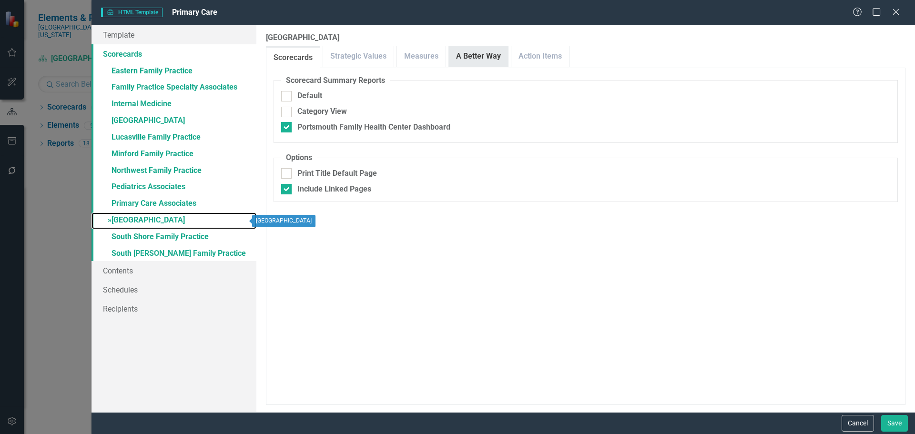
checkbox input "false"
click at [486, 58] on link "A Better Way" at bounding box center [478, 56] width 59 height 20
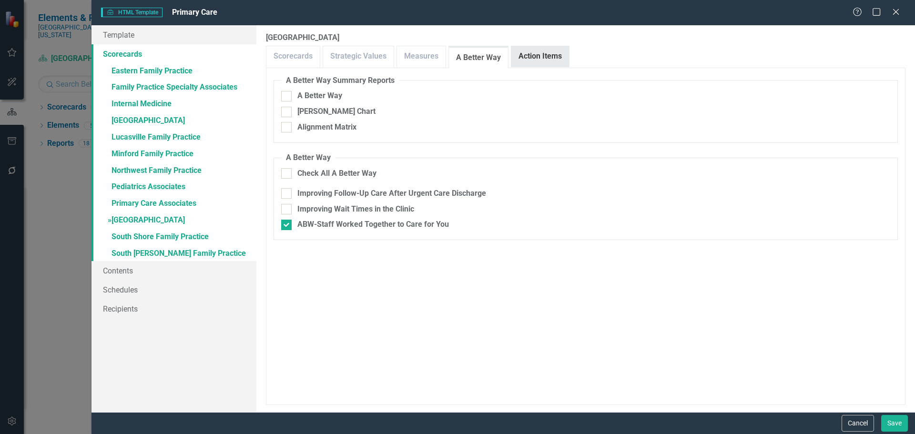
click at [528, 58] on link "Action Items" at bounding box center [540, 56] width 58 height 20
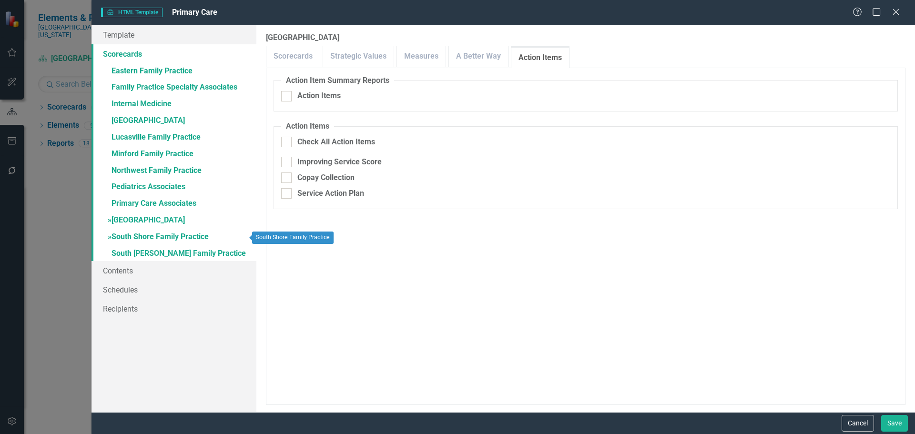
click at [165, 235] on link "» South Shore Family Practice" at bounding box center [173, 237] width 165 height 17
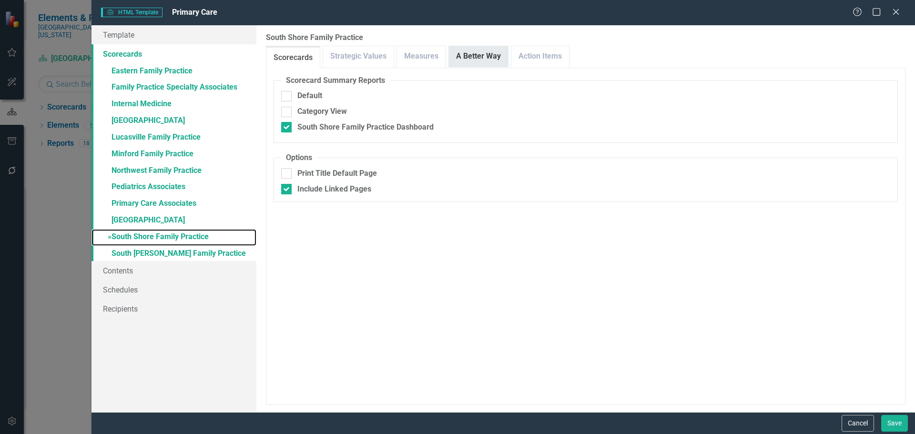
checkbox input "false"
click at [477, 54] on link "A Better Way" at bounding box center [478, 56] width 59 height 20
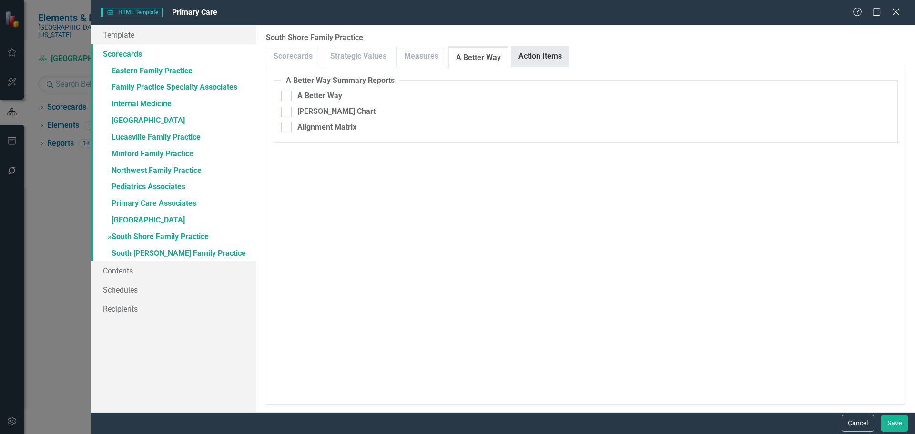
click at [536, 59] on link "Action Items" at bounding box center [540, 56] width 58 height 20
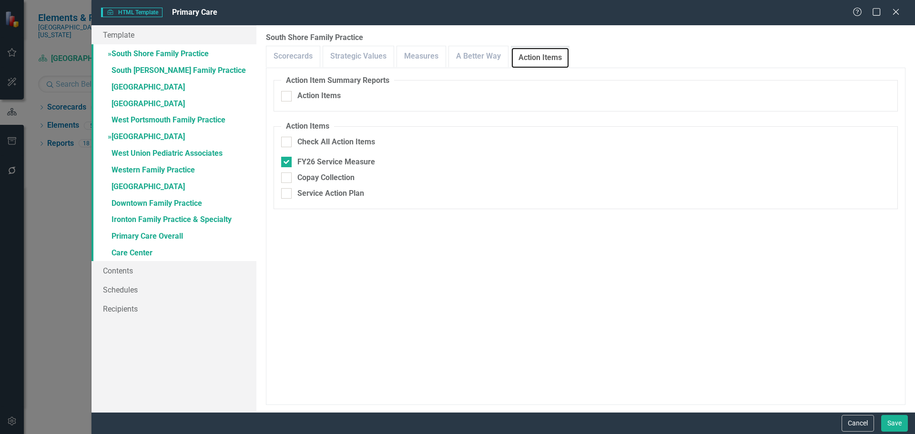
scroll to position [183, 0]
click at [165, 75] on link "» South [PERSON_NAME] Family Practice" at bounding box center [173, 70] width 165 height 17
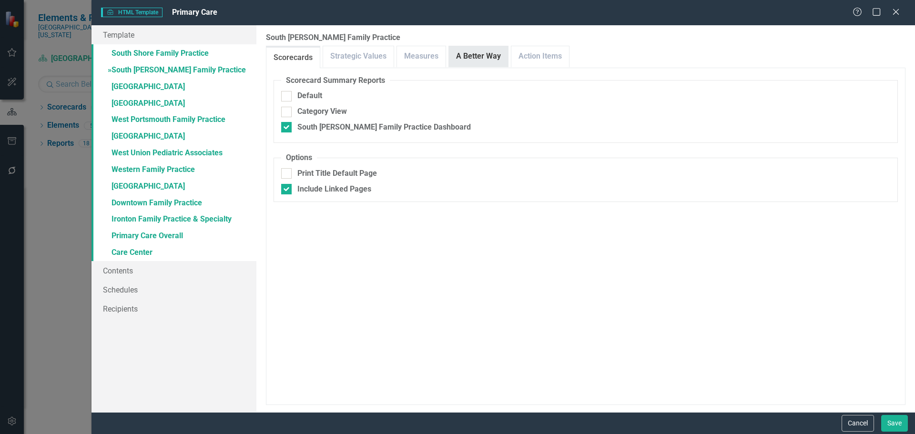
click at [477, 54] on link "A Better Way" at bounding box center [478, 56] width 59 height 20
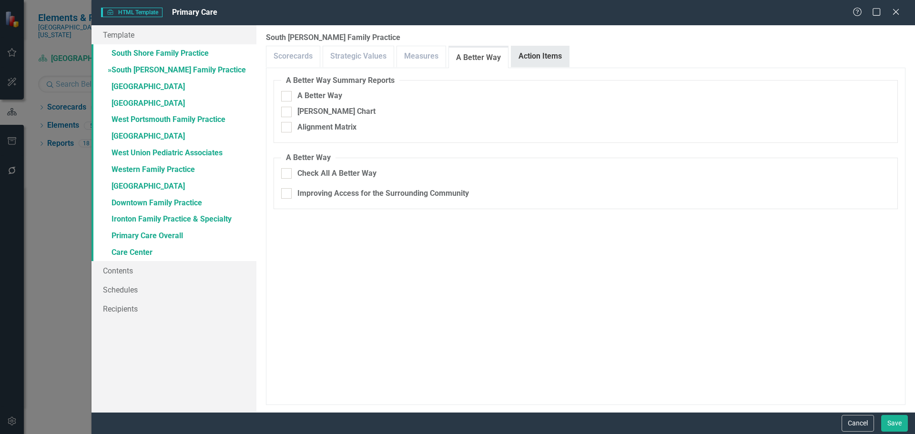
click at [535, 60] on link "Action Items" at bounding box center [540, 56] width 58 height 20
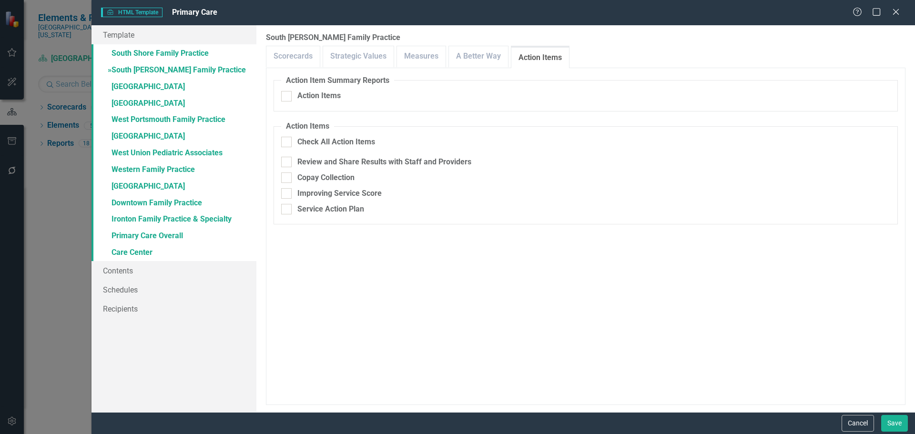
click at [144, 64] on link "» South [PERSON_NAME] Family Practice" at bounding box center [173, 70] width 165 height 17
click at [176, 84] on link "» [GEOGRAPHIC_DATA]" at bounding box center [173, 87] width 165 height 17
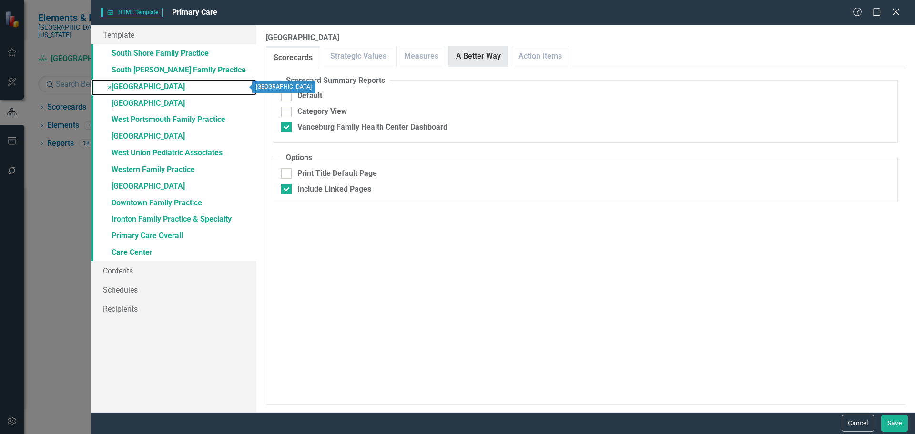
checkbox input "false"
click at [471, 58] on link "A Better Way" at bounding box center [478, 56] width 59 height 20
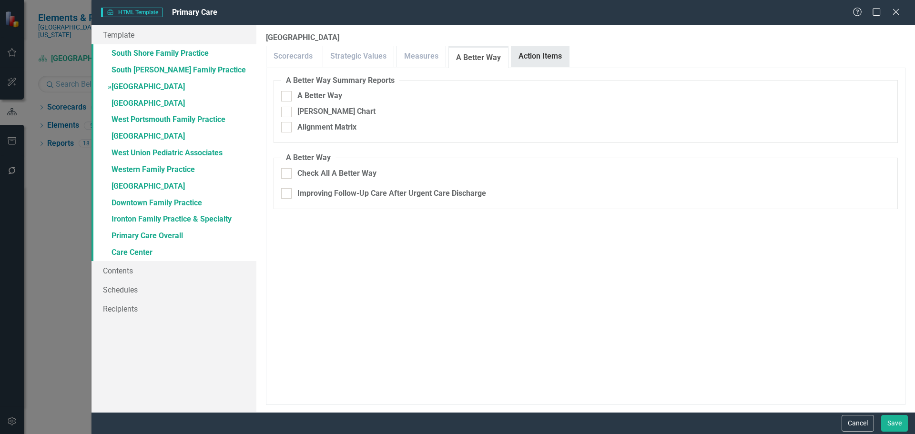
click at [530, 58] on link "Action Items" at bounding box center [540, 56] width 58 height 20
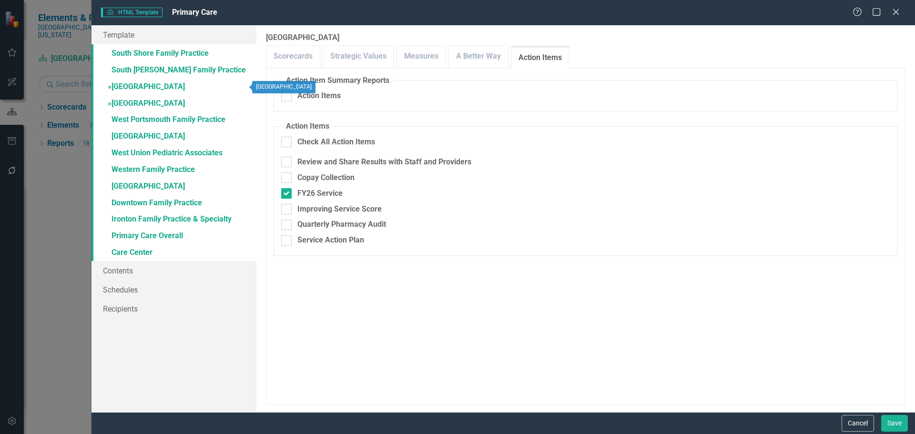
click at [155, 100] on link "» [GEOGRAPHIC_DATA]" at bounding box center [173, 104] width 165 height 17
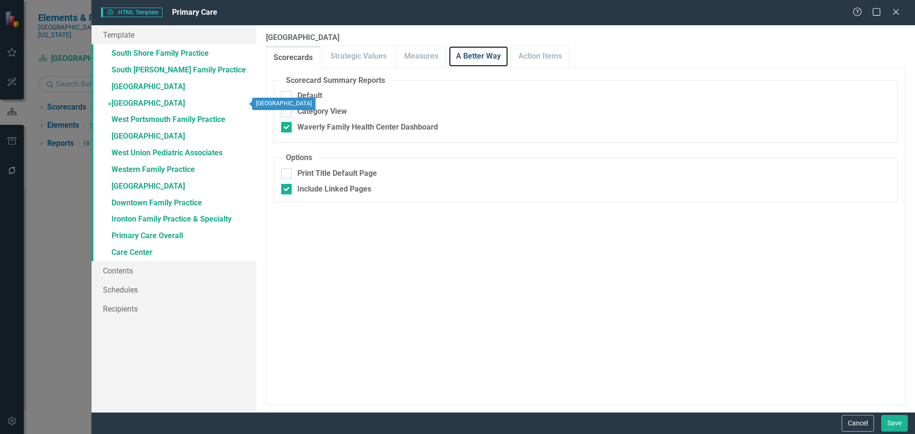
drag, startPoint x: 297, startPoint y: 74, endPoint x: 535, endPoint y: 60, distance: 238.2
click at [493, 60] on link "A Better Way" at bounding box center [478, 56] width 59 height 20
checkbox input "false"
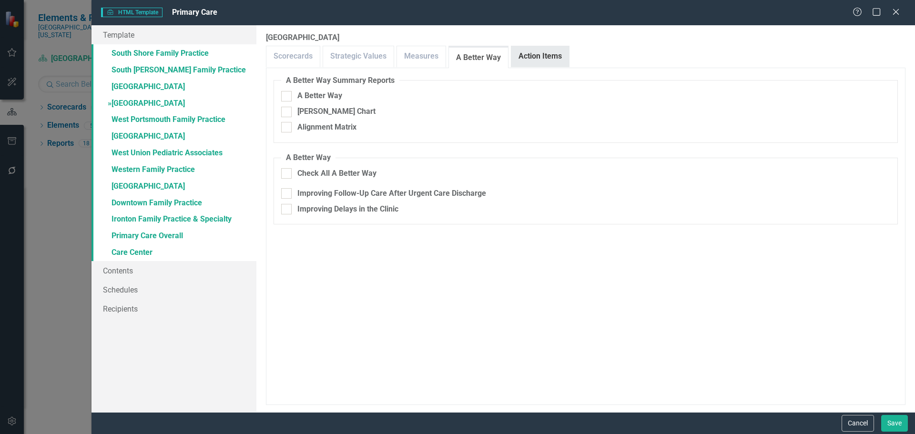
click at [540, 60] on link "Action Items" at bounding box center [540, 56] width 58 height 20
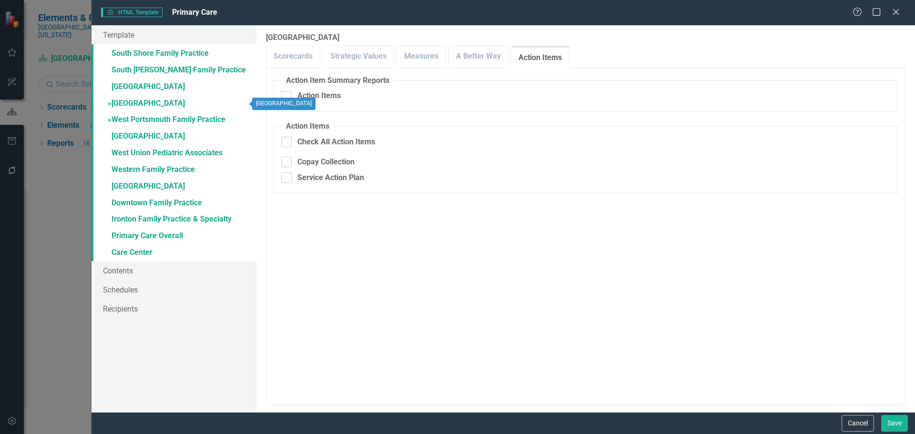
click at [121, 115] on link "» West Portsmouth Family Practice" at bounding box center [173, 120] width 165 height 17
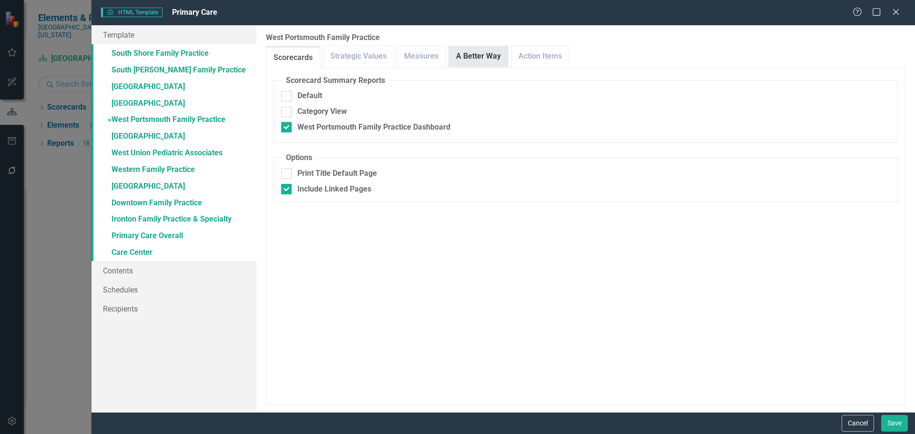
click at [467, 58] on link "A Better Way" at bounding box center [478, 56] width 59 height 20
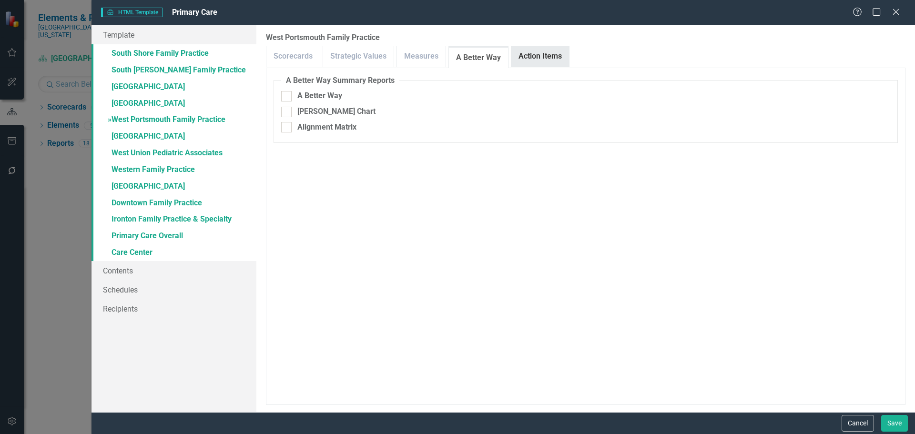
click at [533, 61] on link "Action Items" at bounding box center [540, 56] width 58 height 20
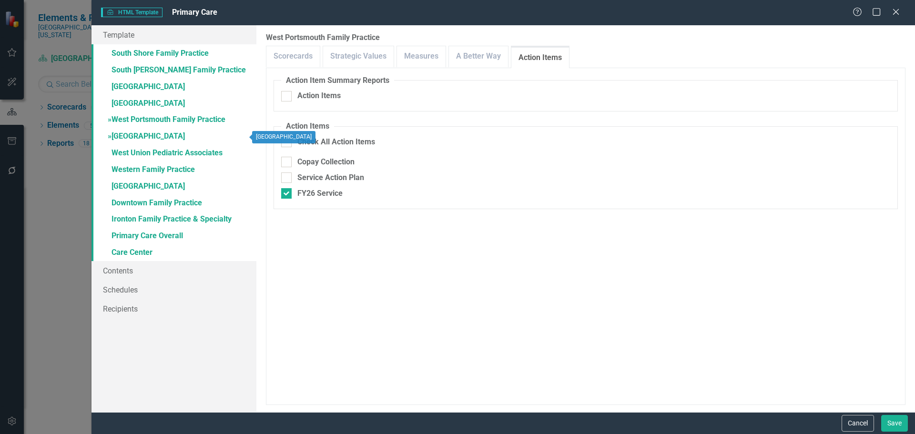
click at [147, 135] on link "» [GEOGRAPHIC_DATA]" at bounding box center [173, 137] width 165 height 17
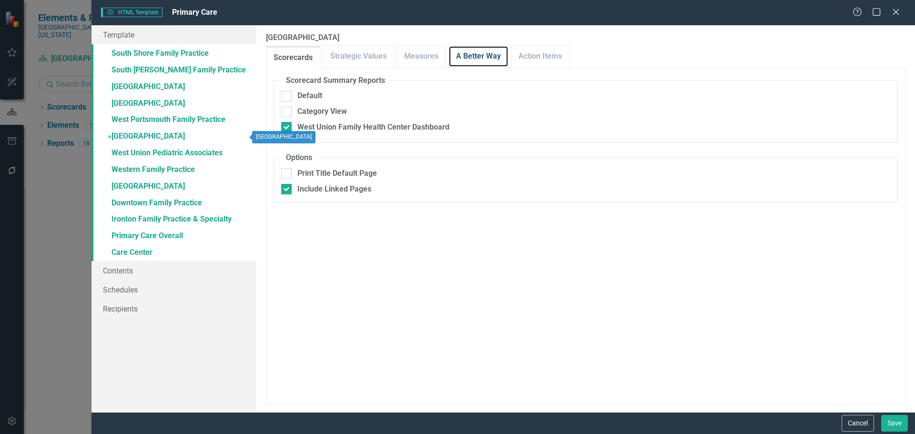
click at [474, 56] on link "A Better Way" at bounding box center [478, 56] width 59 height 20
checkbox input "false"
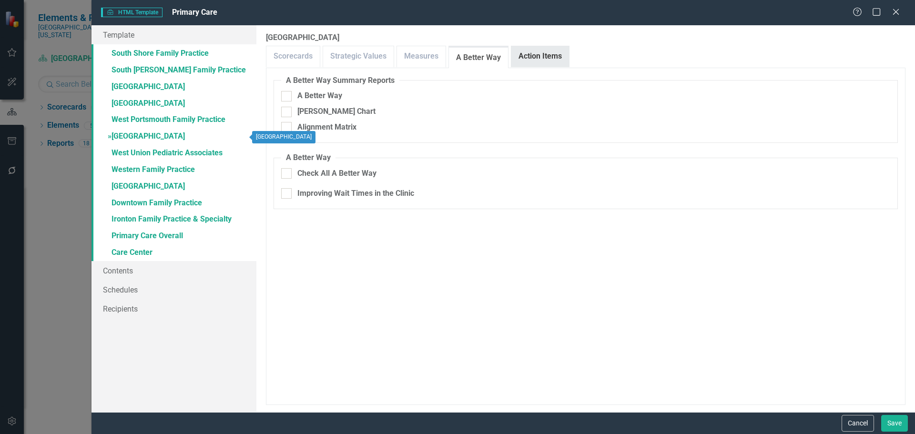
click at [558, 60] on link "Action Items" at bounding box center [540, 56] width 58 height 20
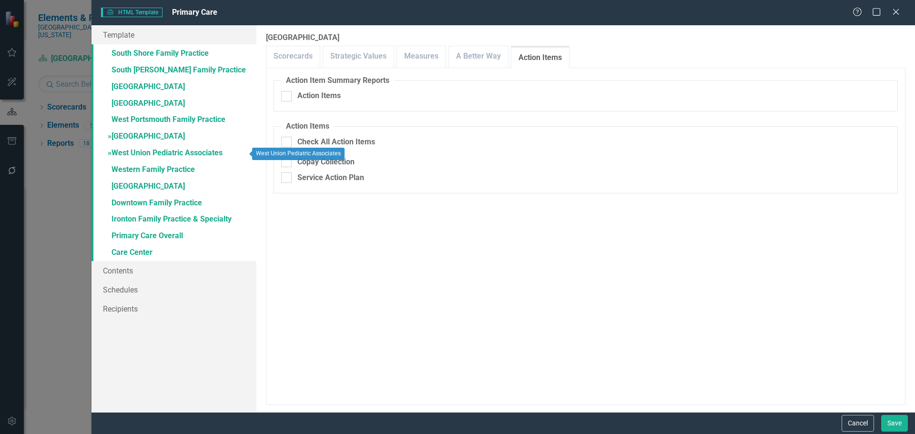
click at [153, 153] on link "» West Union Pediatric Associates" at bounding box center [173, 153] width 165 height 17
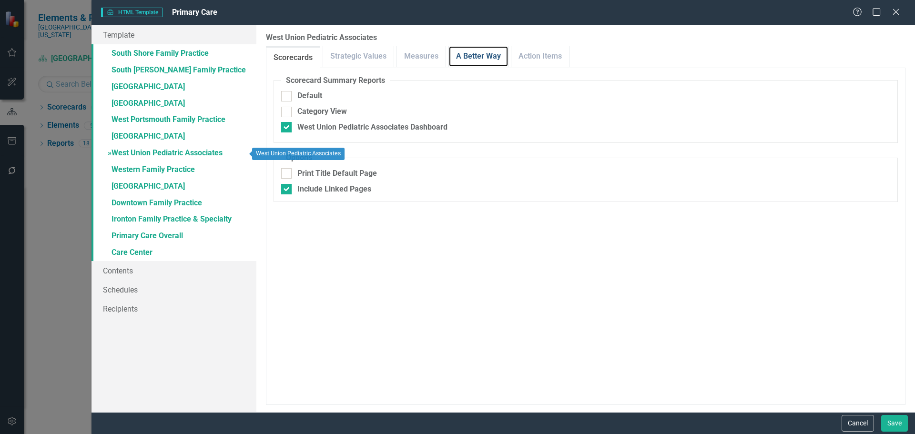
click at [494, 52] on link "A Better Way" at bounding box center [478, 56] width 59 height 20
checkbox input "false"
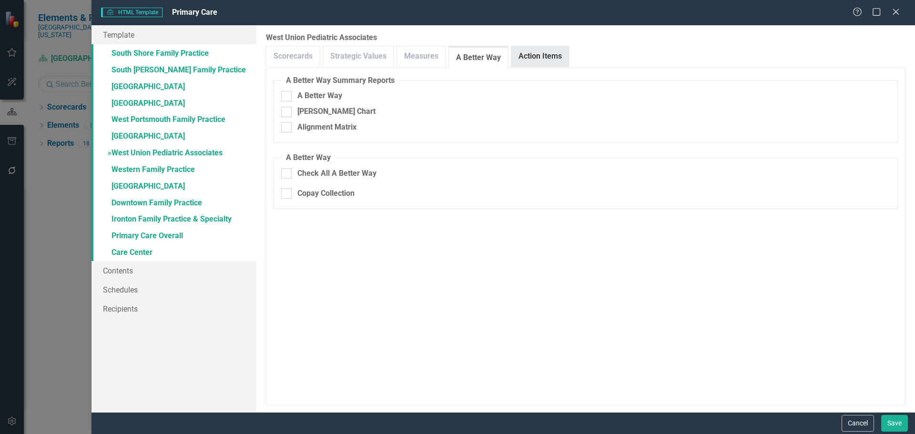
click at [540, 55] on link "Action Items" at bounding box center [540, 56] width 58 height 20
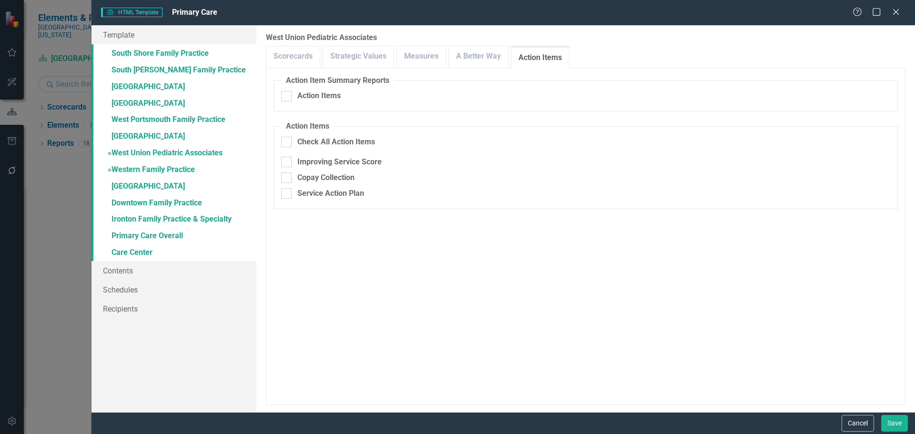
click at [151, 166] on link "» Western Family Practice" at bounding box center [173, 170] width 165 height 17
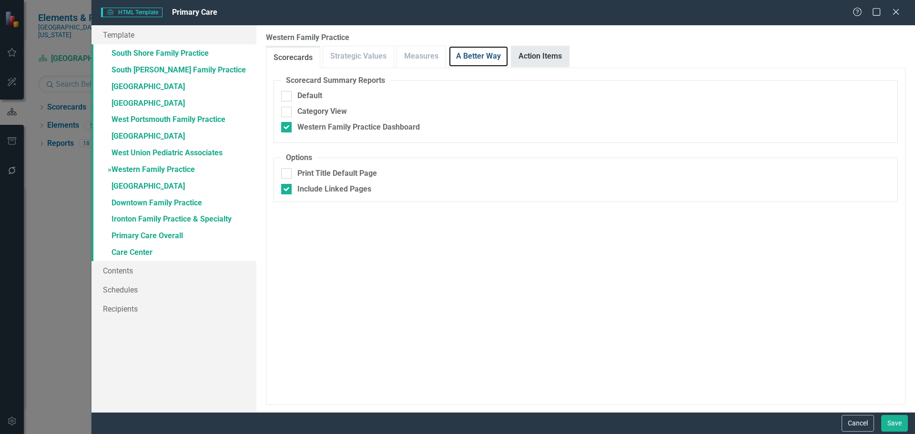
click at [481, 55] on link "A Better Way" at bounding box center [478, 56] width 59 height 20
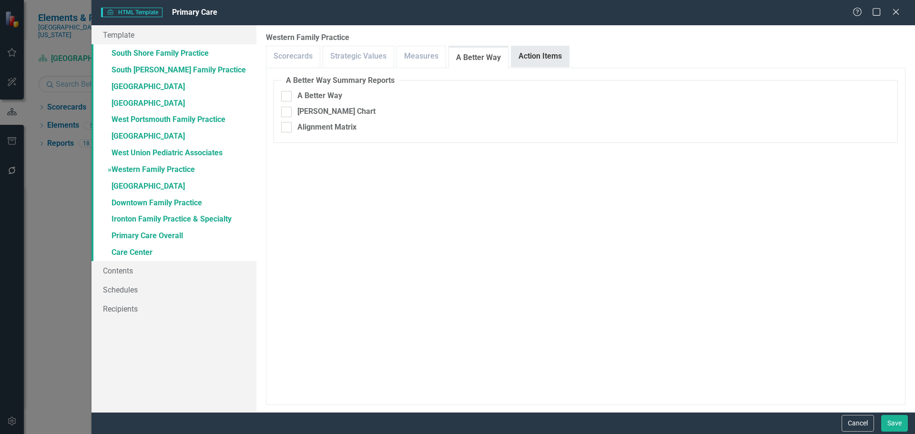
click at [540, 58] on link "Action Items" at bounding box center [540, 56] width 58 height 20
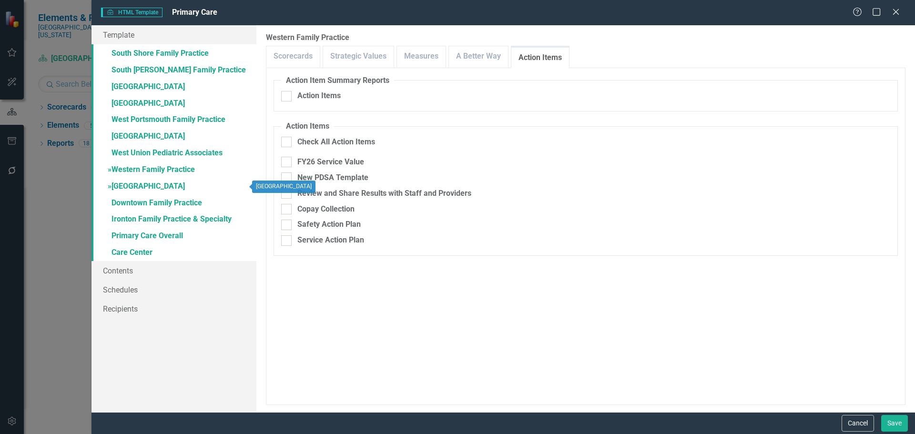
click at [151, 185] on link "» [GEOGRAPHIC_DATA]" at bounding box center [173, 187] width 165 height 17
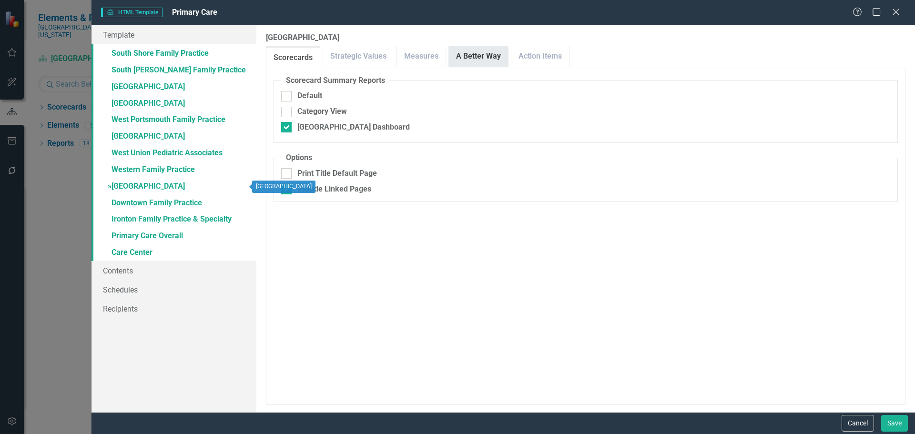
click at [478, 57] on link "A Better Way" at bounding box center [478, 56] width 59 height 20
checkbox input "false"
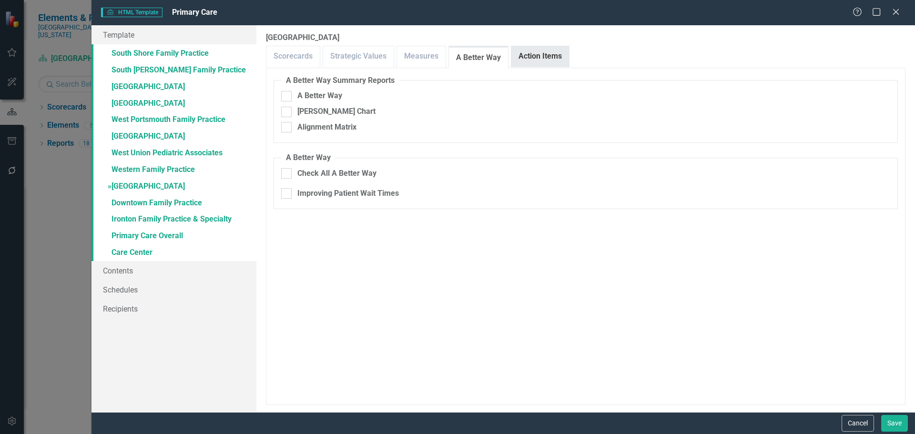
click at [531, 57] on link "Action Items" at bounding box center [540, 56] width 58 height 20
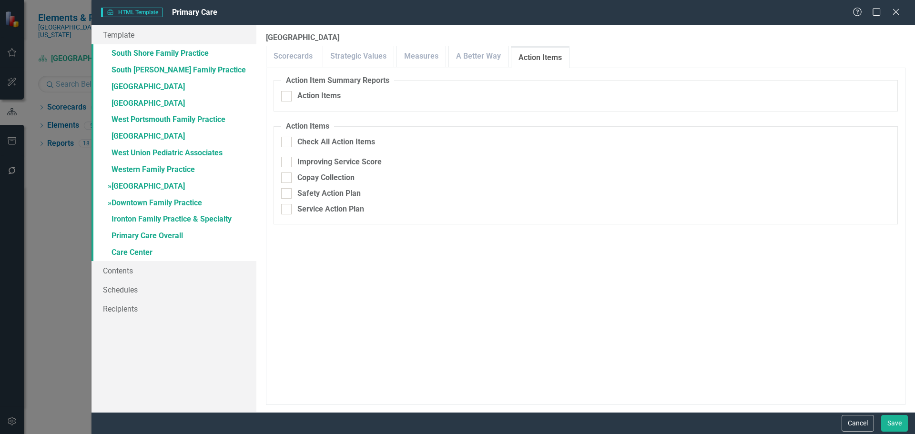
click at [127, 201] on link "» Downtown Family Practice" at bounding box center [173, 203] width 165 height 17
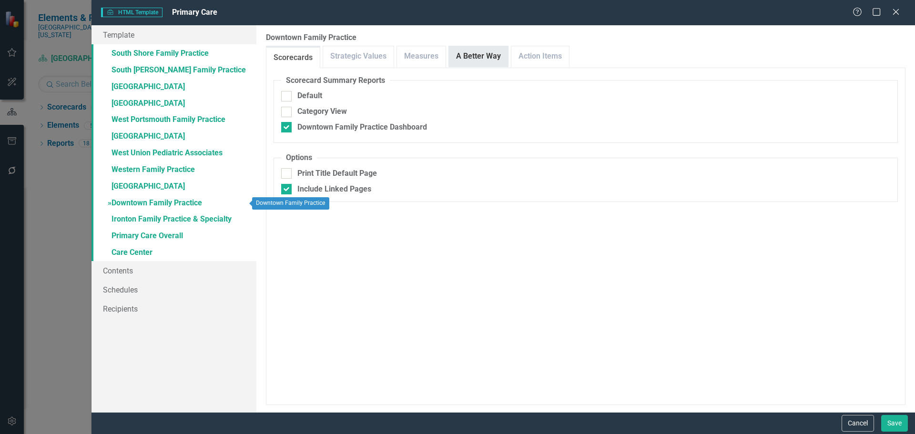
click at [484, 60] on link "A Better Way" at bounding box center [478, 56] width 59 height 20
checkbox input "false"
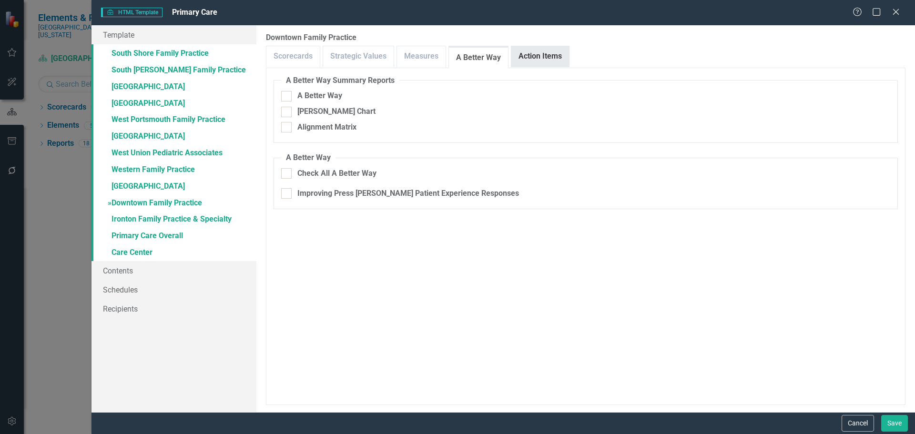
click at [535, 58] on link "Action Items" at bounding box center [540, 56] width 58 height 20
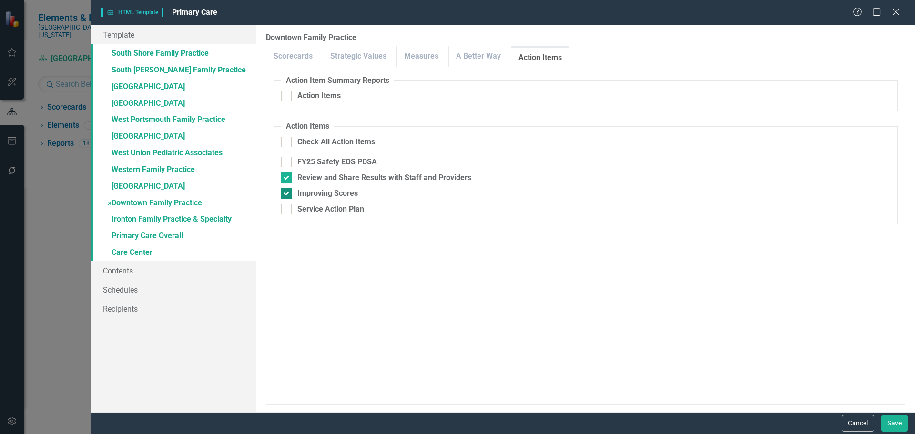
drag, startPoint x: 350, startPoint y: 182, endPoint x: 342, endPoint y: 194, distance: 14.4
click at [350, 182] on div "Review and Share Results with Staff and Providers" at bounding box center [384, 177] width 174 height 11
click at [287, 179] on input "Review and Share Results with Staff and Providers" at bounding box center [284, 175] width 6 height 6
checkbox input "false"
click at [342, 194] on div "Improving Scores" at bounding box center [327, 193] width 61 height 11
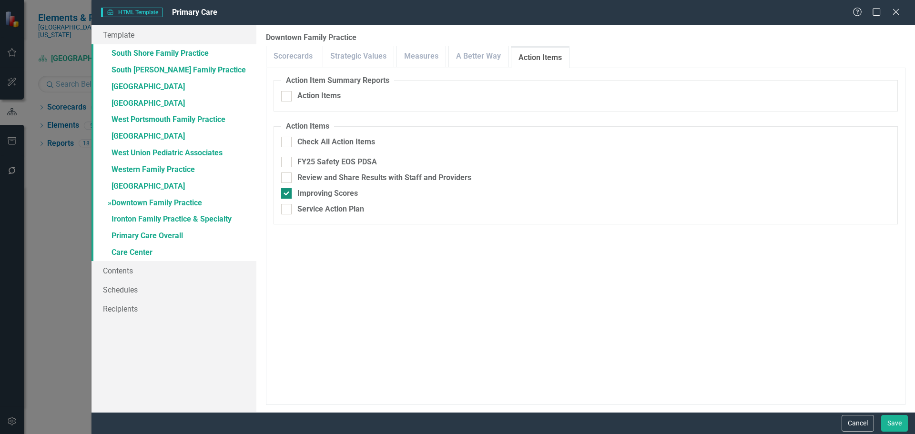
click at [287, 194] on input "Improving Scores" at bounding box center [284, 191] width 6 height 6
checkbox input "false"
click at [169, 238] on link "» Primary Care Overall" at bounding box center [173, 236] width 165 height 17
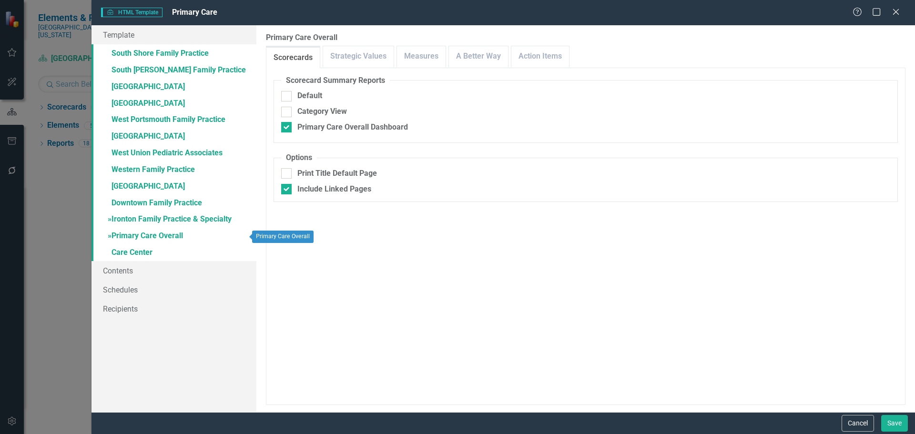
click at [187, 213] on link "» Ironton Family Practice & Specialty" at bounding box center [173, 220] width 165 height 17
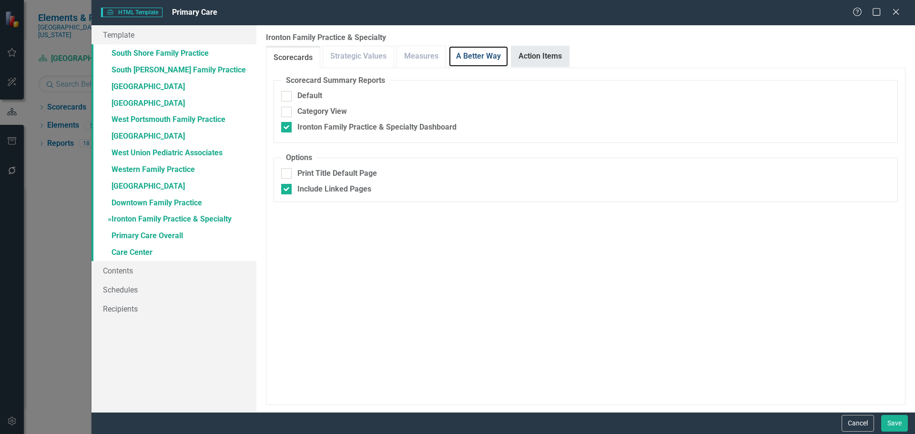
drag, startPoint x: 473, startPoint y: 91, endPoint x: 547, endPoint y: 56, distance: 81.6
click at [482, 50] on link "A Better Way" at bounding box center [478, 56] width 59 height 20
checkbox input "false"
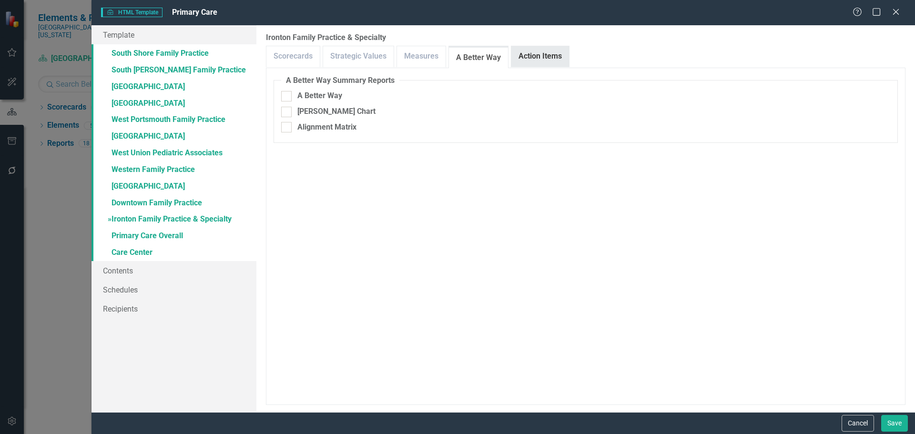
click at [547, 56] on link "Action Items" at bounding box center [540, 56] width 58 height 20
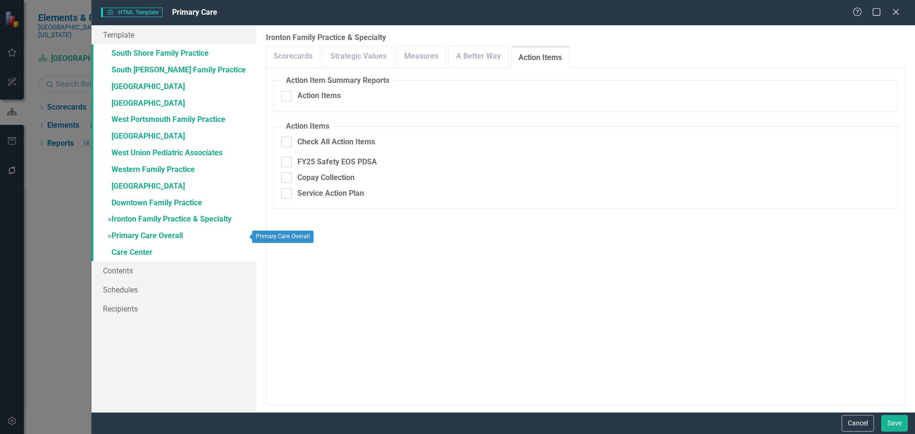
click at [139, 234] on link "» Primary Care Overall" at bounding box center [173, 236] width 165 height 17
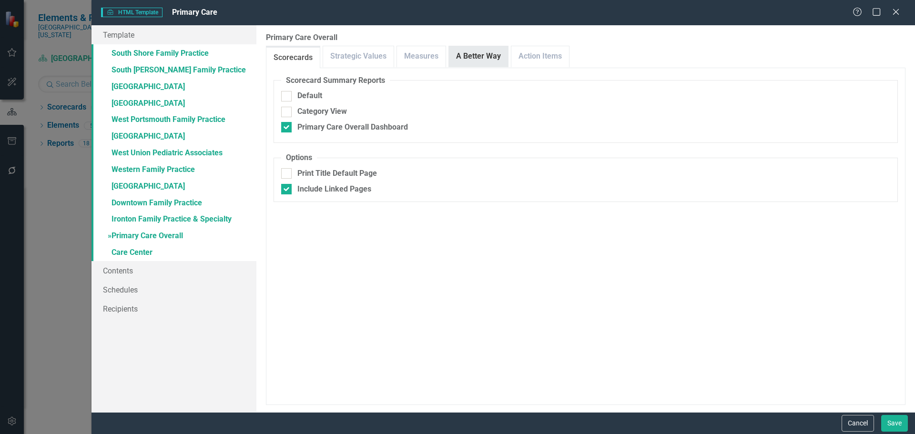
click at [471, 50] on link "A Better Way" at bounding box center [478, 56] width 59 height 20
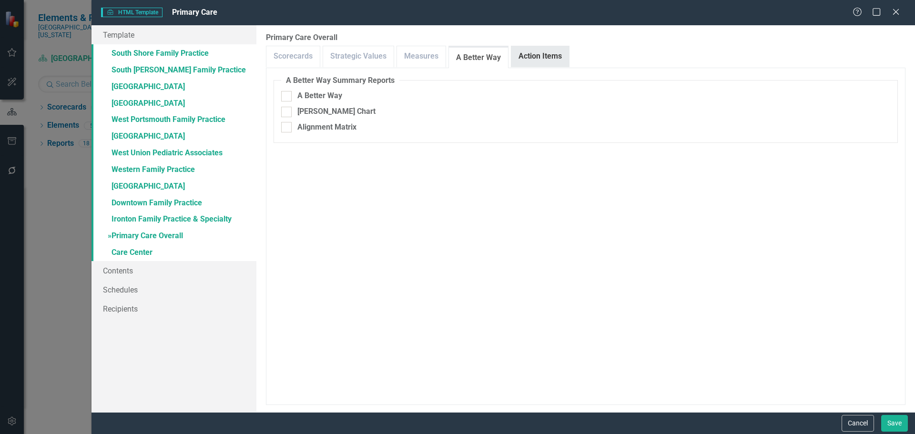
click at [541, 58] on link "Action Items" at bounding box center [540, 56] width 58 height 20
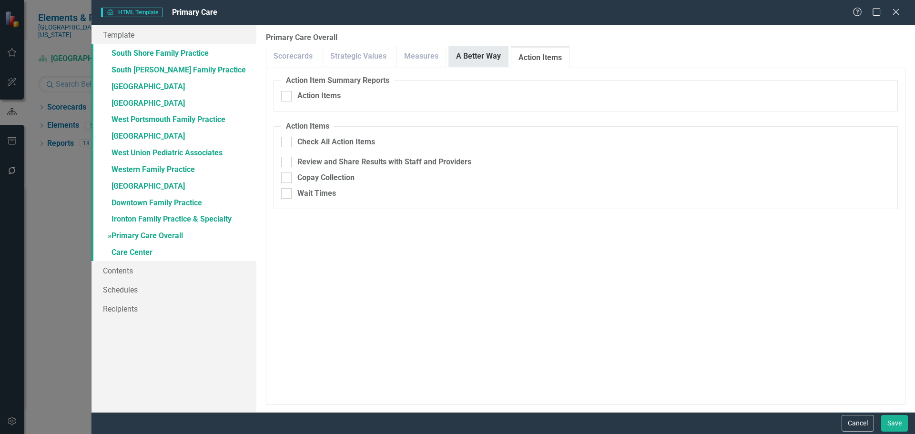
click at [480, 62] on link "A Better Way" at bounding box center [478, 56] width 59 height 20
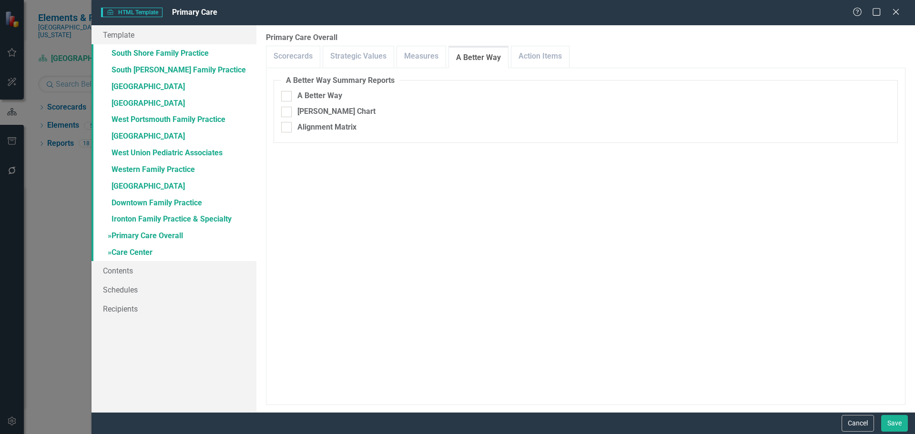
click at [128, 253] on link "» Care Center" at bounding box center [173, 253] width 165 height 17
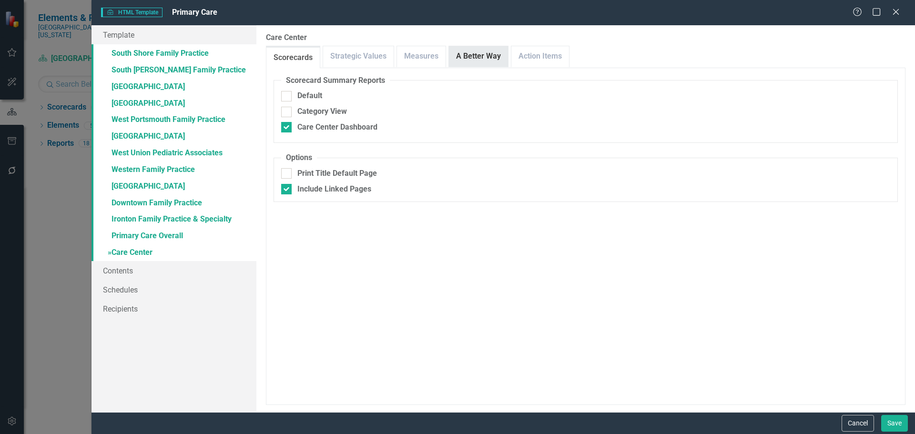
click at [494, 61] on link "A Better Way" at bounding box center [478, 56] width 59 height 20
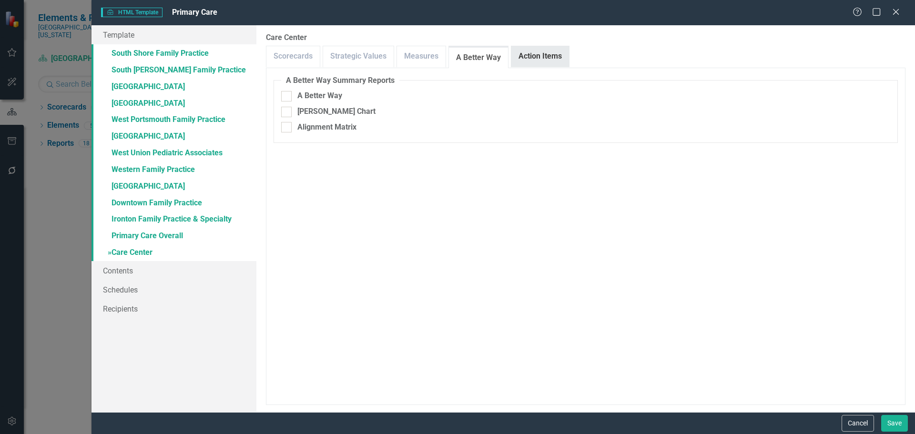
click at [538, 61] on link "Action Items" at bounding box center [540, 56] width 58 height 20
click at [465, 61] on link "A Better Way" at bounding box center [478, 56] width 59 height 20
click at [287, 58] on link "Scorecards" at bounding box center [292, 56] width 53 height 20
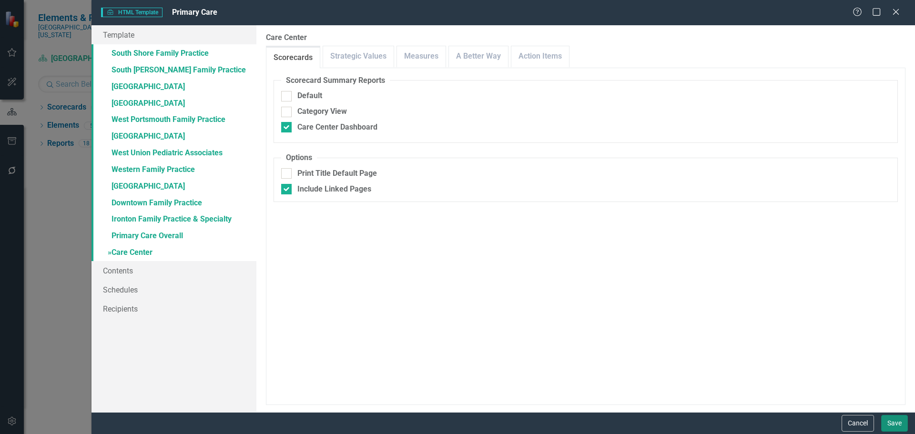
click at [891, 425] on button "Save" at bounding box center [894, 423] width 27 height 17
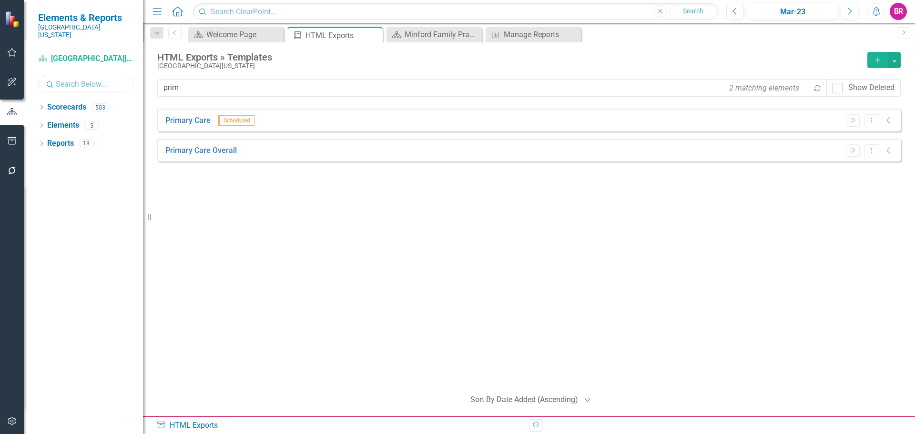
click at [71, 76] on input "text" at bounding box center [85, 84] width 95 height 17
type input "trea"
click at [45, 106] on icon "Dropdown" at bounding box center [41, 108] width 7 height 5
click at [90, 159] on link "Treasury" at bounding box center [106, 161] width 71 height 11
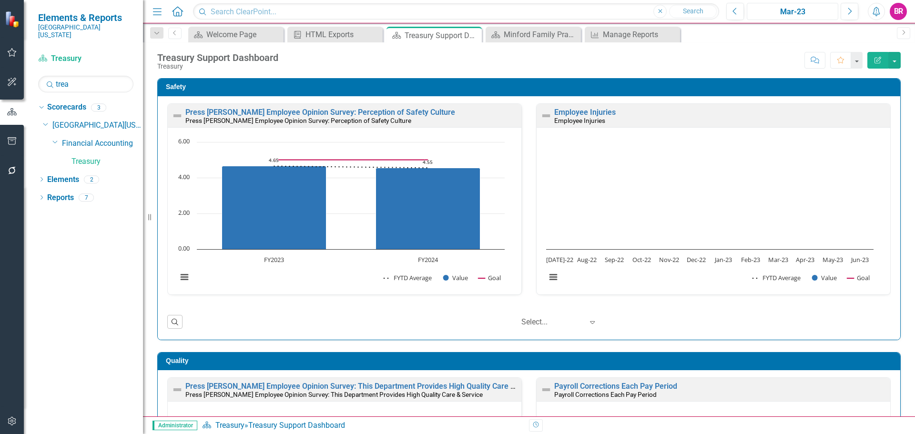
click at [784, 14] on div "Mar-23" at bounding box center [792, 11] width 85 height 11
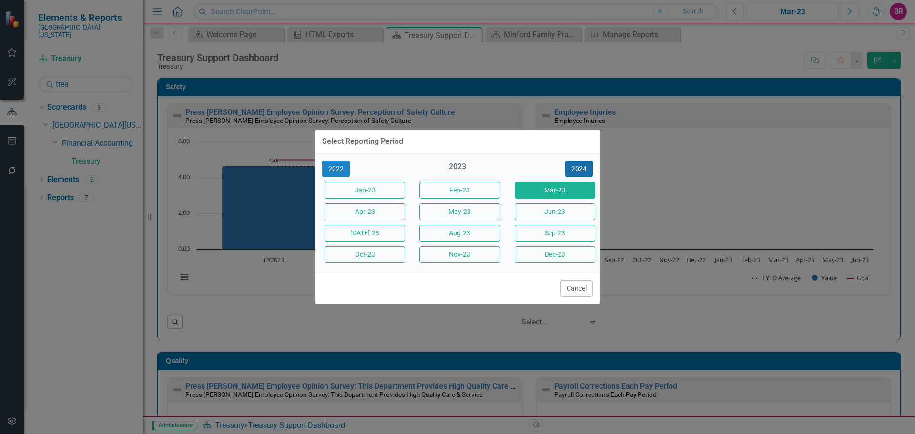
click at [586, 172] on button "2024" at bounding box center [579, 169] width 28 height 17
click at [586, 172] on button "2025" at bounding box center [579, 169] width 28 height 17
click at [572, 236] on button "Sept-25" at bounding box center [555, 233] width 81 height 17
